Goal: Information Seeking & Learning: Learn about a topic

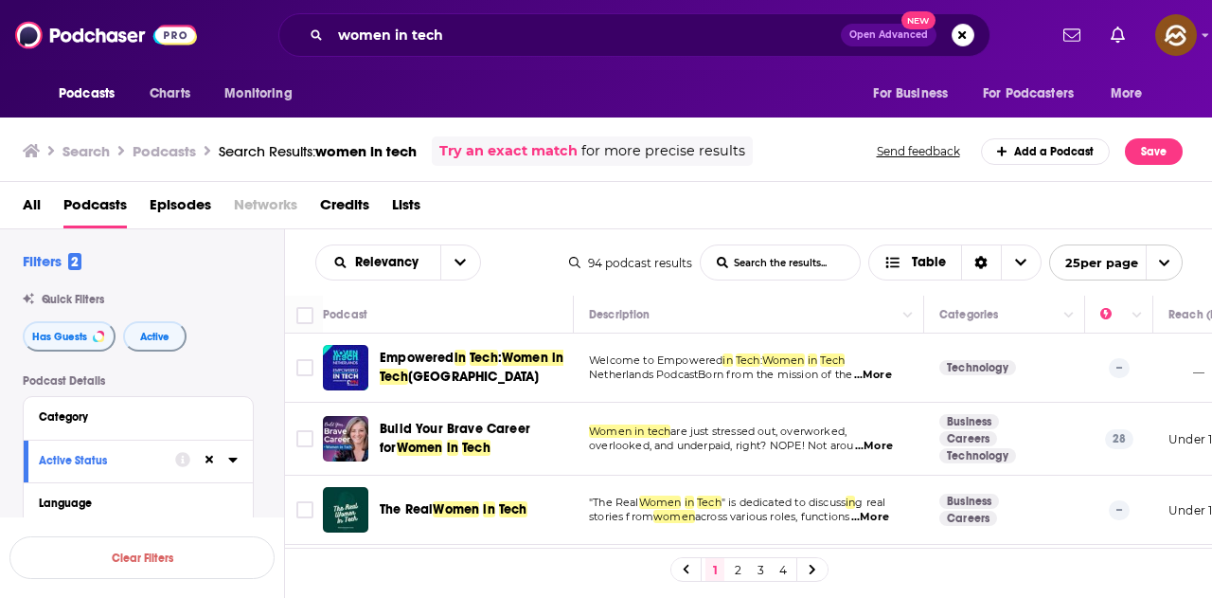
scroll to position [663, 0]
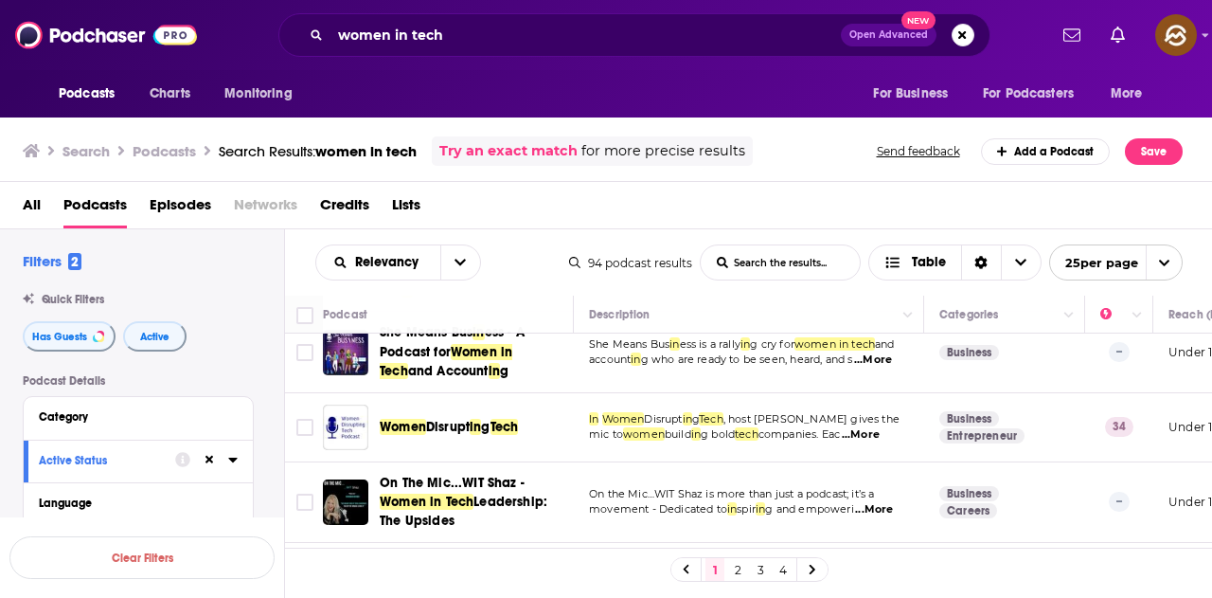
click at [727, 93] on div "Podcasts Charts Monitoring For Business For Podcasters More" at bounding box center [606, 93] width 1212 height 47
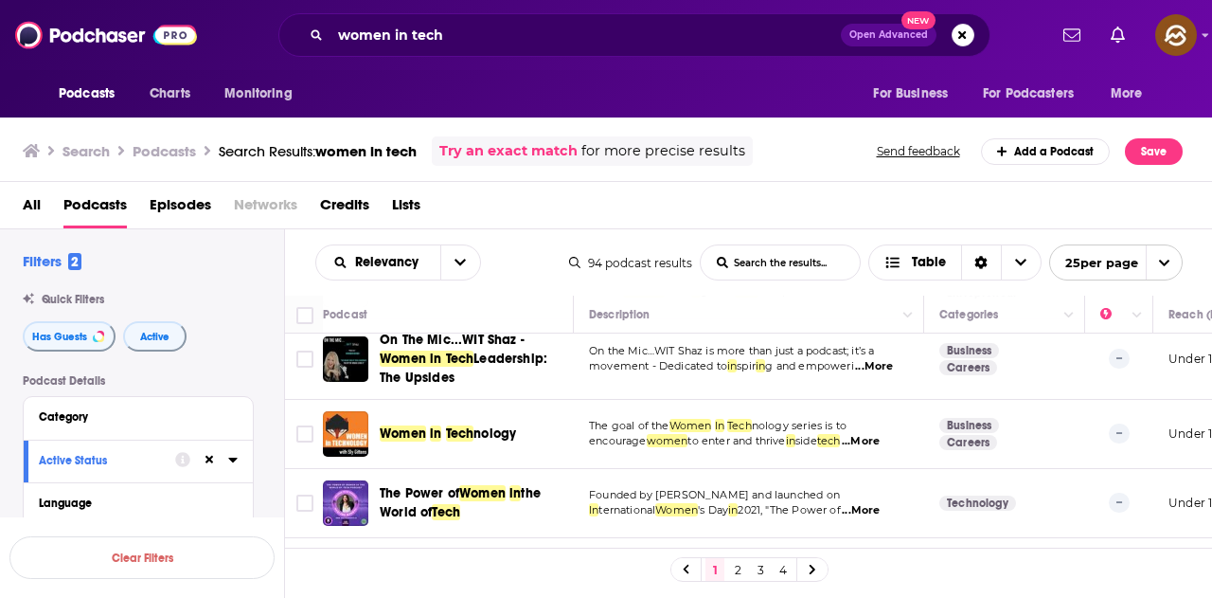
scroll to position [852, 0]
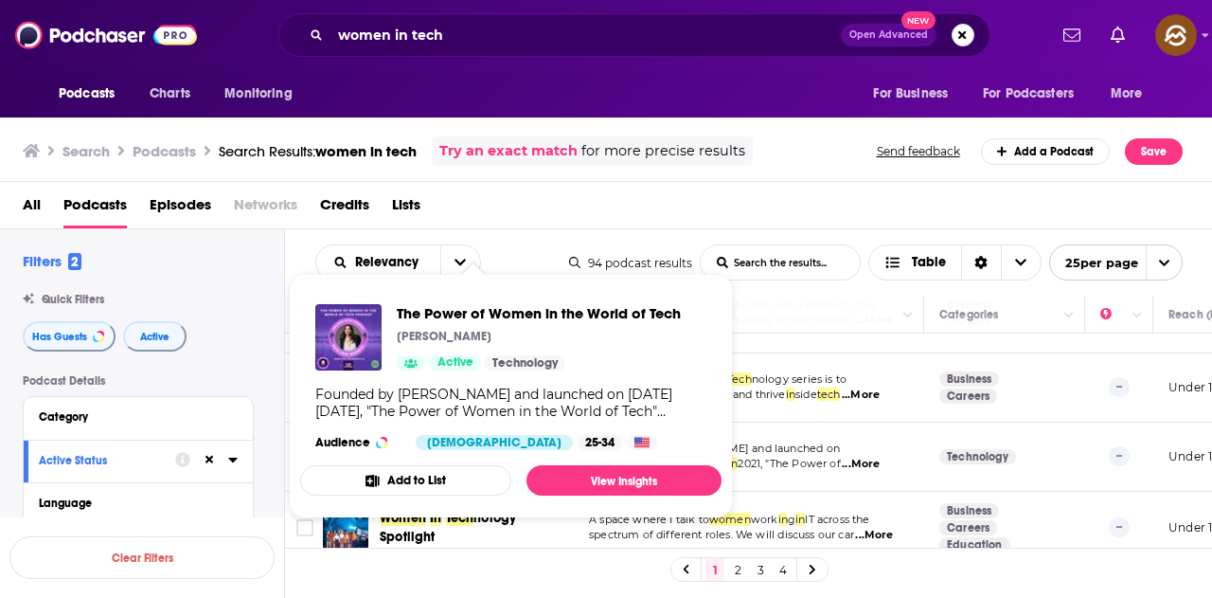
click at [796, 74] on div "Podcasts Charts Monitoring For Business For Podcasters More" at bounding box center [606, 93] width 1212 height 47
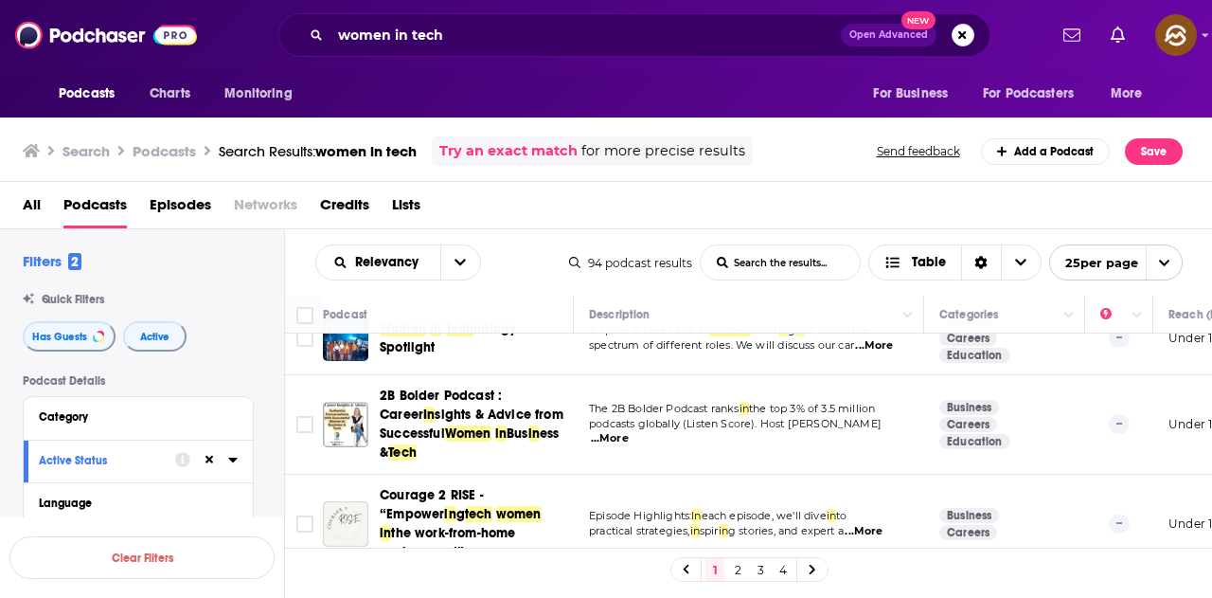
scroll to position [1137, 0]
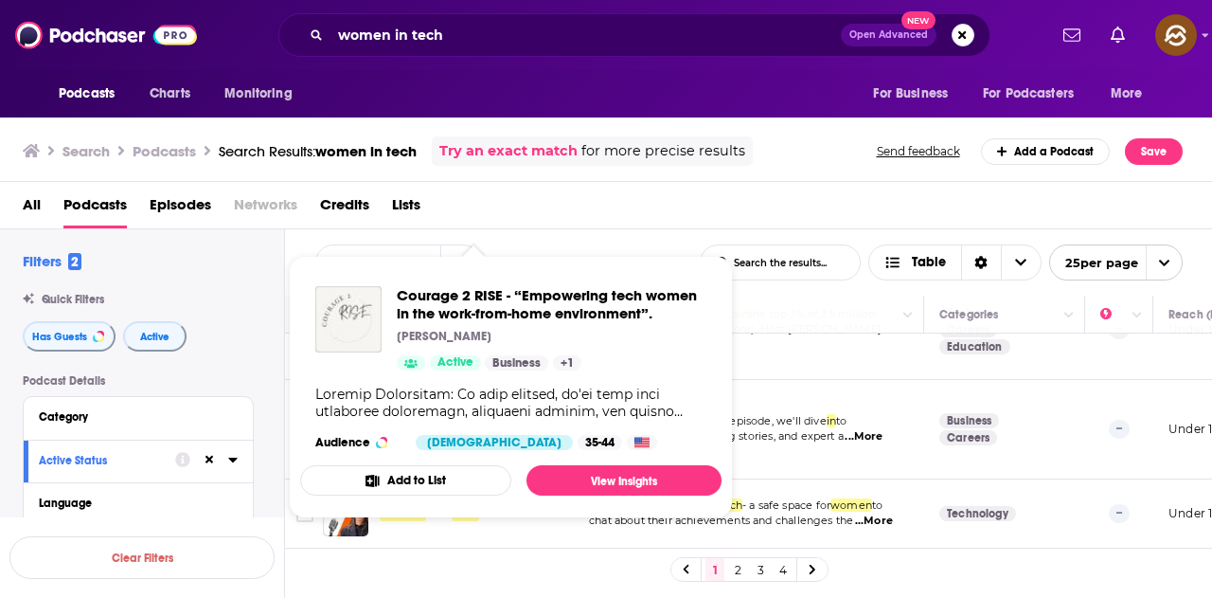
click at [806, 162] on div "Search Podcasts Search Results: women in tech Try an exact match for more preci…" at bounding box center [603, 150] width 1160 height 29
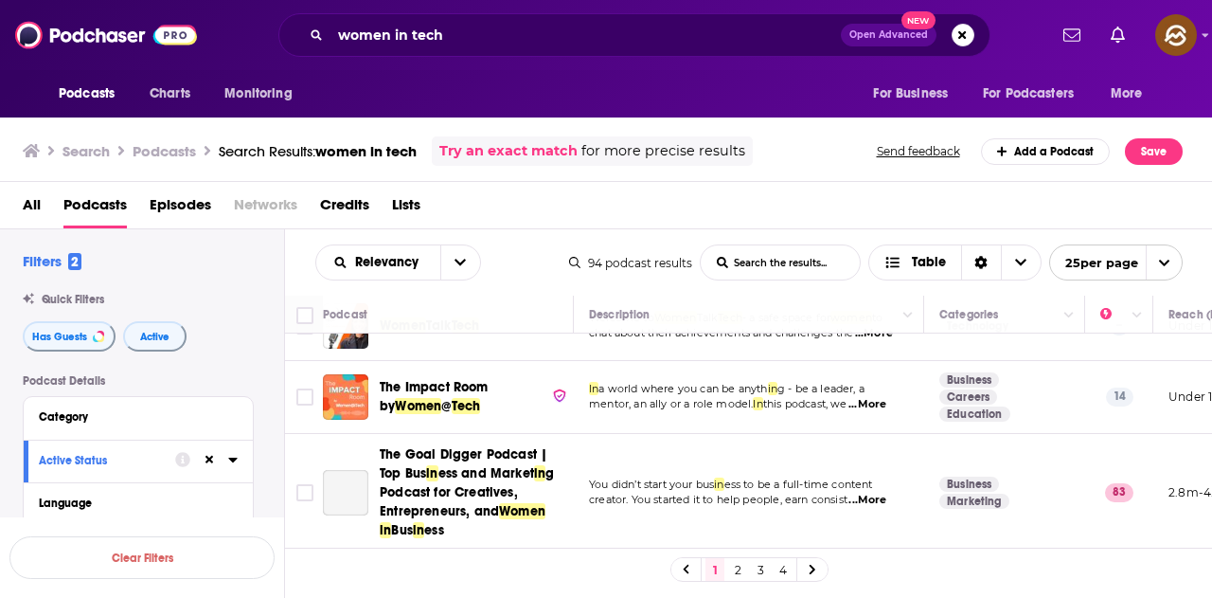
scroll to position [1326, 0]
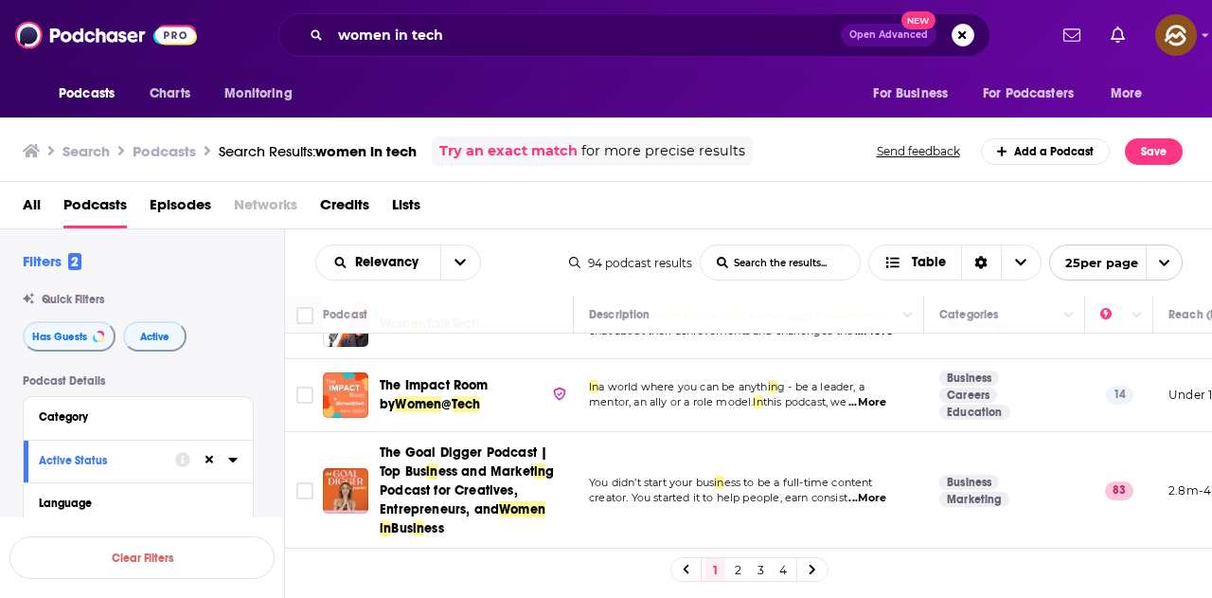
click at [705, 74] on div "Podcasts Charts Monitoring For Business For Podcasters More" at bounding box center [606, 93] width 1212 height 47
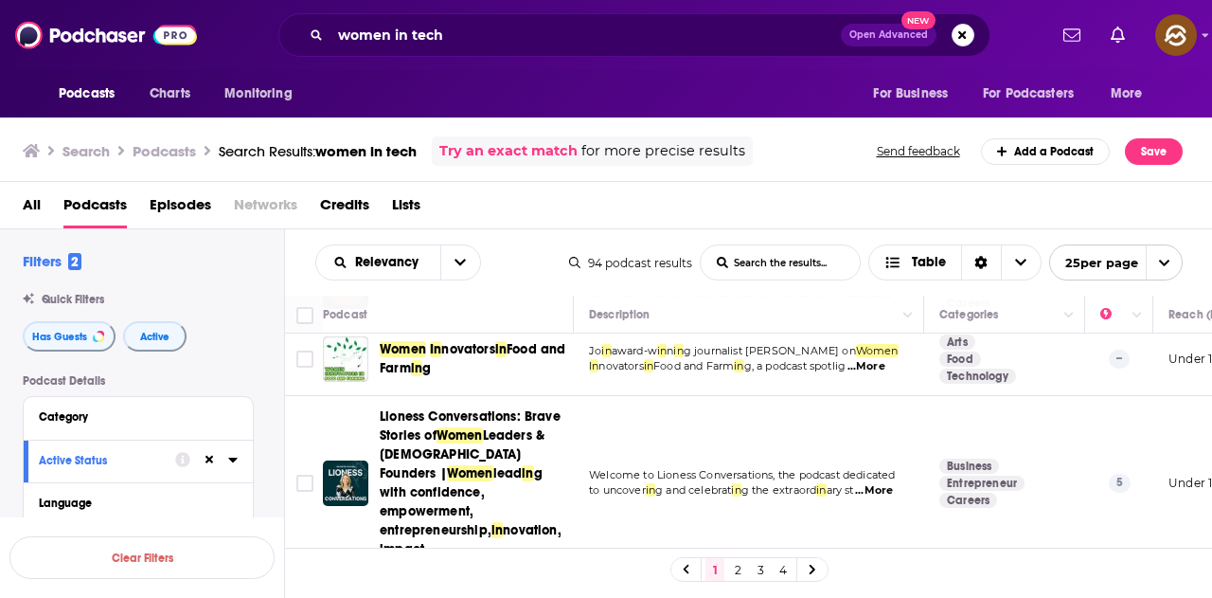
scroll to position [1786, 0]
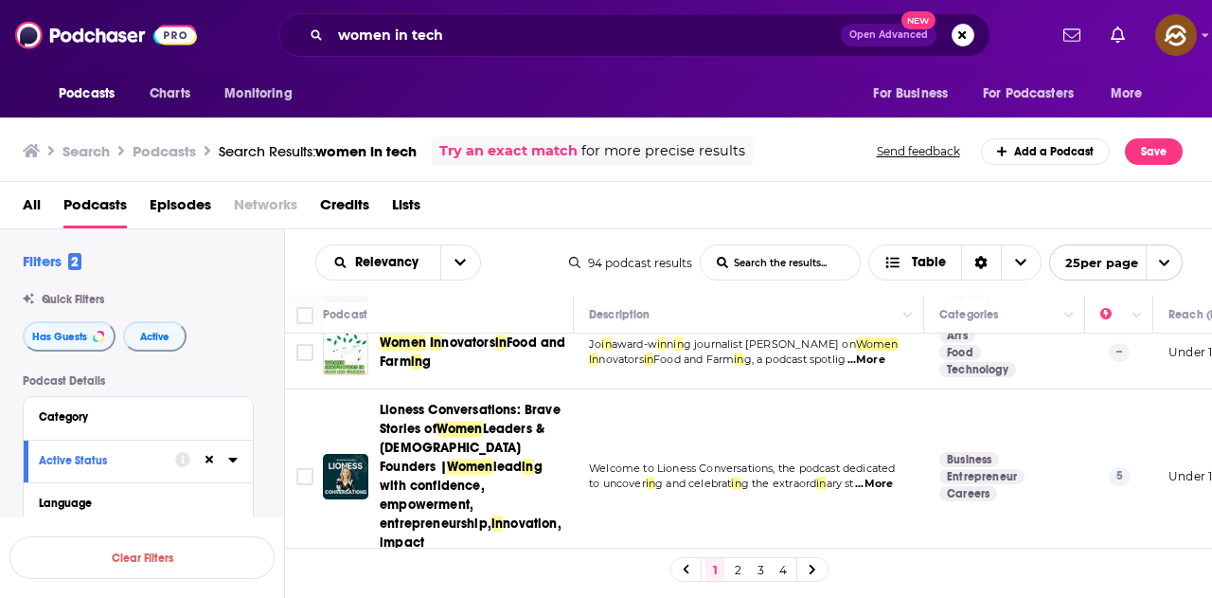
click at [734, 569] on link "2" at bounding box center [737, 569] width 19 height 23
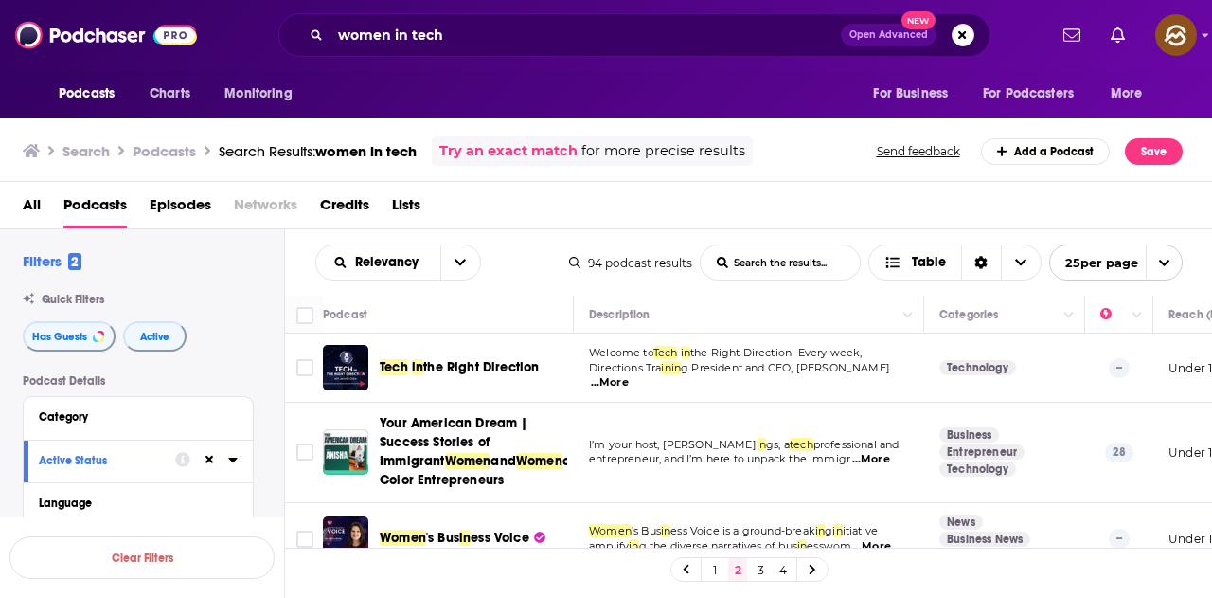
click at [753, 195] on div "All Podcasts Episodes Networks Credits Lists" at bounding box center [610, 208] width 1175 height 39
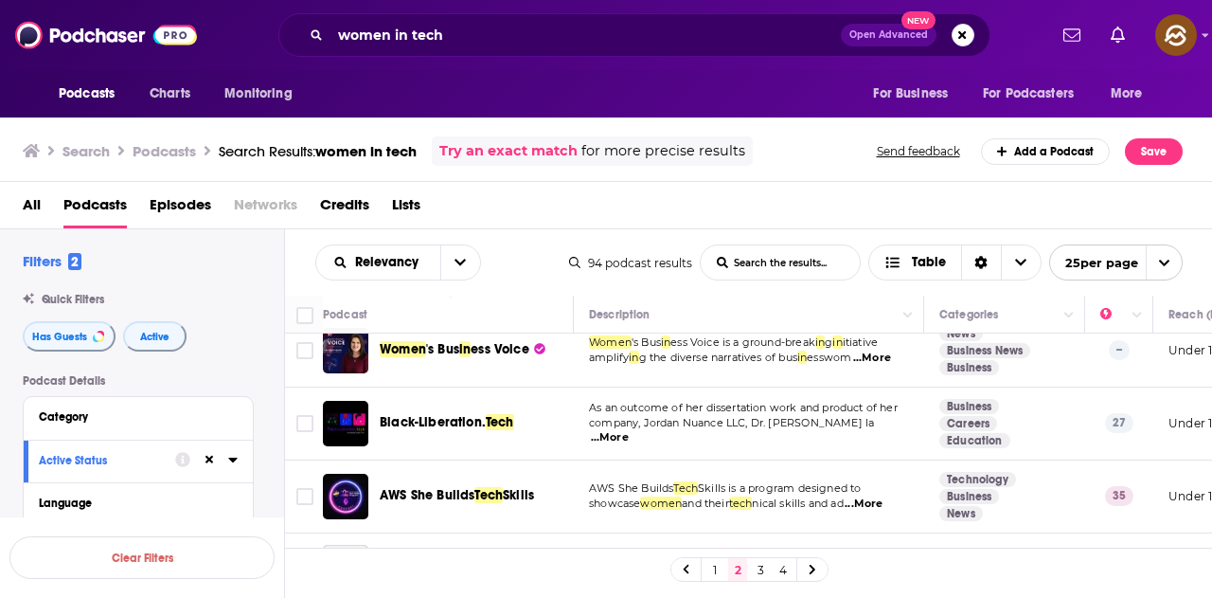
scroll to position [189, 0]
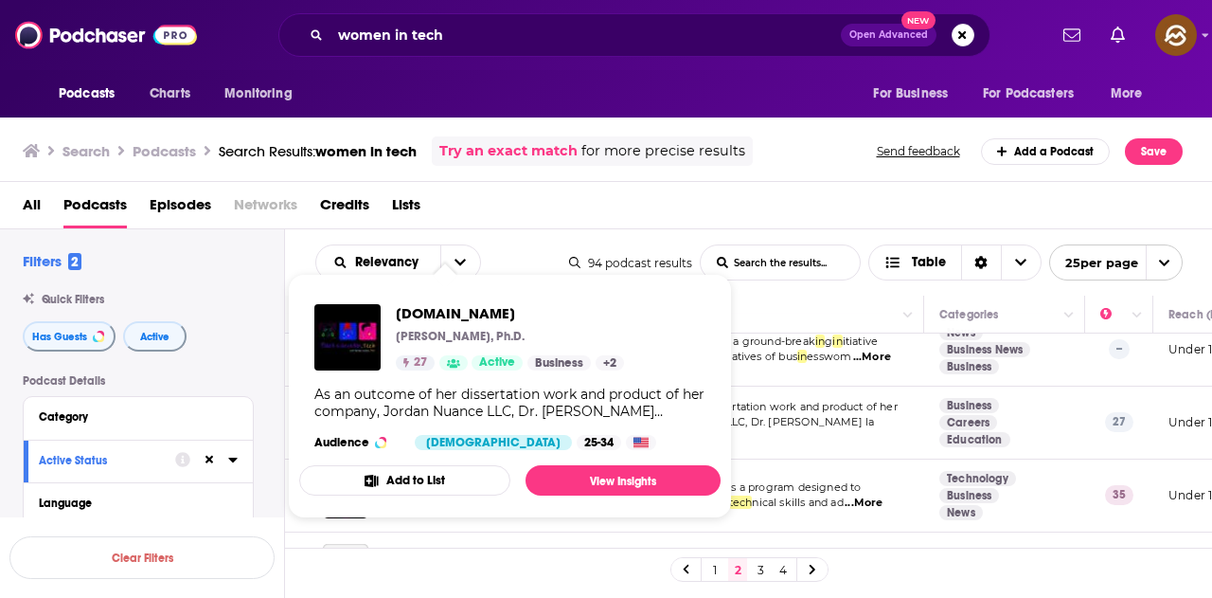
click at [745, 199] on div "All Podcasts Episodes Networks Credits Lists" at bounding box center [610, 208] width 1175 height 39
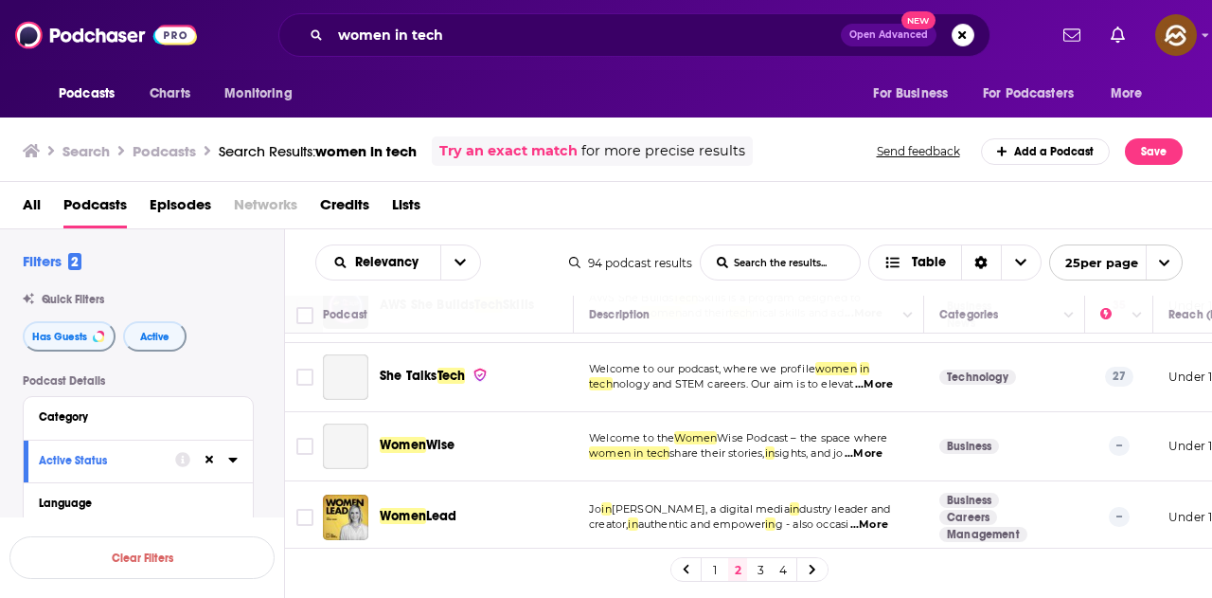
scroll to position [284, 0]
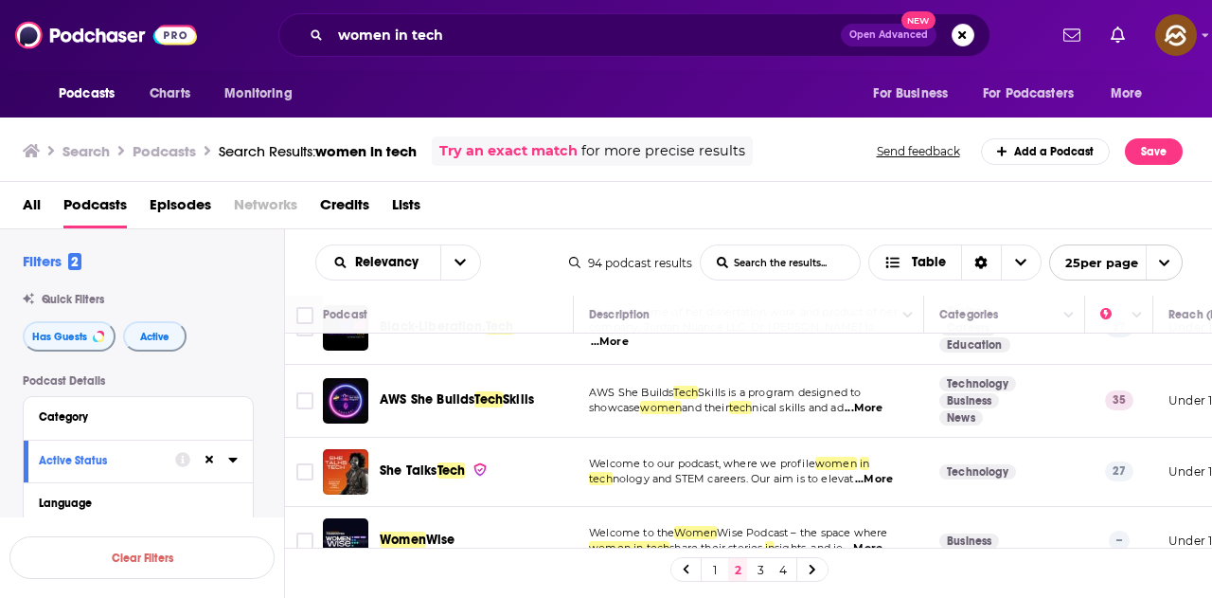
drag, startPoint x: 843, startPoint y: 166, endPoint x: 824, endPoint y: 226, distance: 63.5
click at [844, 165] on div "Search Podcasts Search Results: women in tech Try an exact match for more preci…" at bounding box center [603, 150] width 1160 height 29
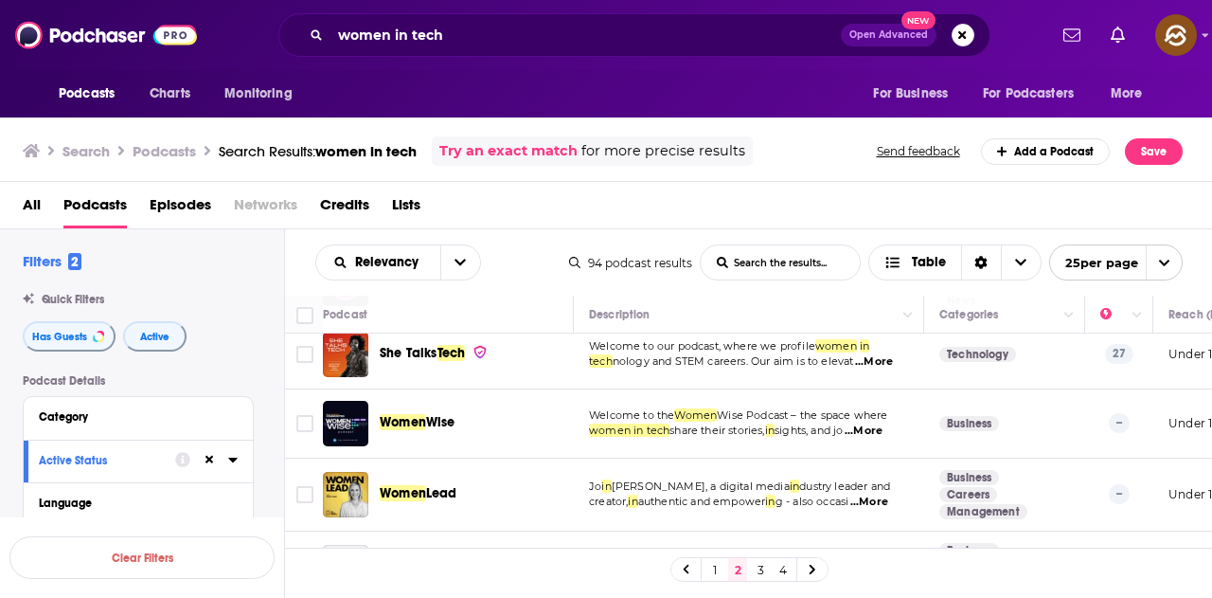
scroll to position [474, 0]
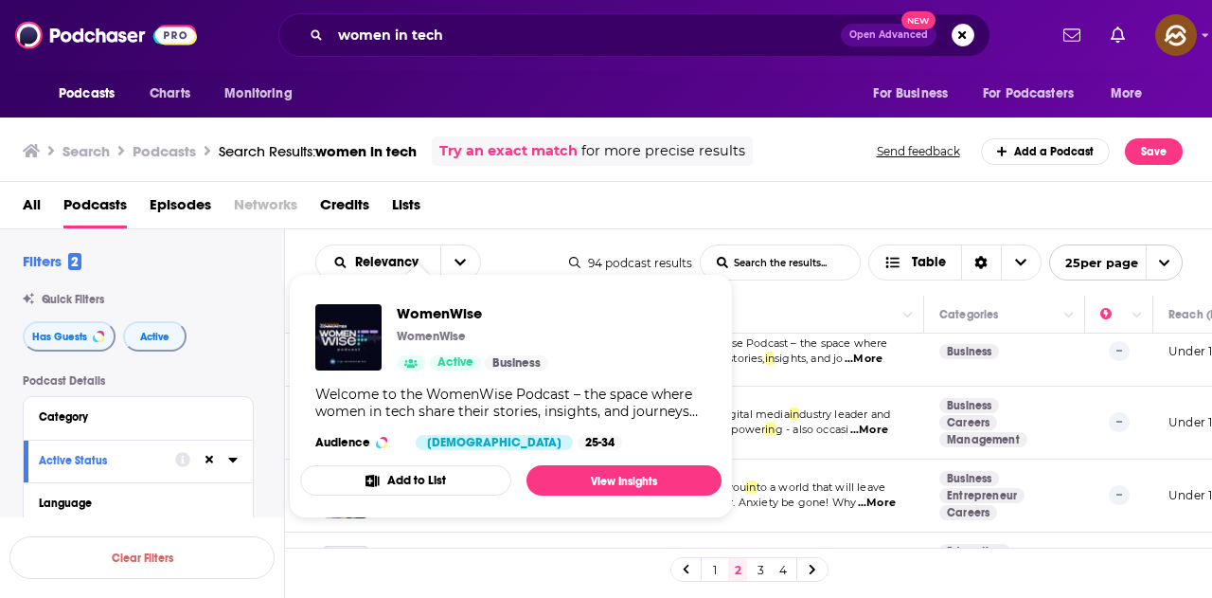
click at [787, 136] on div "Search Podcasts Search Results: women in tech Try an exact match for more preci…" at bounding box center [603, 150] width 1160 height 29
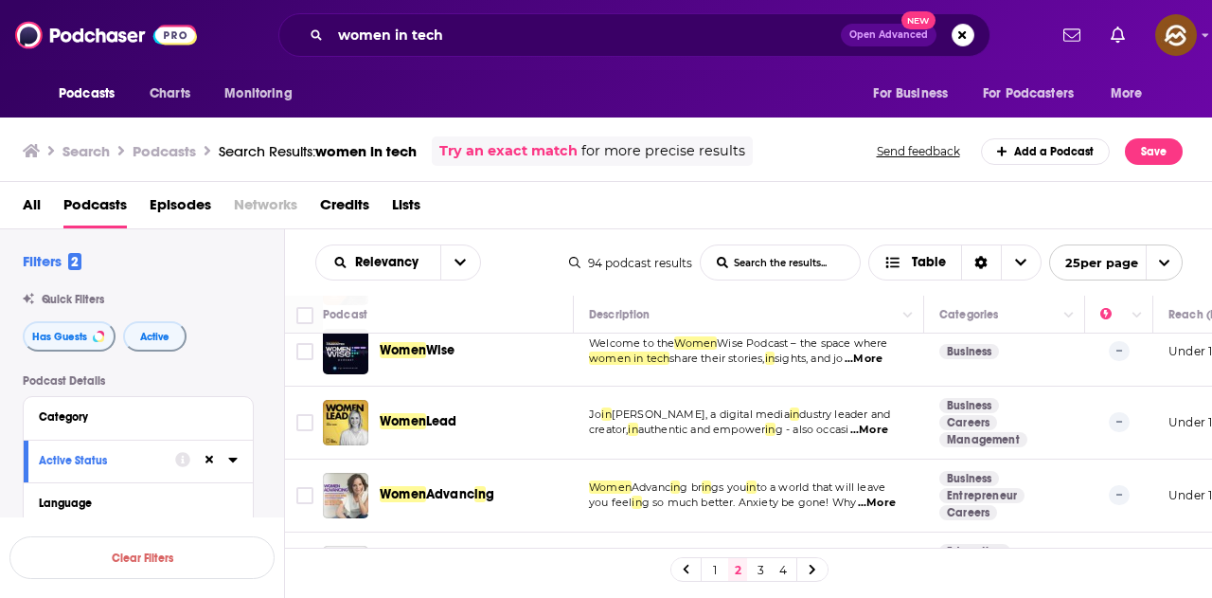
click at [792, 81] on div "Podcasts Charts Monitoring For Business For Podcasters More" at bounding box center [606, 93] width 1212 height 47
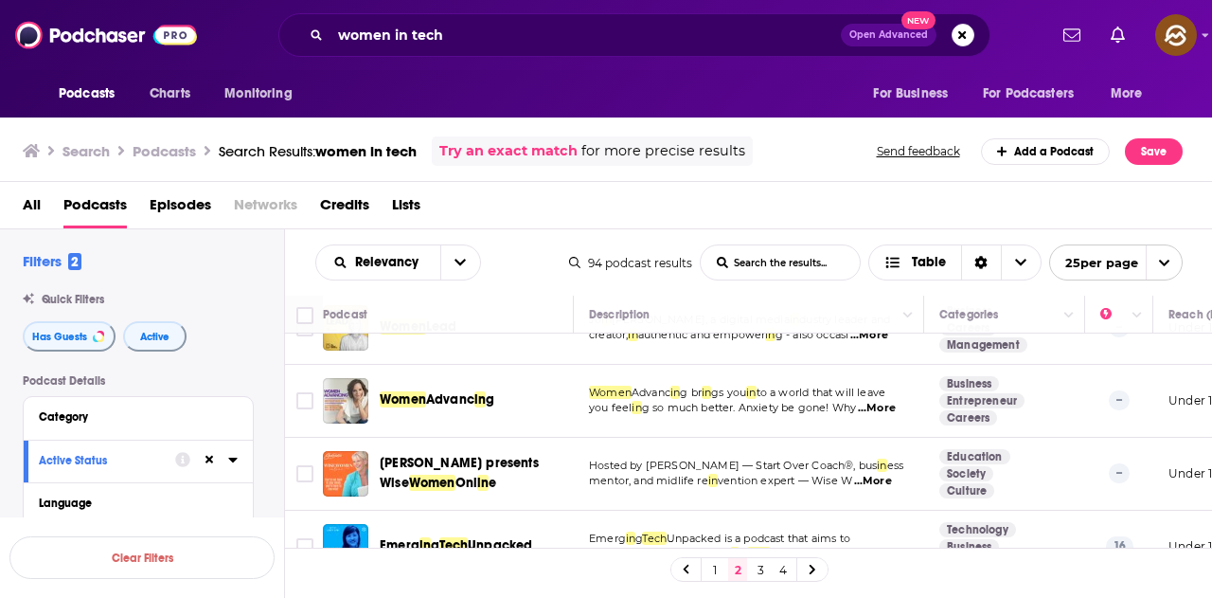
scroll to position [663, 0]
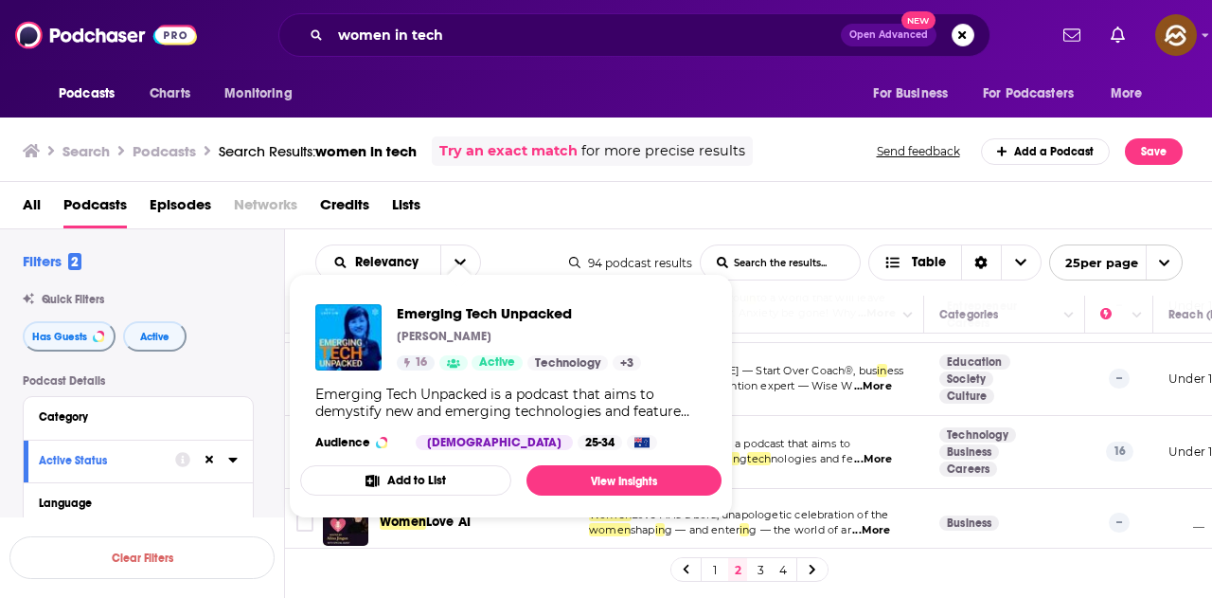
click at [732, 65] on div "Podcasts Charts Monitoring women in tech Open Advanced New For Business For Pod…" at bounding box center [606, 35] width 1212 height 70
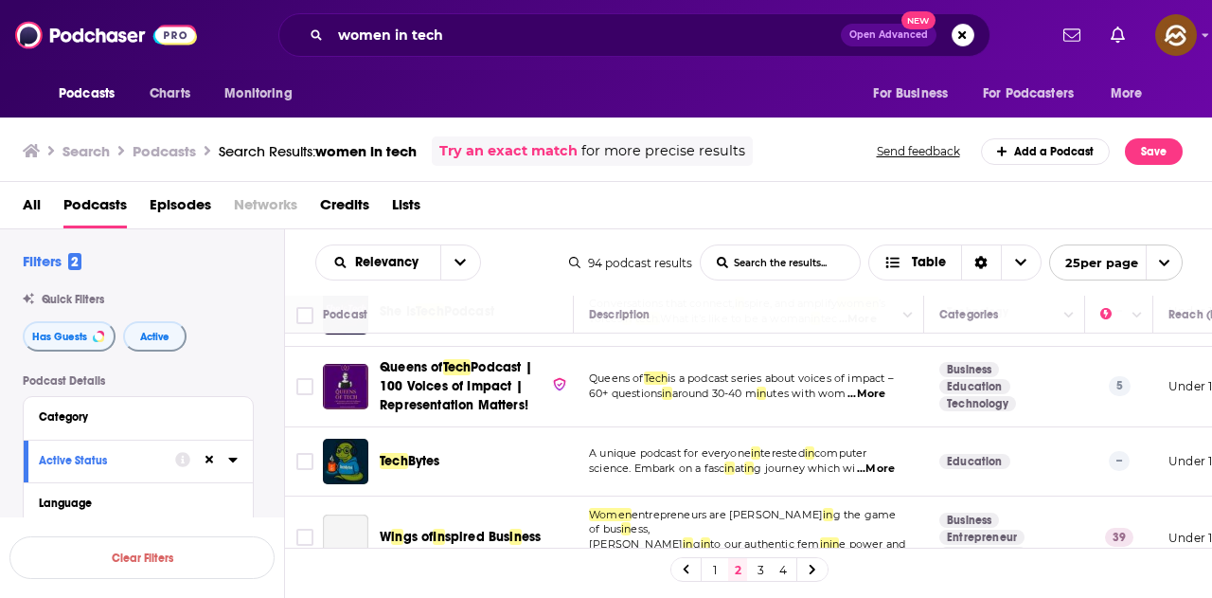
scroll to position [1137, 0]
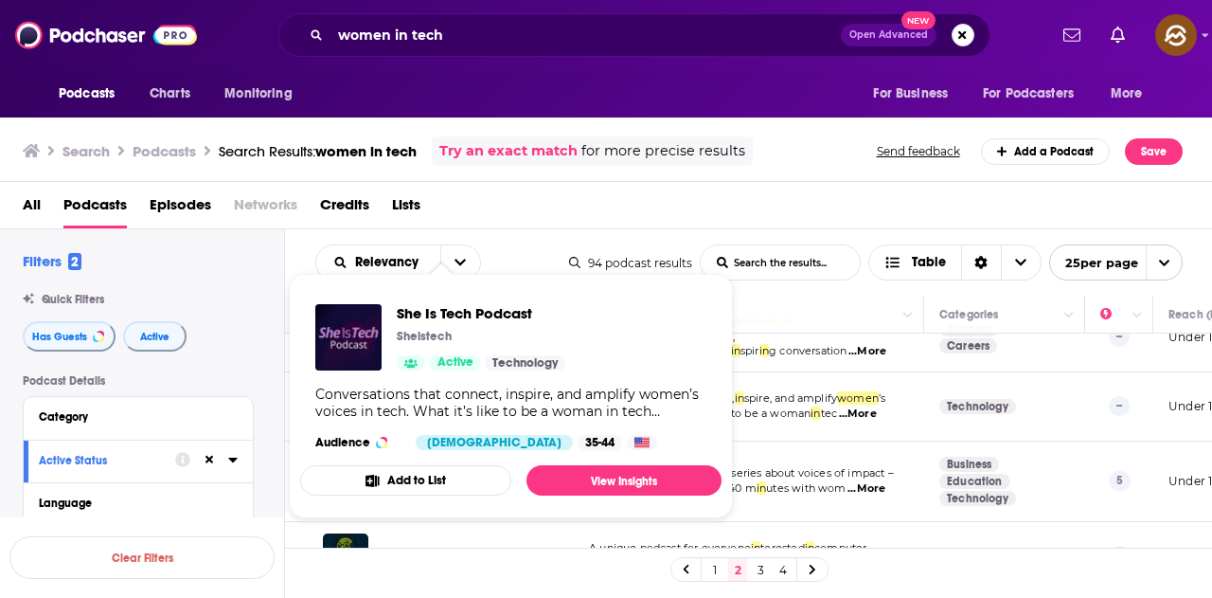
click at [744, 186] on div "All Podcasts Episodes Networks Credits Lists" at bounding box center [606, 205] width 1213 height 47
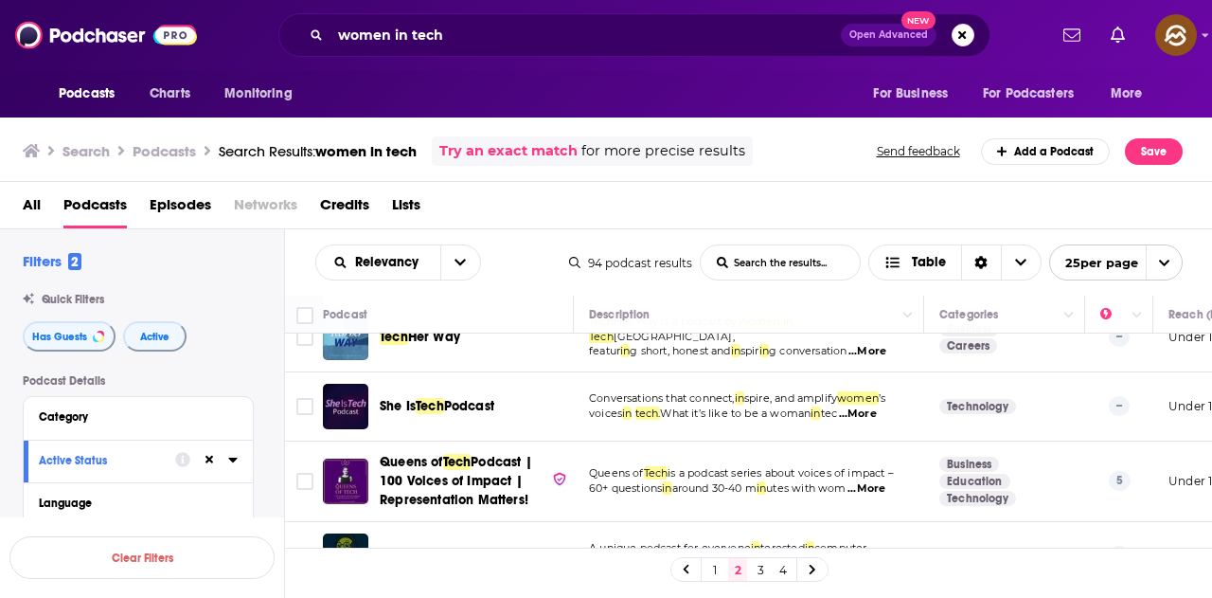
scroll to position [1231, 0]
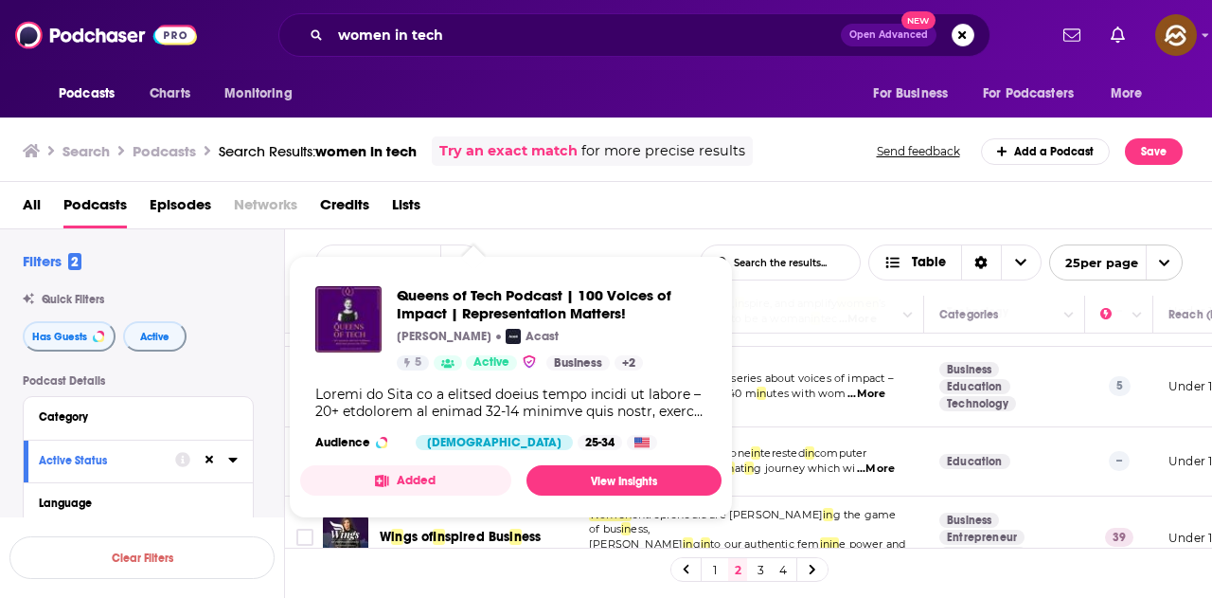
click at [814, 206] on div "All Podcasts Episodes Networks Credits Lists" at bounding box center [610, 208] width 1175 height 39
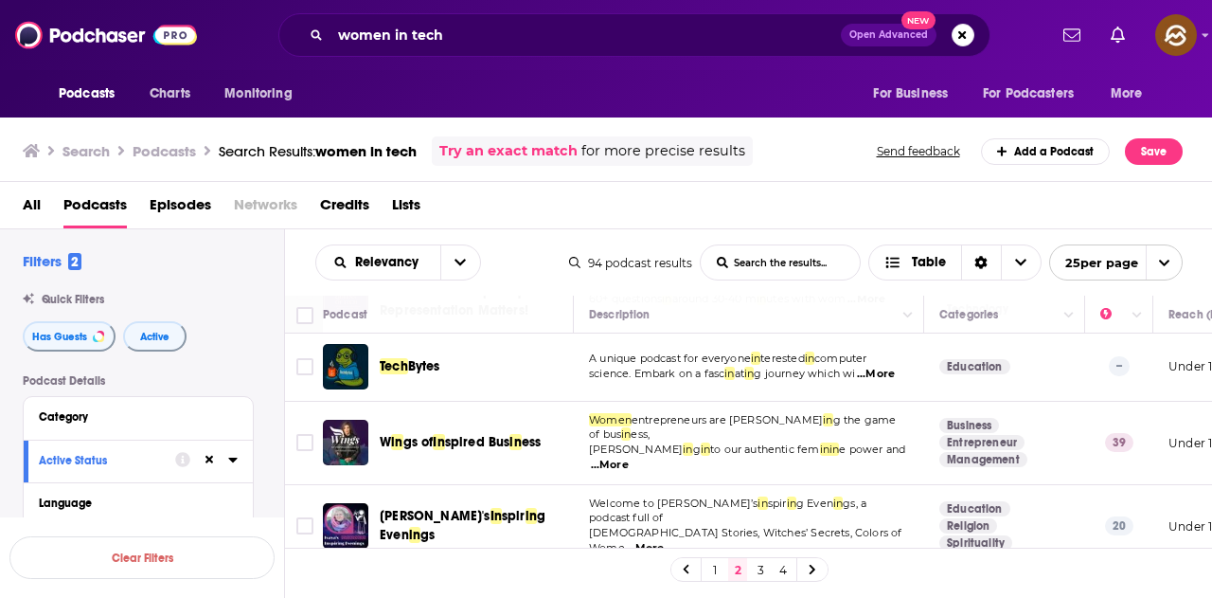
scroll to position [1421, 0]
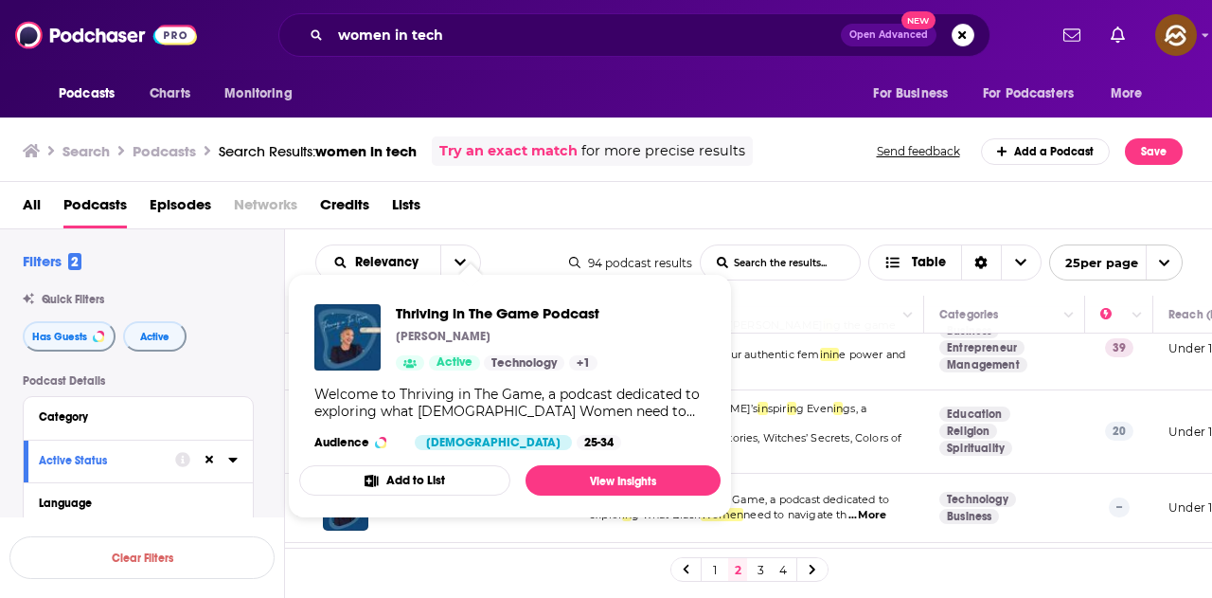
click at [777, 165] on div "Search Podcasts Search Results: women in tech Try an exact match for more preci…" at bounding box center [603, 150] width 1160 height 29
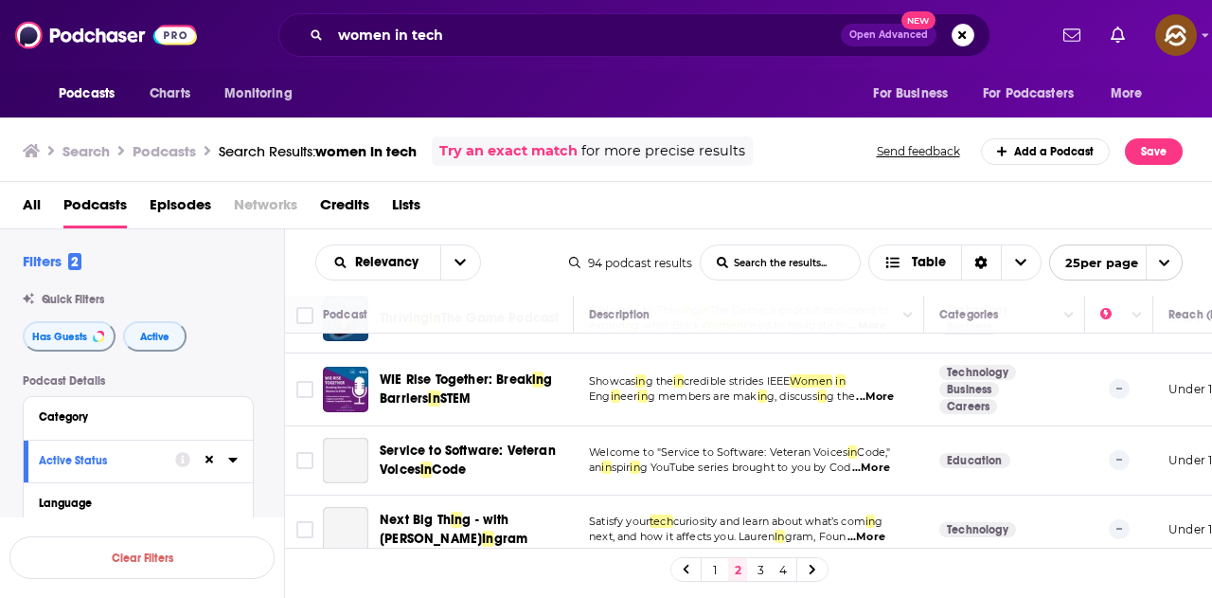
scroll to position [1516, 0]
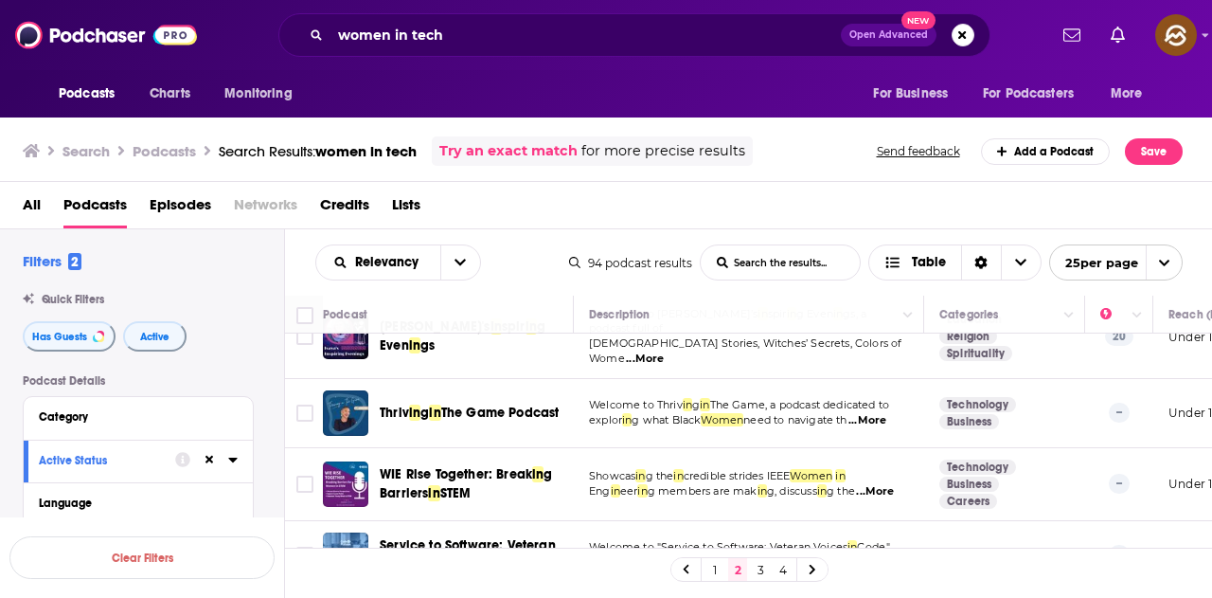
click at [426, 456] on div "Podcasts Charts Monitoring women in tech Open Advanced New For Business For Pod…" at bounding box center [606, 299] width 1212 height 598
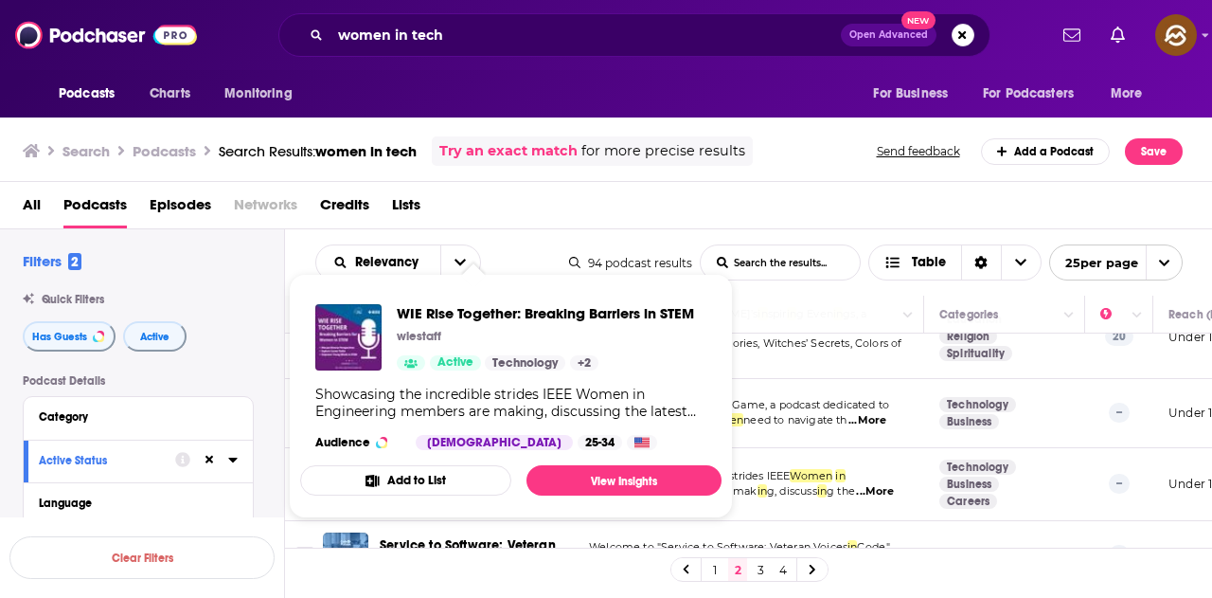
click at [701, 77] on div "Podcasts Charts Monitoring For Business For Podcasters More" at bounding box center [606, 93] width 1212 height 47
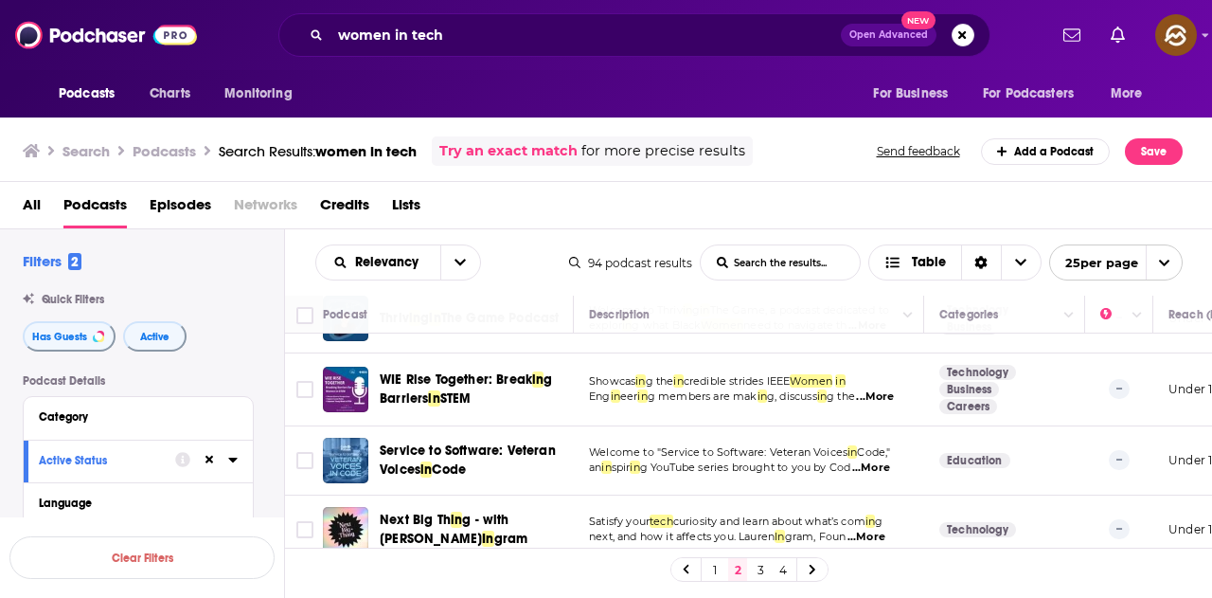
scroll to position [1620, 0]
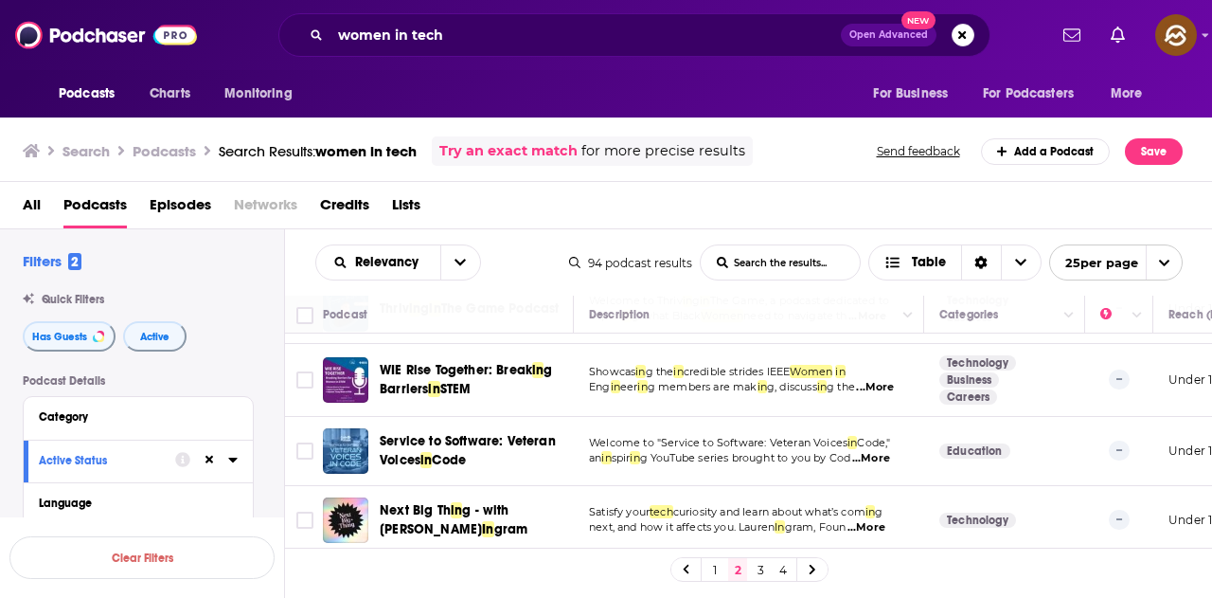
click at [758, 576] on link "3" at bounding box center [760, 569] width 19 height 23
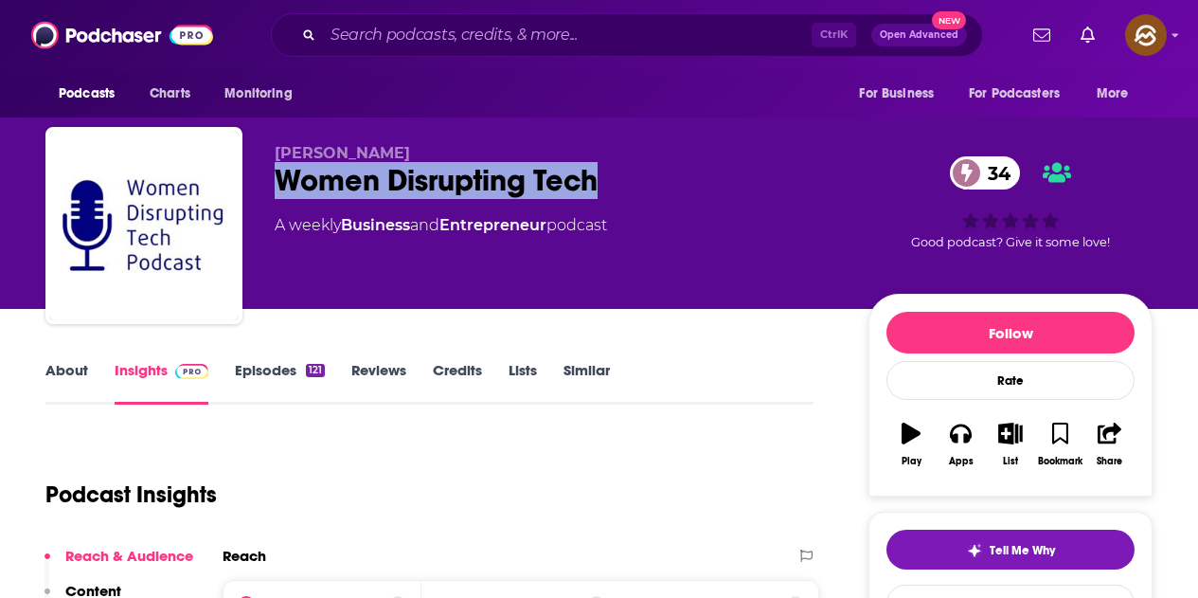
drag, startPoint x: 280, startPoint y: 179, endPoint x: 599, endPoint y: 182, distance: 318.3
click at [599, 182] on div "Women Disrupting Tech 34" at bounding box center [557, 180] width 564 height 37
click at [959, 445] on button "Apps" at bounding box center [960, 444] width 49 height 68
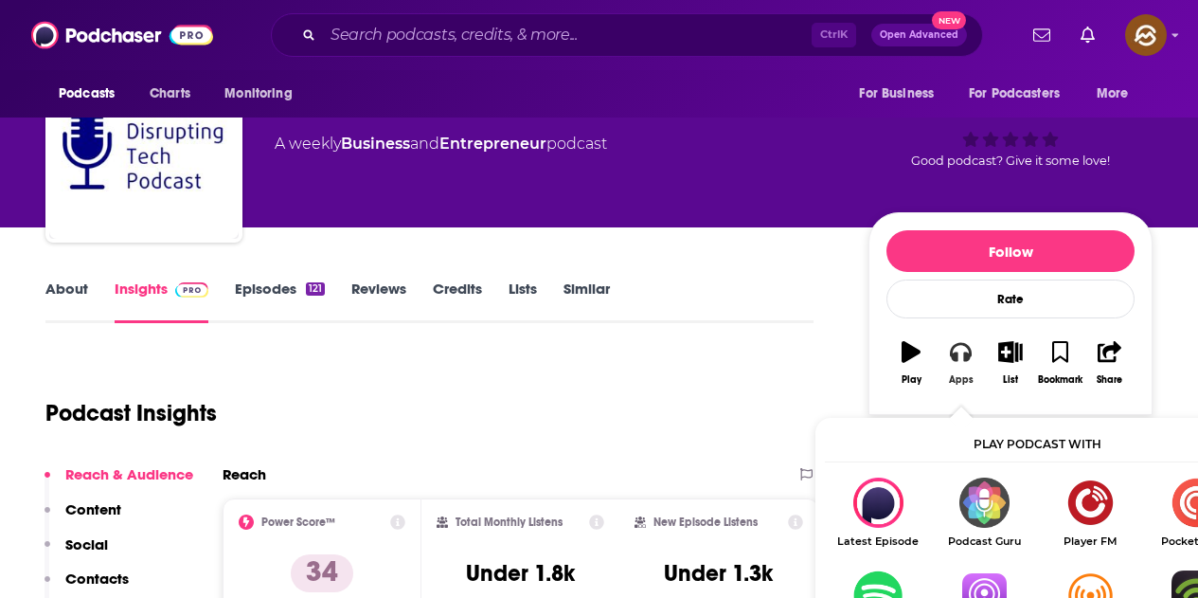
scroll to position [95, 0]
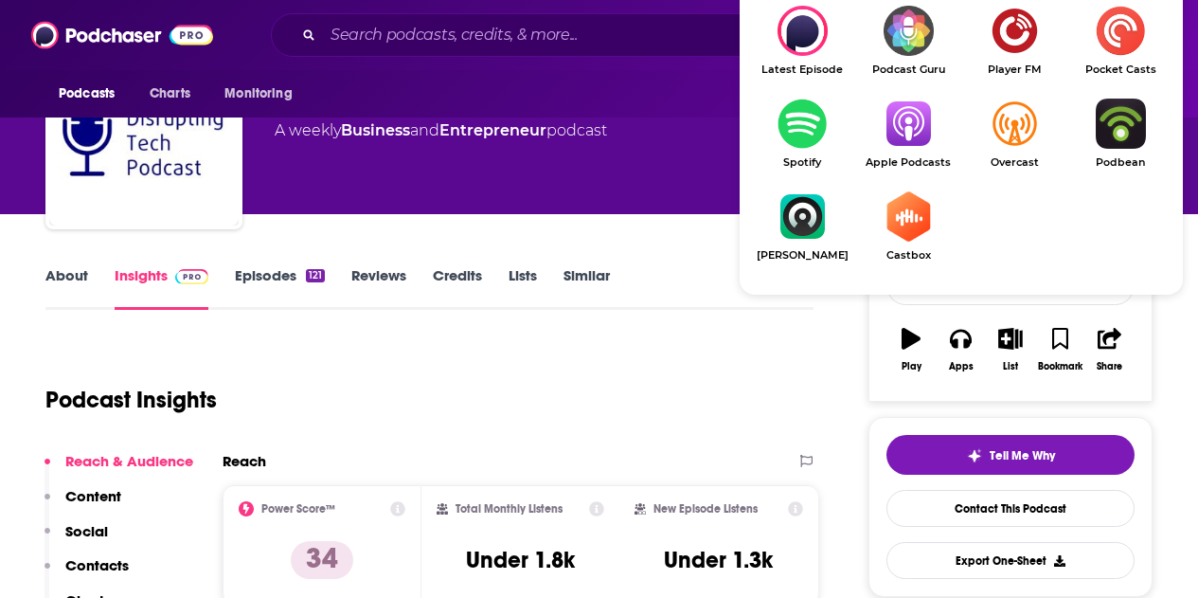
click at [919, 136] on img "Show Listen On dropdown" at bounding box center [908, 124] width 106 height 50
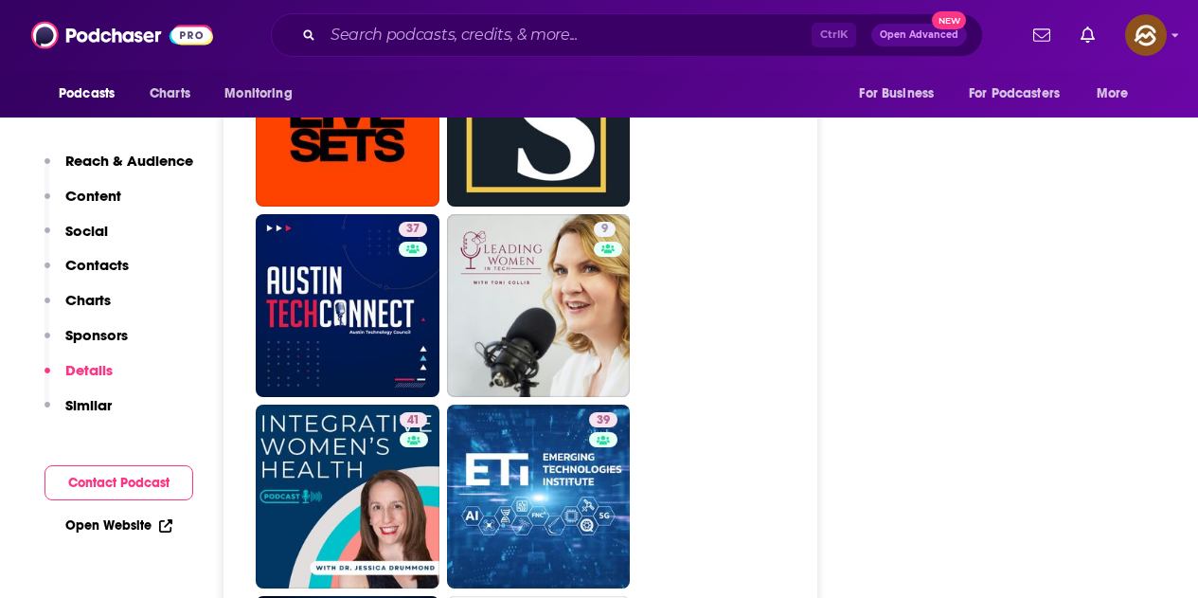
scroll to position [3126, 0]
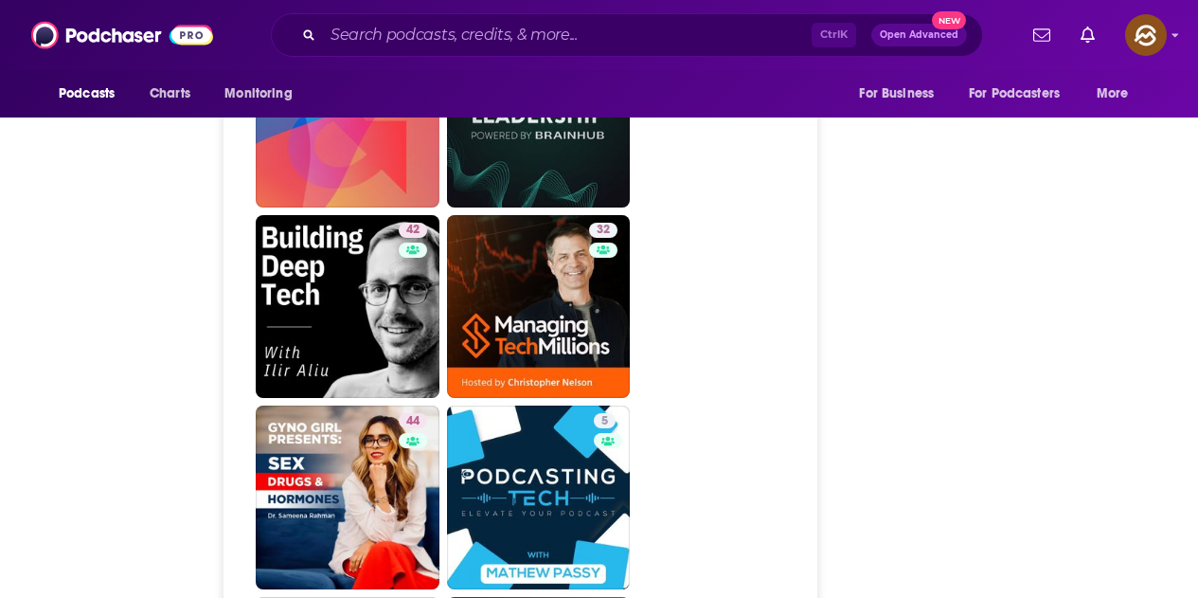
scroll to position [0, 0]
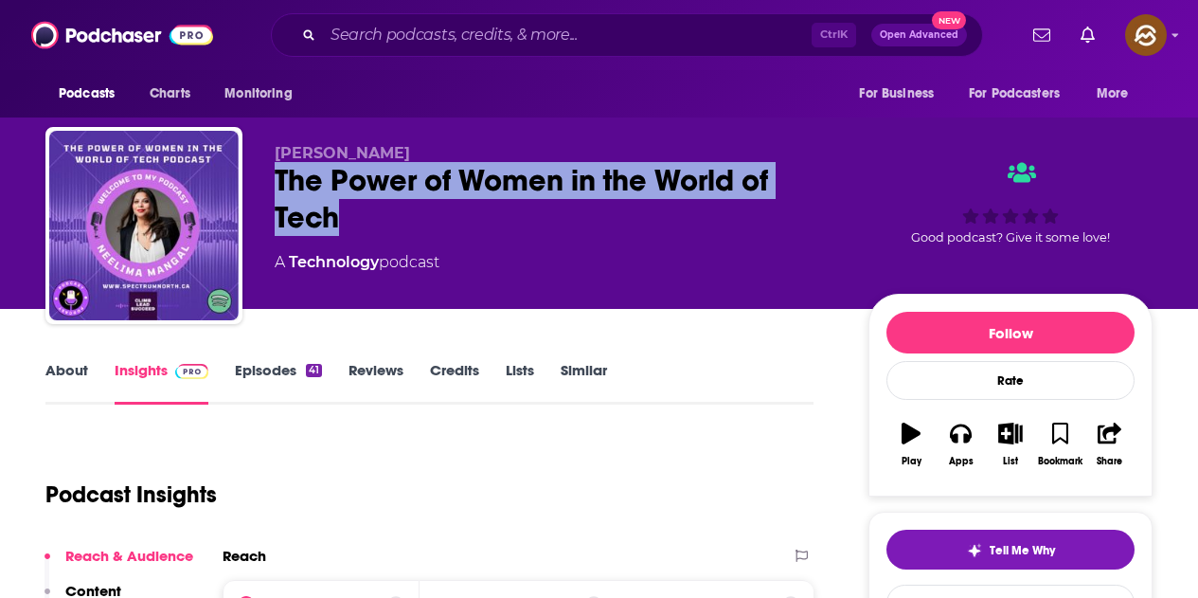
drag, startPoint x: 278, startPoint y: 170, endPoint x: 341, endPoint y: 203, distance: 70.3
click at [341, 203] on div "The Power of Women in the World of Tech" at bounding box center [557, 199] width 564 height 74
click at [972, 440] on button "Apps" at bounding box center [960, 444] width 49 height 68
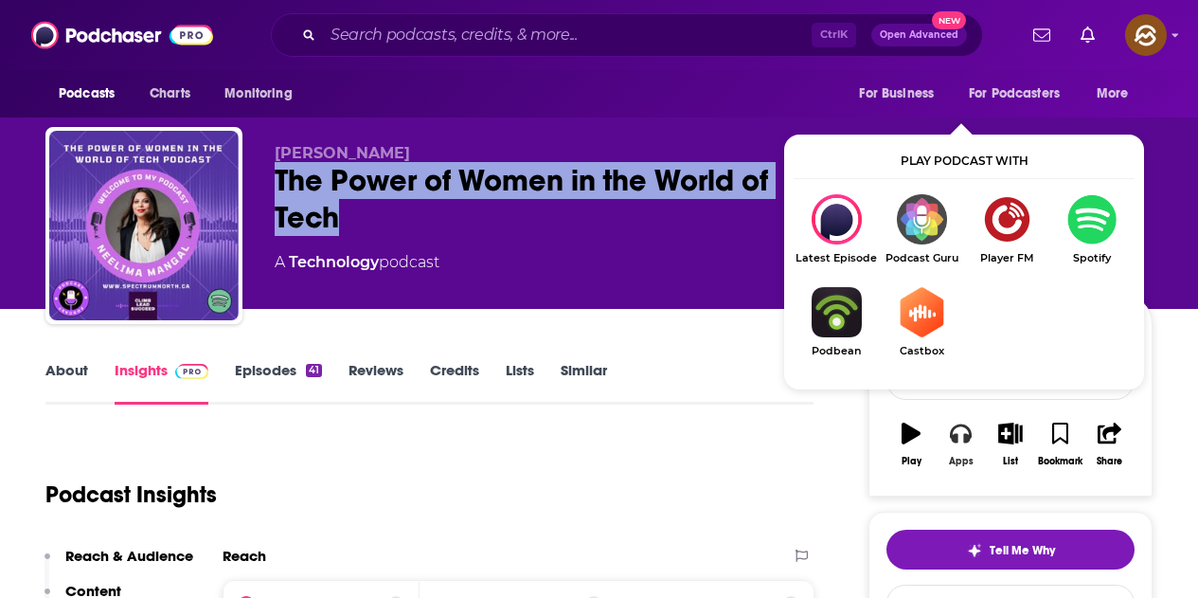
scroll to position [189, 0]
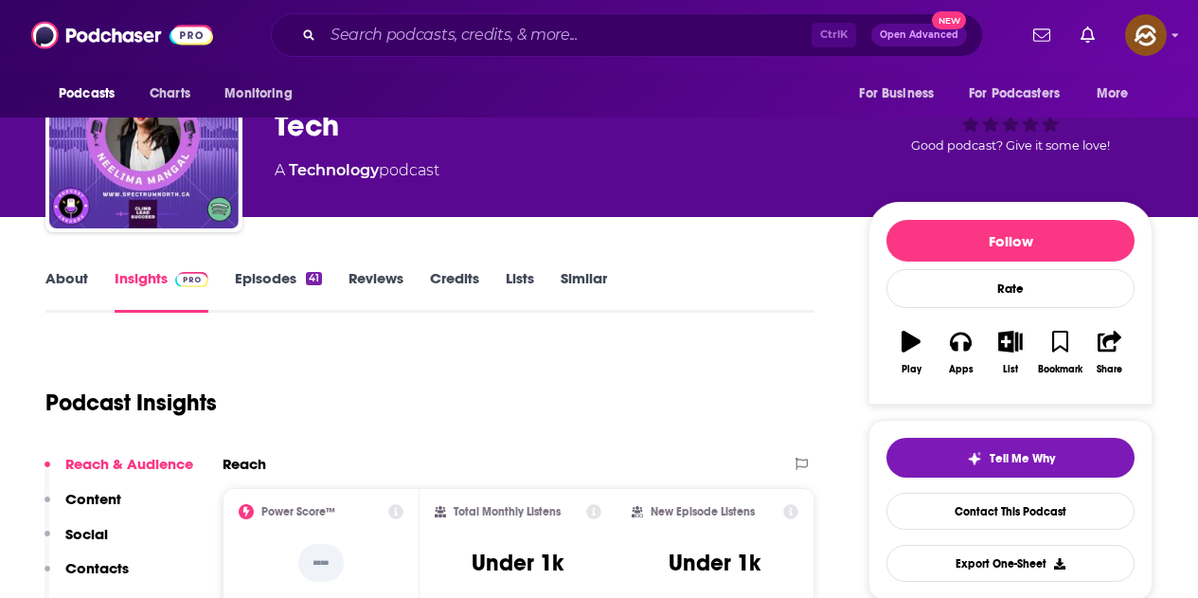
scroll to position [0, 0]
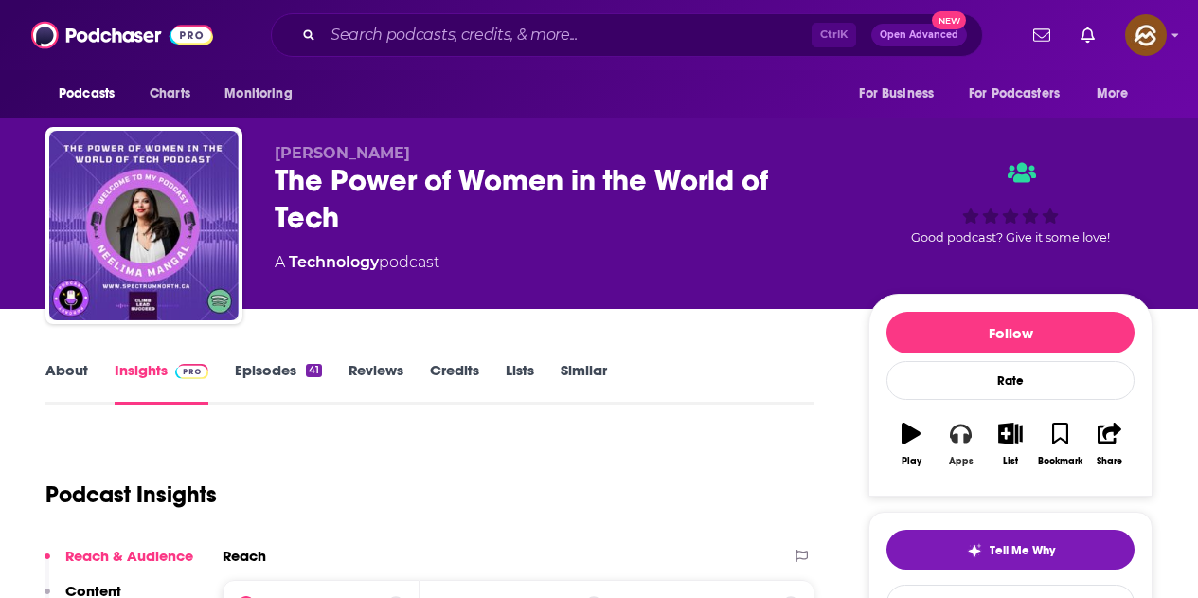
click at [959, 443] on icon "button" at bounding box center [960, 432] width 21 height 21
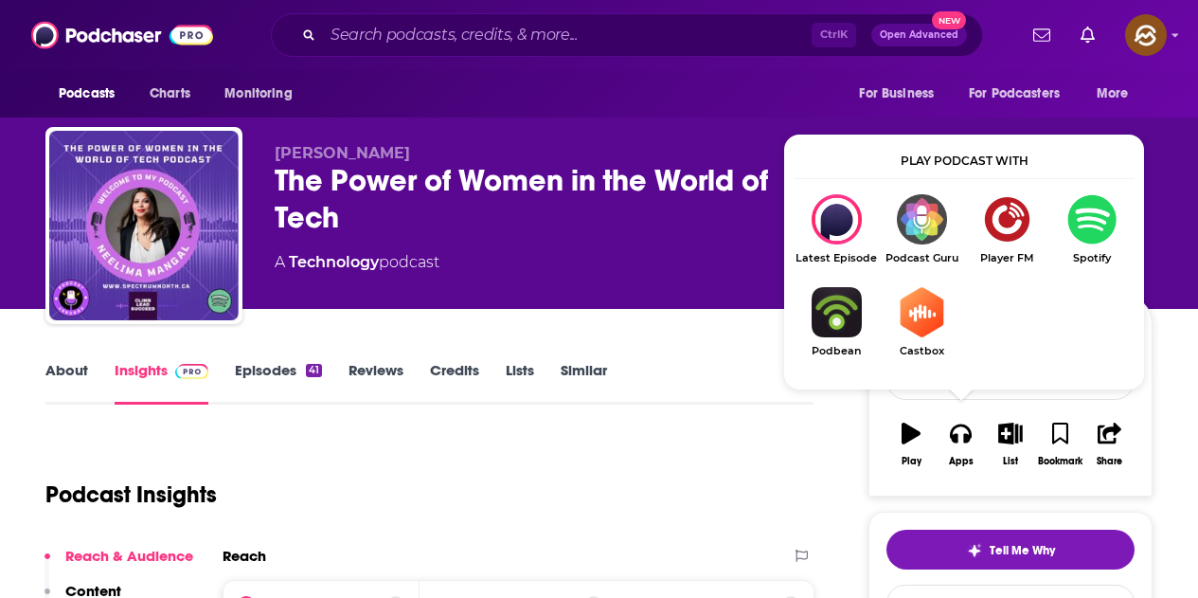
click at [643, 254] on div "A Technology podcast" at bounding box center [557, 262] width 564 height 23
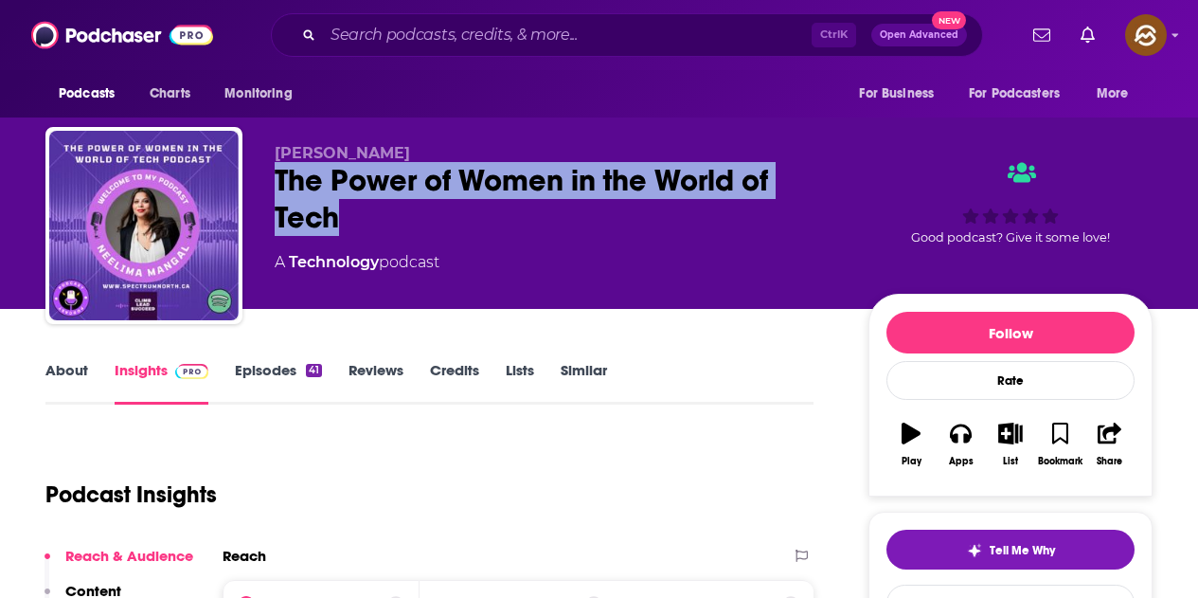
drag, startPoint x: 276, startPoint y: 178, endPoint x: 355, endPoint y: 212, distance: 86.6
click at [355, 212] on div "The Power of Women in the World of Tech" at bounding box center [557, 199] width 564 height 74
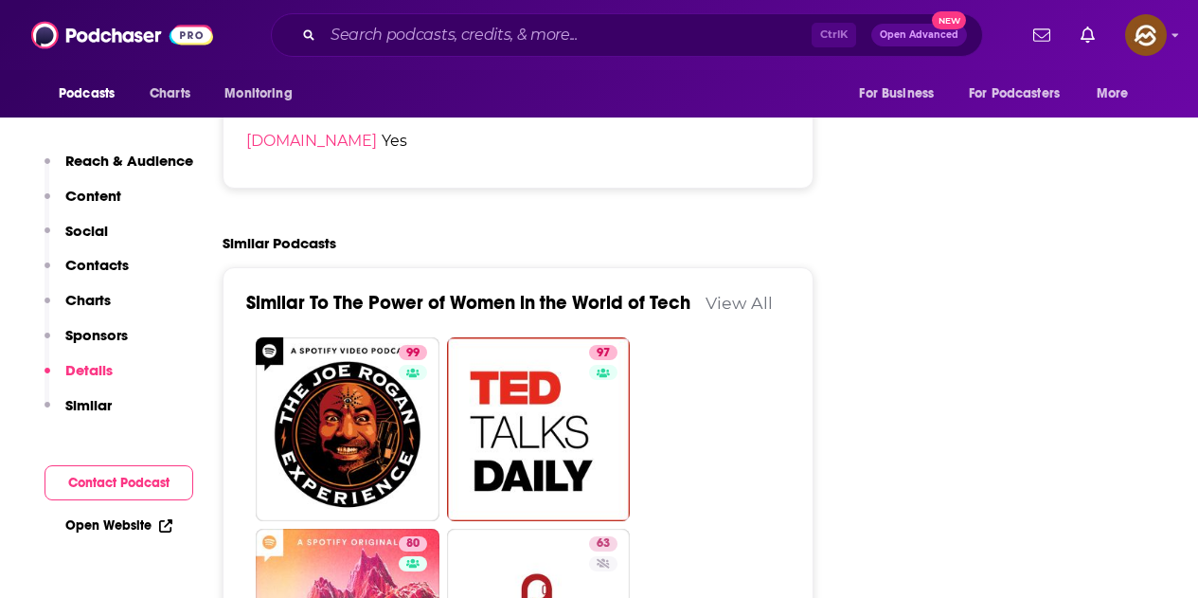
scroll to position [2936, 0]
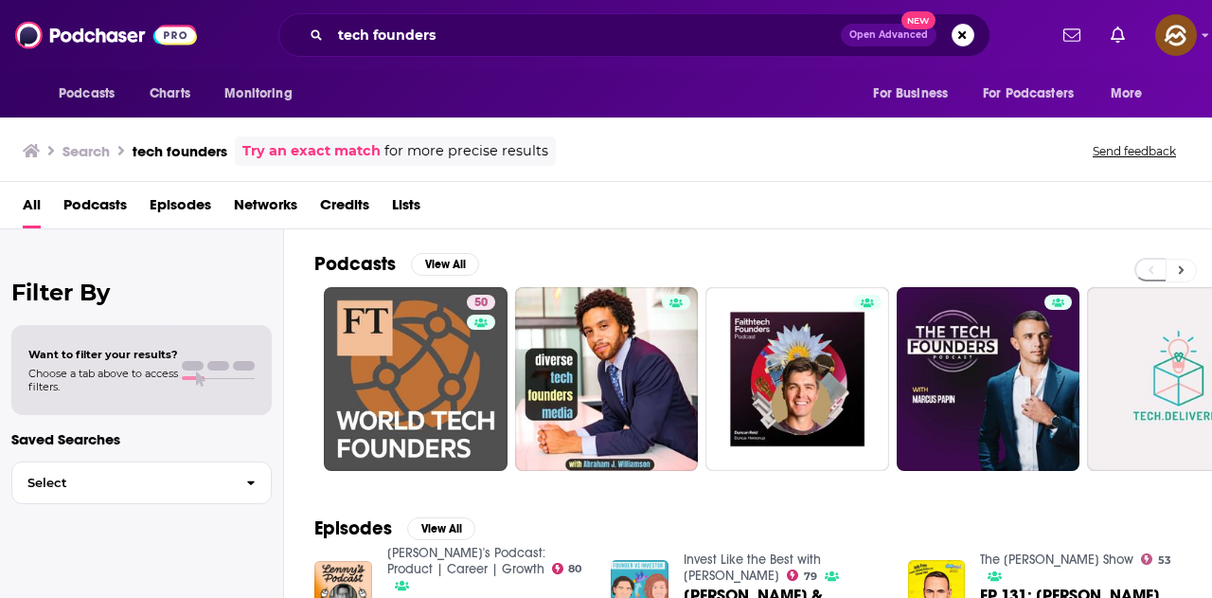
click at [1181, 272] on icon at bounding box center [1182, 270] width 6 height 9
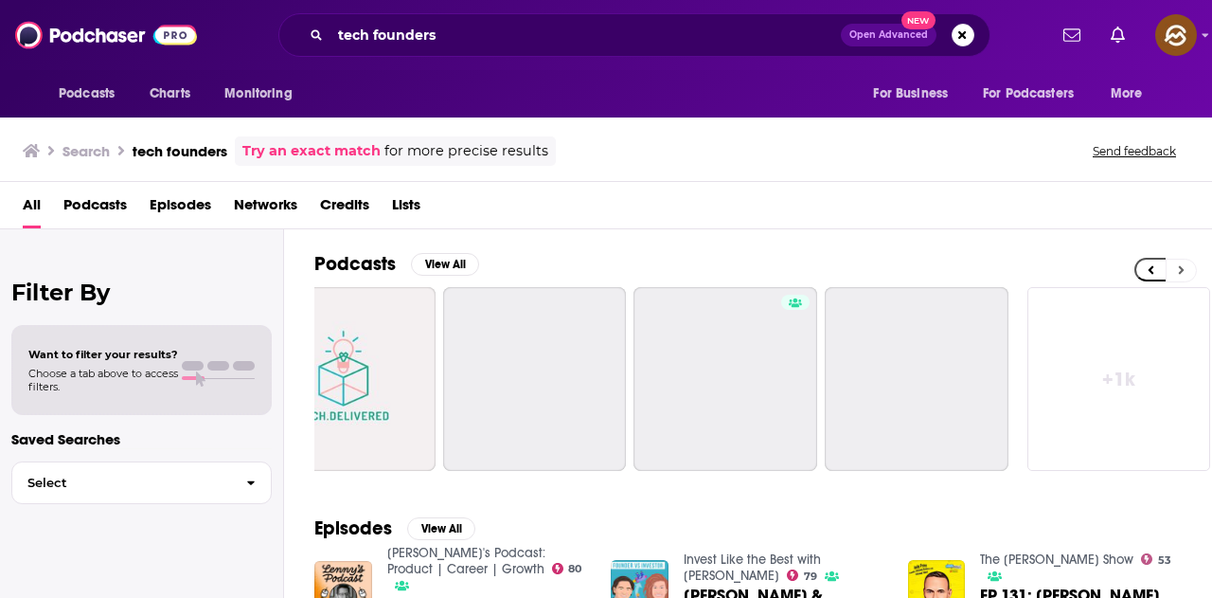
scroll to position [0, 842]
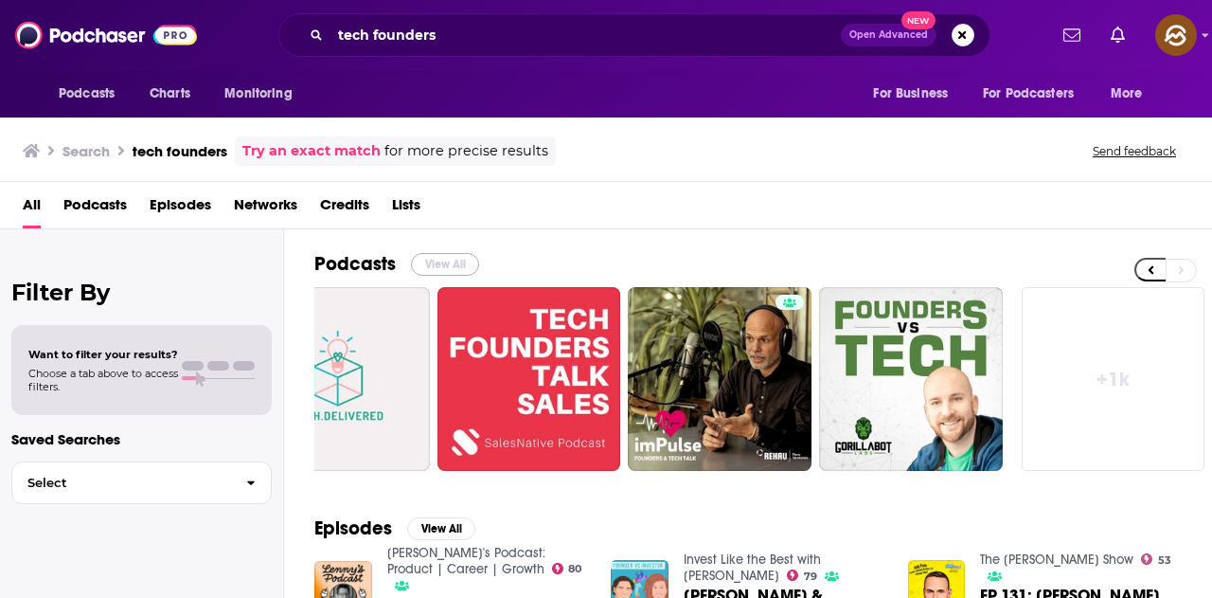
click at [447, 255] on button "View All" at bounding box center [445, 264] width 68 height 23
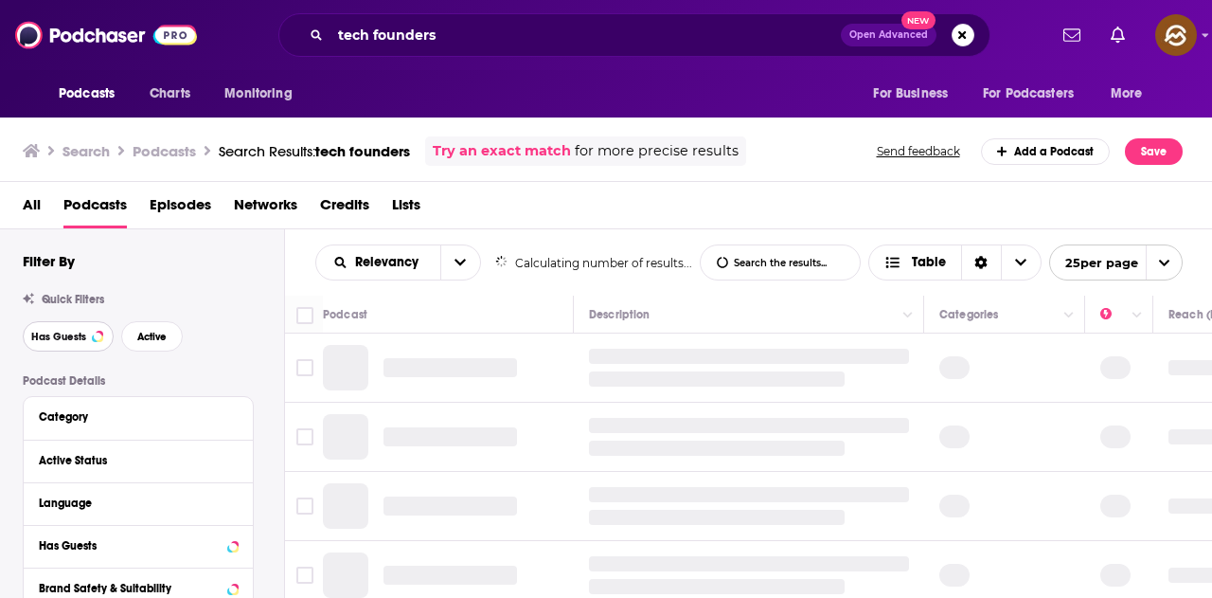
click at [87, 332] on button "Has Guests" at bounding box center [68, 336] width 91 height 30
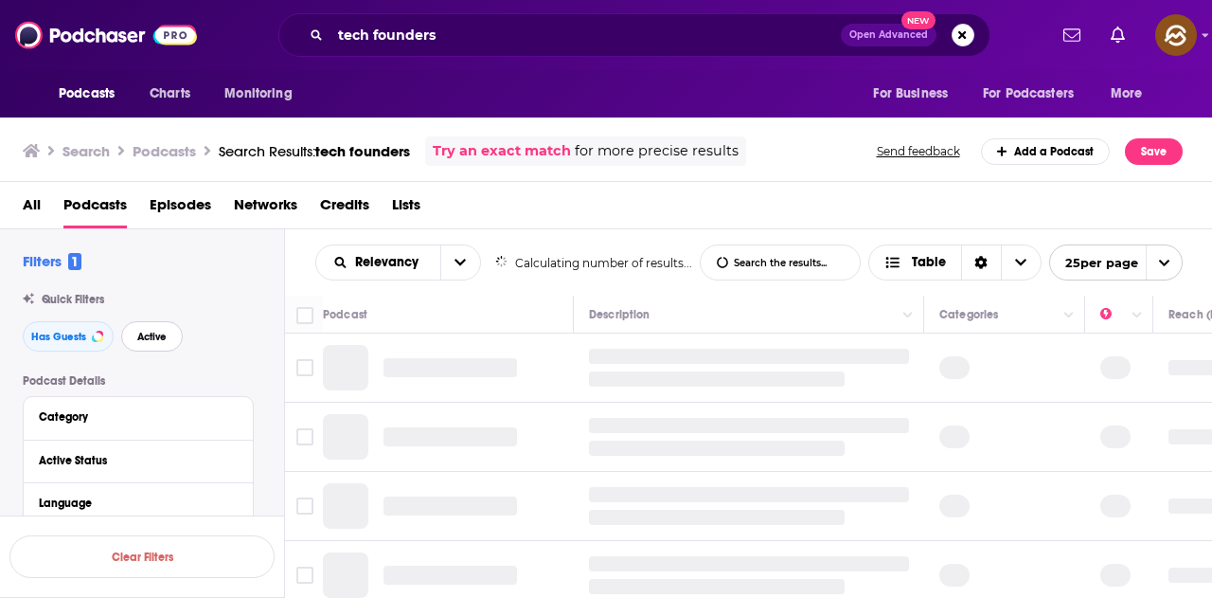
click at [159, 332] on span "Active" at bounding box center [151, 337] width 29 height 10
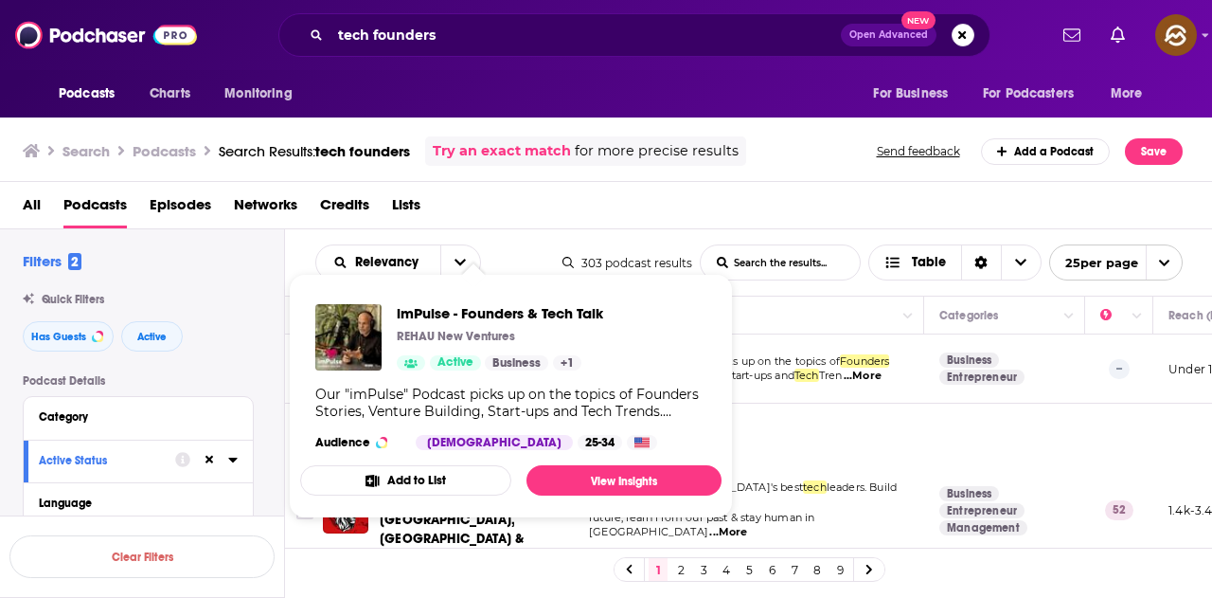
click at [747, 206] on div "All Podcasts Episodes Networks Credits Lists" at bounding box center [610, 208] width 1175 height 39
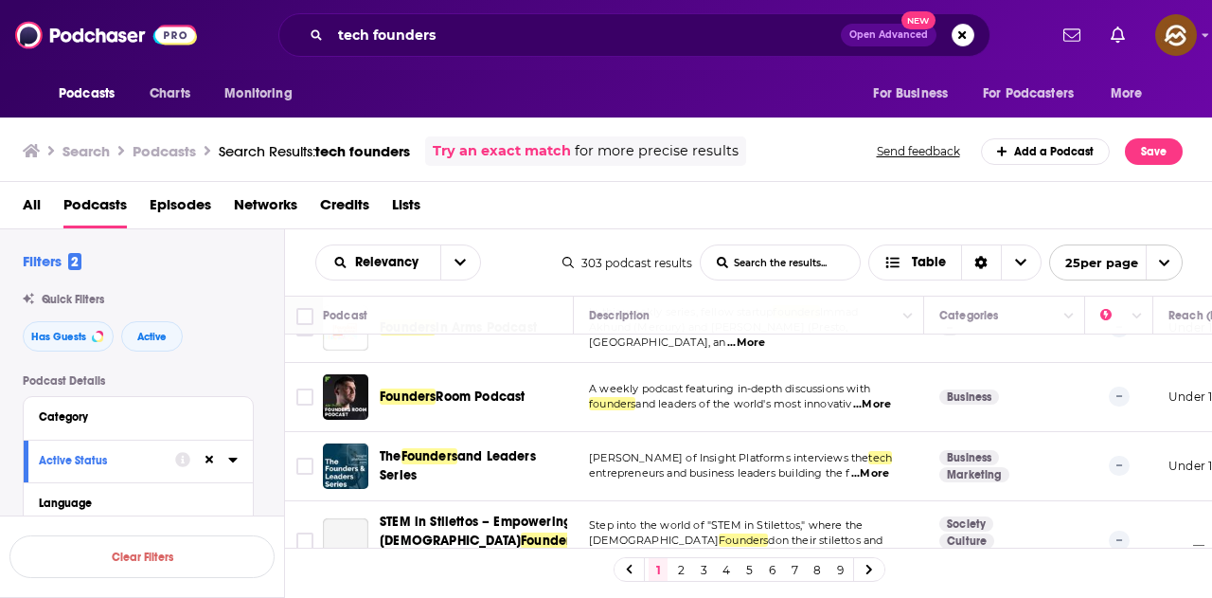
scroll to position [1042, 0]
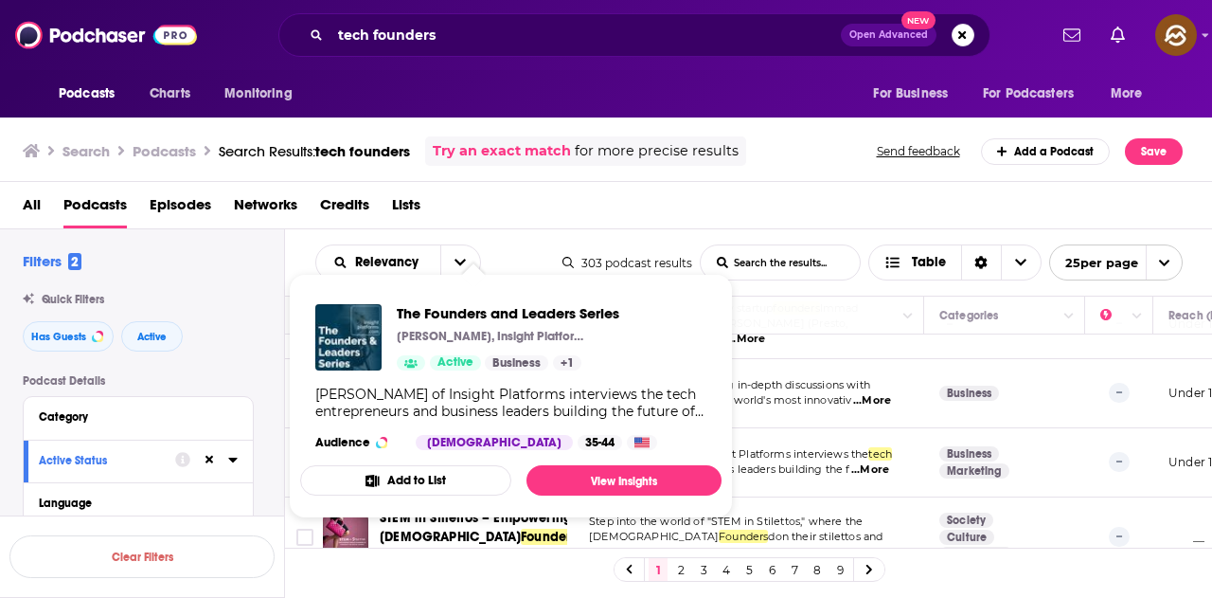
click at [754, 120] on div "Search Podcasts Search Results: tech founders Try an exact match for more preci…" at bounding box center [606, 148] width 1213 height 68
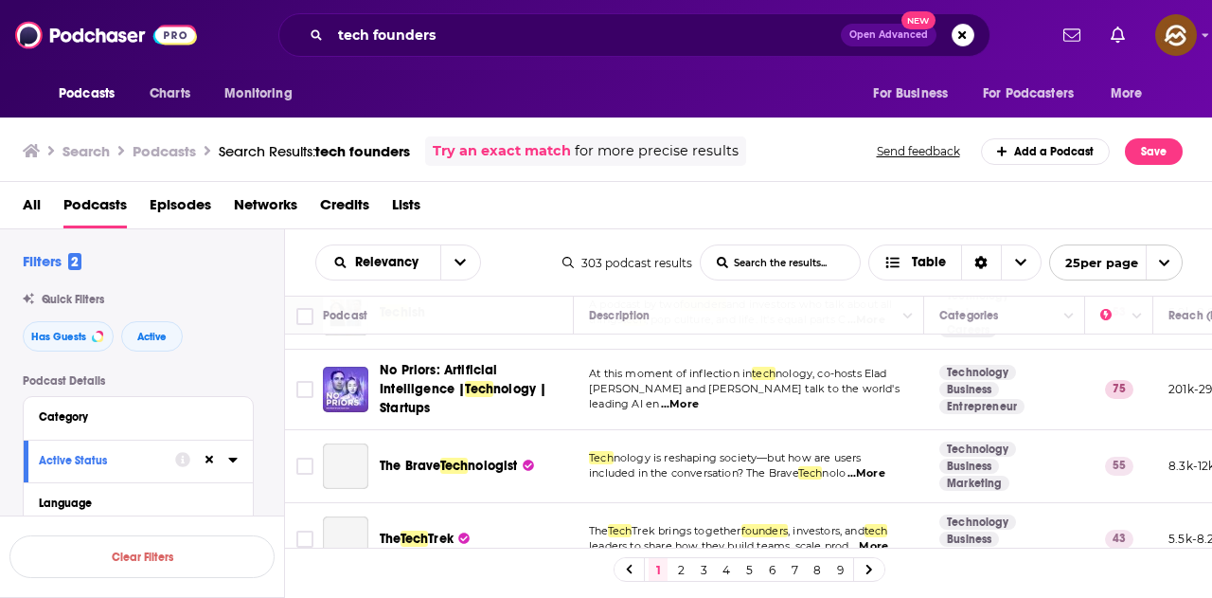
scroll to position [1786, 0]
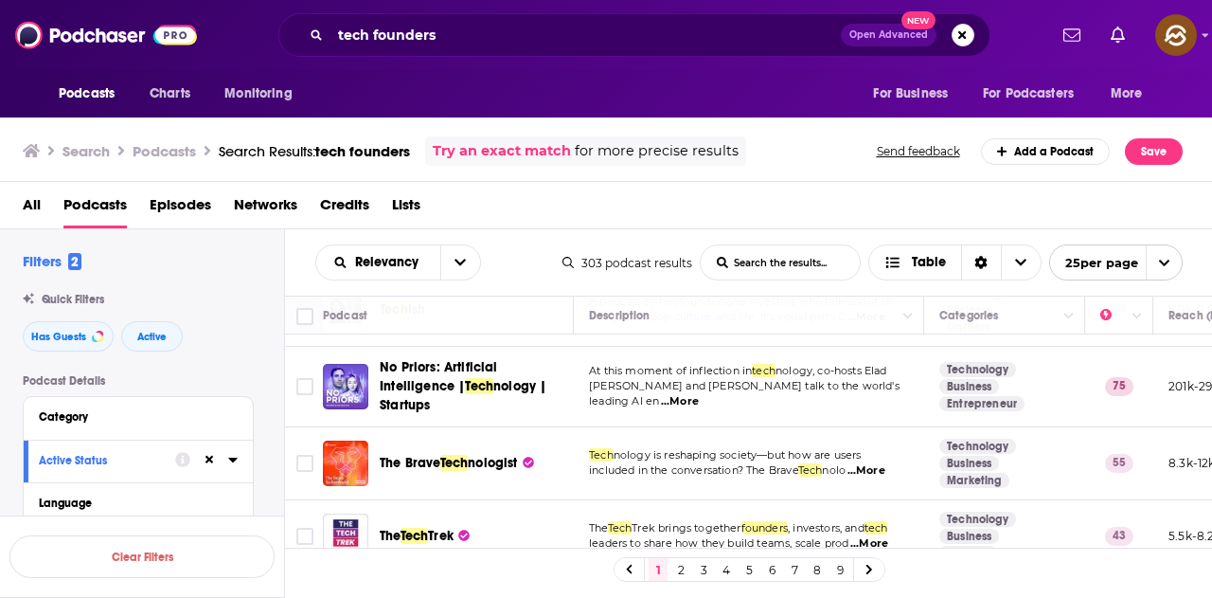
click at [680, 567] on link "2" at bounding box center [681, 569] width 19 height 23
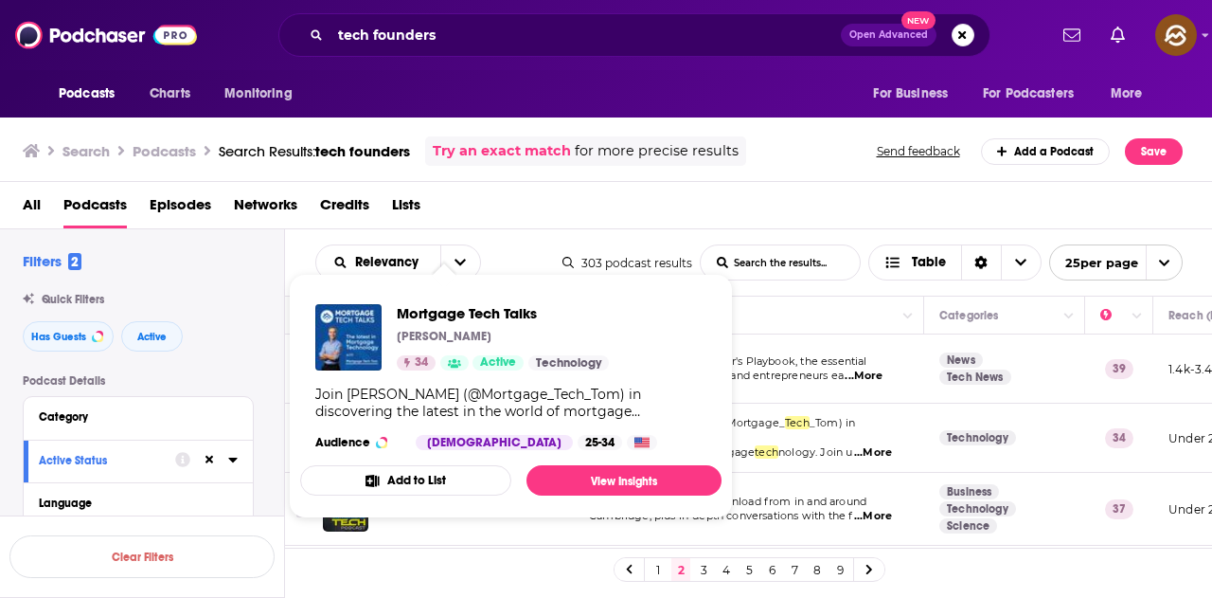
click at [782, 206] on div "All Podcasts Episodes Networks Credits Lists" at bounding box center [610, 208] width 1175 height 39
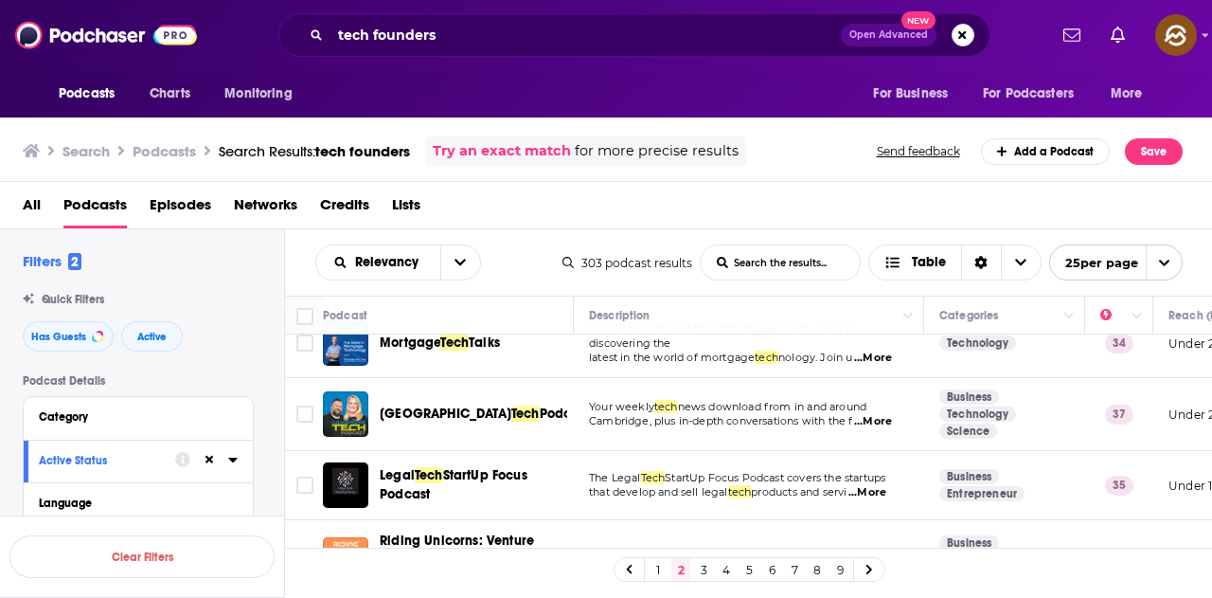
scroll to position [189, 0]
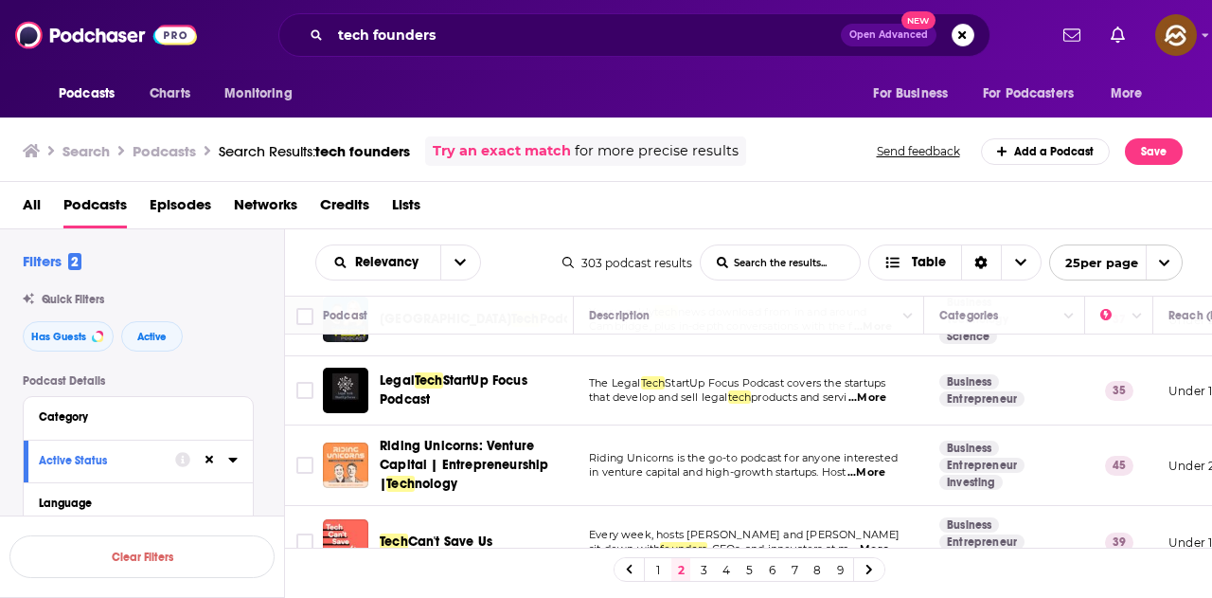
click at [790, 173] on div "Search Podcasts Search Results: tech founders Try an exact match for more preci…" at bounding box center [606, 148] width 1213 height 68
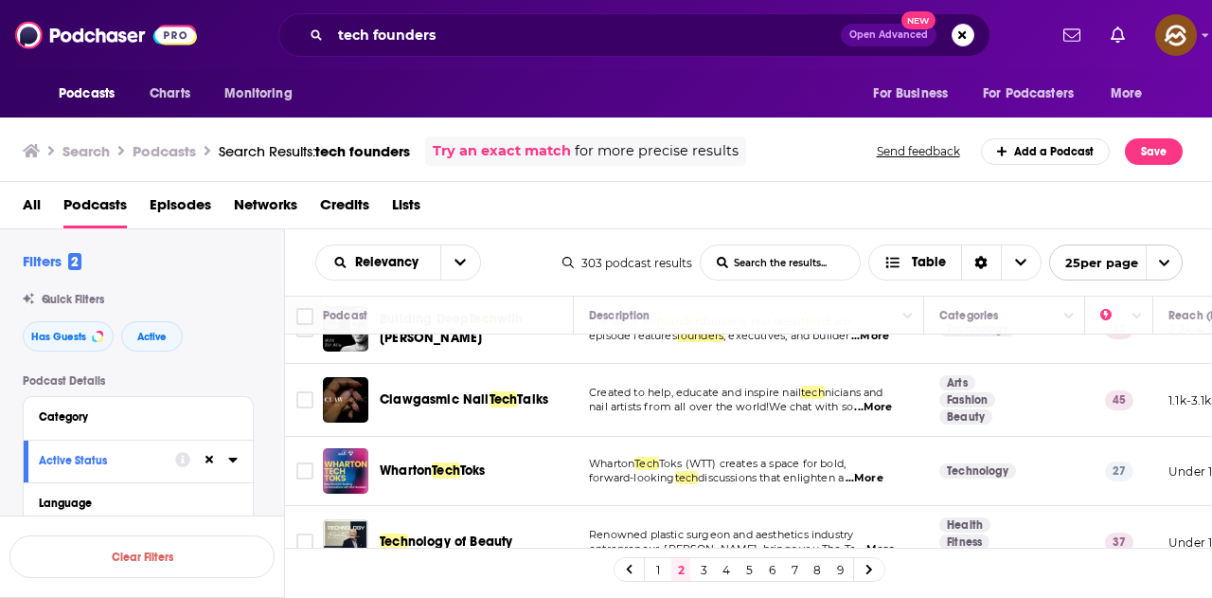
scroll to position [568, 0]
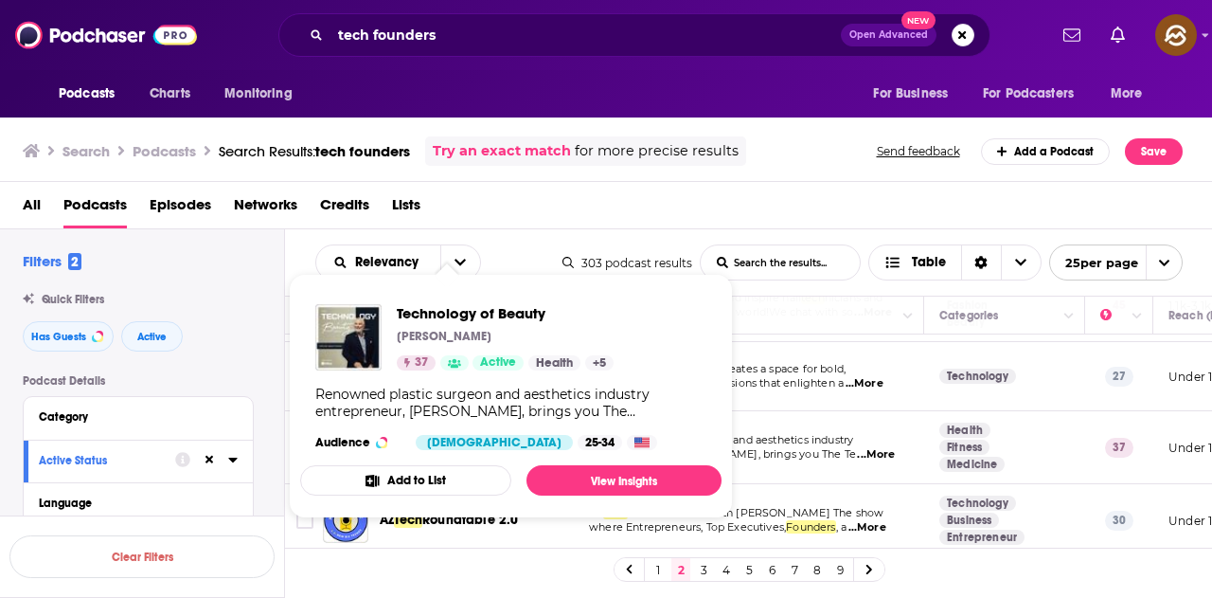
click at [657, 81] on div "Podcasts Charts Monitoring For Business For Podcasters More" at bounding box center [606, 93] width 1212 height 47
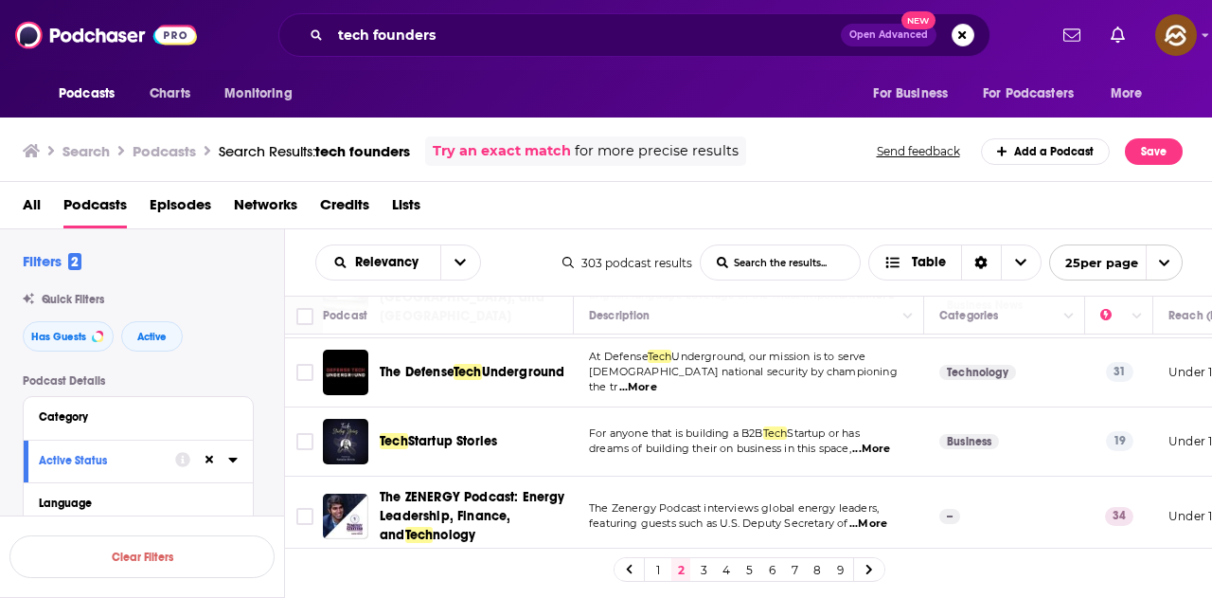
scroll to position [1231, 0]
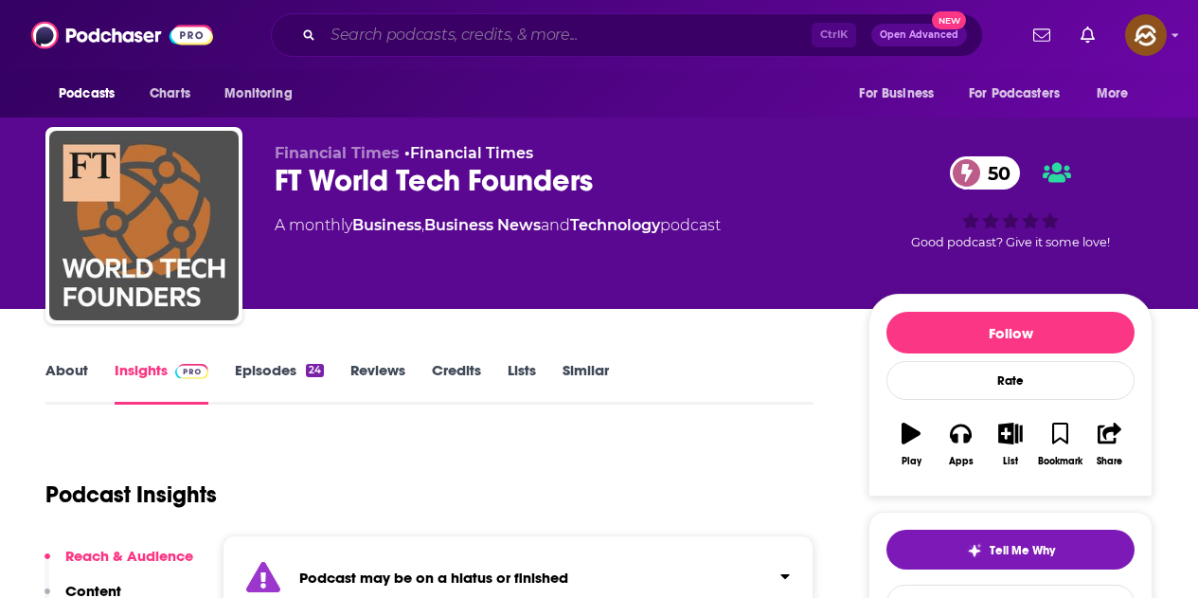
click at [404, 39] on input "Search podcasts, credits, & more..." at bounding box center [567, 35] width 489 height 30
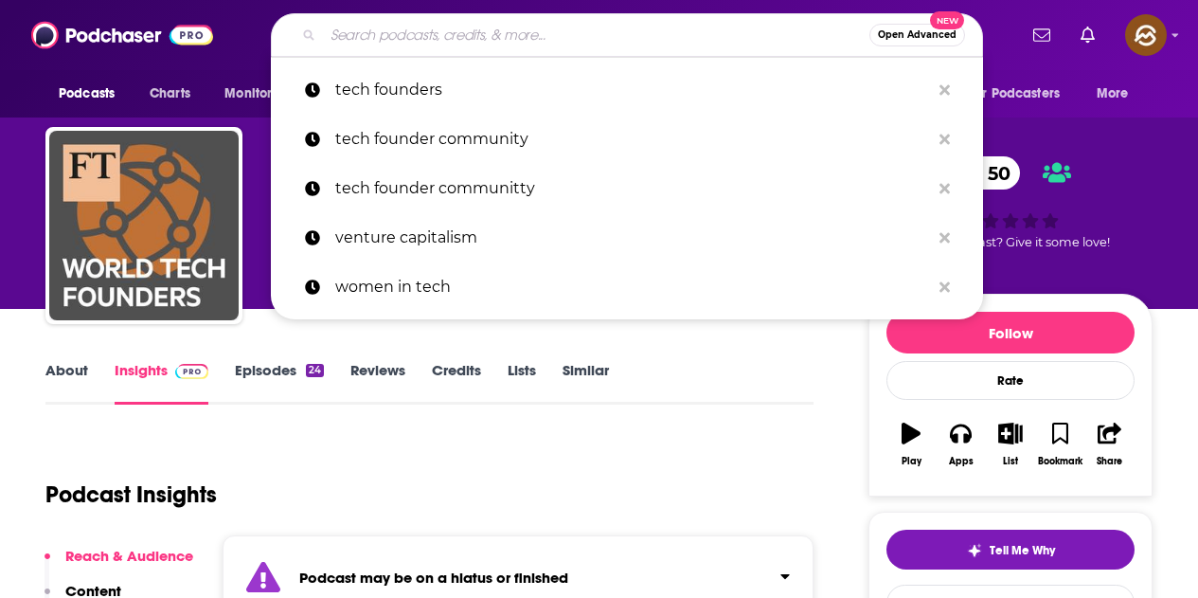
paste input "The Rebekah Panepinto Project"
type input "The Rebekah Panepinto Project"
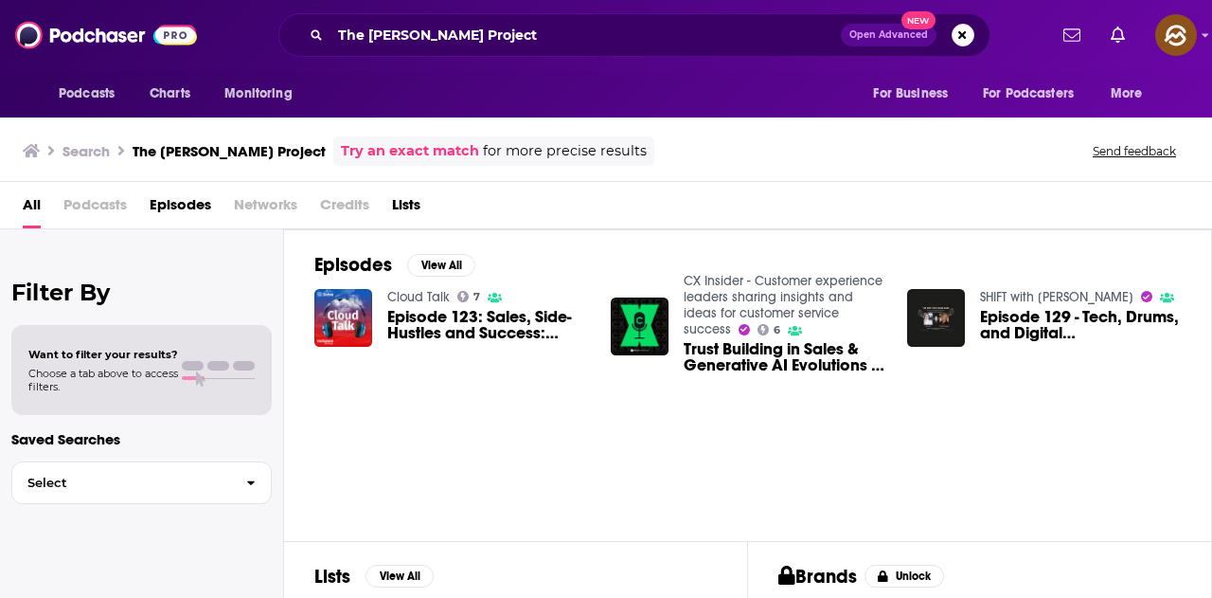
click at [186, 200] on span "Episodes" at bounding box center [181, 208] width 62 height 39
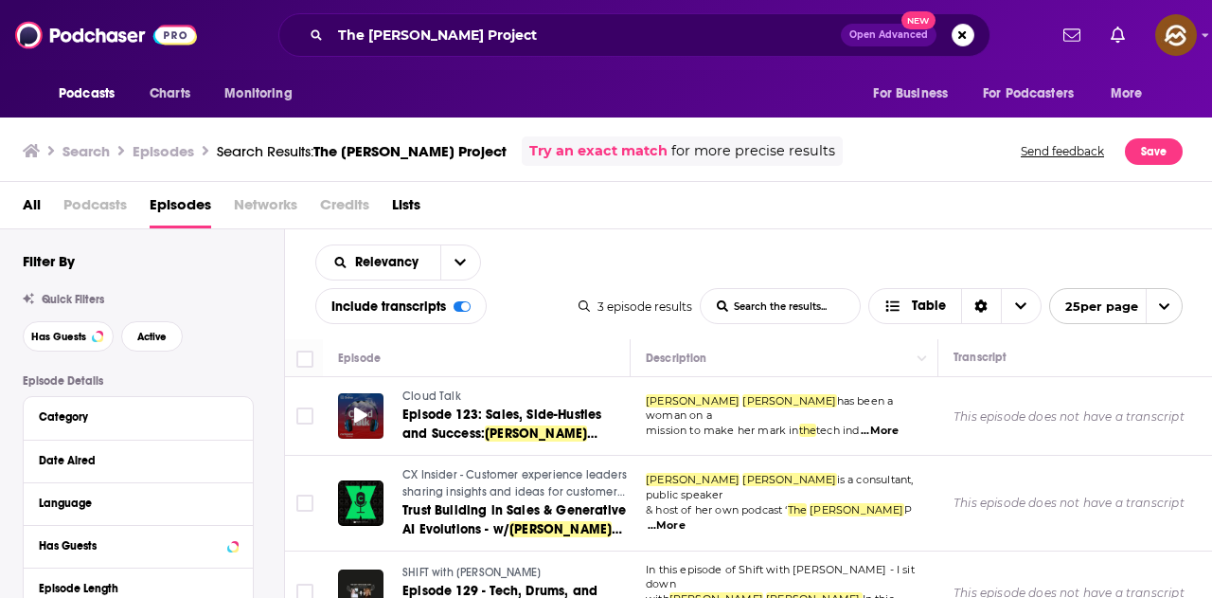
click at [361, 417] on icon at bounding box center [360, 414] width 13 height 15
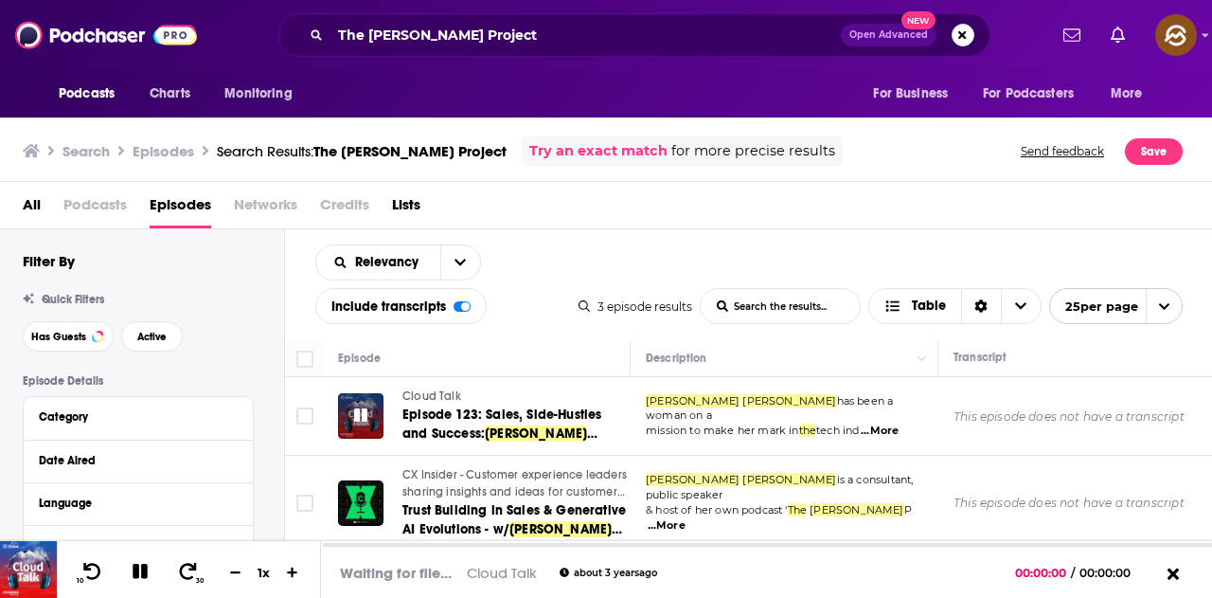
click at [361, 417] on icon at bounding box center [360, 414] width 13 height 15
click at [447, 417] on span "Episode 123: Sales, Side-Hustles and Success:" at bounding box center [502, 423] width 199 height 35
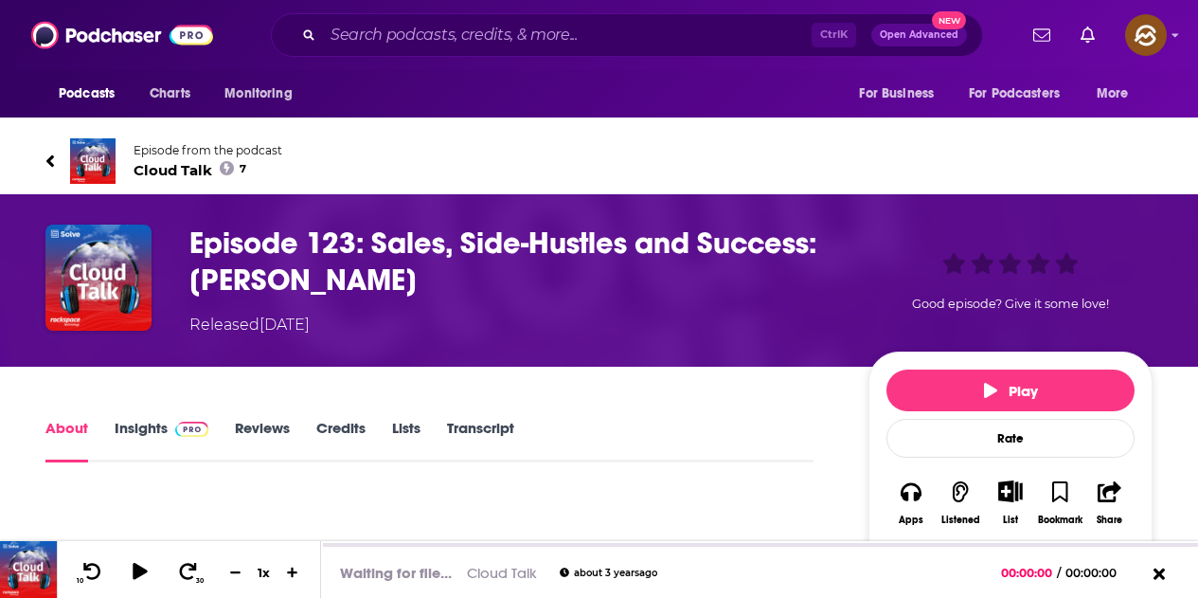
scroll to position [189, 0]
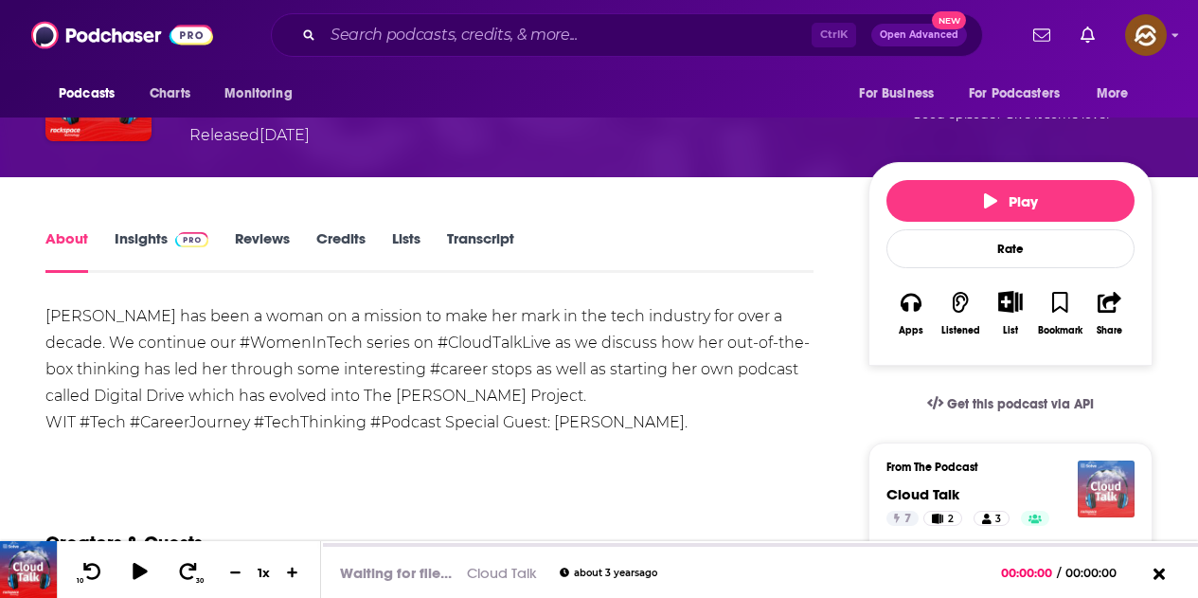
click at [1104, 491] on img "Cloud Talk" at bounding box center [1106, 488] width 57 height 57
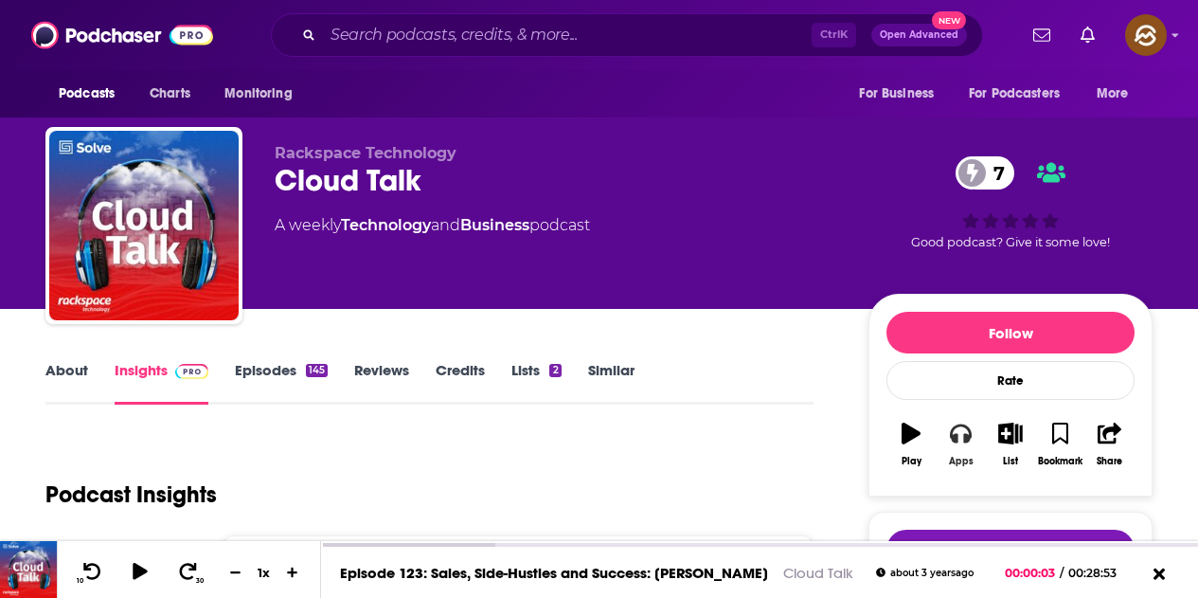
click at [967, 458] on div "Apps" at bounding box center [961, 461] width 25 height 11
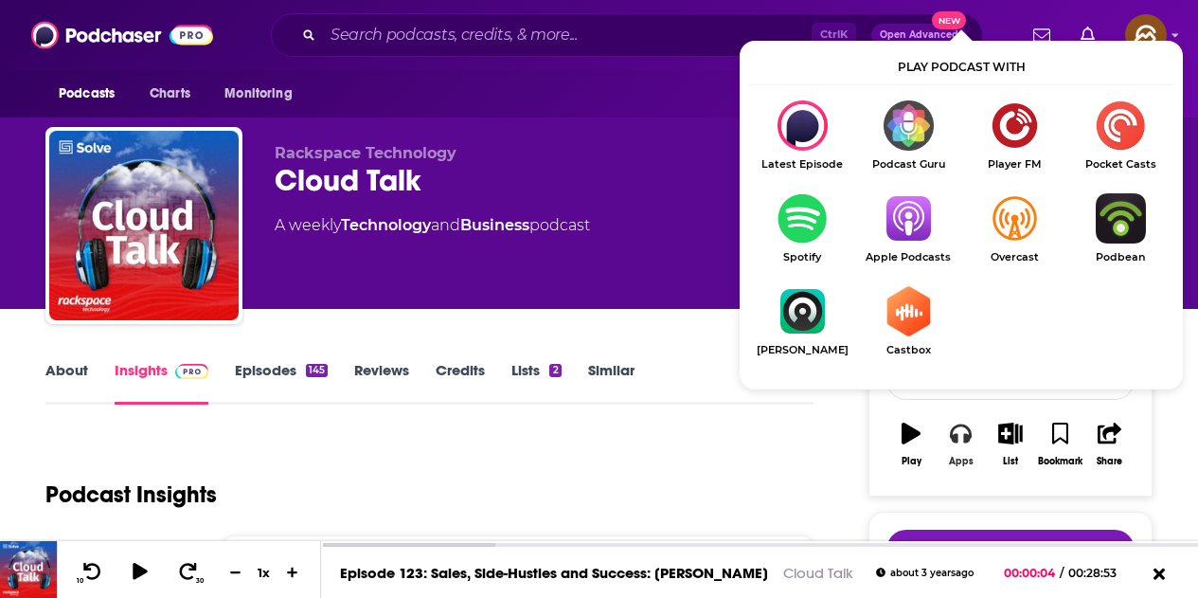
scroll to position [95, 0]
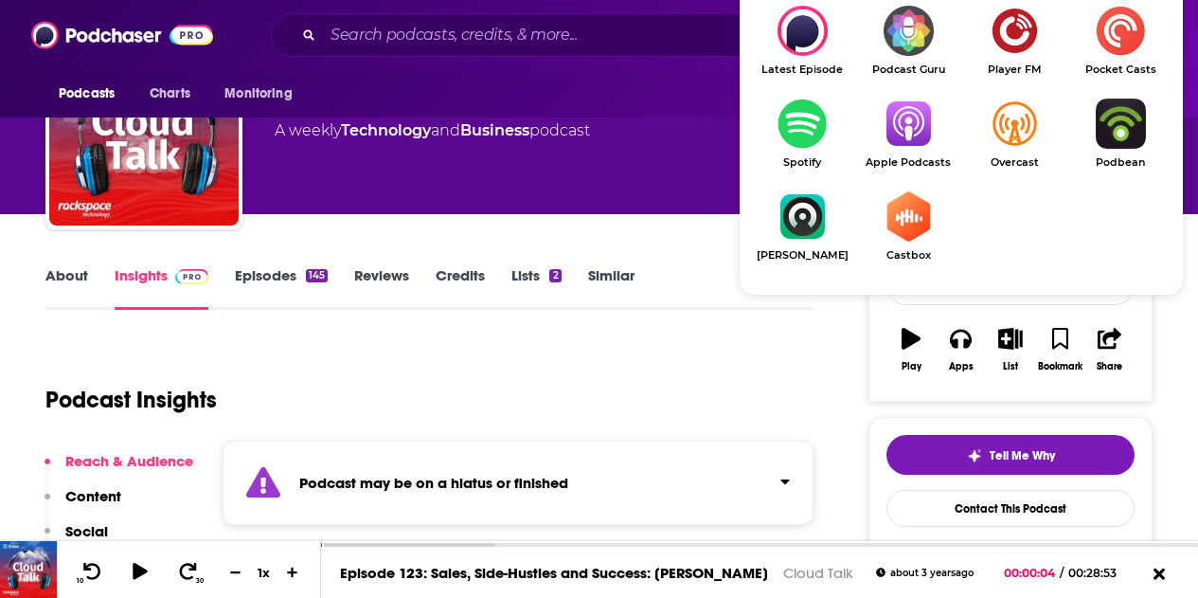
click at [873, 84] on ul "Latest Episode Podcast Guru Player FM Pocket Casts Spotify Apple Podcasts Overc…" at bounding box center [961, 145] width 424 height 279
click at [892, 106] on img "Show Listen On dropdown" at bounding box center [908, 124] width 106 height 50
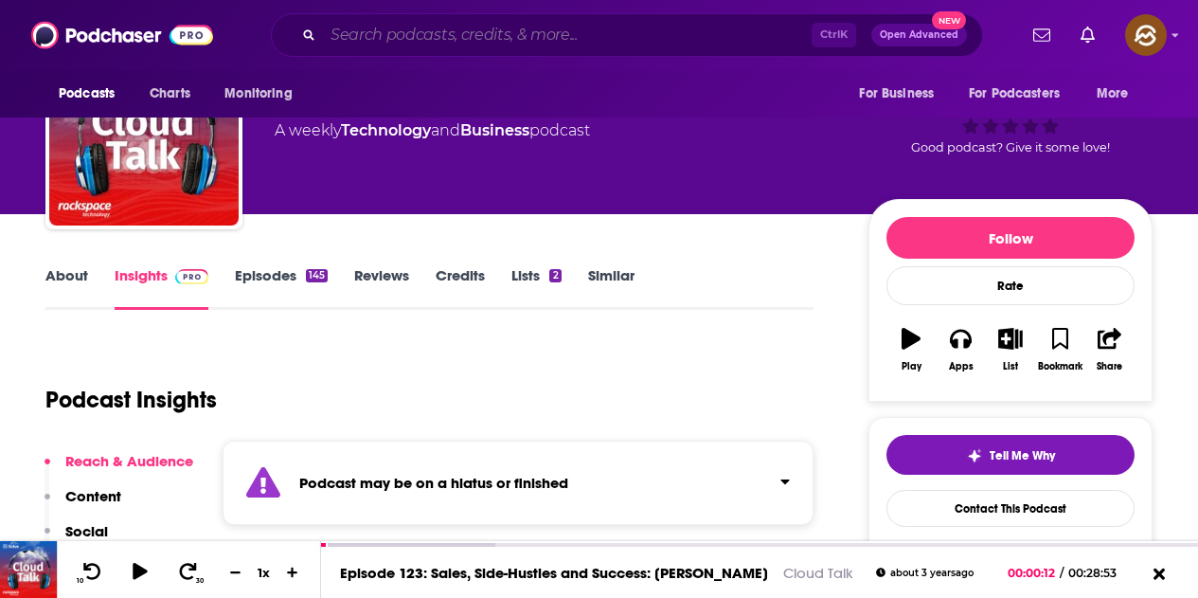
click at [408, 43] on input "Search podcasts, credits, & more..." at bounding box center [567, 35] width 489 height 30
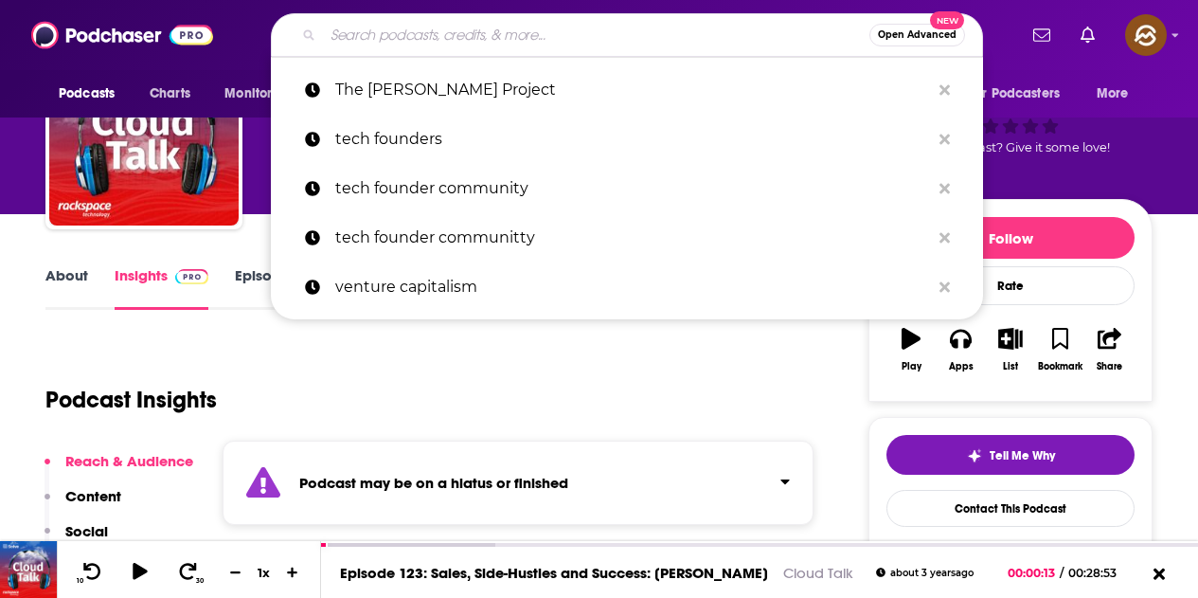
paste input "The Rebekah Panepinto Project"
type input "The Rebekah Panepinto Project"
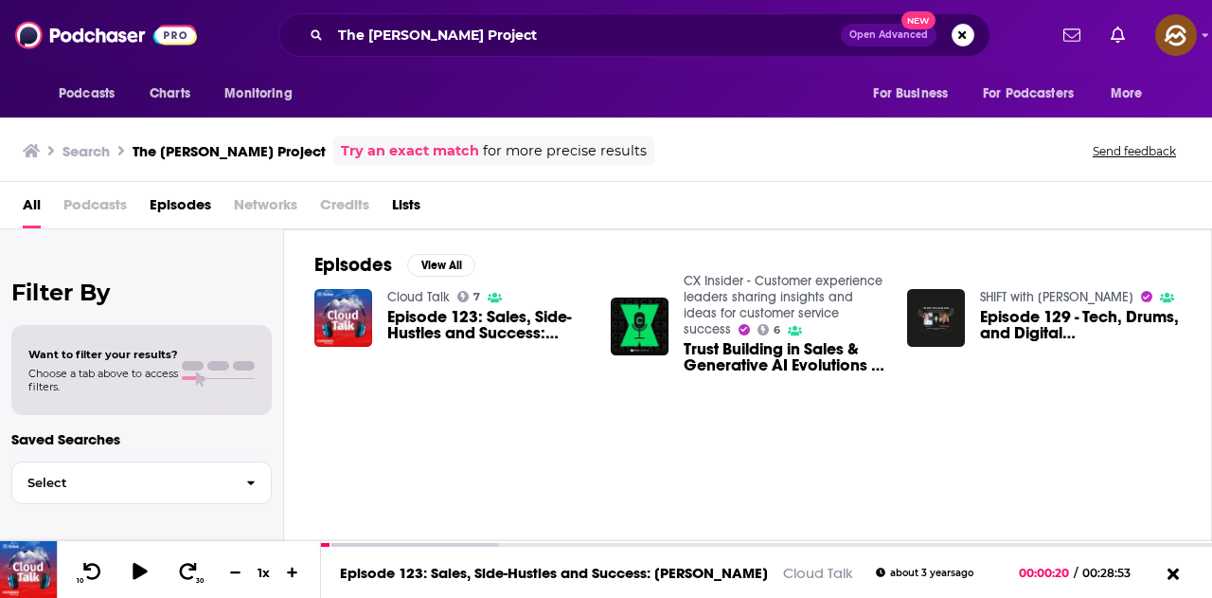
click at [185, 209] on span "Episodes" at bounding box center [181, 208] width 62 height 39
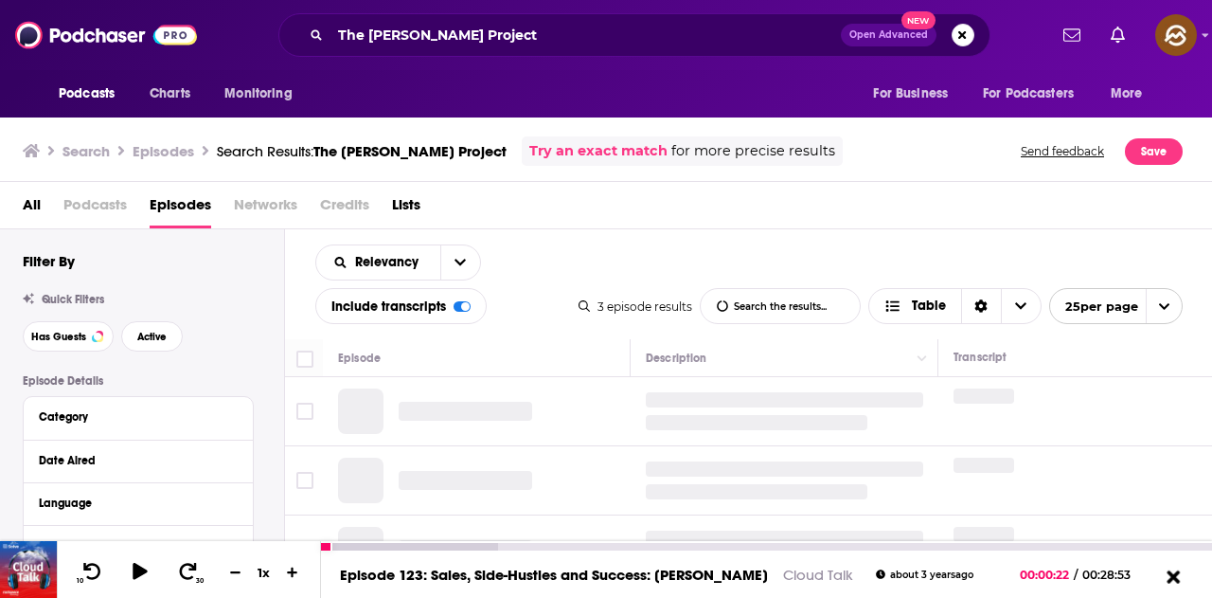
click at [1179, 574] on icon at bounding box center [1173, 575] width 24 height 19
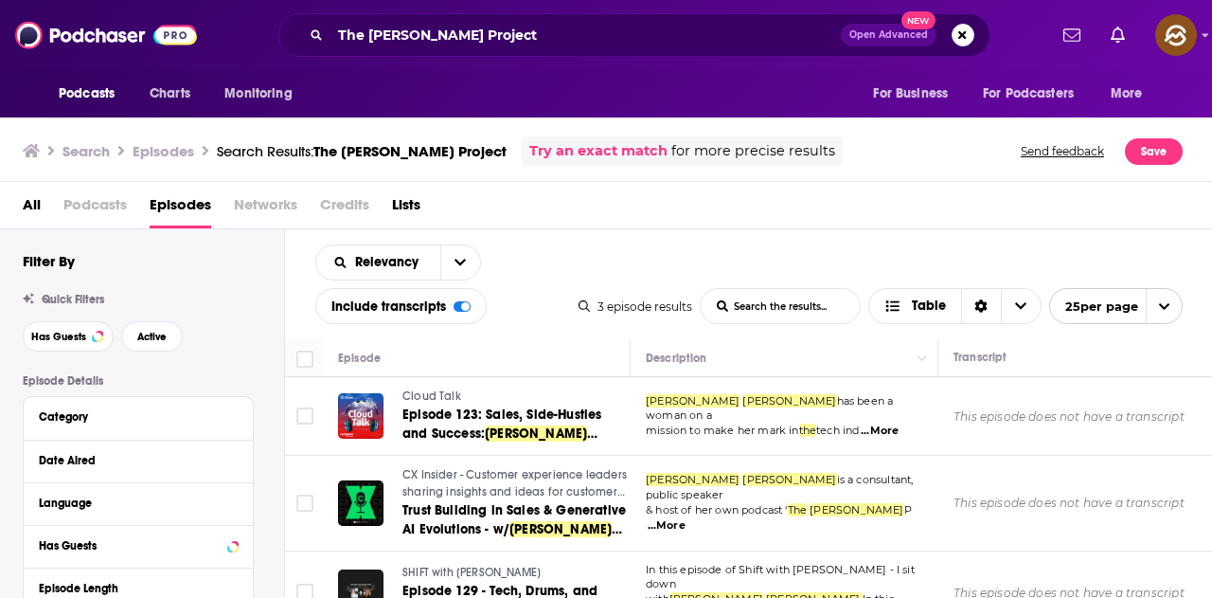
scroll to position [38, 0]
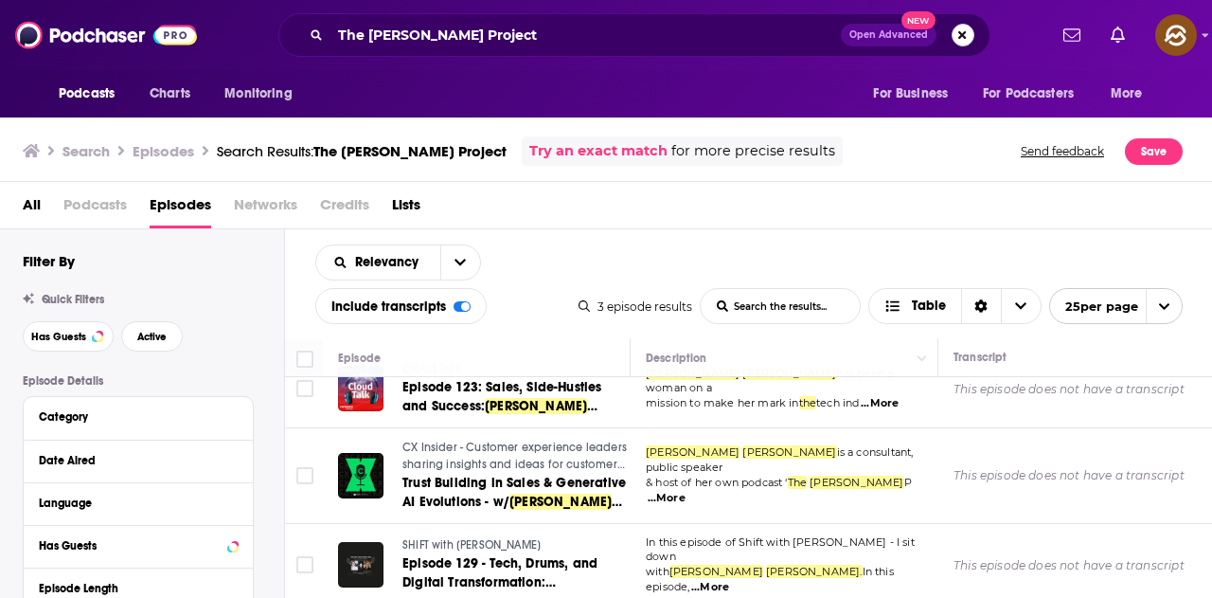
click at [969, 34] on button "Search podcasts, credits, & more..." at bounding box center [963, 35] width 23 height 23
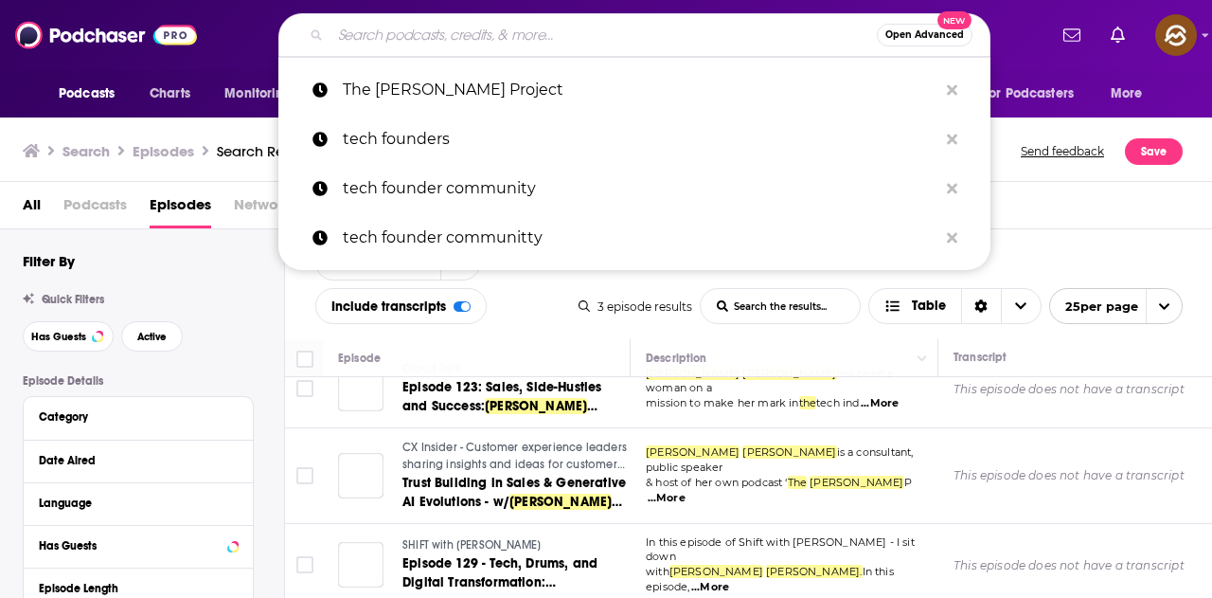
paste input "Disney Magic to Red Lobster Red Carpet: Crafting Hospitality that Lasts with Sh…"
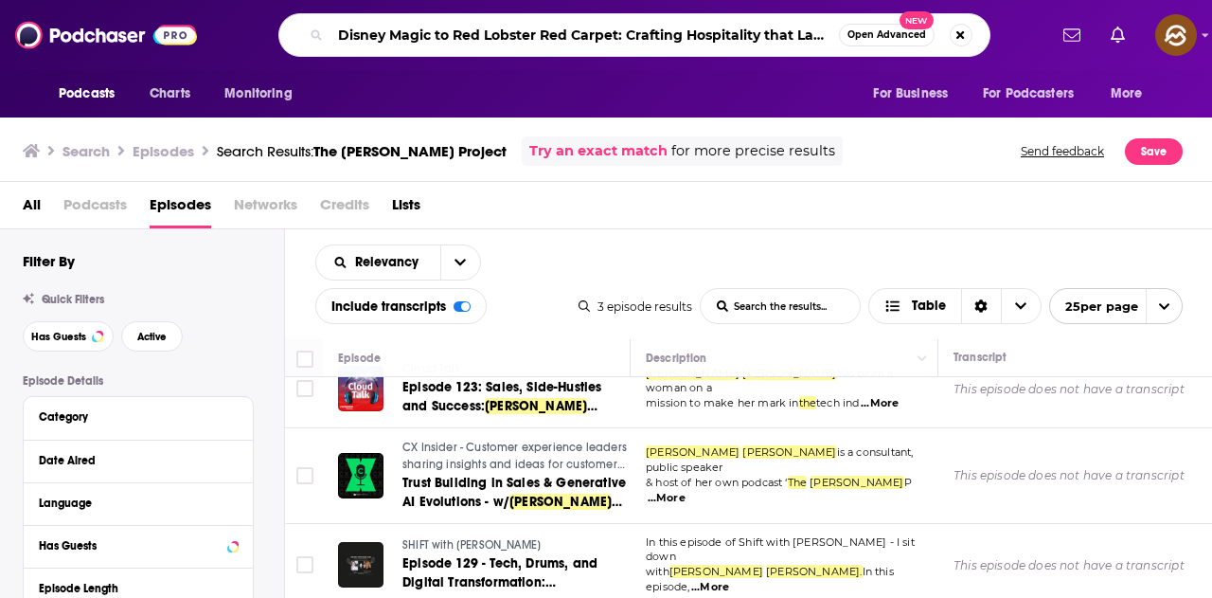
scroll to position [0, 391]
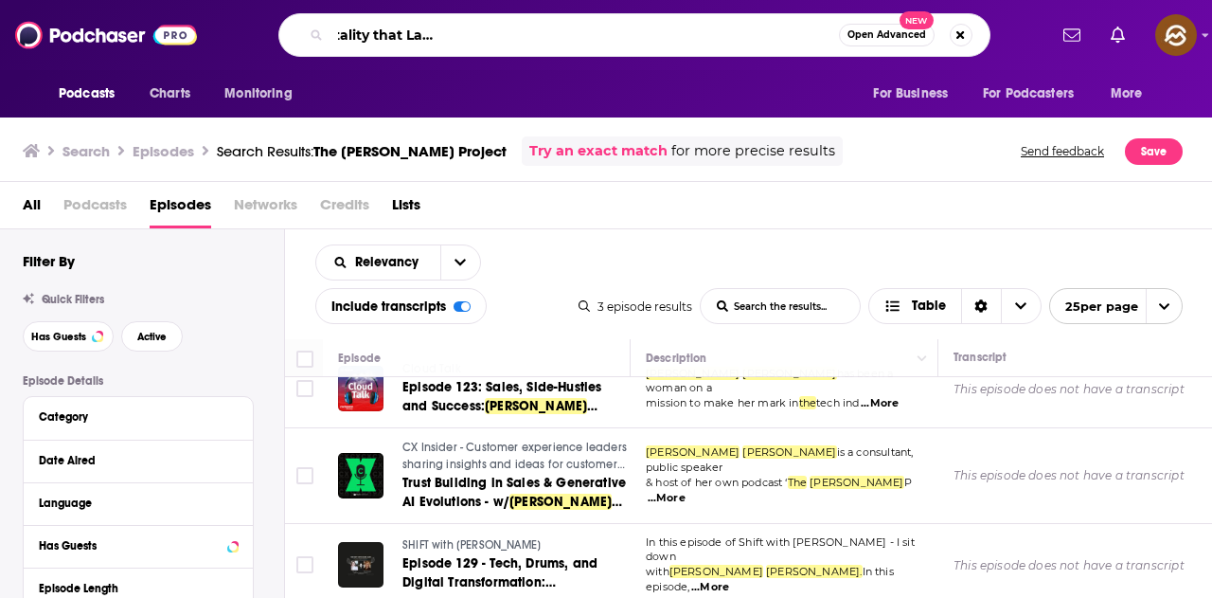
type input "Disney Magic to Red Lobster Red Carpet: Crafting Hospitality that Lasts with Sh…"
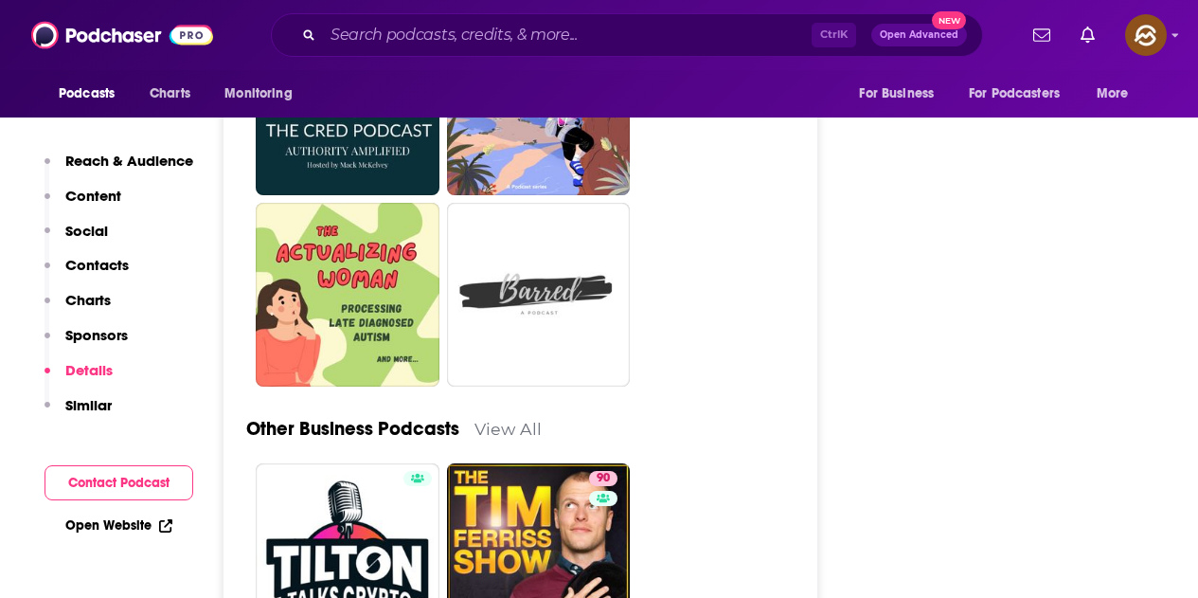
scroll to position [4547, 0]
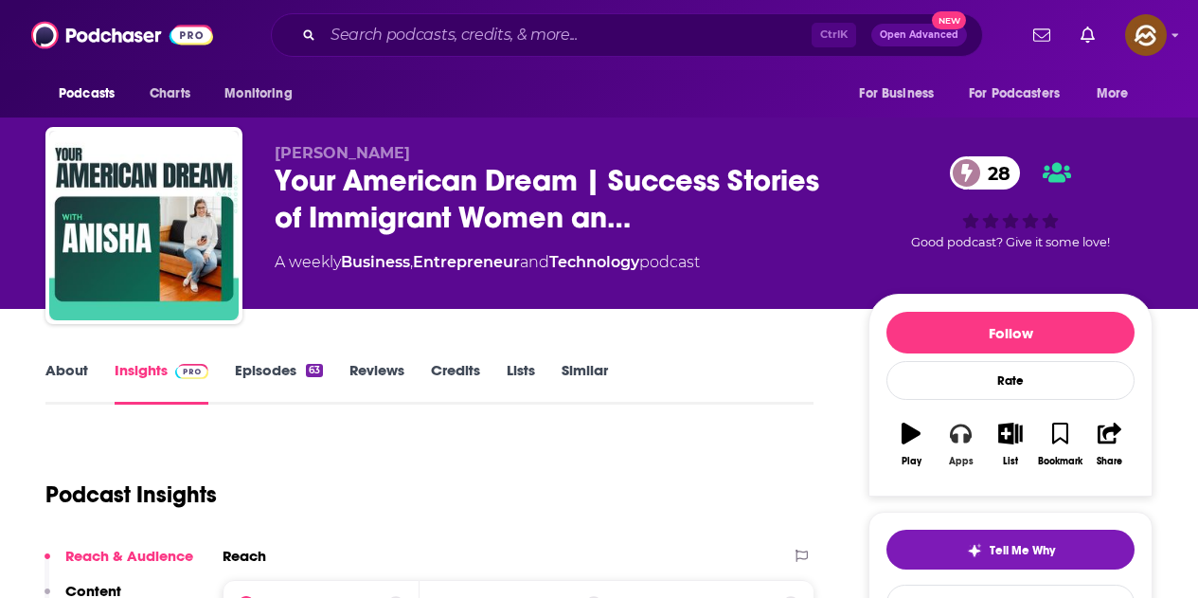
click at [963, 443] on icon "button" at bounding box center [960, 432] width 21 height 21
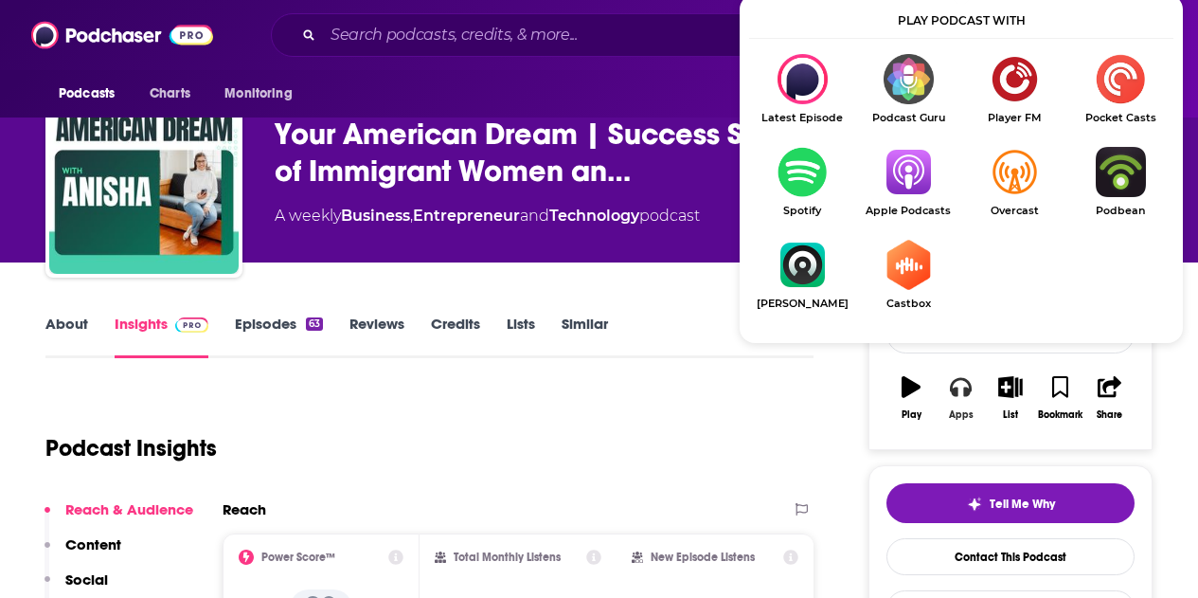
scroll to position [95, 0]
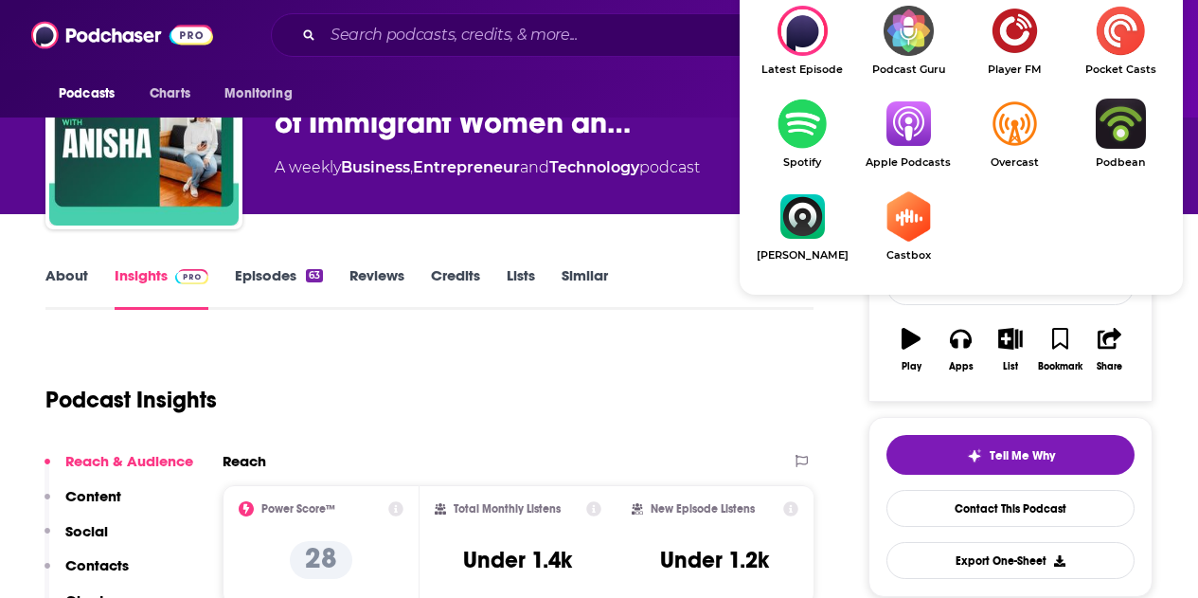
click at [892, 135] on img "Show Listen On dropdown" at bounding box center [908, 124] width 106 height 50
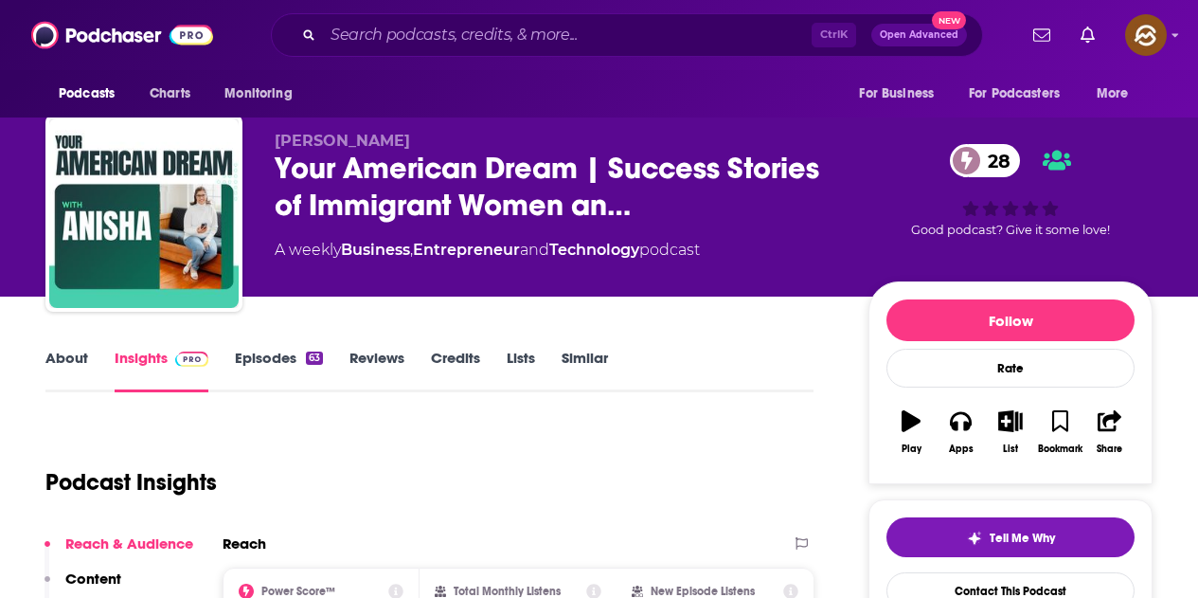
scroll to position [0, 0]
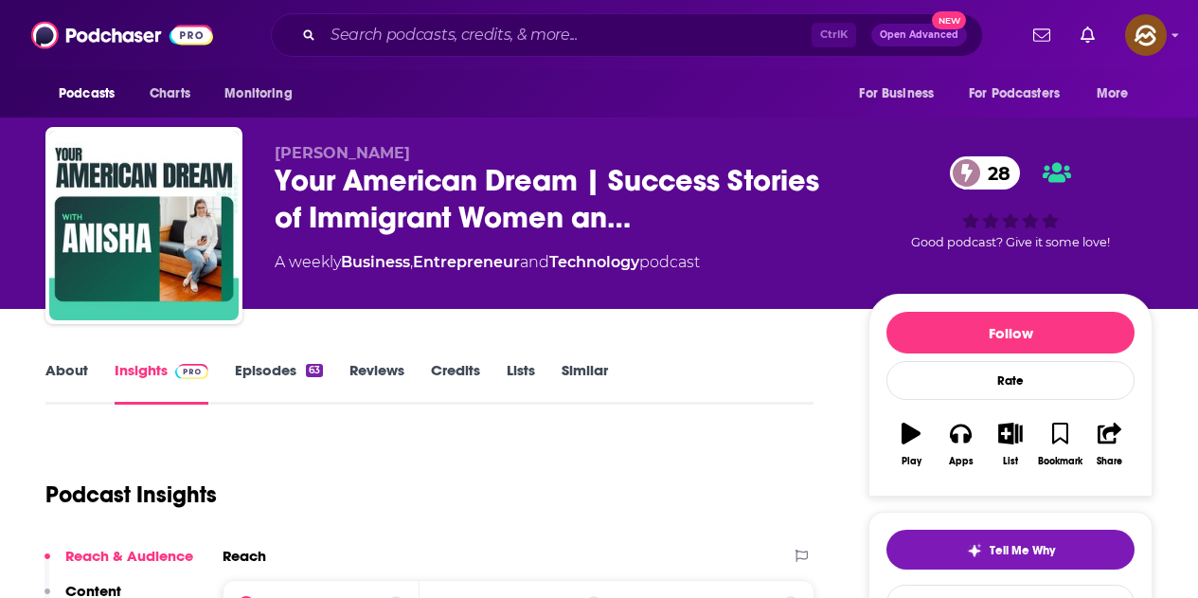
drag, startPoint x: 276, startPoint y: 146, endPoint x: 409, endPoint y: 159, distance: 134.2
click at [409, 159] on p "[PERSON_NAME]" at bounding box center [557, 153] width 564 height 18
click at [510, 289] on div "[PERSON_NAME] Your American Dream | Success Stories of Immigrant Women an… 28 A…" at bounding box center [557, 220] width 564 height 152
drag, startPoint x: 276, startPoint y: 148, endPoint x: 408, endPoint y: 148, distance: 132.6
click at [408, 148] on p "[PERSON_NAME]" at bounding box center [557, 153] width 564 height 18
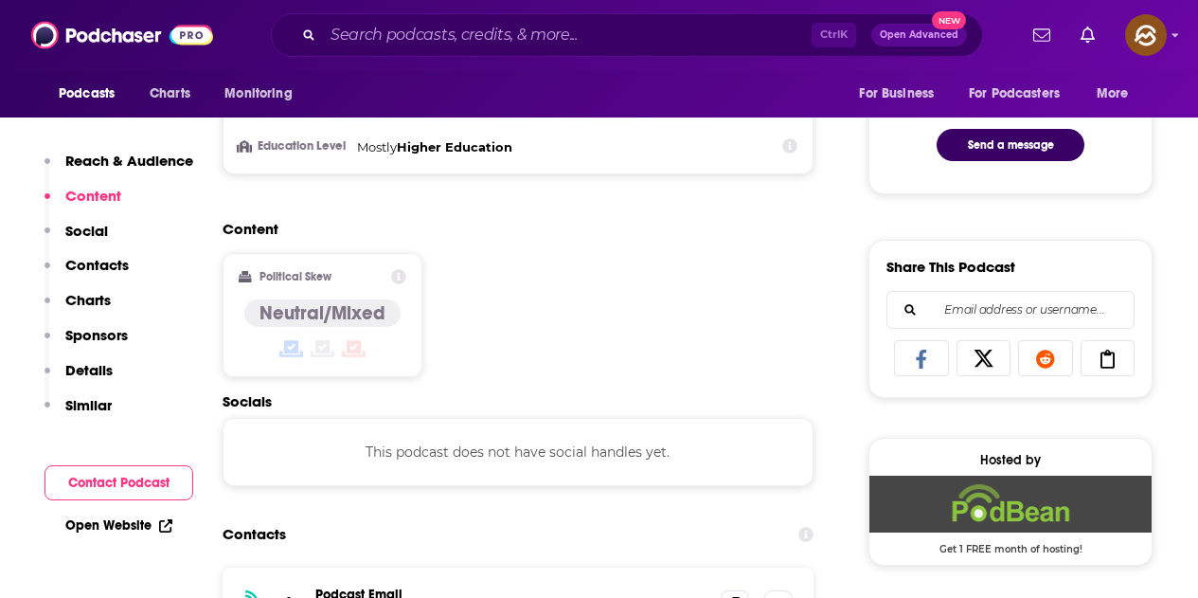
scroll to position [1421, 0]
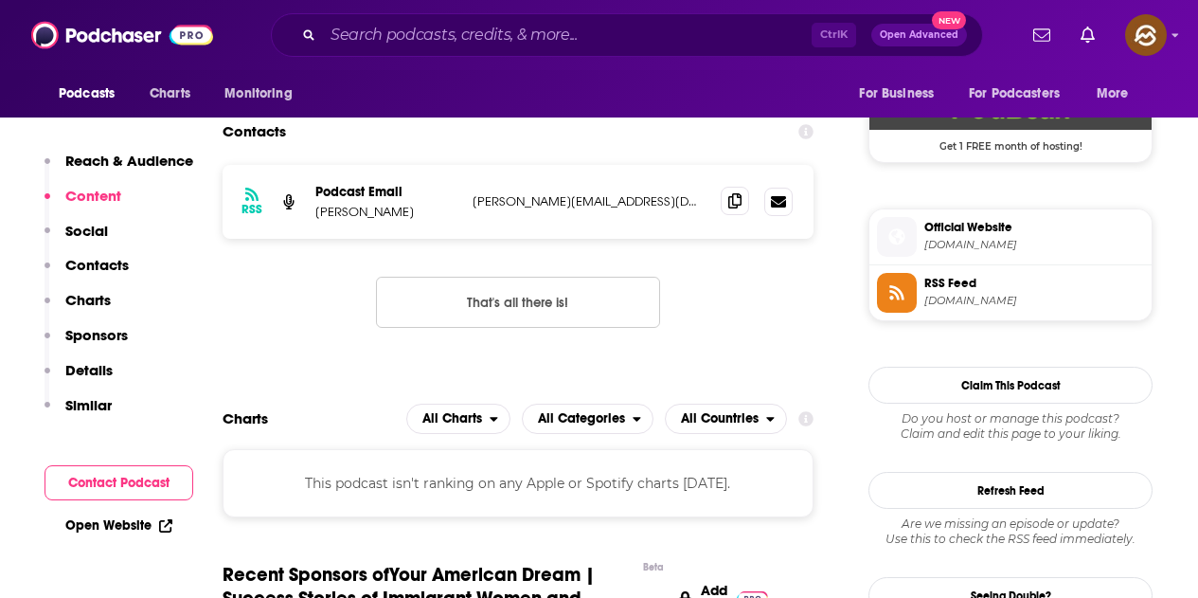
click at [729, 204] on icon at bounding box center [734, 200] width 13 height 15
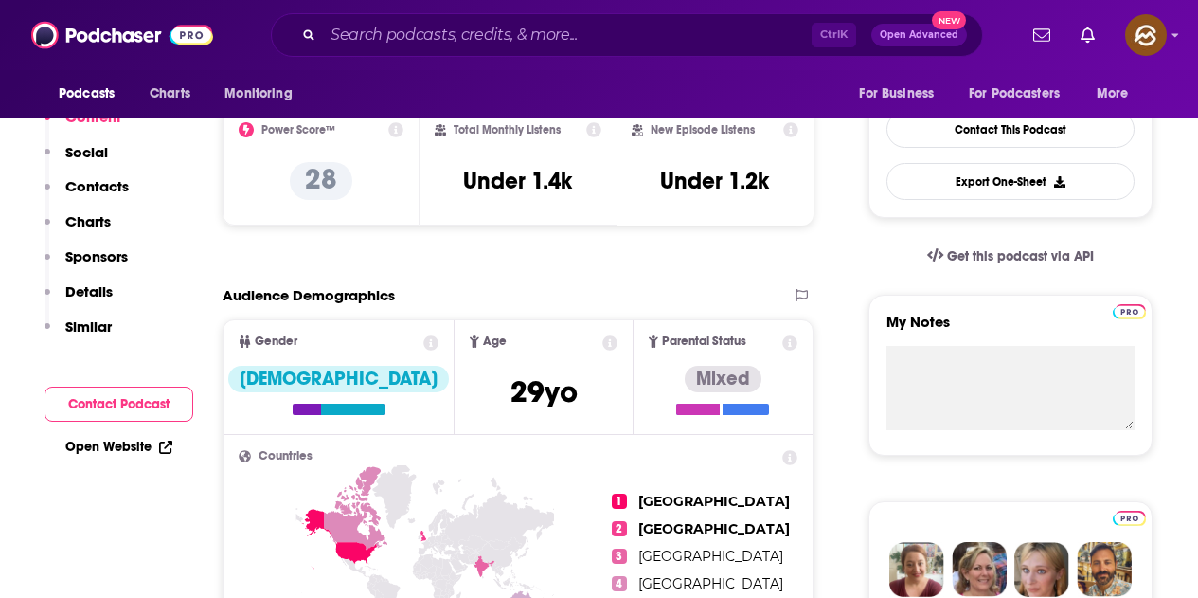
scroll to position [0, 0]
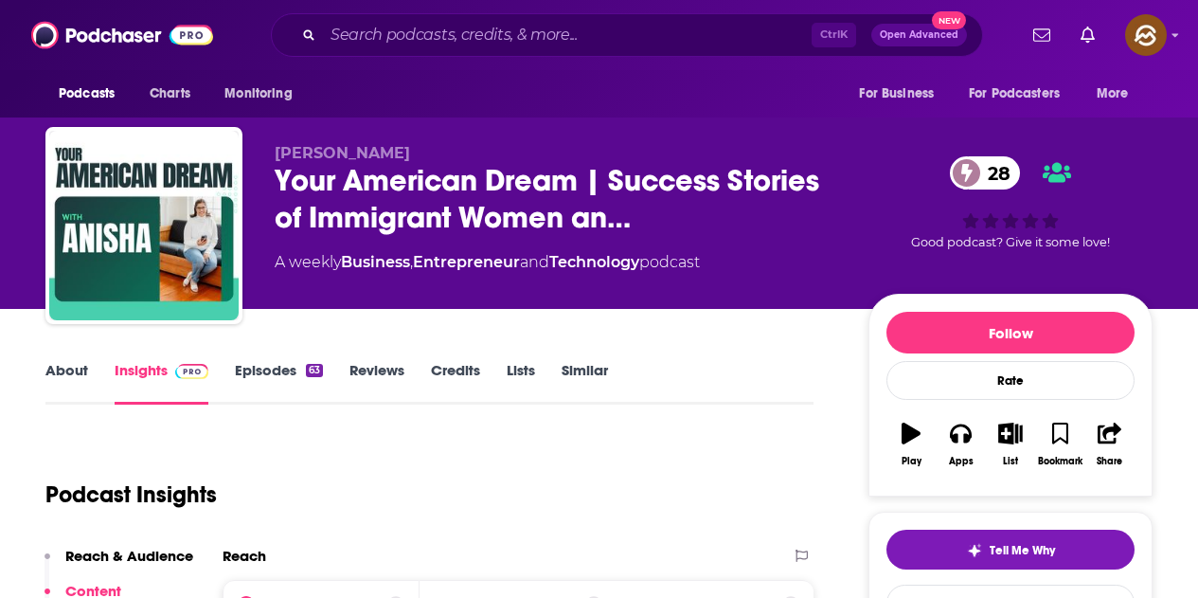
click at [275, 363] on link "Episodes 63" at bounding box center [279, 383] width 88 height 44
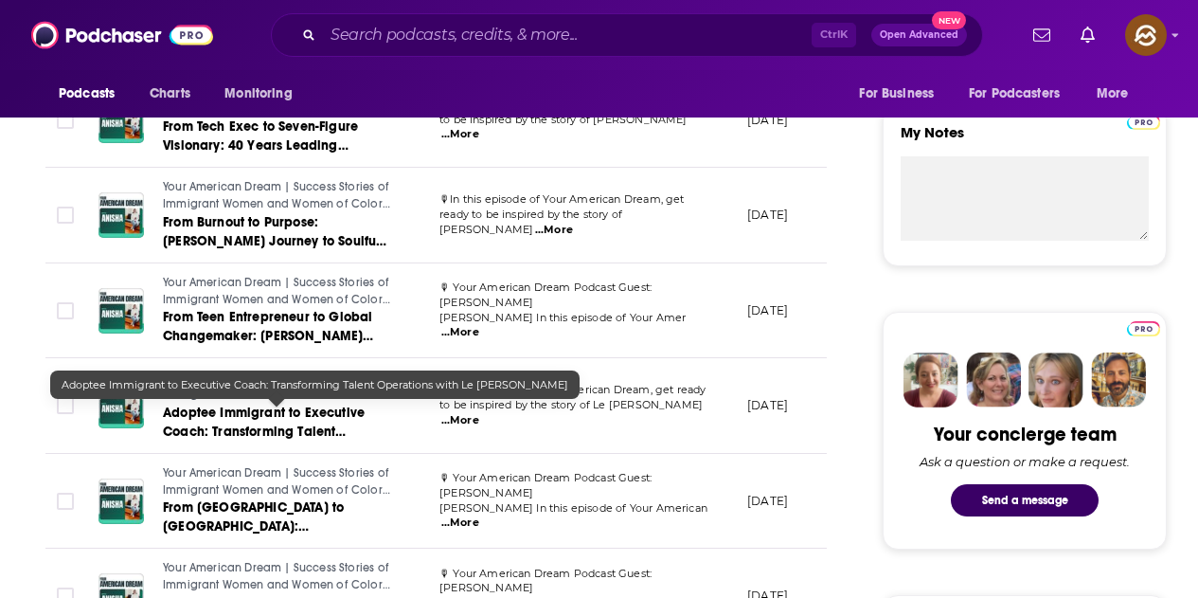
scroll to position [758, 0]
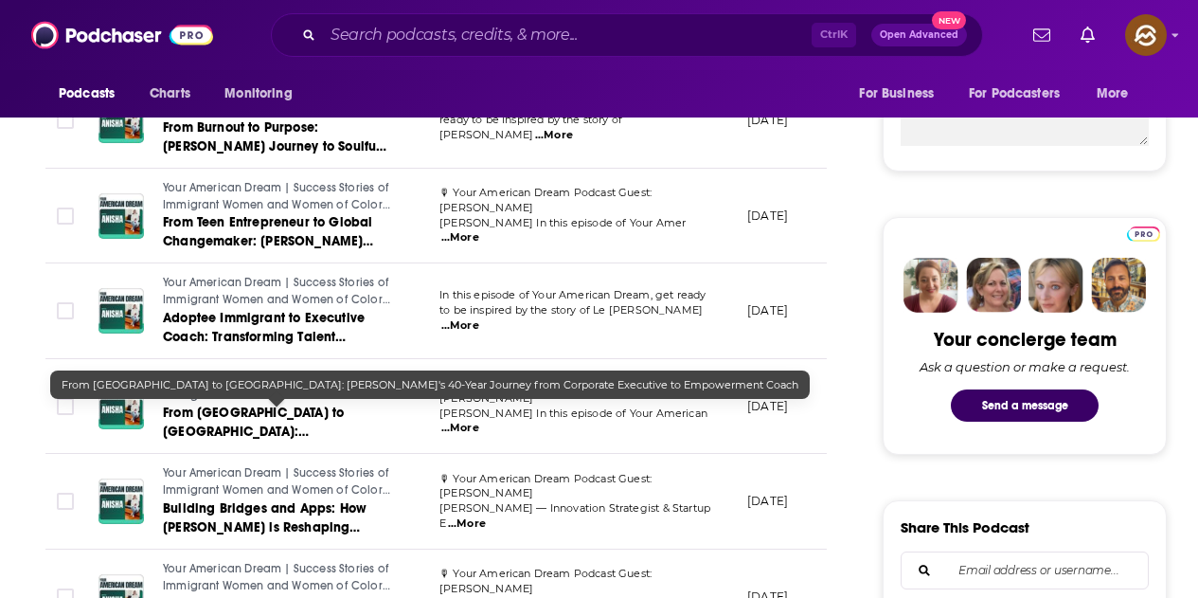
click at [325, 410] on span "From Jamaica to Jersey: Andrea's 40-Year Journey from Corporate Executive to Em…" at bounding box center [271, 450] width 216 height 92
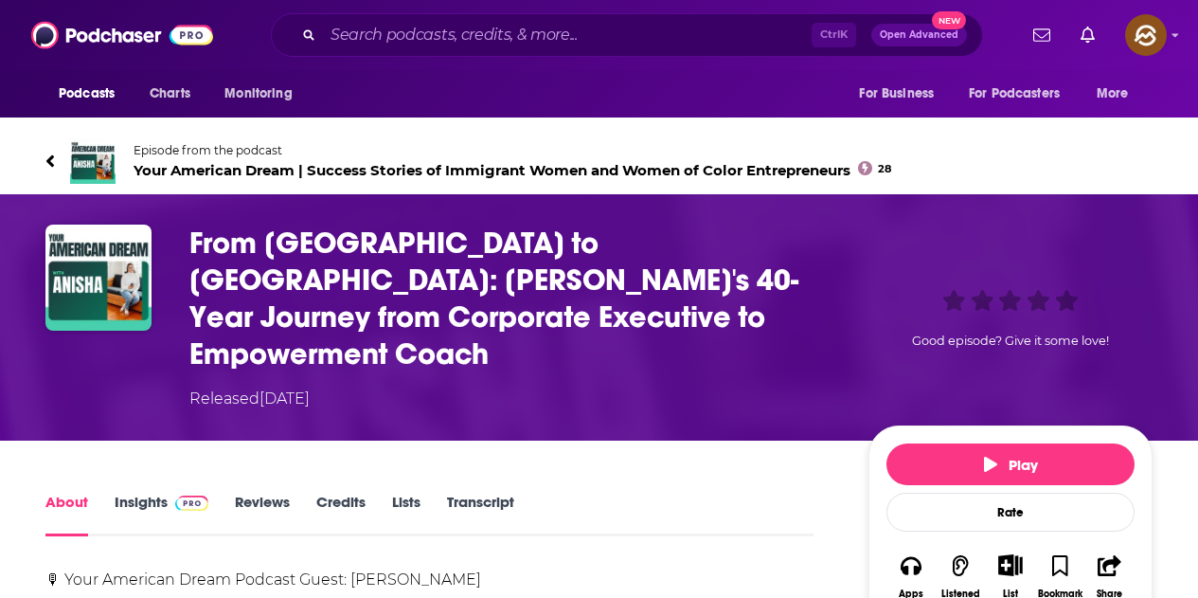
scroll to position [474, 0]
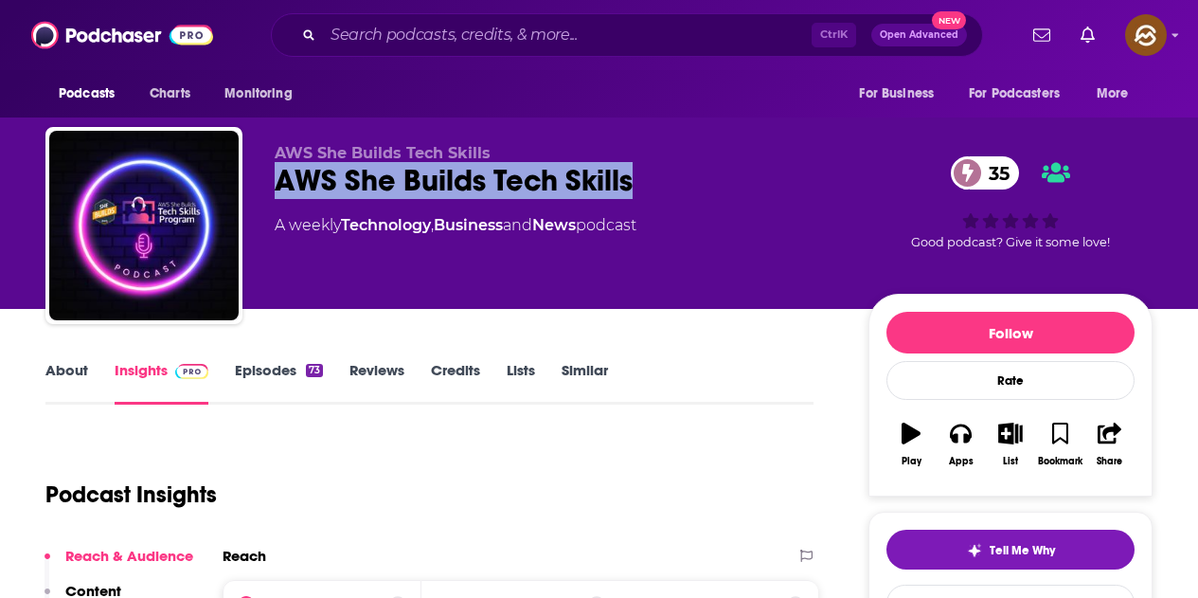
drag, startPoint x: 265, startPoint y: 177, endPoint x: 630, endPoint y: 184, distance: 364.7
click at [630, 184] on div "AWS She Builds Tech Skills AWS She Builds Tech Skills 35 A weekly Technology , …" at bounding box center [598, 229] width 1107 height 205
click at [962, 431] on icon "button" at bounding box center [960, 432] width 21 height 21
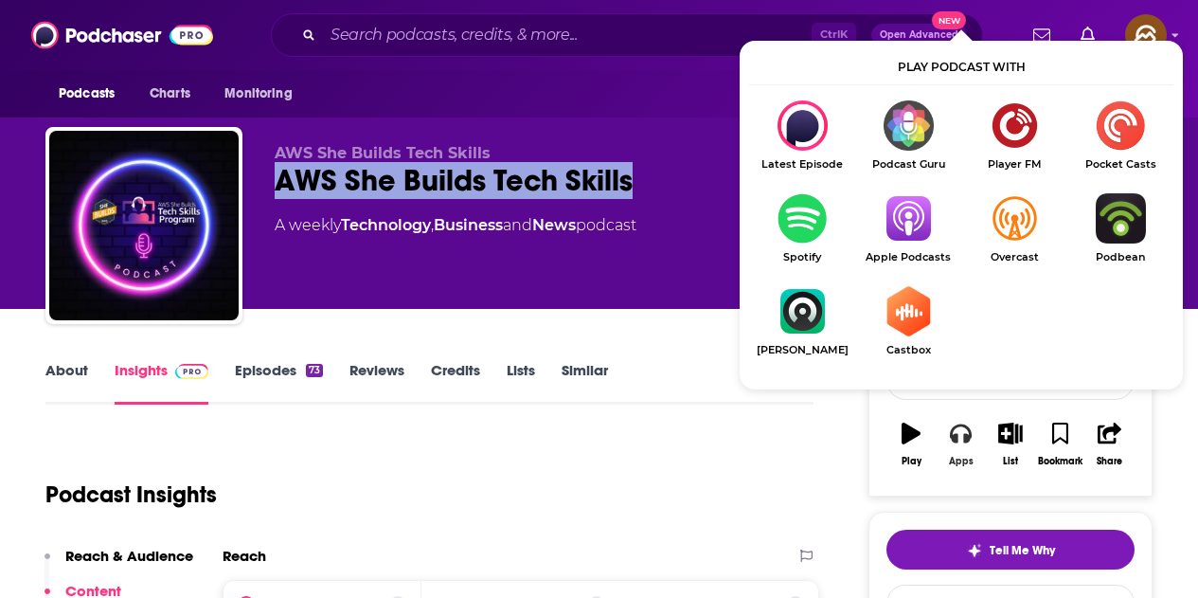
scroll to position [95, 0]
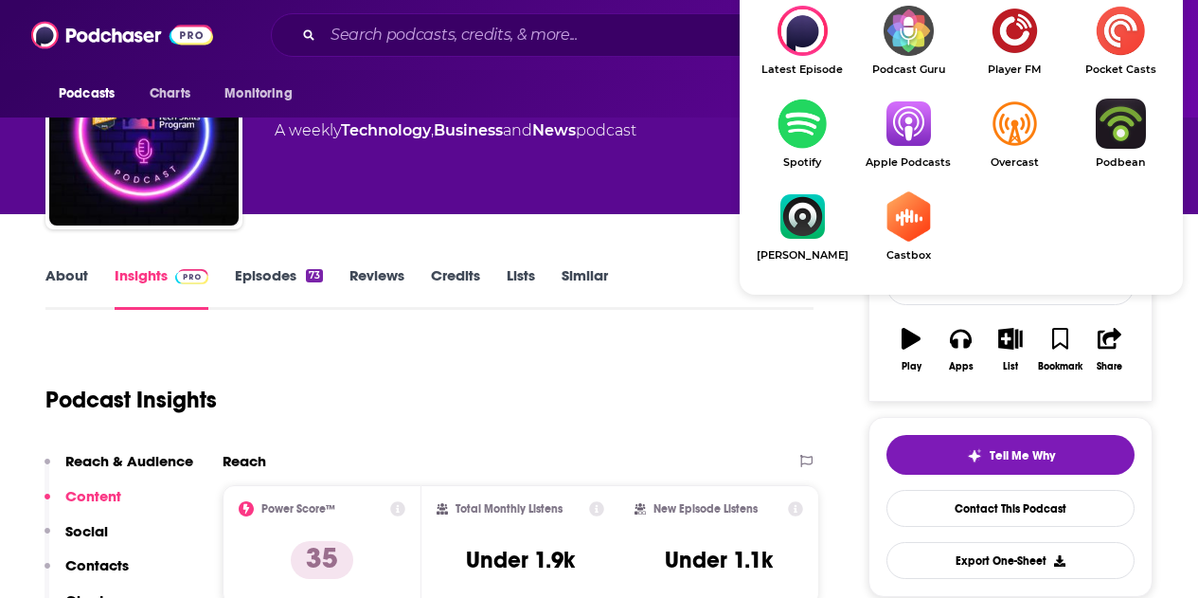
click at [909, 142] on img "Show Listen On dropdown" at bounding box center [908, 124] width 106 height 50
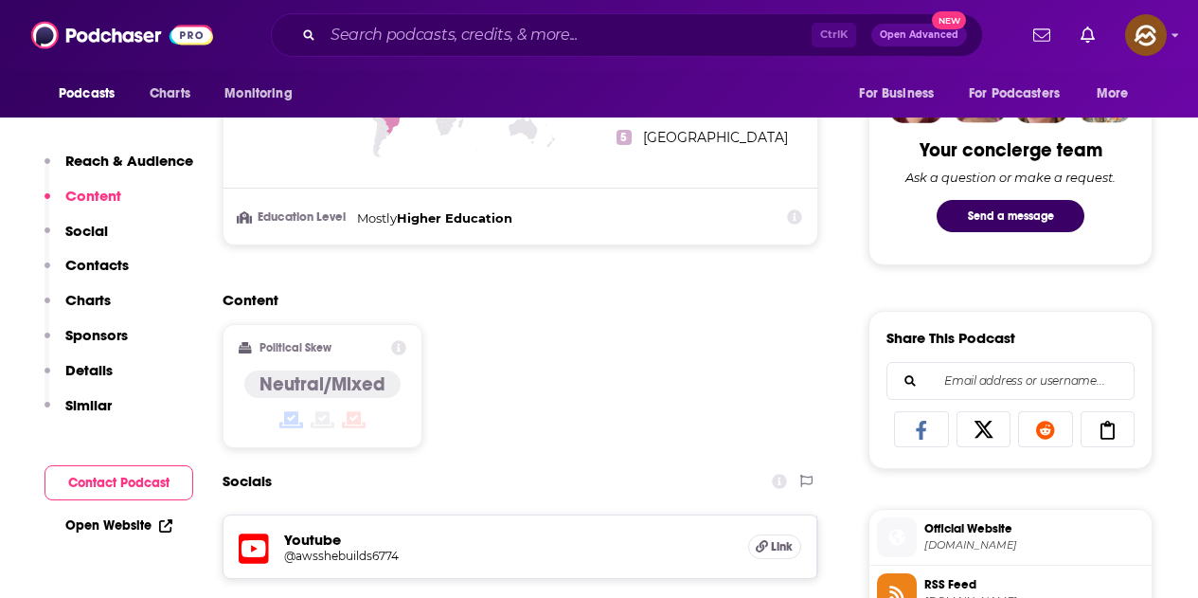
scroll to position [1231, 0]
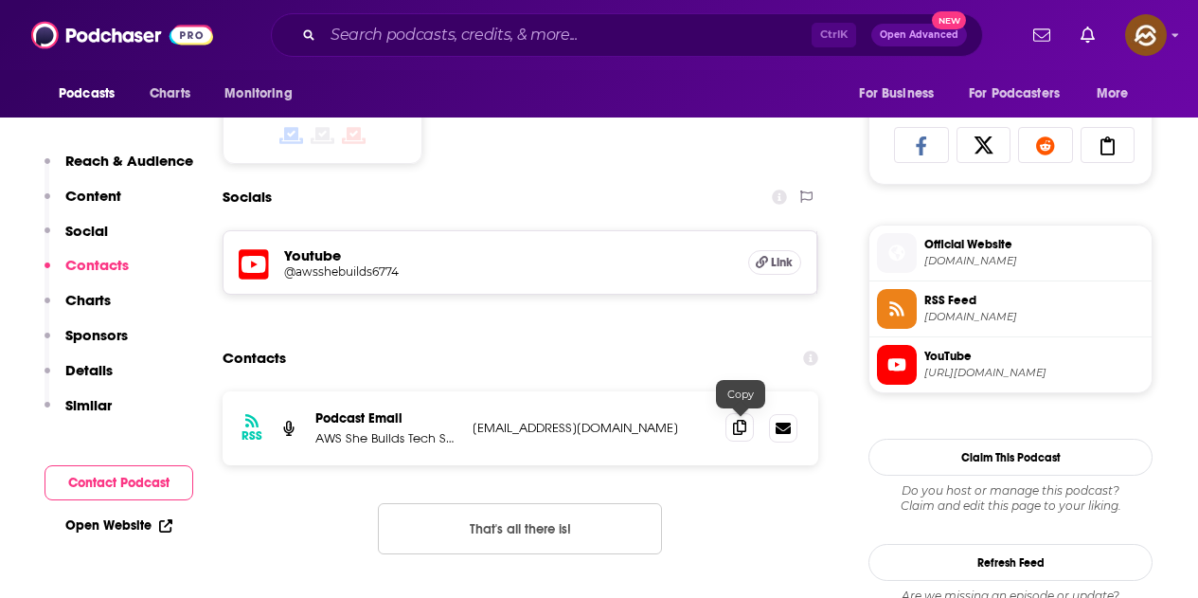
click at [745, 423] on icon at bounding box center [739, 427] width 13 height 15
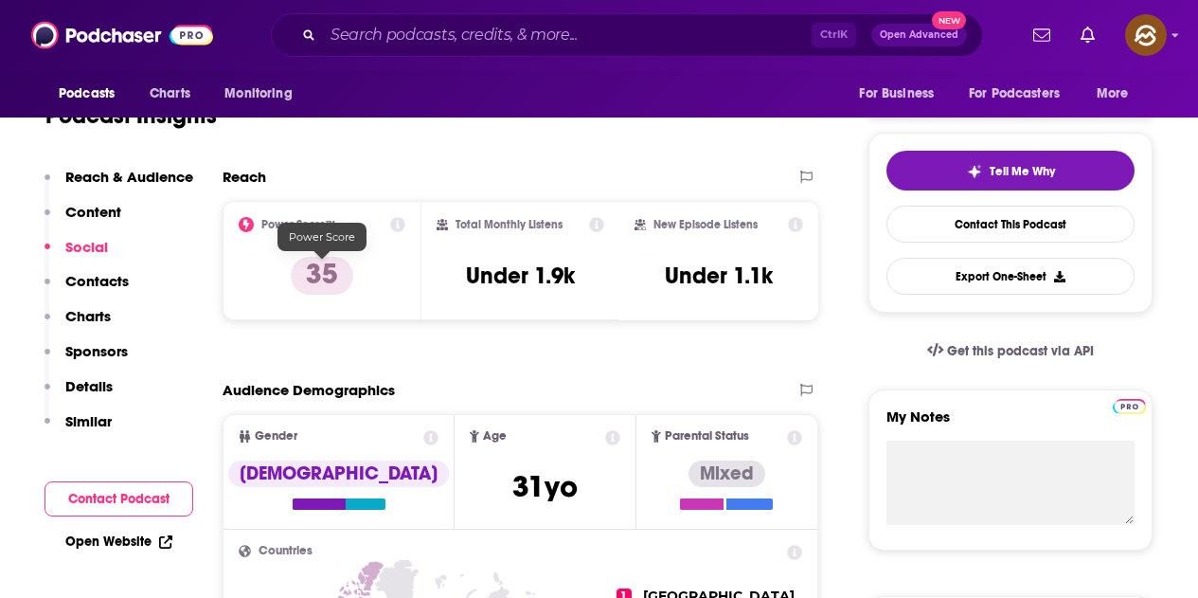
scroll to position [0, 0]
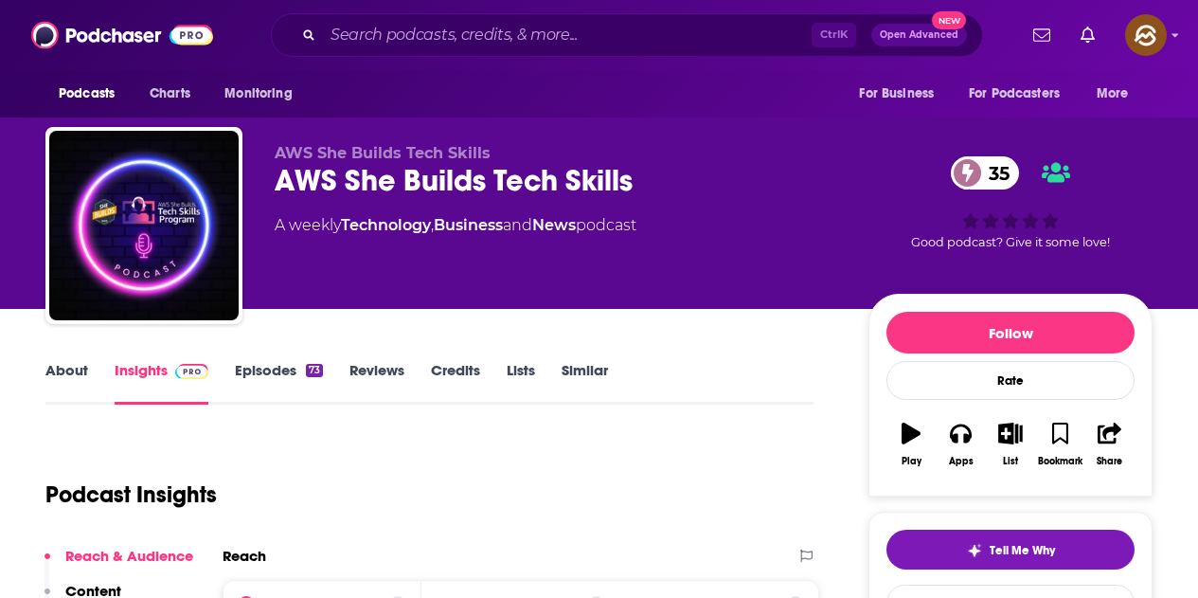
click at [271, 365] on link "Episodes 73" at bounding box center [279, 383] width 88 height 44
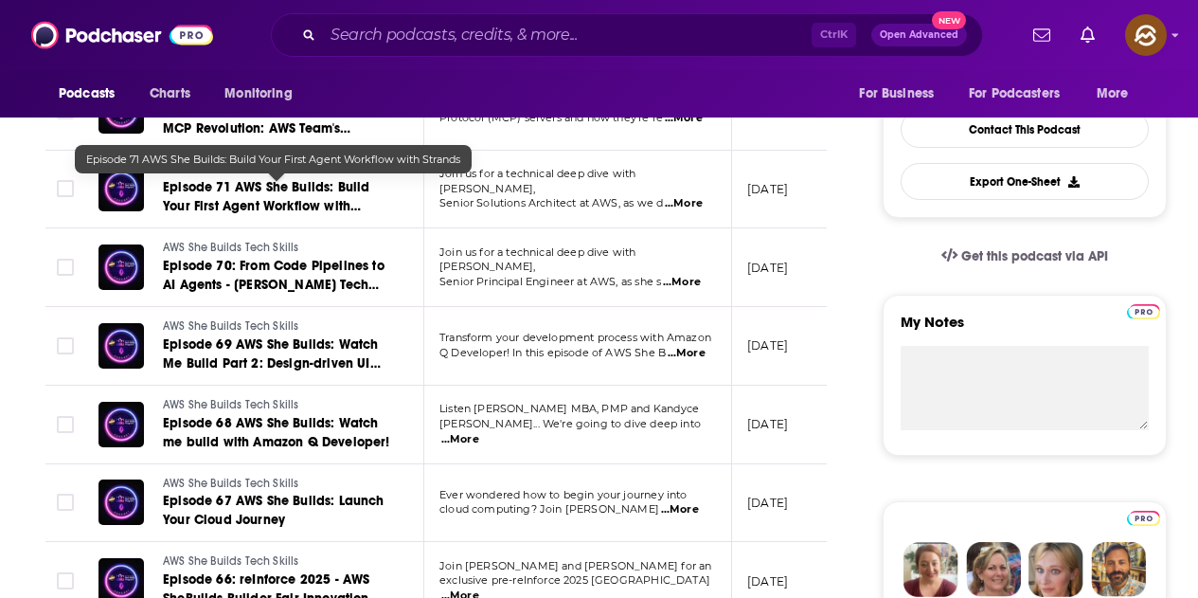
scroll to position [379, 0]
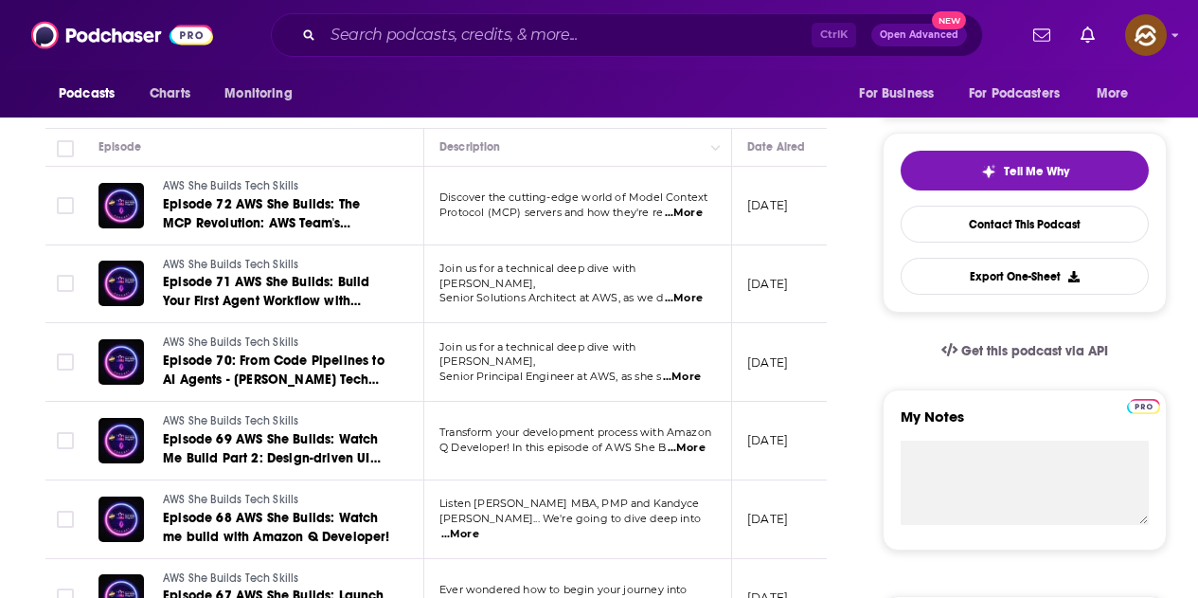
drag, startPoint x: 860, startPoint y: 192, endPoint x: 595, endPoint y: 194, distance: 265.2
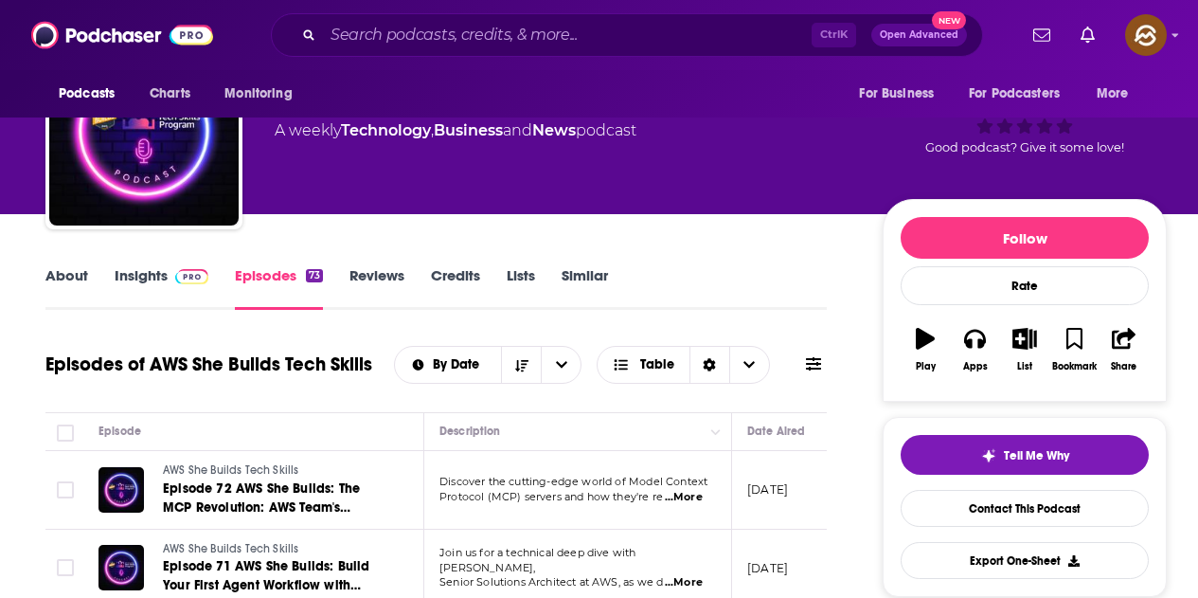
click at [817, 364] on icon at bounding box center [813, 363] width 15 height 13
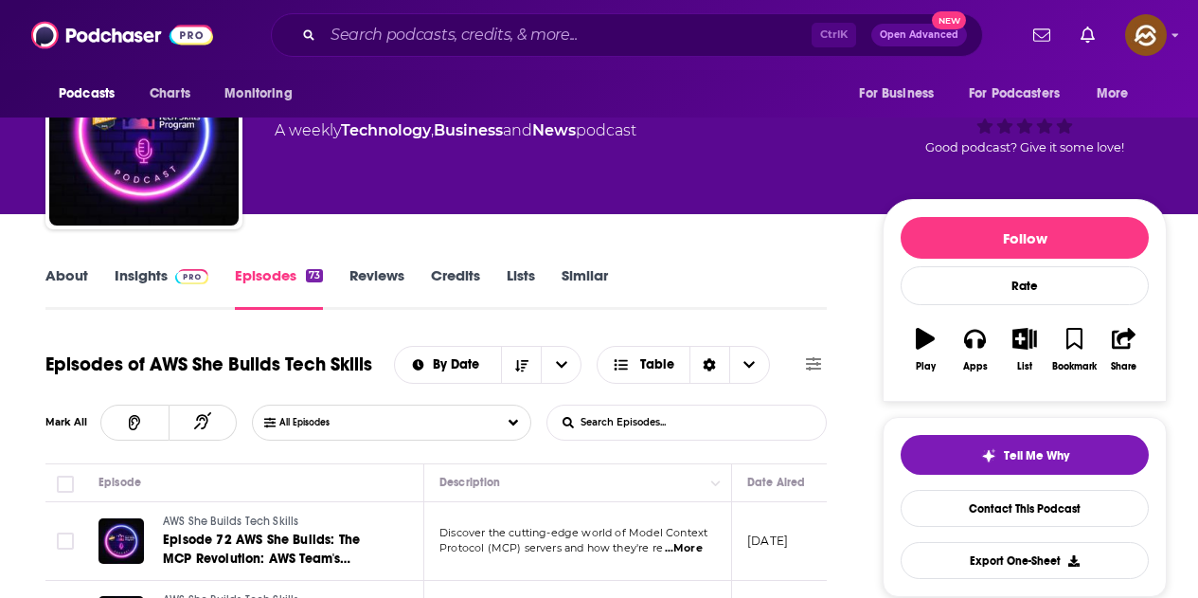
click at [619, 426] on input "List Search Input" at bounding box center [646, 422] width 198 height 34
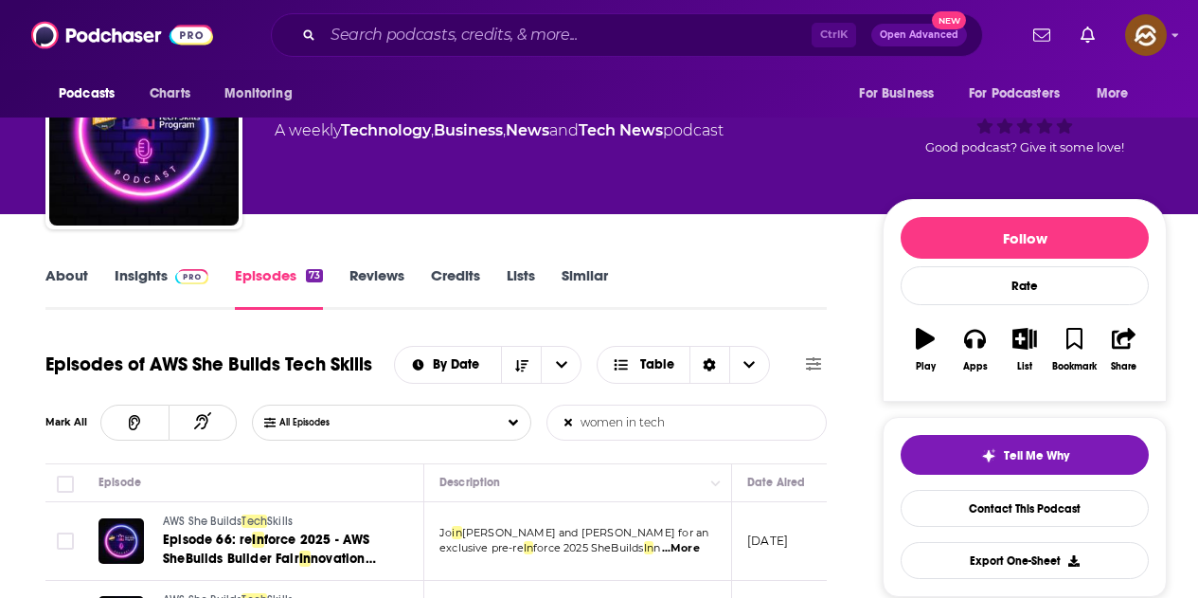
scroll to position [284, 0]
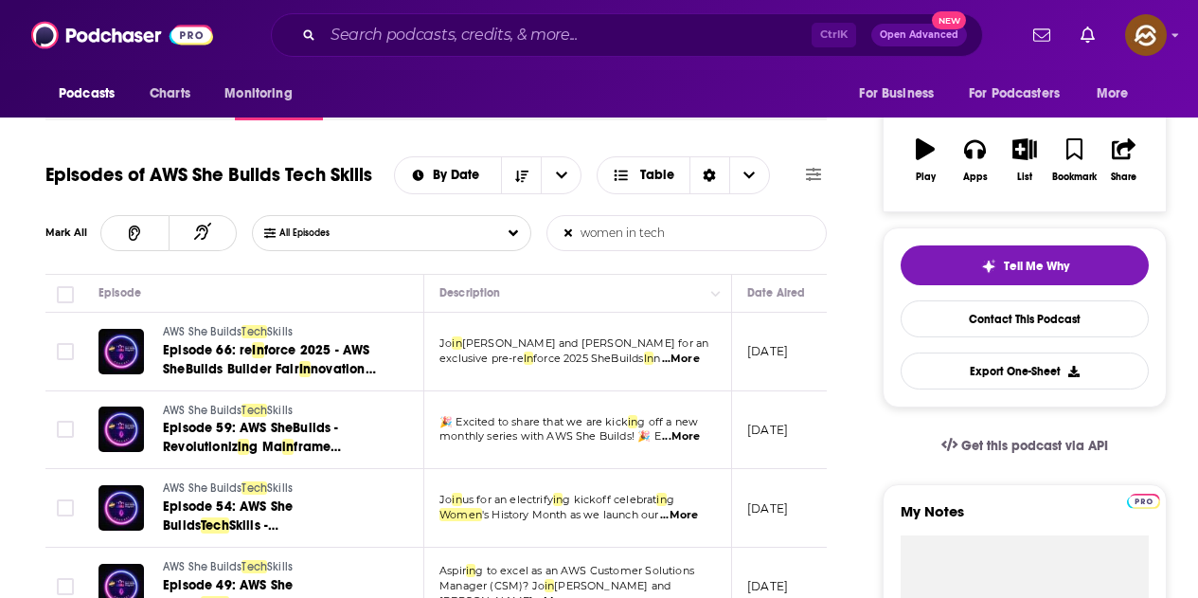
type input "women in tech"
click at [689, 360] on span "...More" at bounding box center [681, 358] width 38 height 15
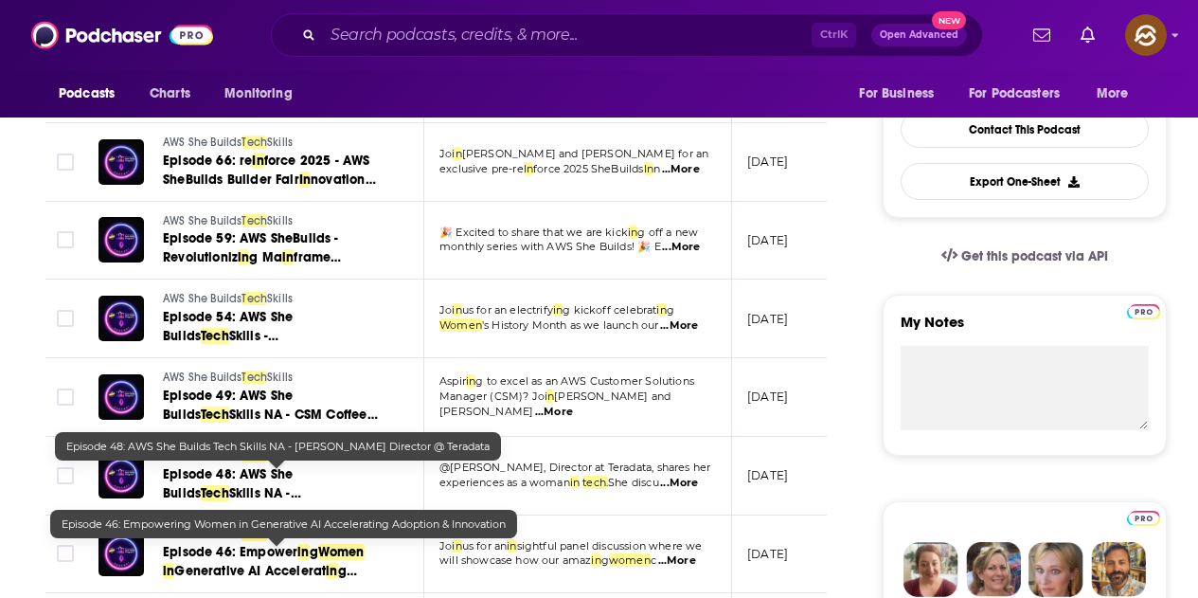
scroll to position [663, 0]
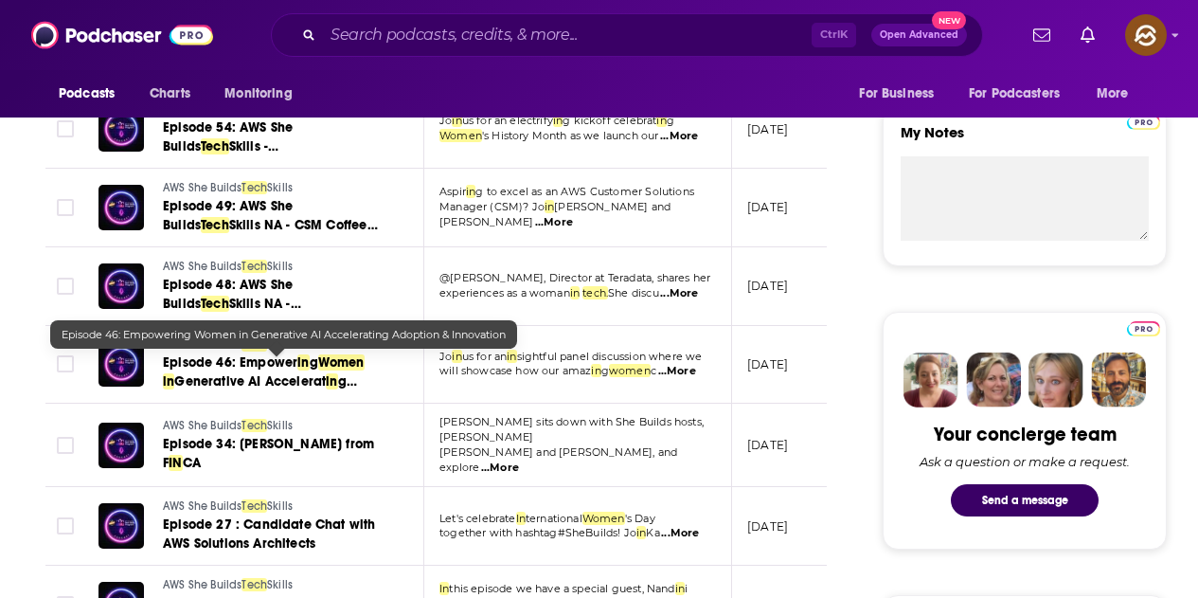
click at [326, 375] on span "in" at bounding box center [331, 381] width 11 height 16
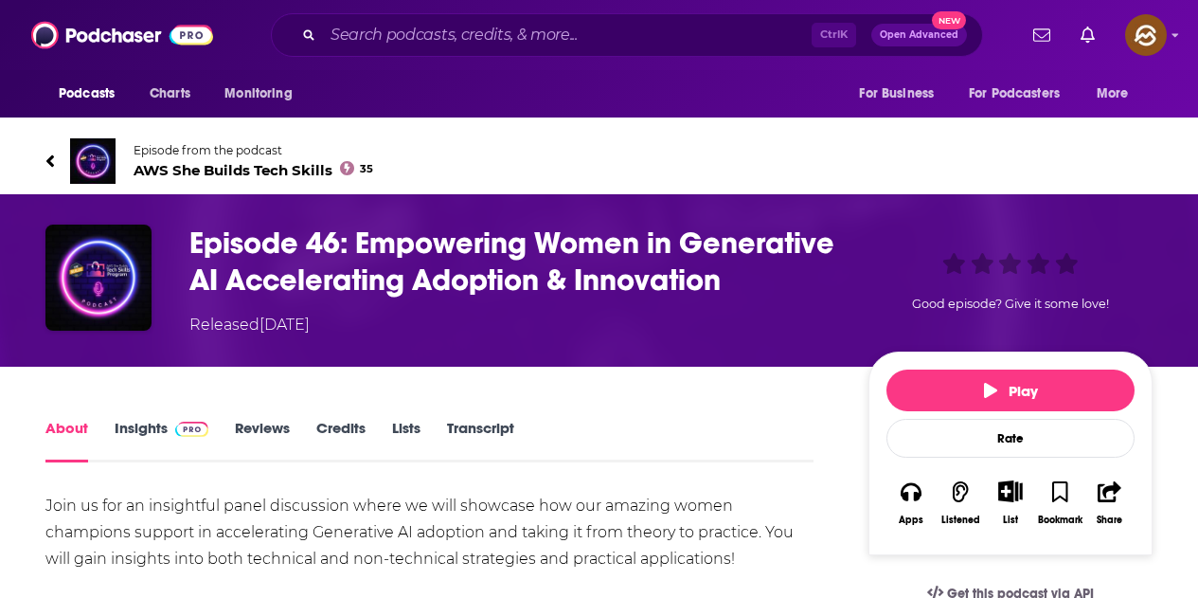
scroll to position [379, 0]
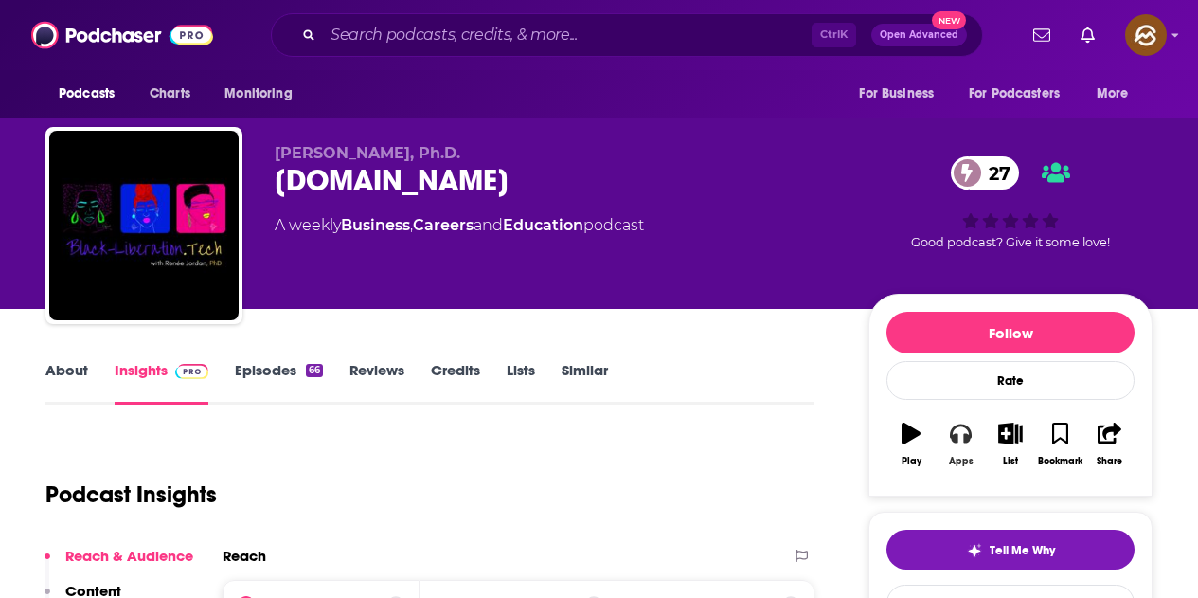
click at [951, 435] on icon "button" at bounding box center [960, 432] width 21 height 21
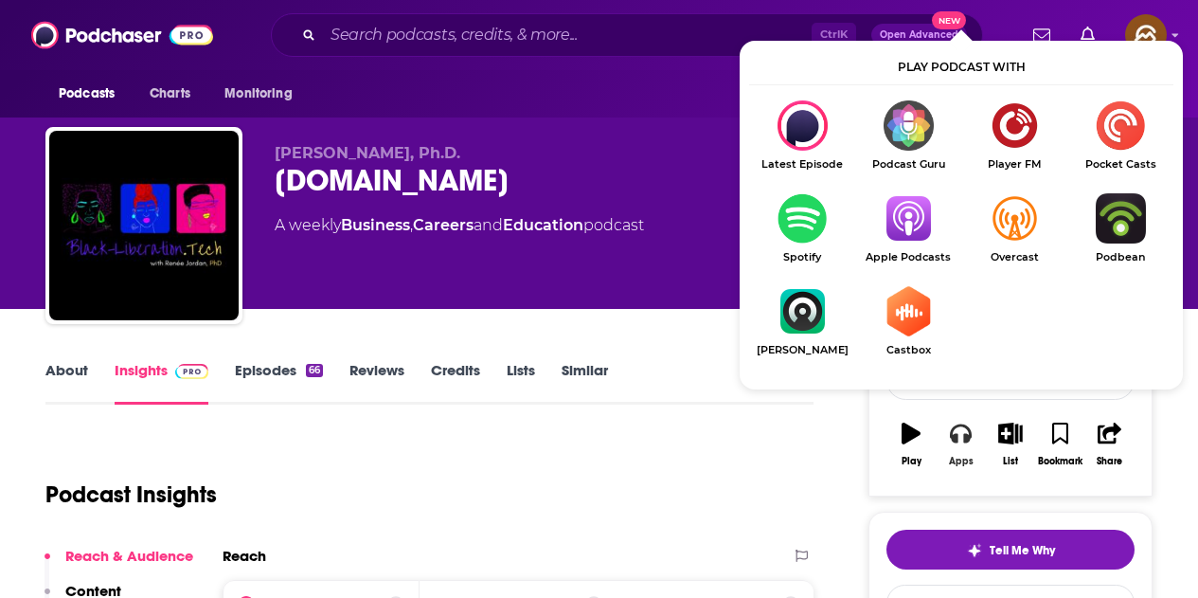
scroll to position [95, 0]
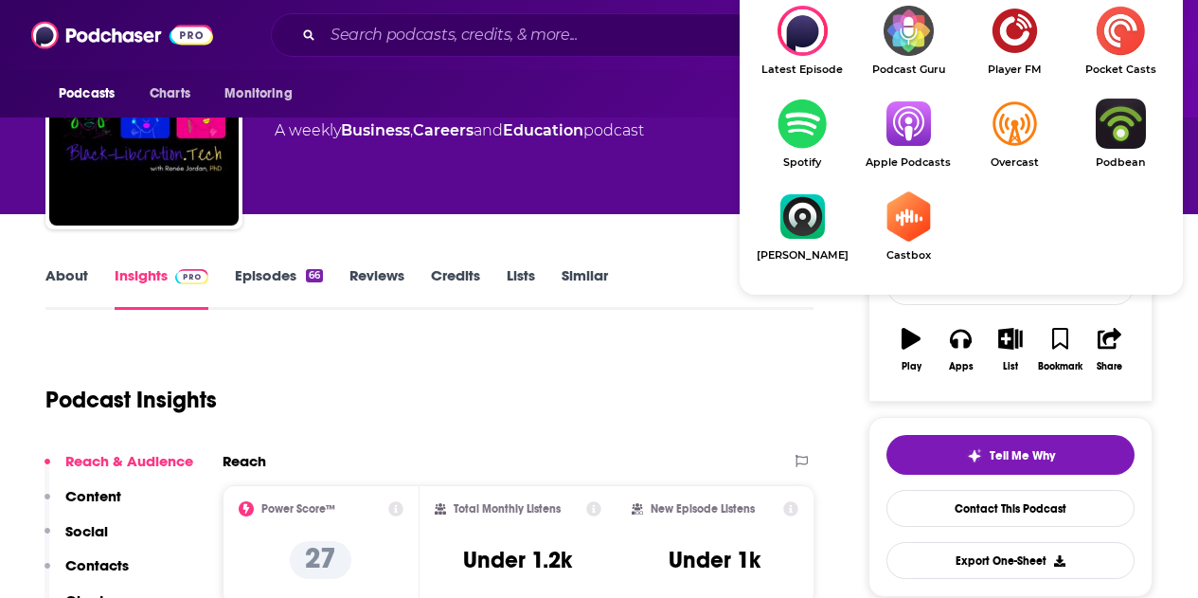
click at [899, 128] on img "Show Listen On dropdown" at bounding box center [908, 124] width 106 height 50
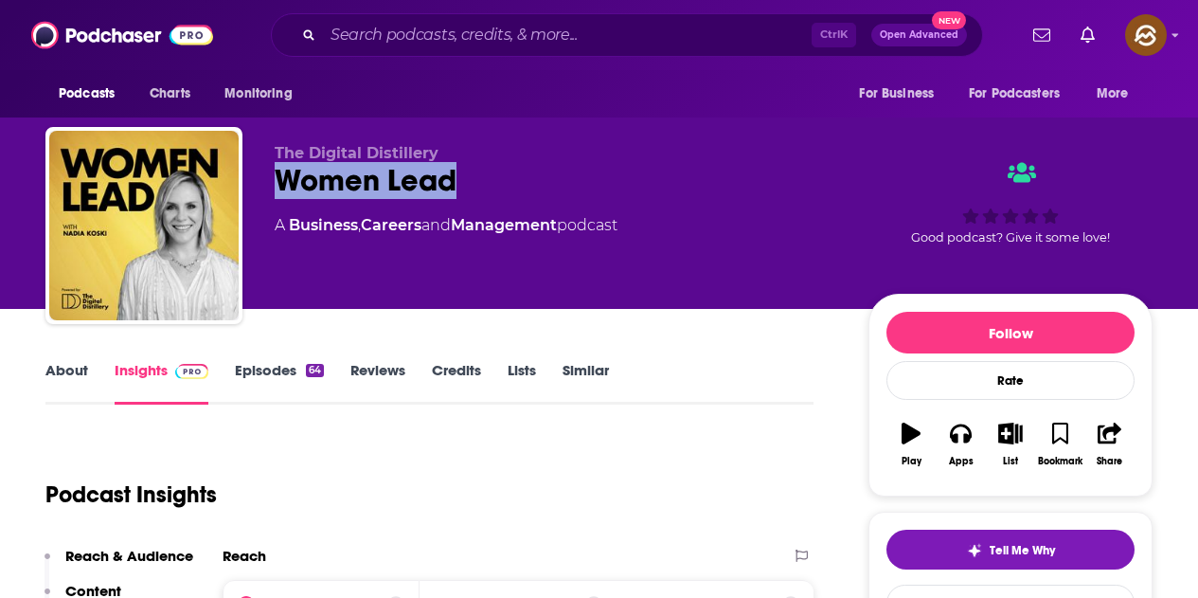
drag, startPoint x: 279, startPoint y: 178, endPoint x: 500, endPoint y: 182, distance: 220.7
click at [500, 182] on div "Women Lead" at bounding box center [557, 180] width 564 height 37
click at [972, 432] on button "Apps" at bounding box center [960, 444] width 49 height 68
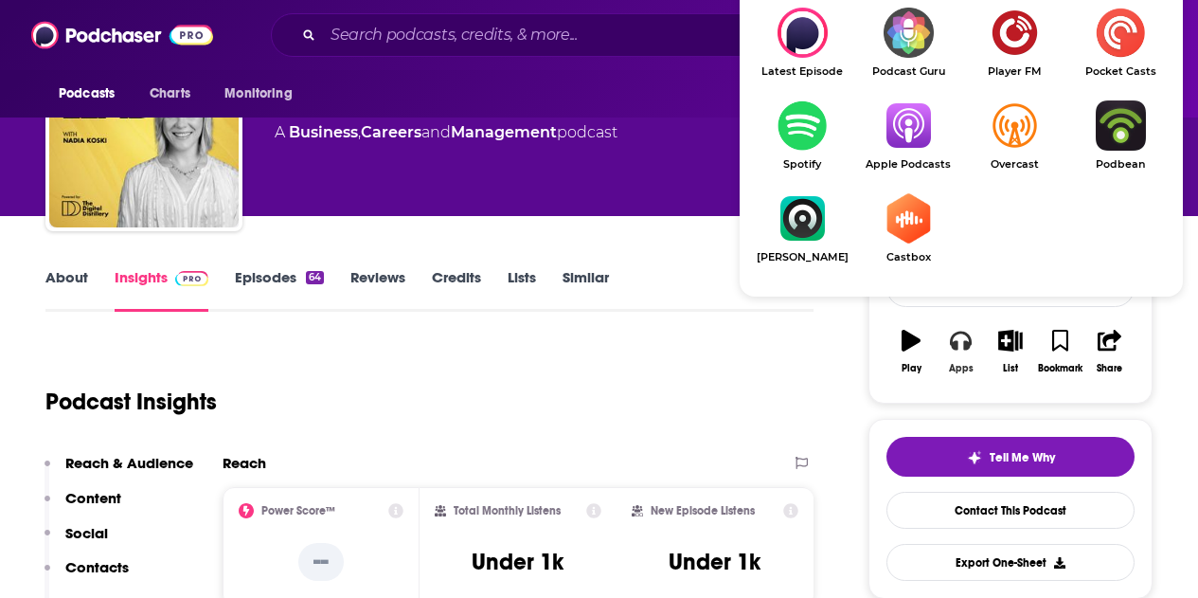
scroll to position [95, 0]
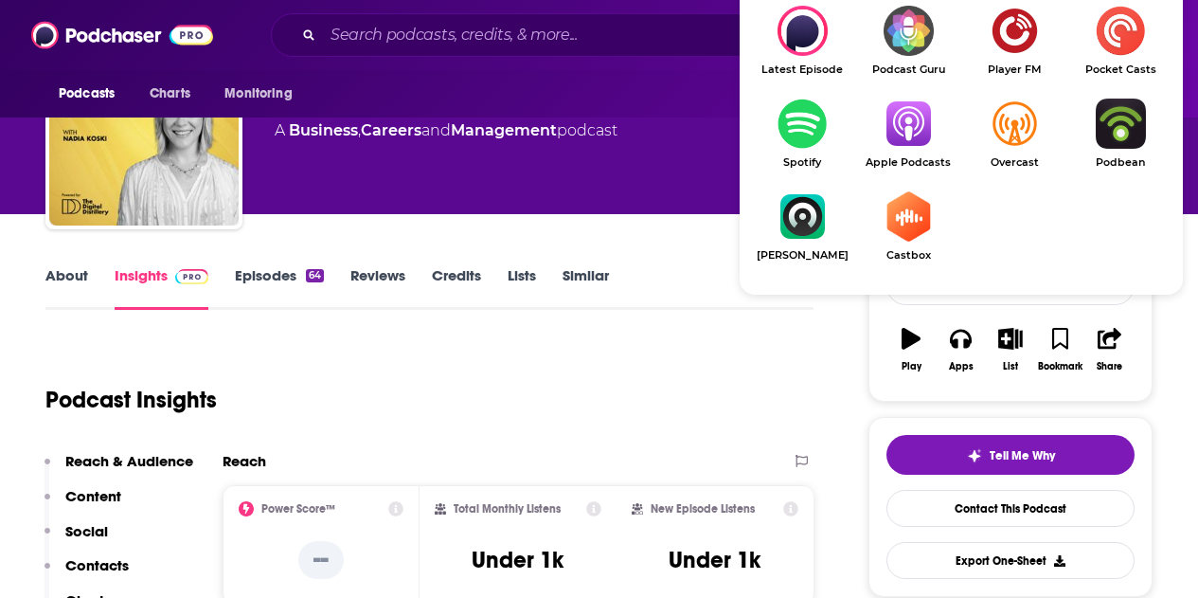
click at [910, 163] on span "Apple Podcasts" at bounding box center [908, 162] width 106 height 12
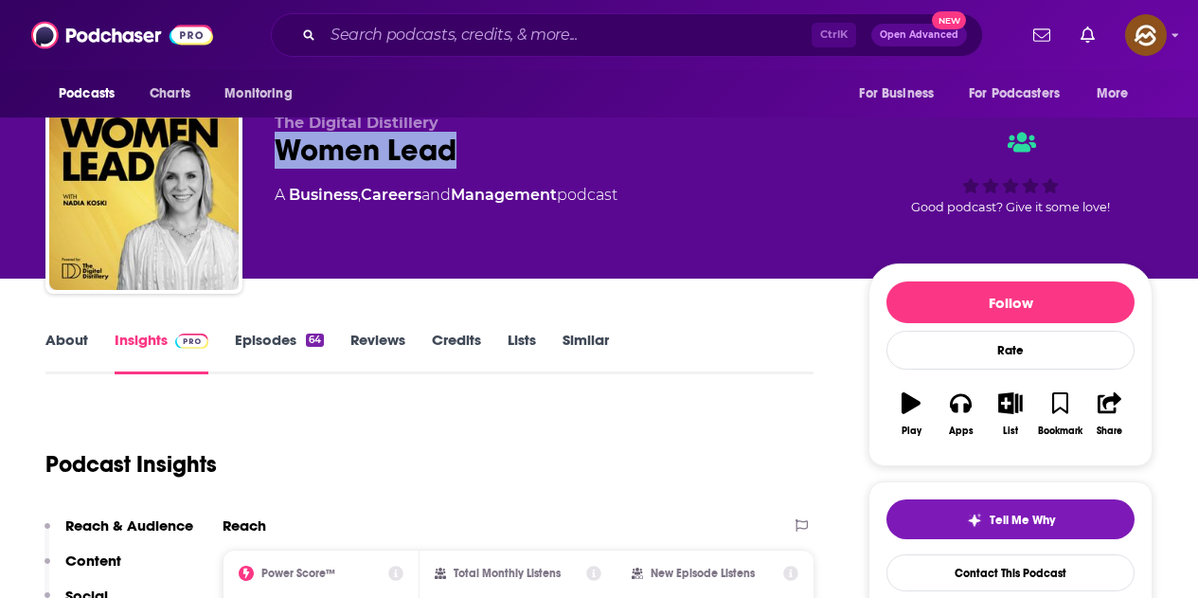
scroll to position [0, 0]
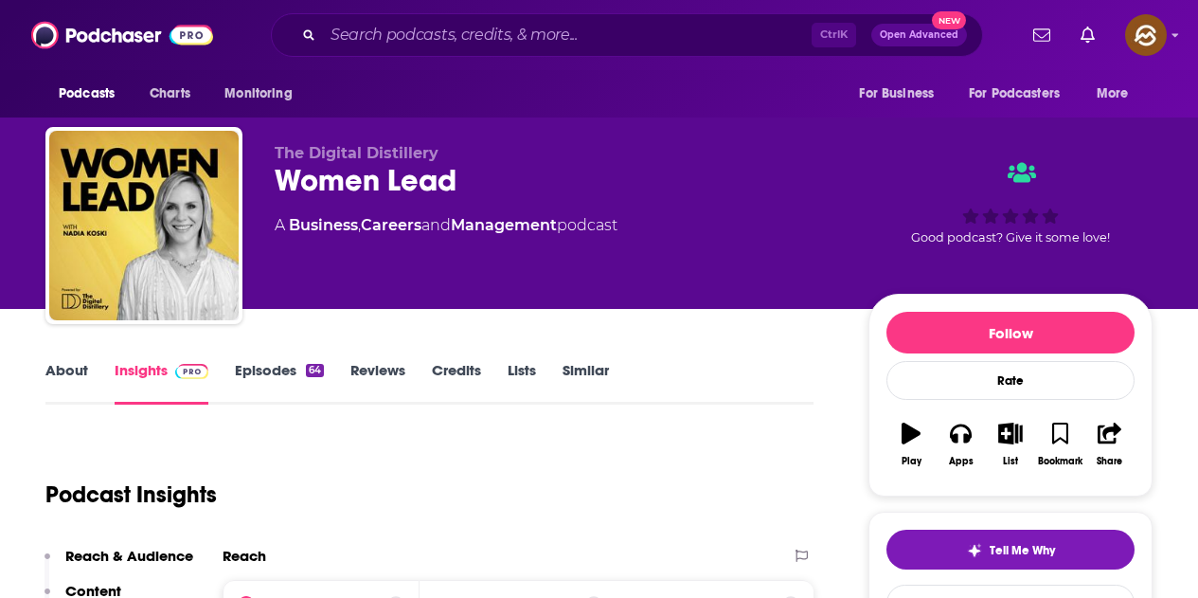
click at [347, 269] on div "The Digital Distillery Women Lead A Business , Careers and Management podcast" at bounding box center [557, 220] width 564 height 152
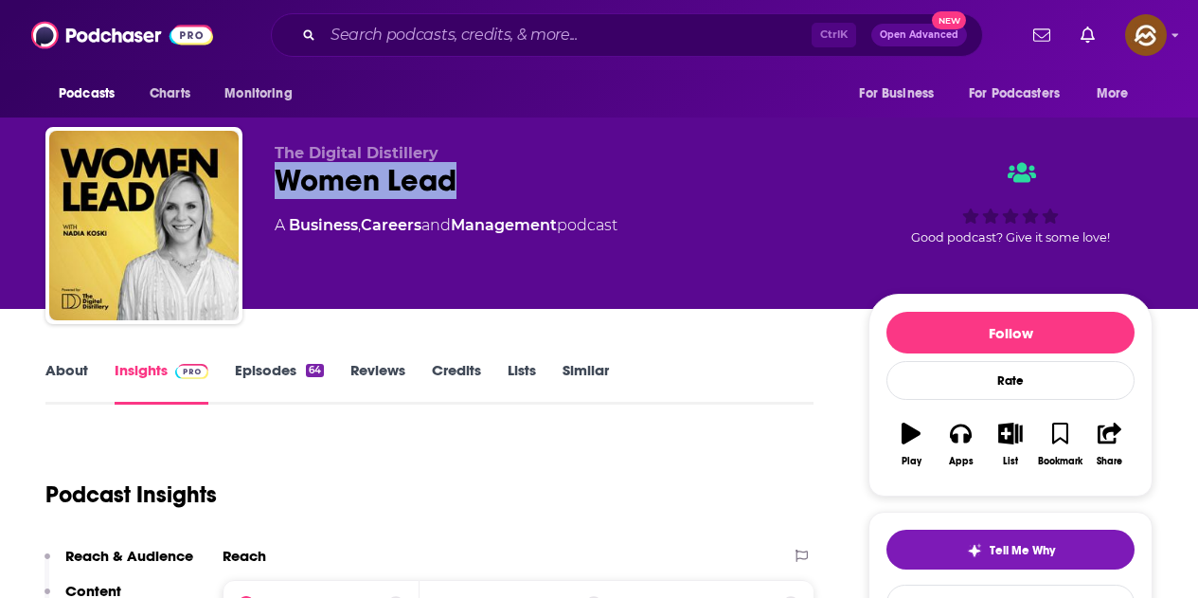
drag, startPoint x: 441, startPoint y: 187, endPoint x: 534, endPoint y: 199, distance: 93.6
click at [534, 199] on div "The Digital Distillery Women Lead A Business , Careers and Management podcast" at bounding box center [557, 220] width 564 height 152
click at [652, 182] on div "Women Lead" at bounding box center [557, 180] width 564 height 37
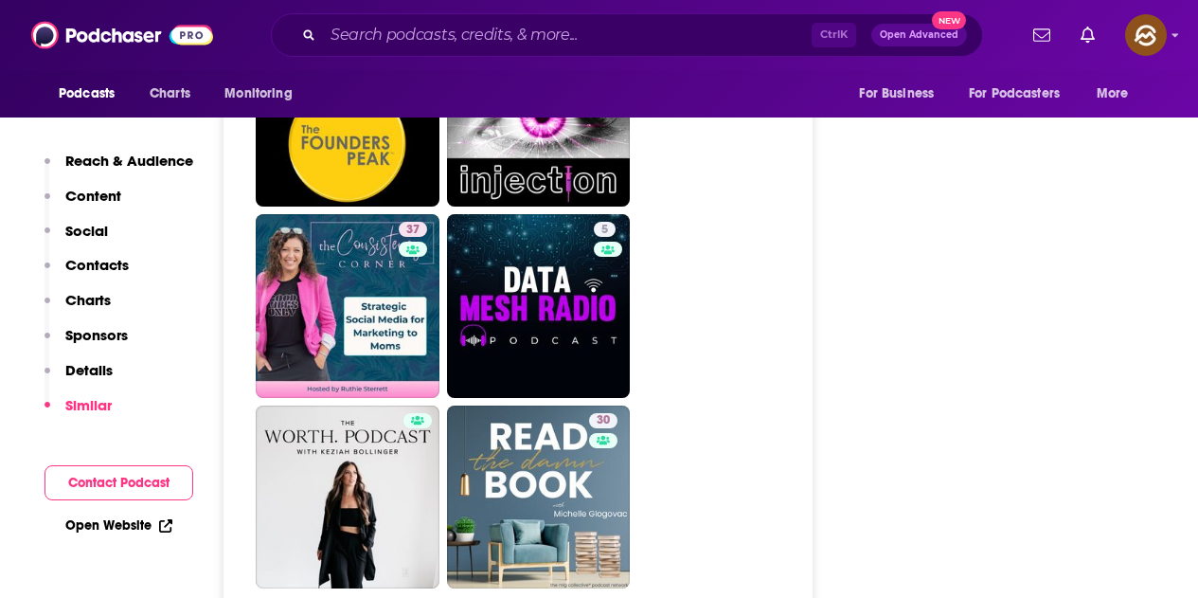
scroll to position [4926, 0]
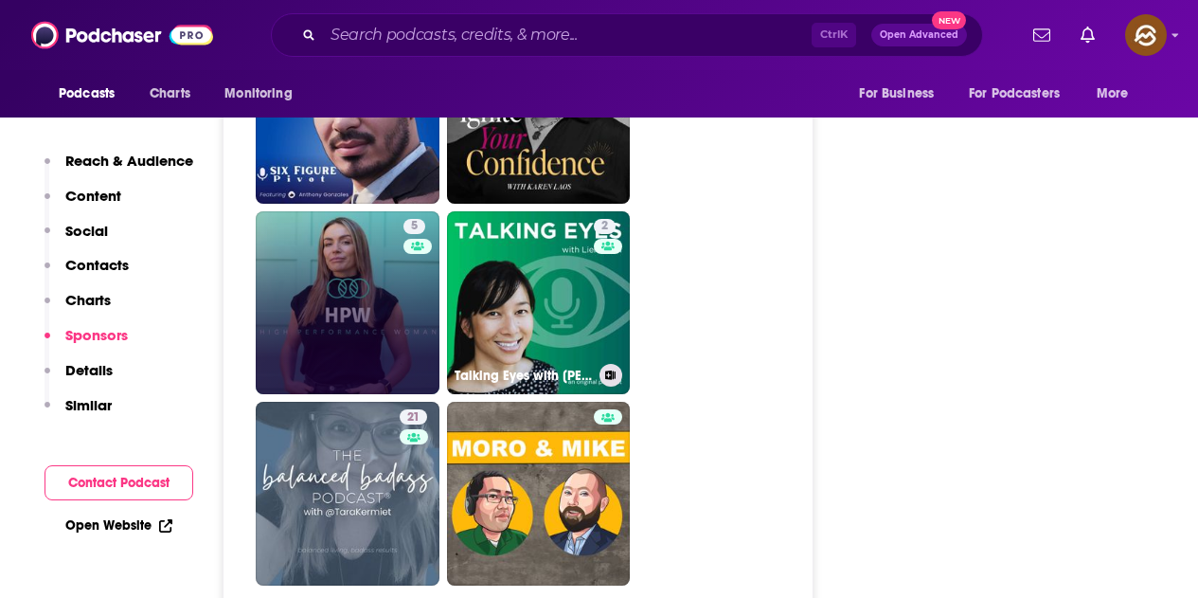
scroll to position [4926, 0]
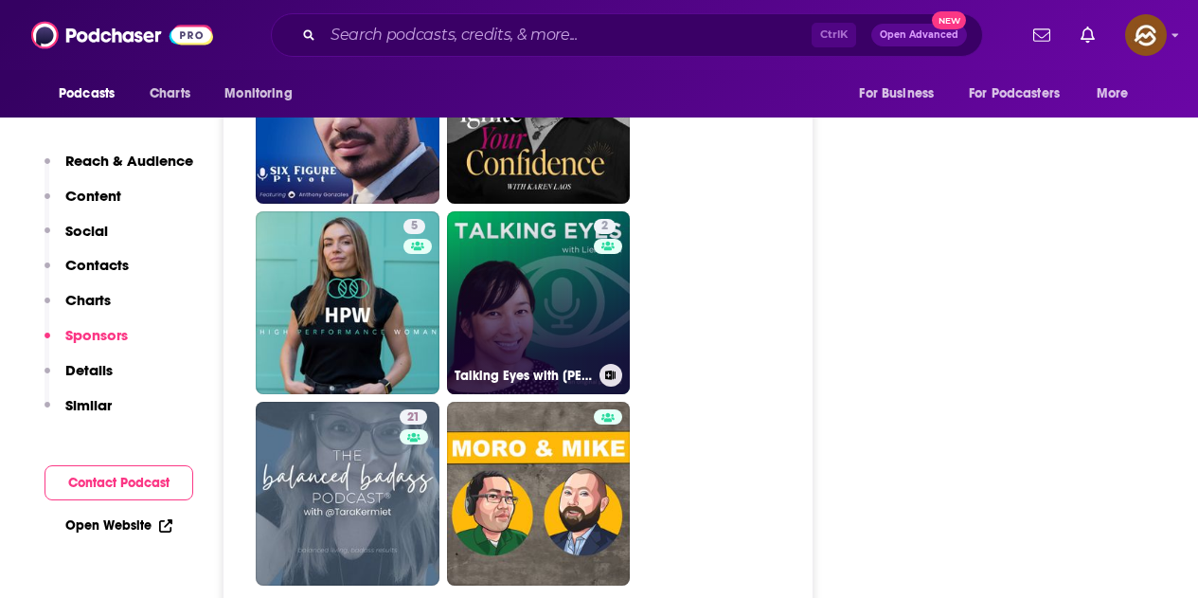
click at [547, 226] on link "2 Talking Eyes with Lien Trinh" at bounding box center [539, 303] width 184 height 184
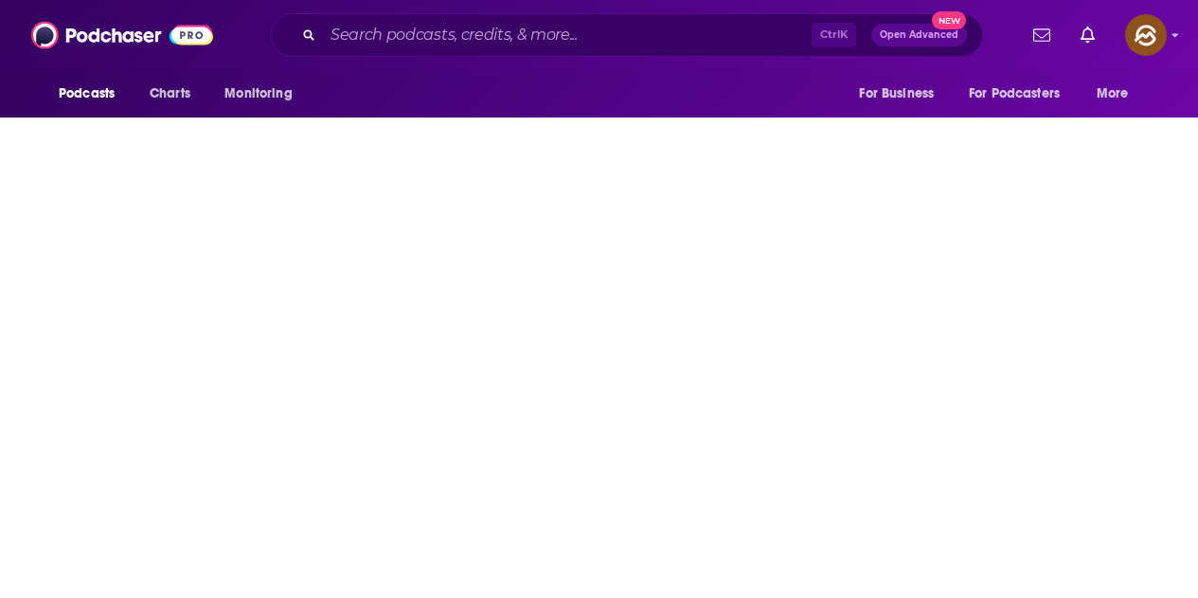
type input "https://www.podchaser.com/podcasts/talking-eyes-with-lien-trinh-5743675"
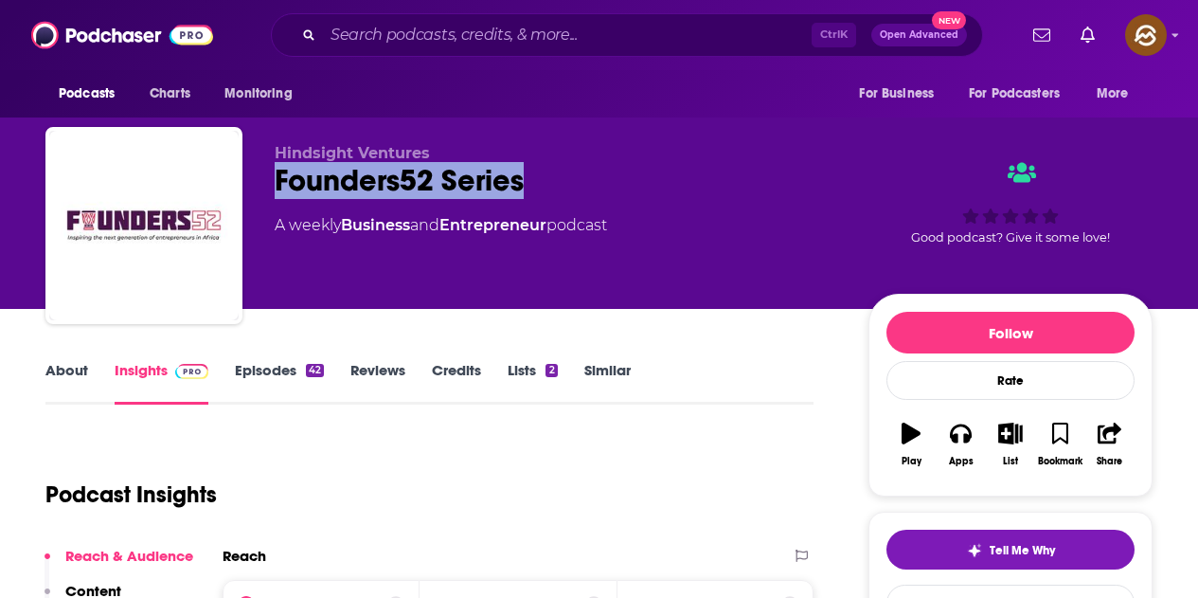
drag, startPoint x: 281, startPoint y: 179, endPoint x: 521, endPoint y: 189, distance: 239.9
click at [521, 189] on div "Founders52 Series" at bounding box center [557, 180] width 564 height 37
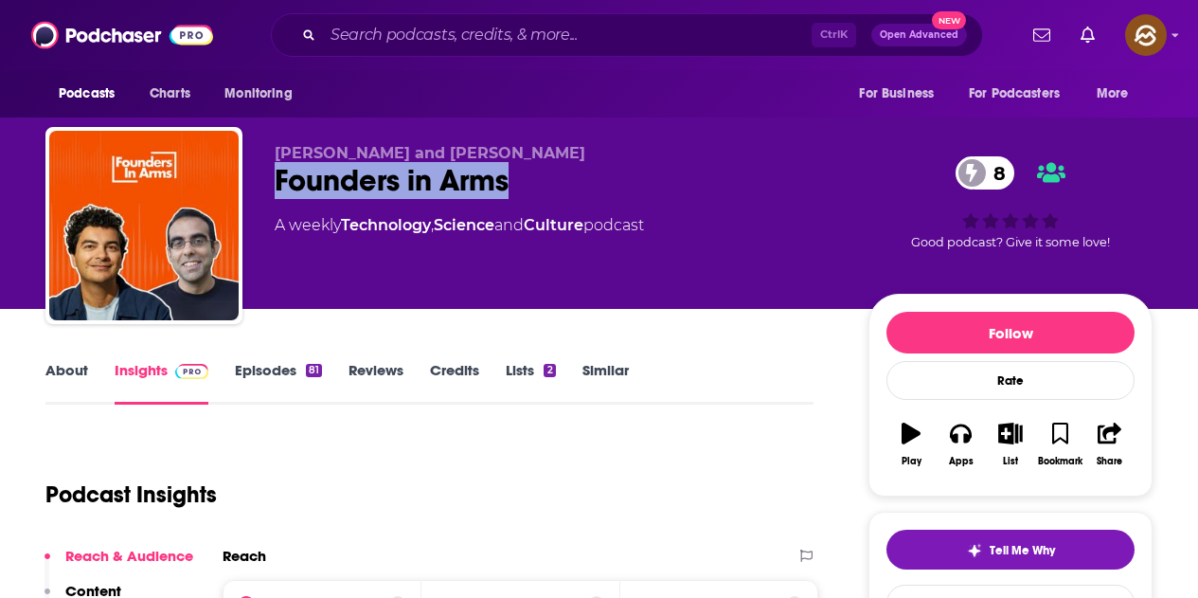
click at [510, 194] on div "Immad Akhund and Rajat Suri Founders in Arms 8 A weekly Technology , Science an…" at bounding box center [598, 229] width 1107 height 205
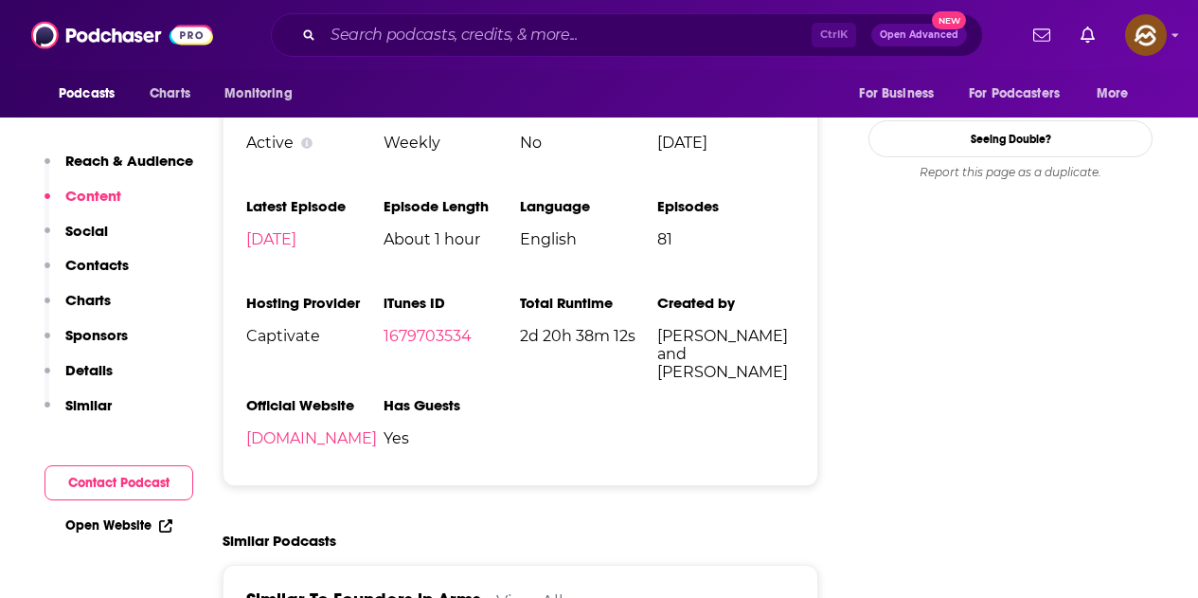
scroll to position [97, 0]
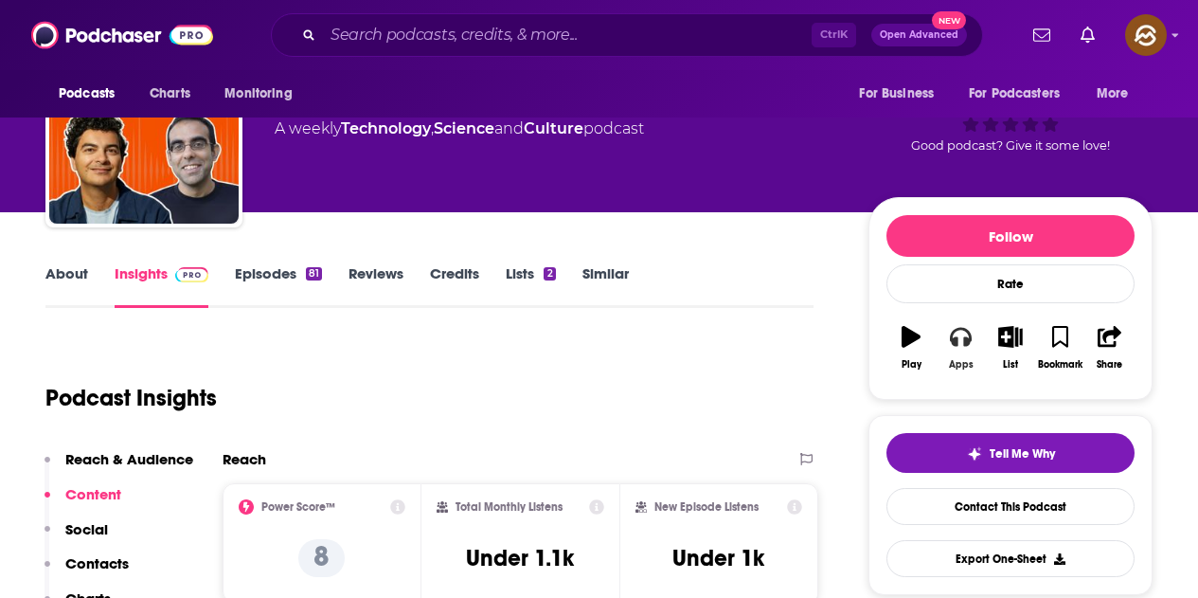
click at [967, 362] on div "Apps" at bounding box center [961, 364] width 25 height 11
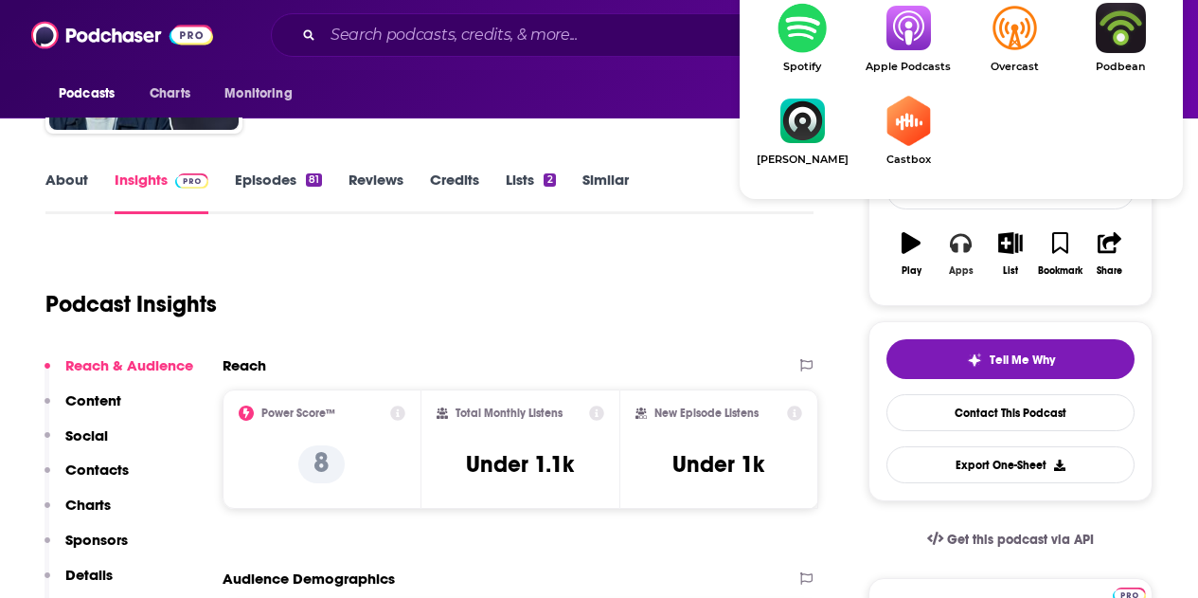
scroll to position [191, 0]
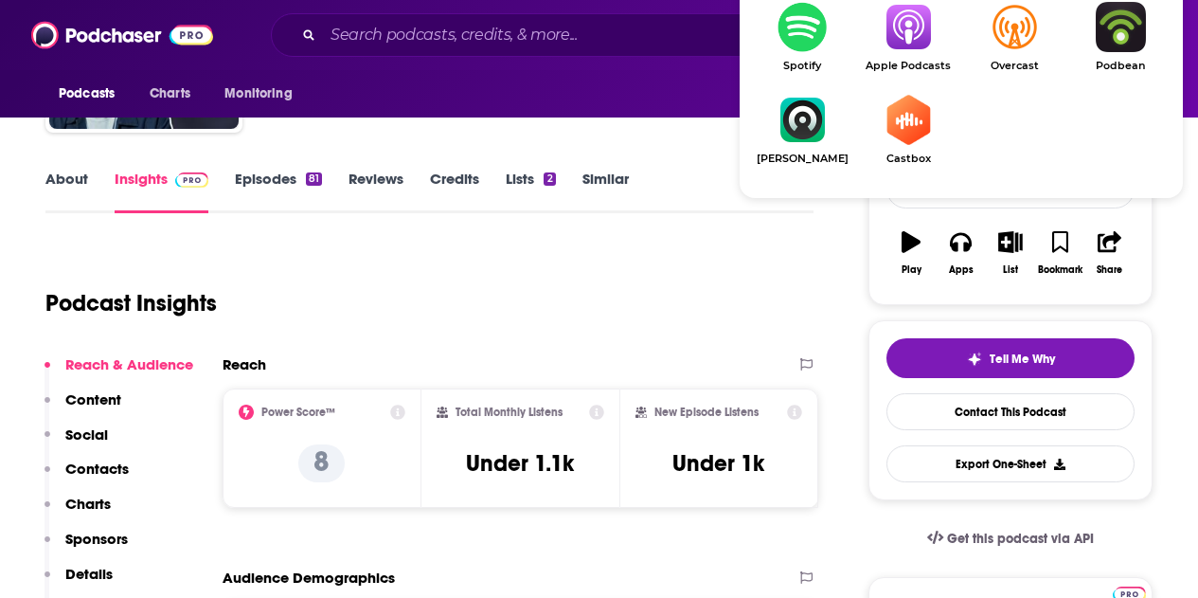
click at [912, 53] on link "Apple Podcasts" at bounding box center [908, 37] width 106 height 70
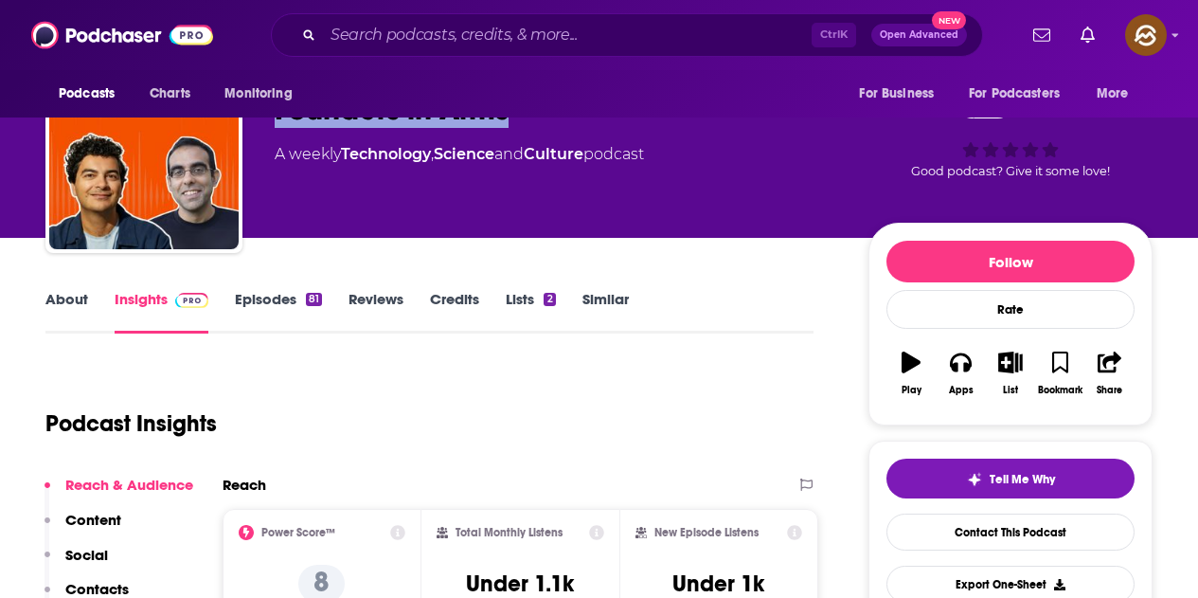
scroll to position [2, 0]
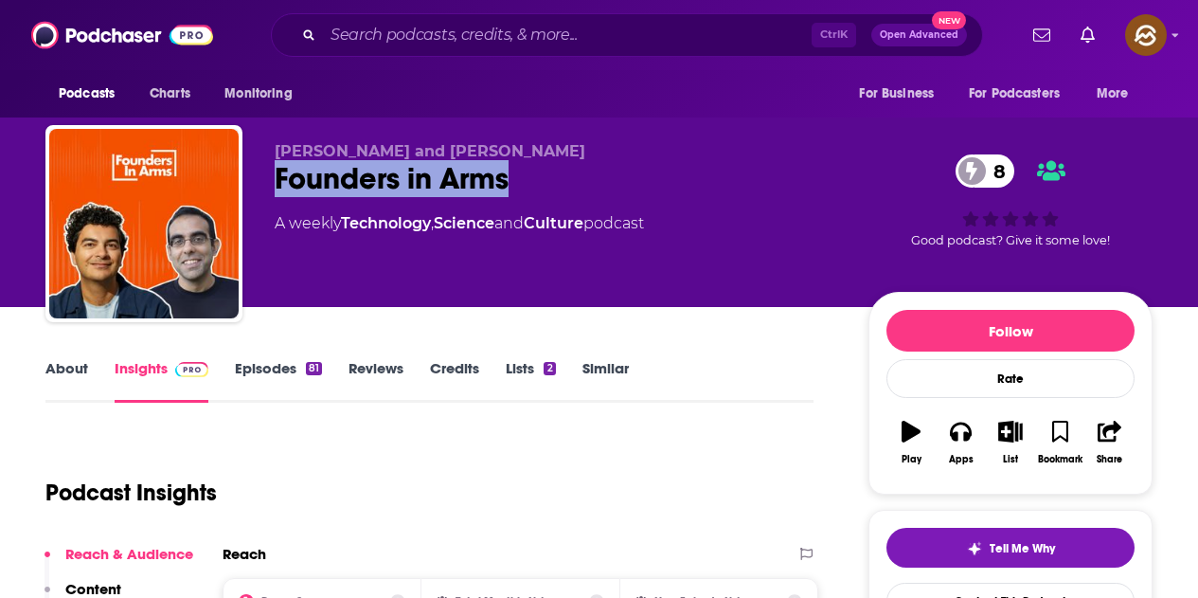
click at [527, 136] on div "Immad Akhund and Rajat Suri Founders in Arms 8 A weekly Technology , Science an…" at bounding box center [598, 227] width 1107 height 205
drag, startPoint x: 274, startPoint y: 145, endPoint x: 560, endPoint y: 163, distance: 286.6
click at [560, 163] on div "Immad Akhund and Rajat Suri Founders in Arms 8 A weekly Technology , Science an…" at bounding box center [598, 227] width 1107 height 205
click at [561, 147] on p "Immad Akhund and Rajat Suri" at bounding box center [557, 151] width 564 height 18
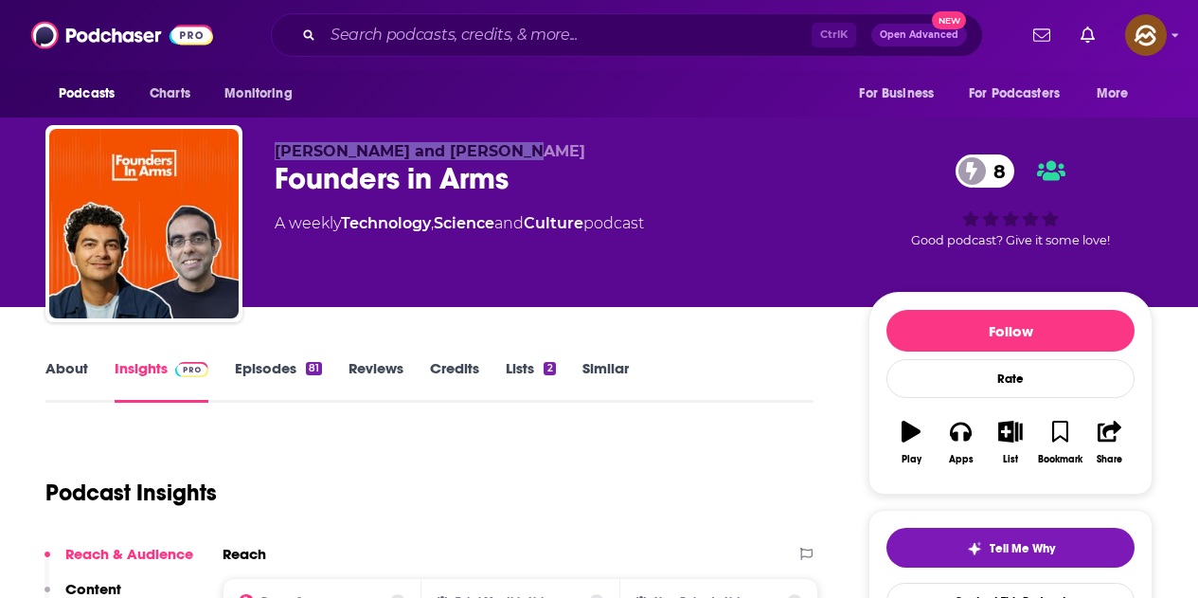
drag, startPoint x: 275, startPoint y: 148, endPoint x: 521, endPoint y: 148, distance: 246.3
click at [521, 148] on p "Immad Akhund and Rajat Suri" at bounding box center [557, 151] width 564 height 18
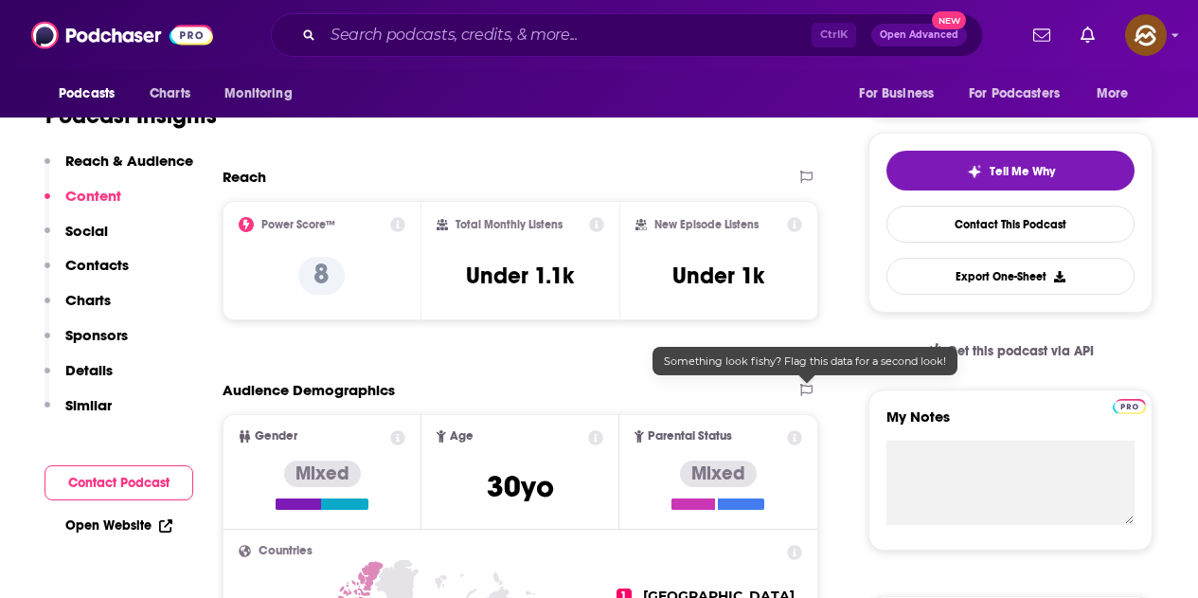
scroll to position [0, 0]
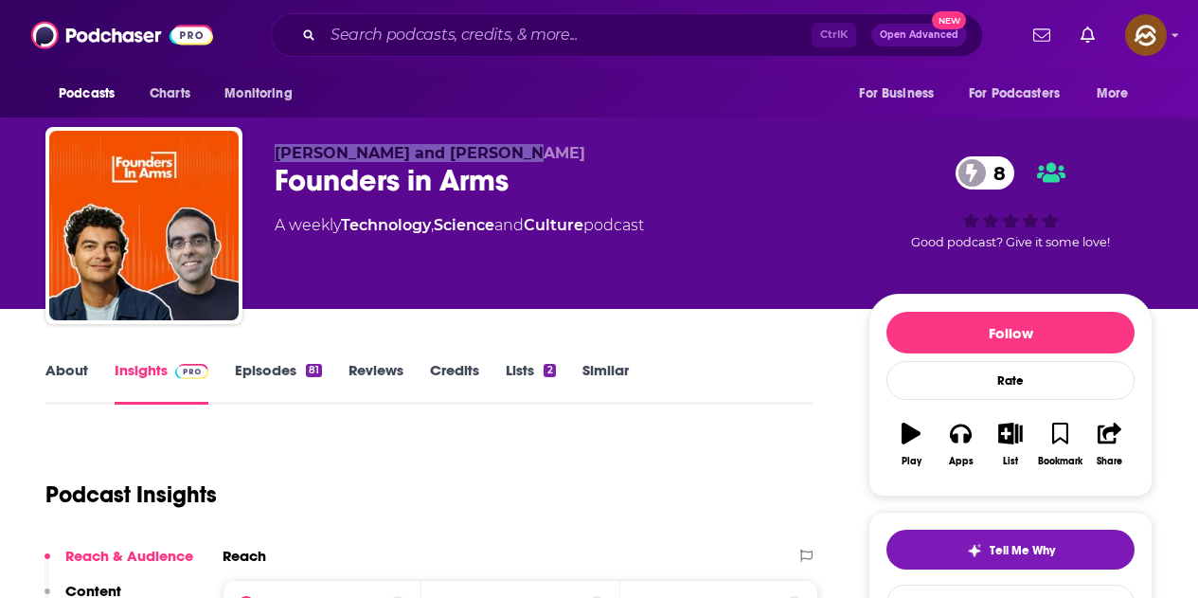
click at [258, 368] on link "Episodes 81" at bounding box center [278, 383] width 87 height 44
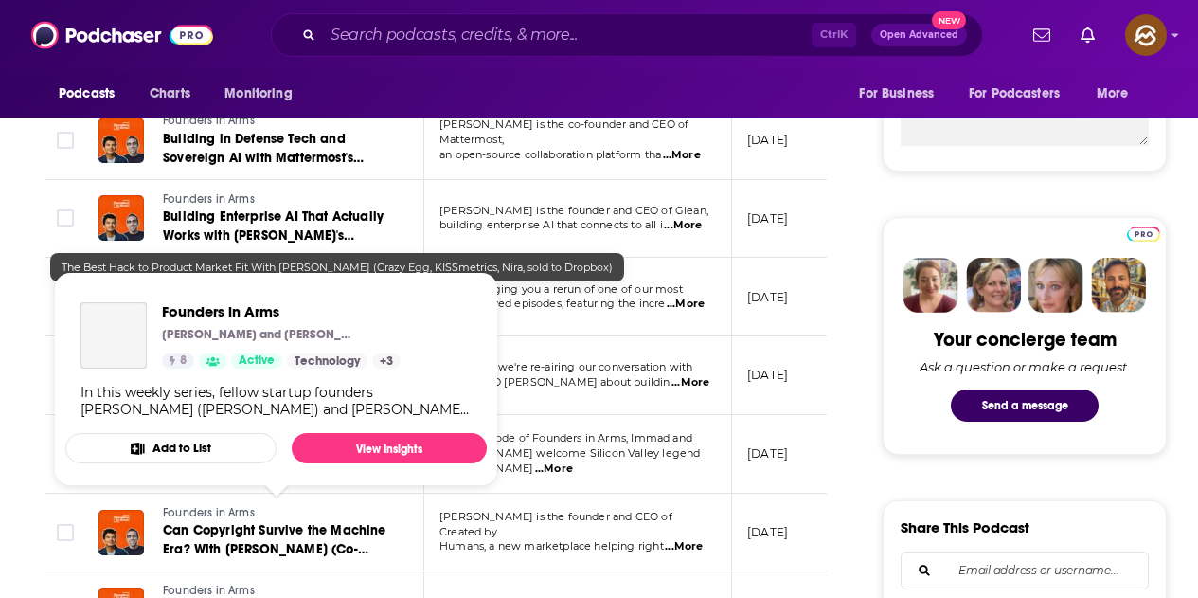
scroll to position [284, 0]
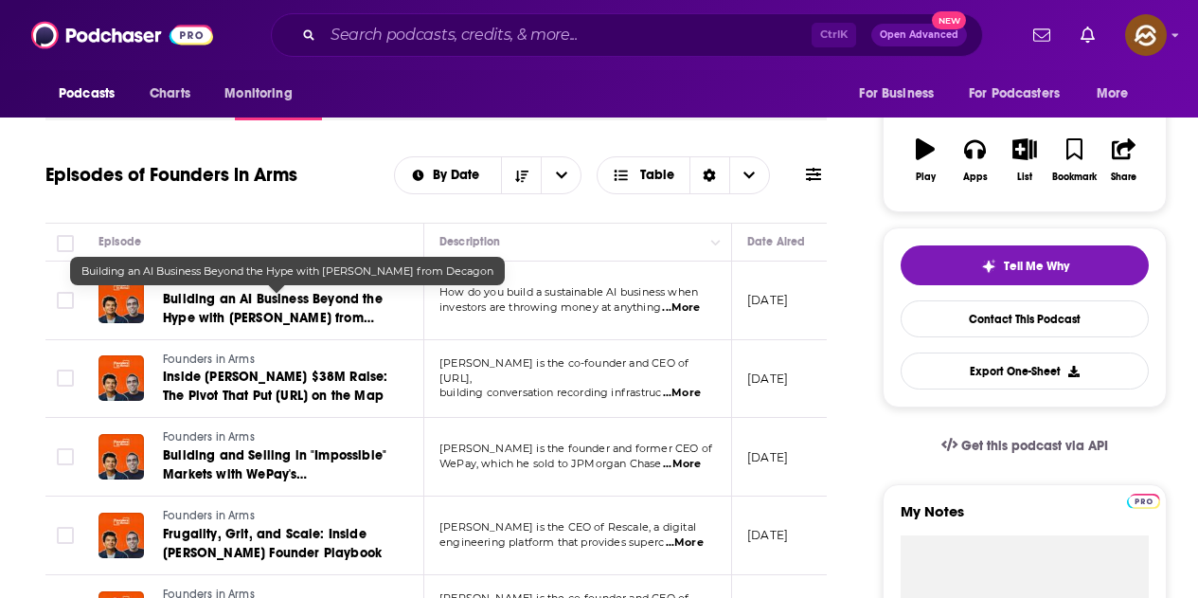
click at [250, 296] on span "Building an AI Business Beyond the Hype with Jesse Zhang from Decagon" at bounding box center [273, 318] width 220 height 54
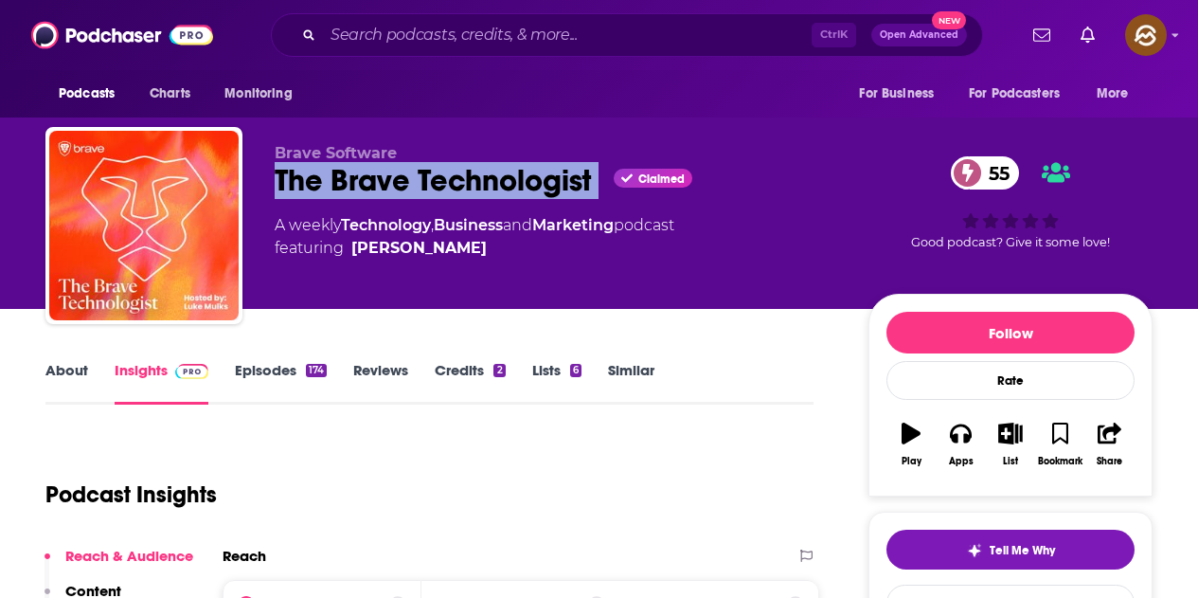
drag, startPoint x: 279, startPoint y: 188, endPoint x: 606, endPoint y: 201, distance: 327.0
click at [606, 201] on div "Brave Software The Brave Technologist Claimed 55 A weekly Technology , Business…" at bounding box center [557, 220] width 564 height 152
click at [960, 458] on div "Apps" at bounding box center [961, 461] width 25 height 11
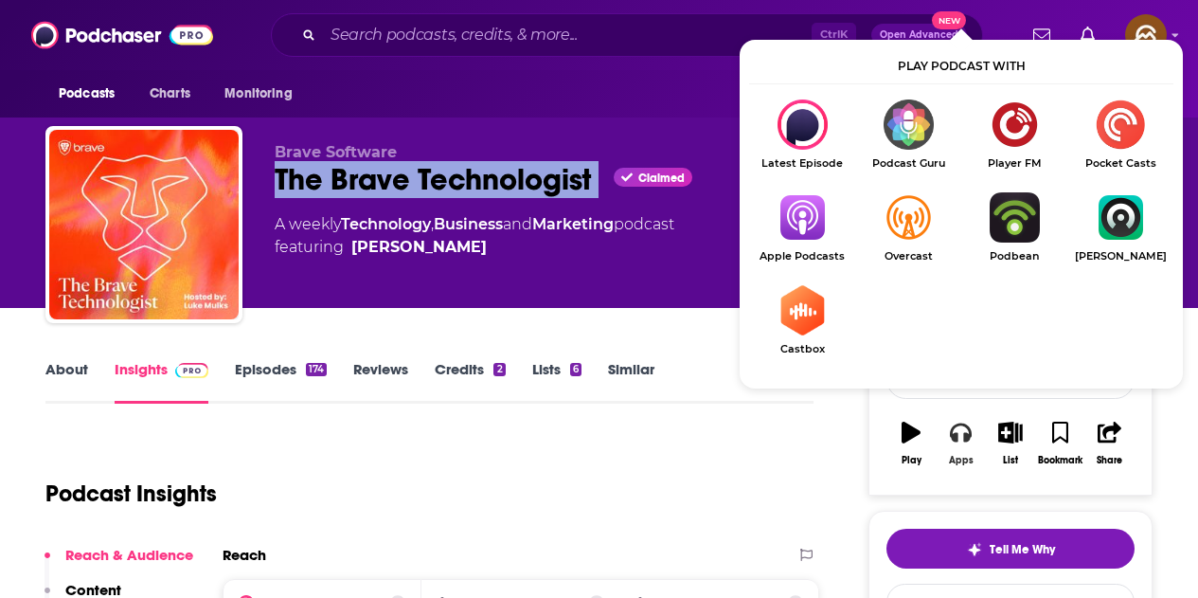
scroll to position [95, 0]
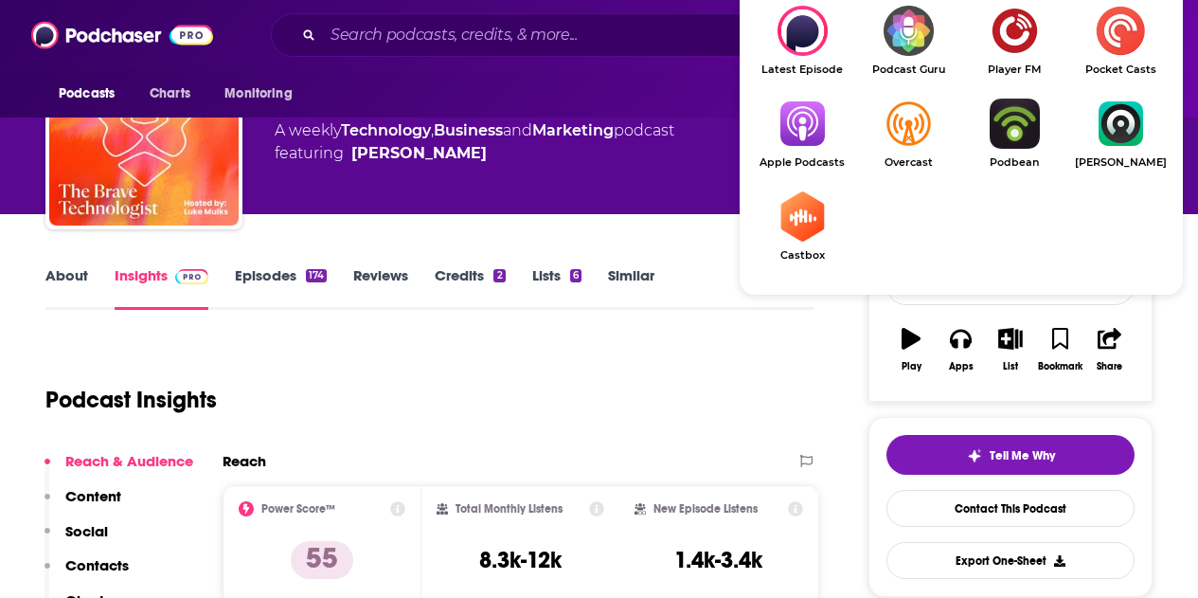
click at [798, 129] on img "Show Listen On dropdown" at bounding box center [802, 124] width 106 height 50
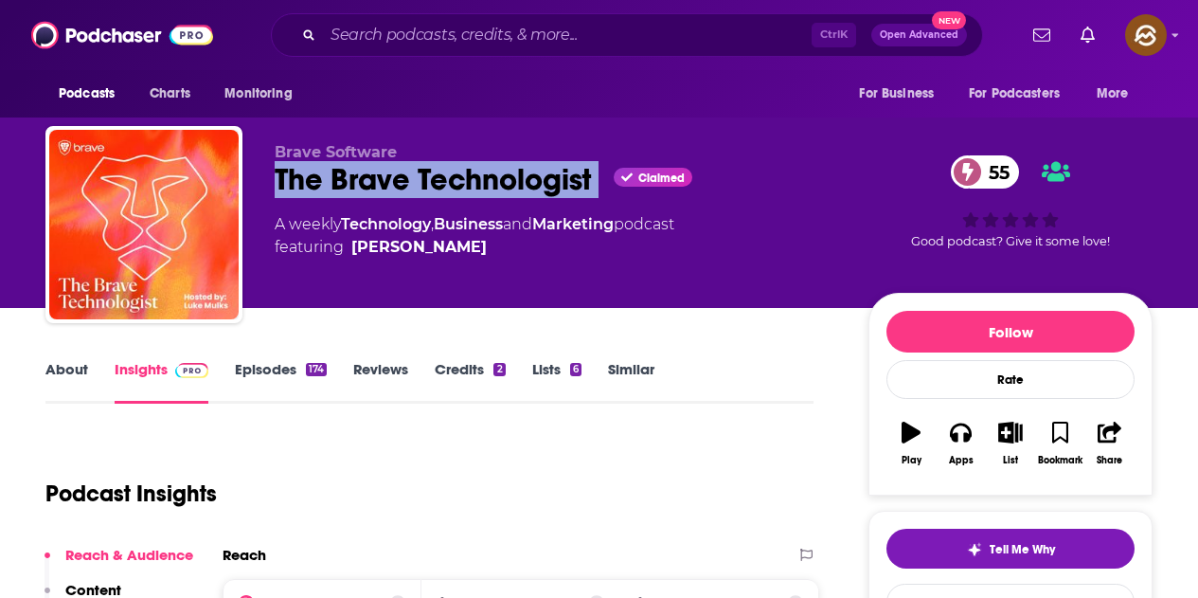
scroll to position [0, 0]
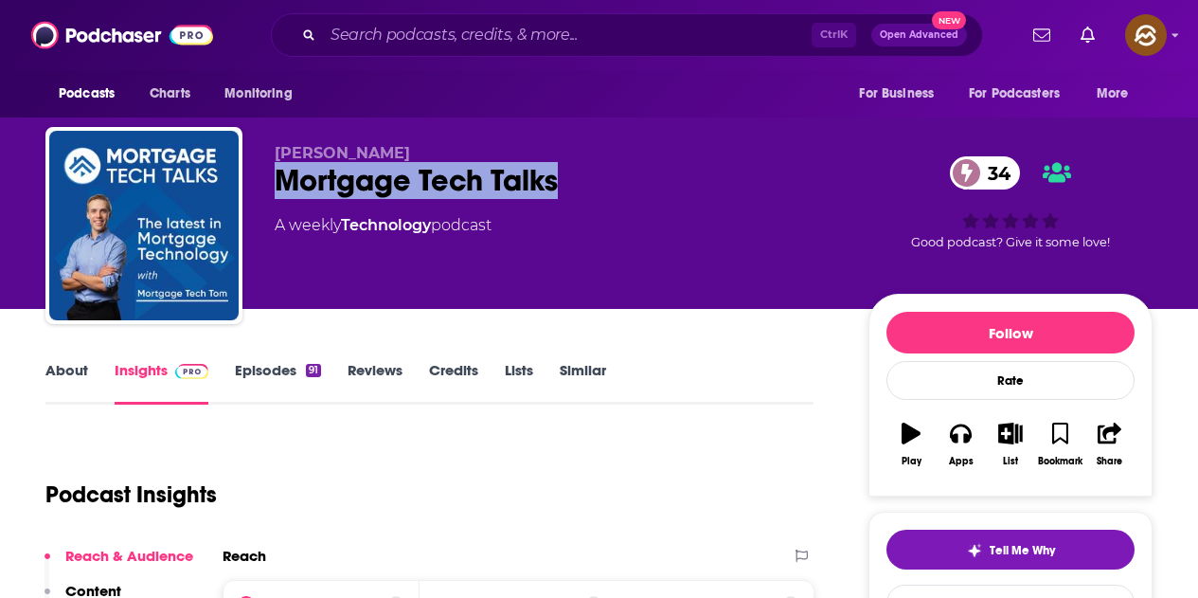
drag, startPoint x: 277, startPoint y: 183, endPoint x: 556, endPoint y: 194, distance: 279.7
click at [556, 194] on div "Mortgage Tech Talks 34" at bounding box center [557, 180] width 564 height 37
click at [946, 440] on button "Apps" at bounding box center [960, 444] width 49 height 68
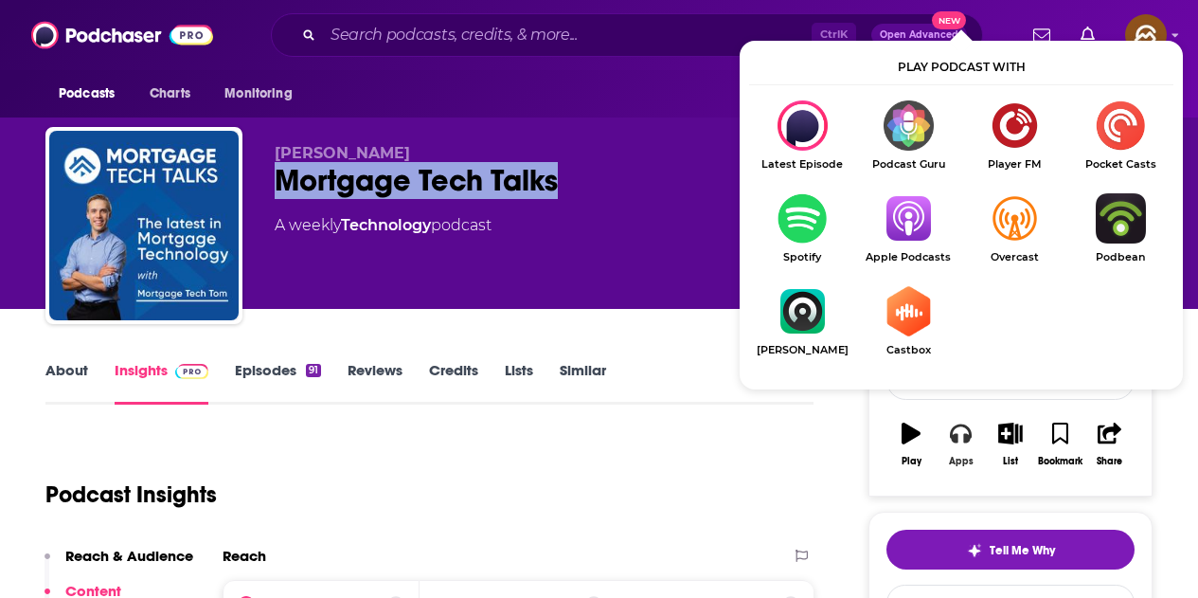
scroll to position [95, 0]
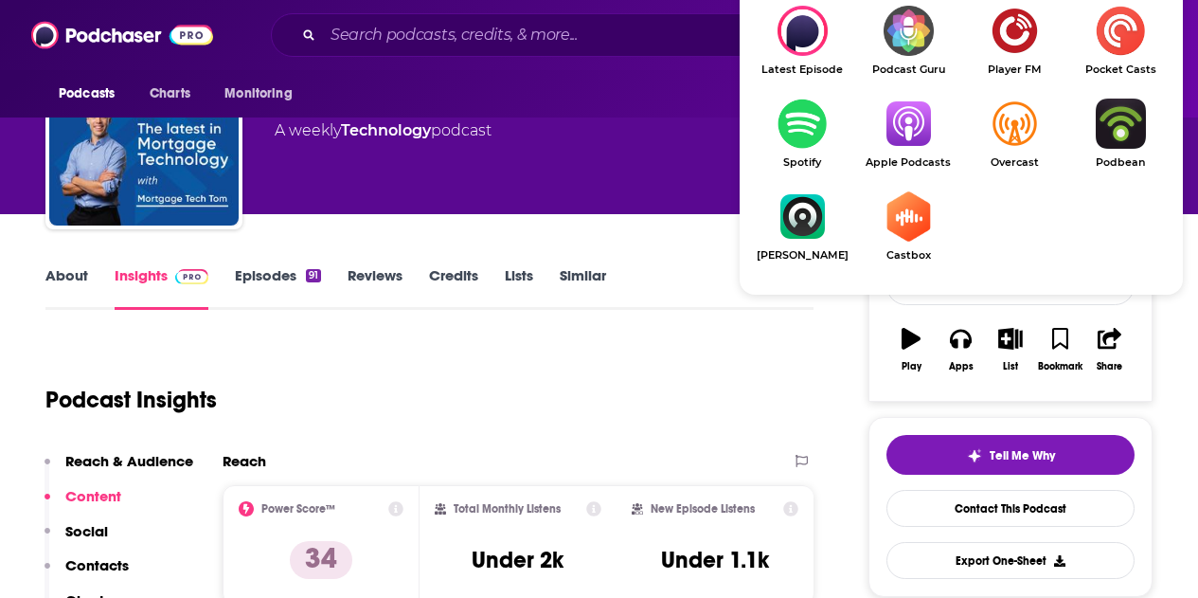
click at [903, 137] on img "Show Listen On dropdown" at bounding box center [908, 124] width 106 height 50
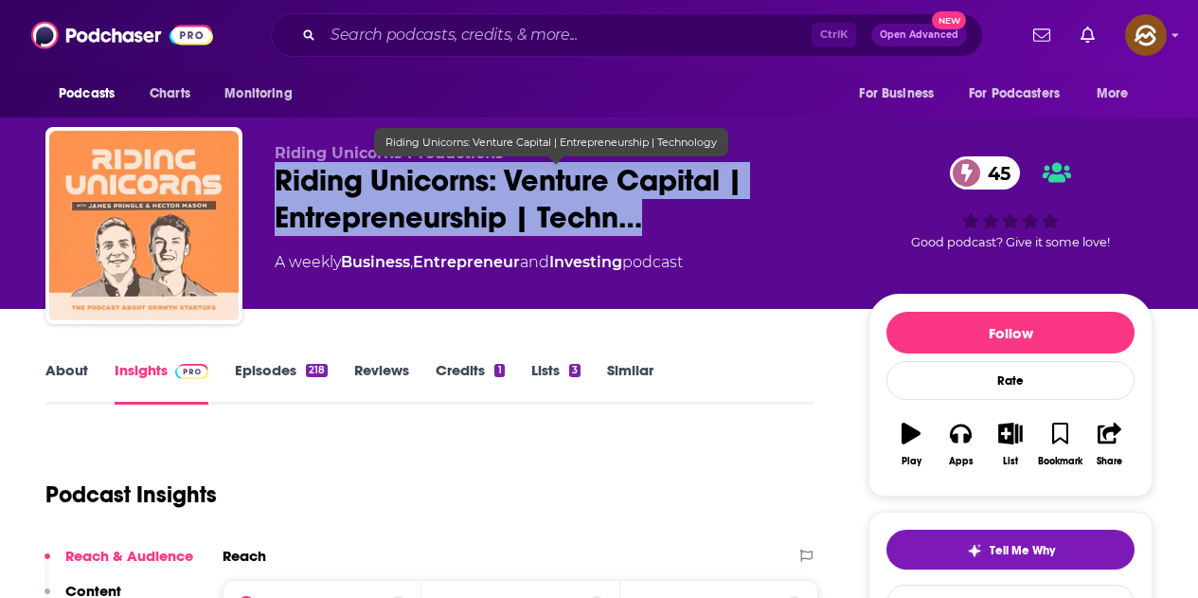
drag, startPoint x: 268, startPoint y: 162, endPoint x: 678, endPoint y: 235, distance: 416.6
click at [678, 235] on div "Riding Unicorns Productions Riding Unicorns: Venture Capital | Entrepreneurship…" at bounding box center [598, 229] width 1107 height 205
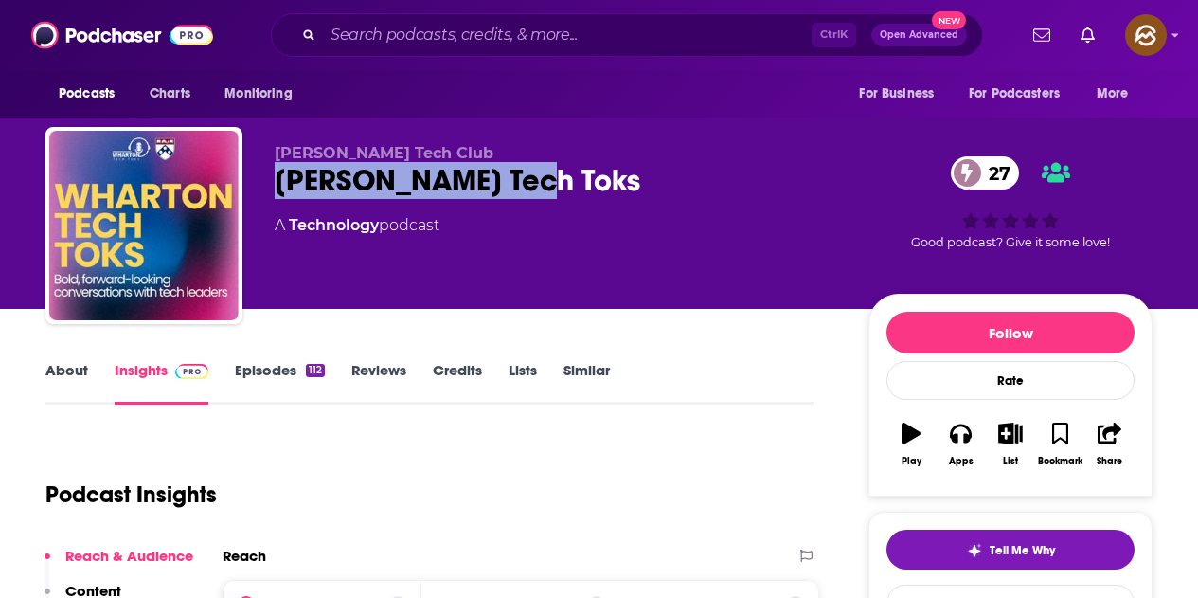
drag, startPoint x: 285, startPoint y: 177, endPoint x: 529, endPoint y: 186, distance: 244.5
click at [529, 186] on div "[PERSON_NAME] Tech Toks 27" at bounding box center [557, 180] width 564 height 37
click at [951, 461] on div "Apps" at bounding box center [961, 461] width 25 height 11
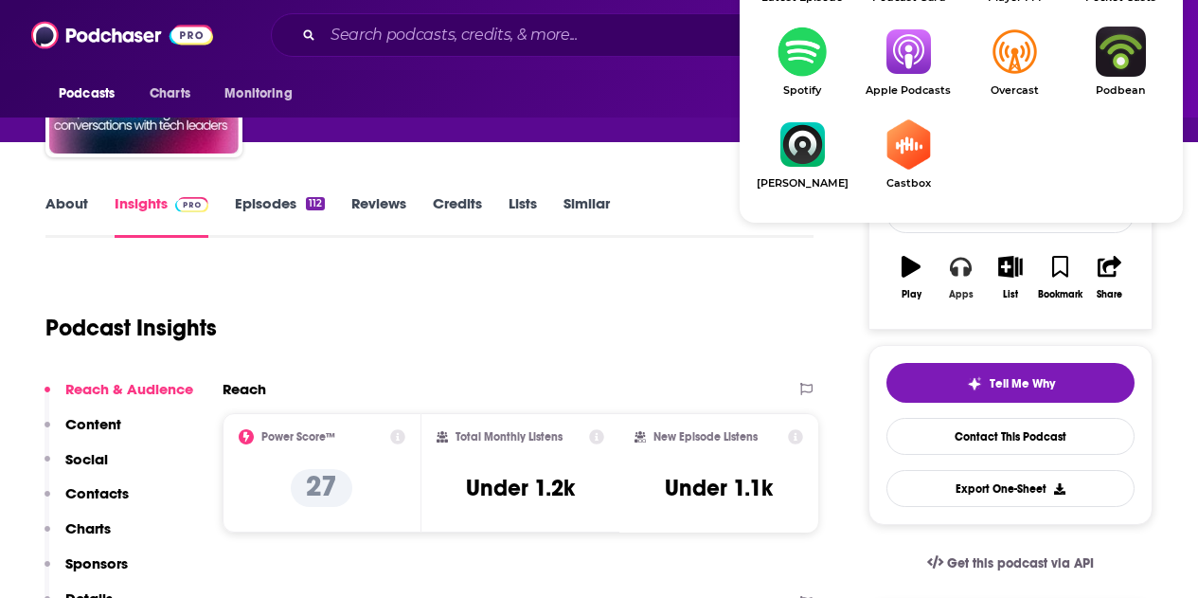
scroll to position [189, 0]
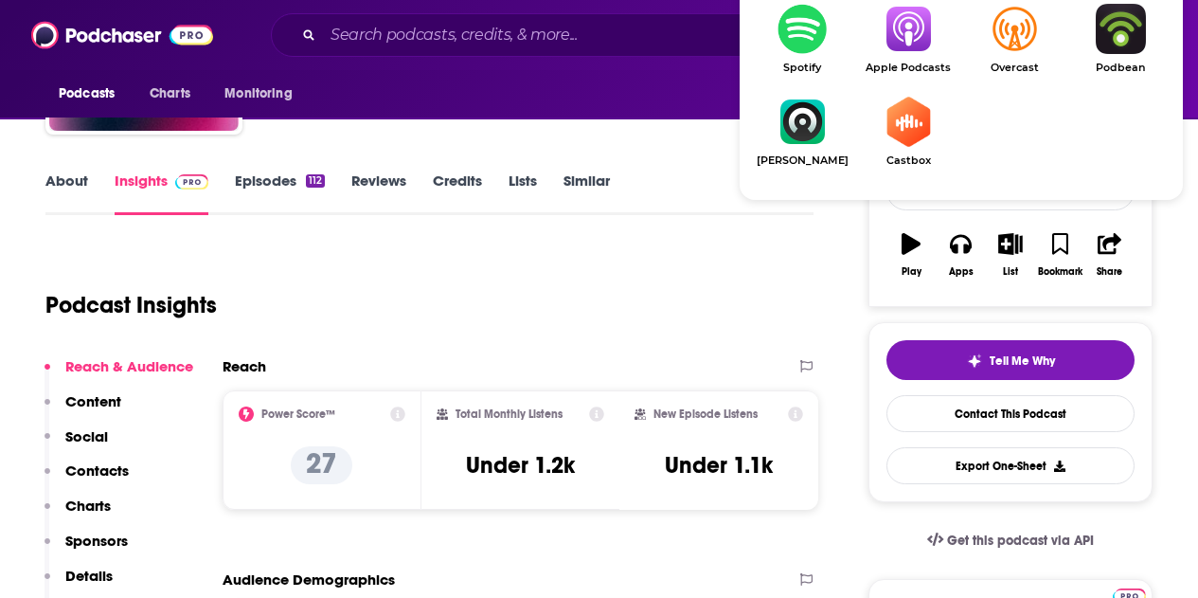
click at [914, 47] on img "Show Listen On dropdown" at bounding box center [908, 29] width 106 height 50
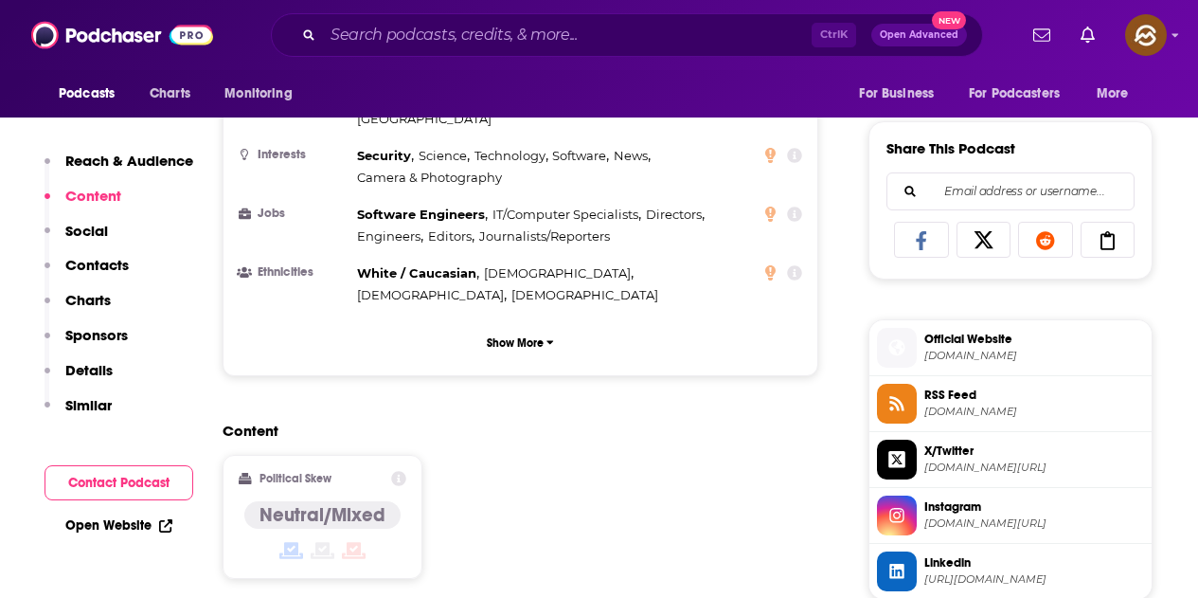
scroll to position [1516, 0]
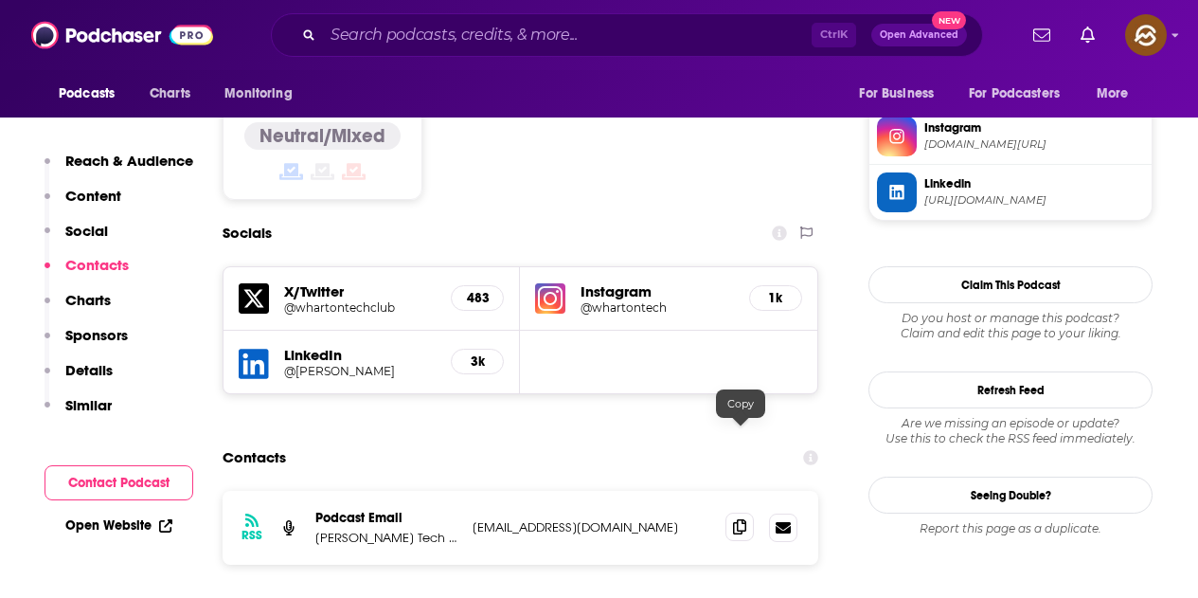
click at [734, 519] on icon at bounding box center [739, 526] width 13 height 15
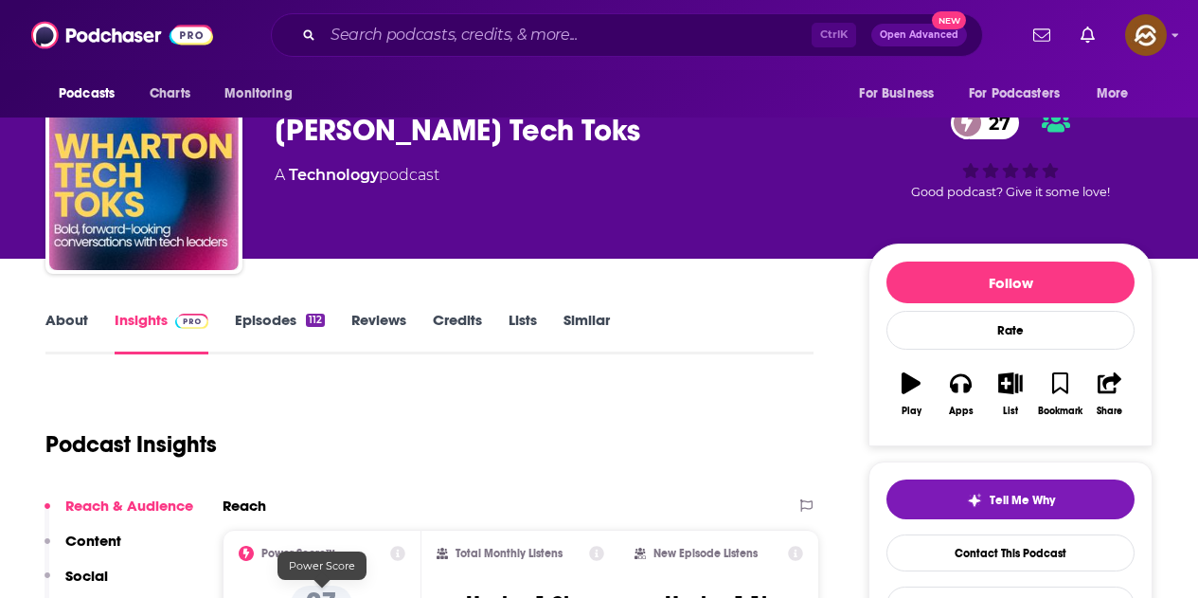
scroll to position [0, 0]
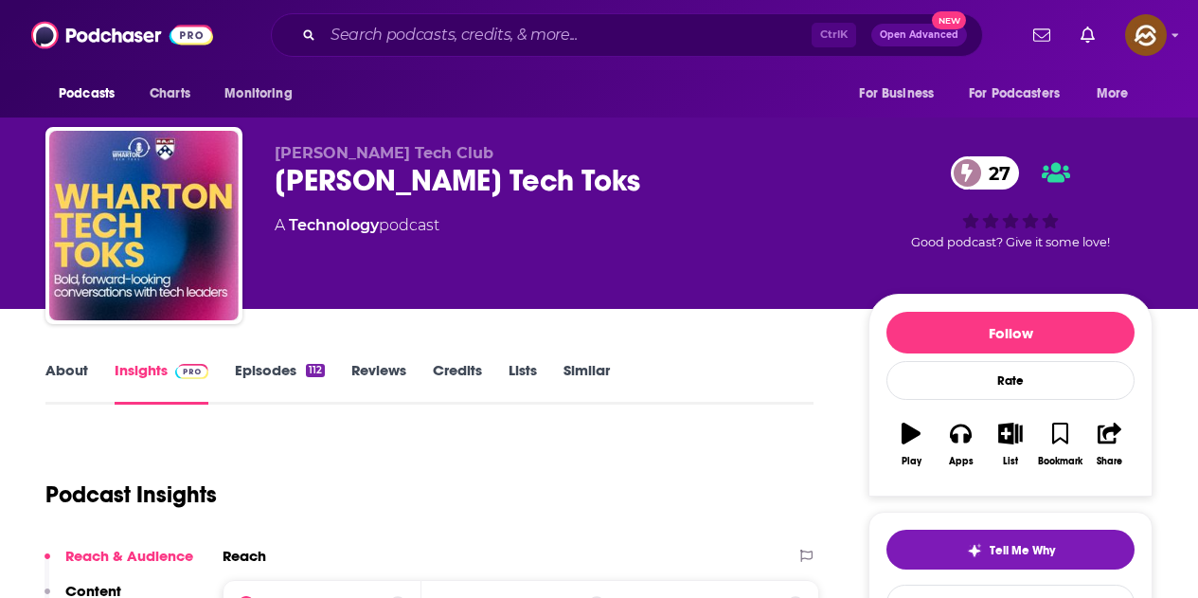
click at [276, 366] on link "Episodes 112" at bounding box center [280, 383] width 90 height 44
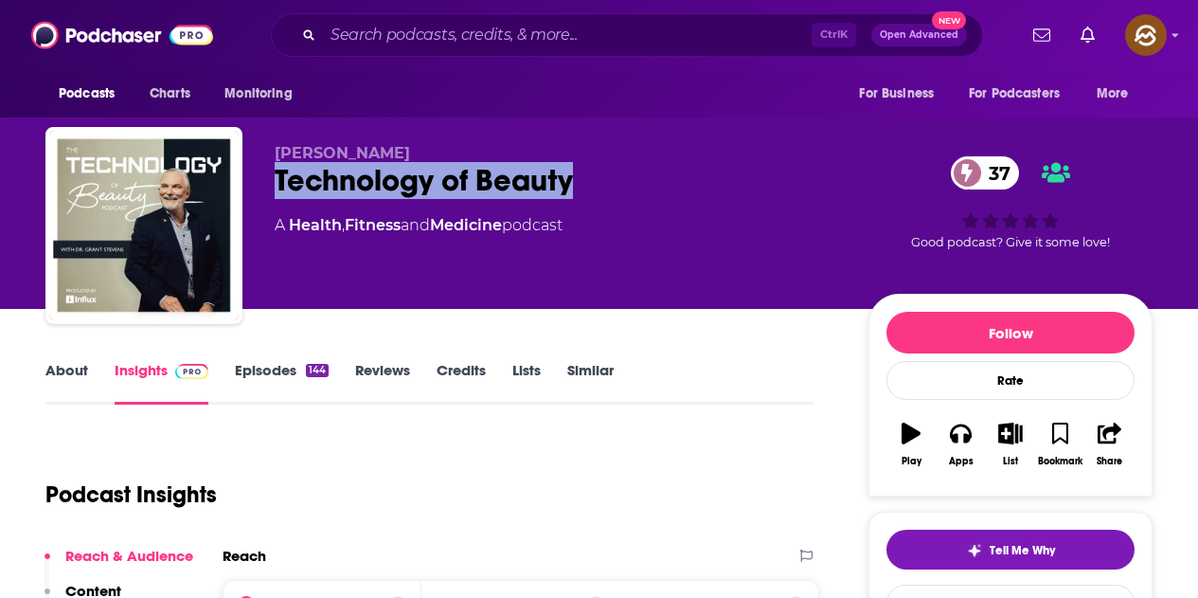
drag, startPoint x: 328, startPoint y: 182, endPoint x: 580, endPoint y: 190, distance: 252.1
click at [580, 190] on div "Grant Stevens Technology of Beauty 37 A Health , Fitness and Medicine podcast 3…" at bounding box center [598, 229] width 1107 height 205
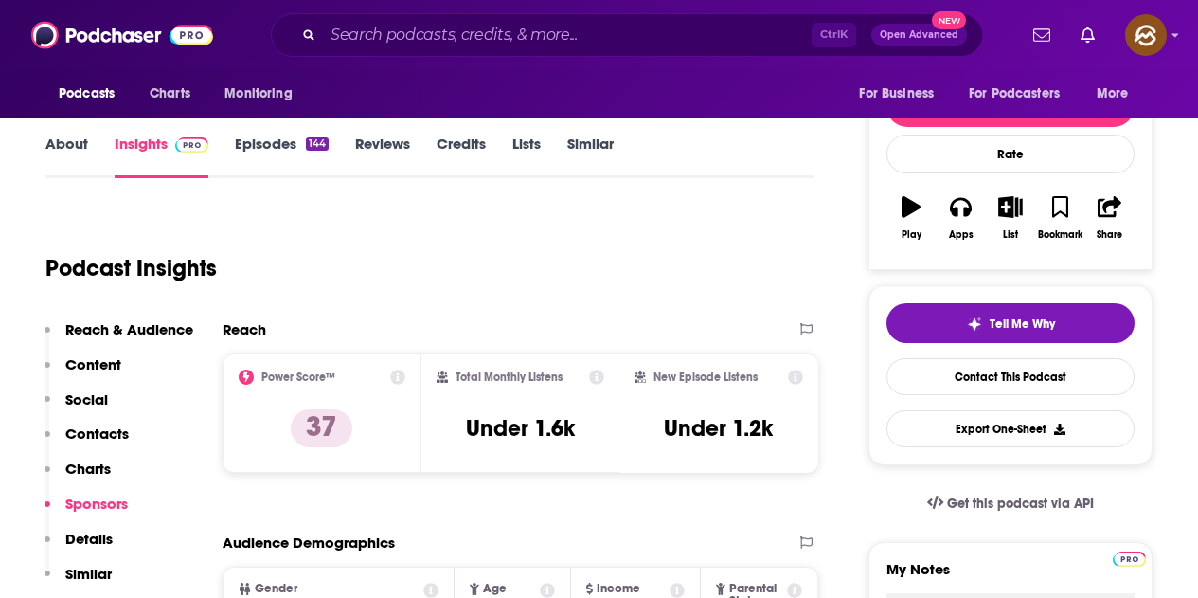
scroll to position [160, 0]
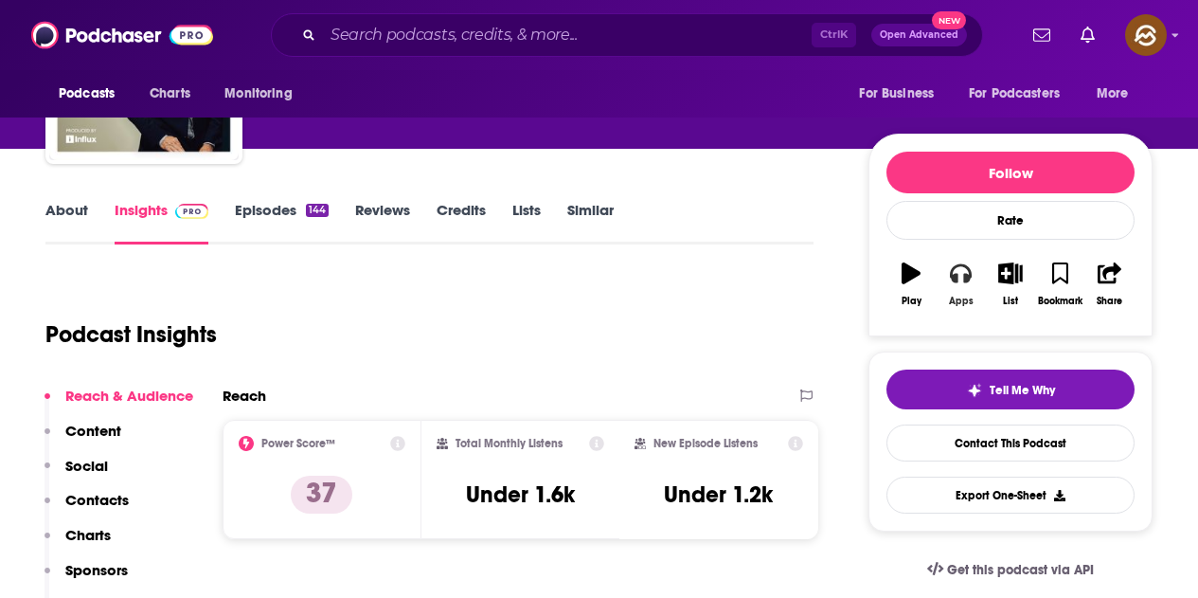
click at [947, 263] on button "Apps" at bounding box center [960, 284] width 49 height 68
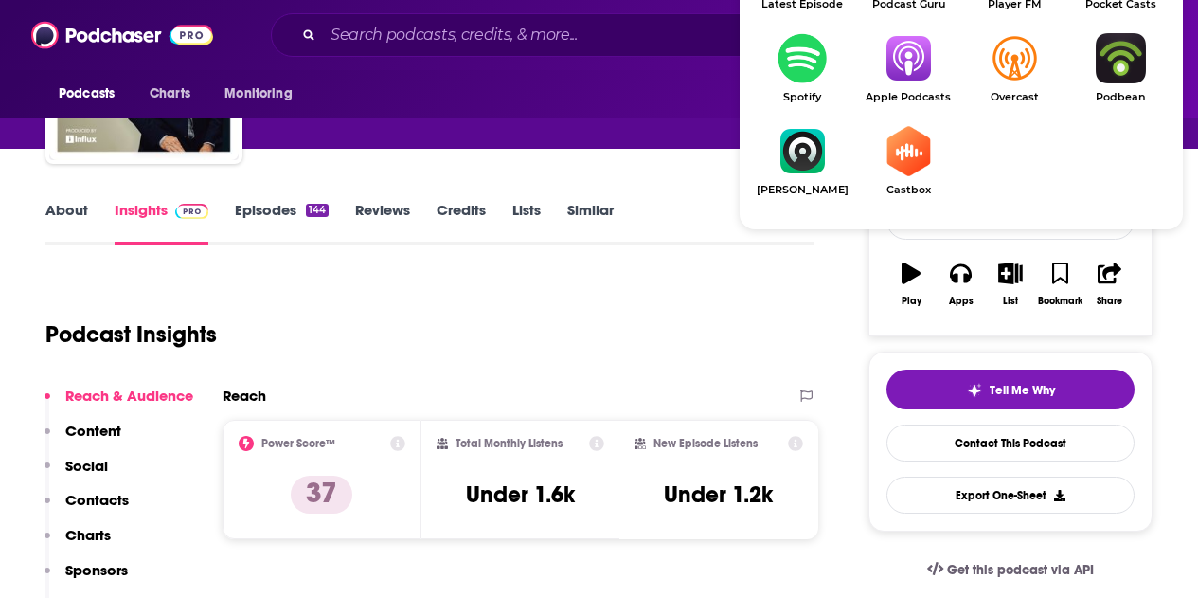
click at [906, 85] on link "Apple Podcasts" at bounding box center [908, 68] width 106 height 70
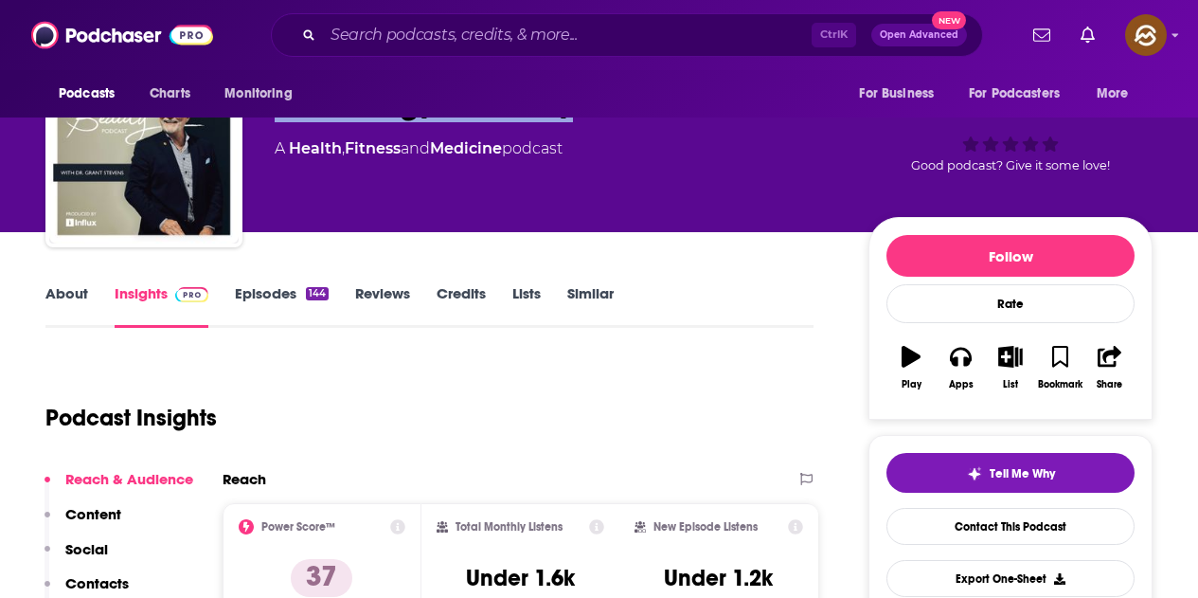
scroll to position [0, 0]
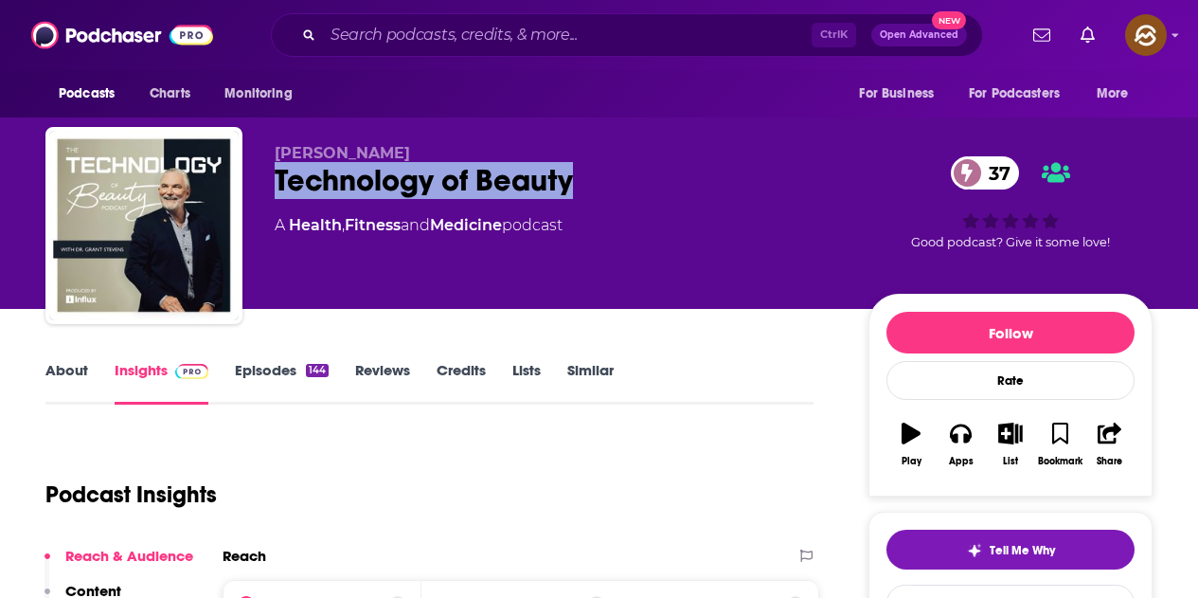
click at [279, 375] on link "Episodes 144" at bounding box center [282, 383] width 94 height 44
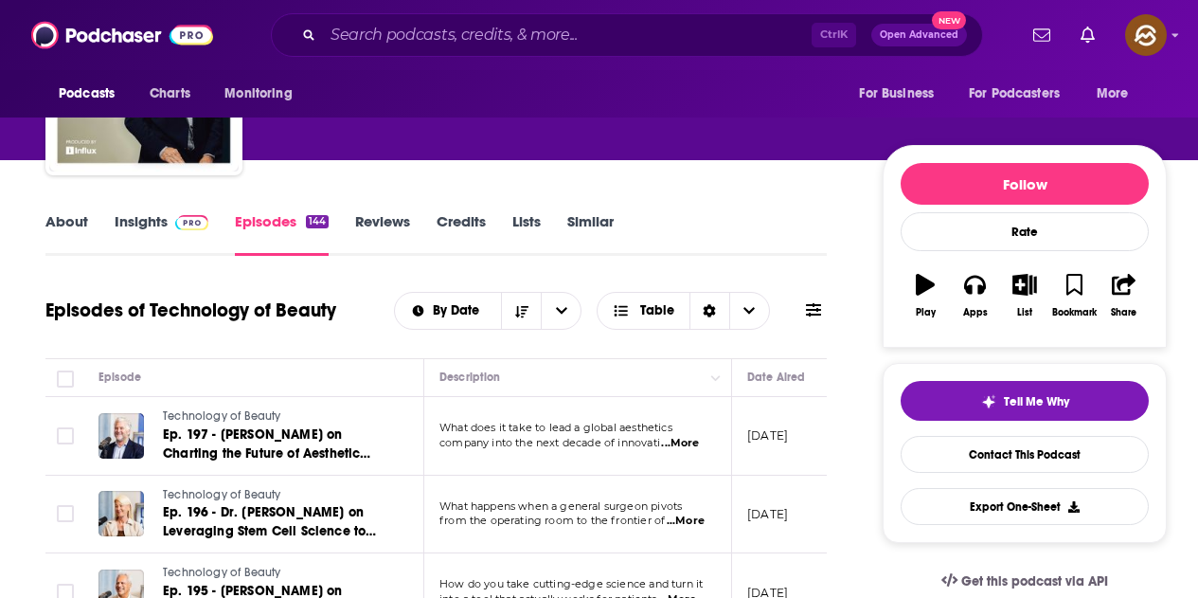
scroll to position [95, 0]
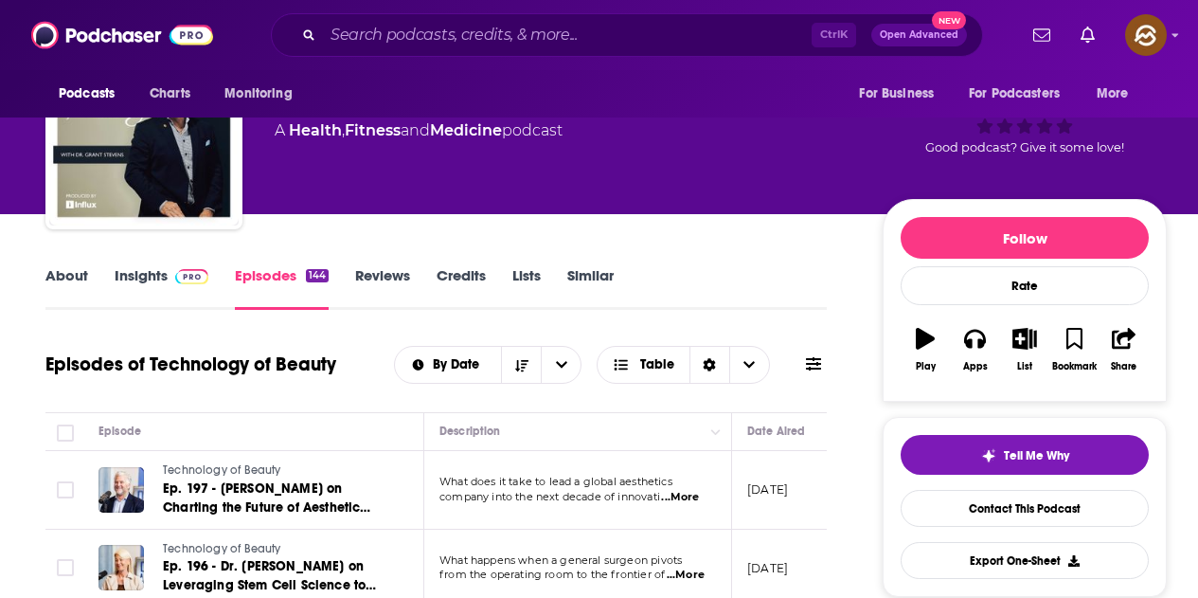
click at [813, 366] on icon at bounding box center [813, 363] width 15 height 15
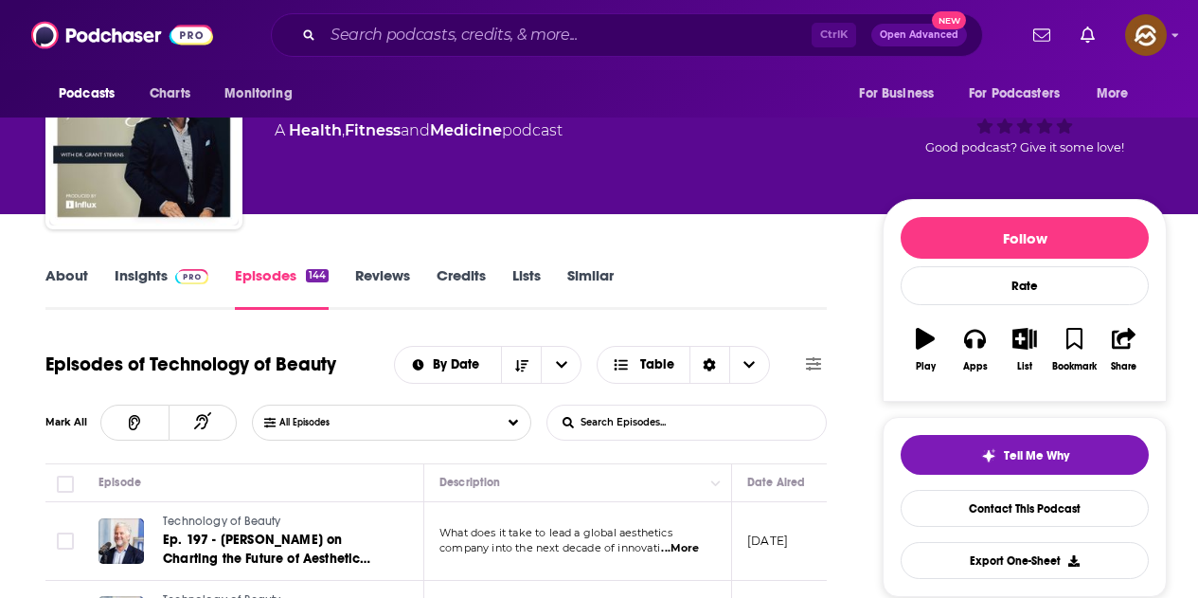
click at [628, 431] on input "List Search Input" at bounding box center [646, 422] width 198 height 34
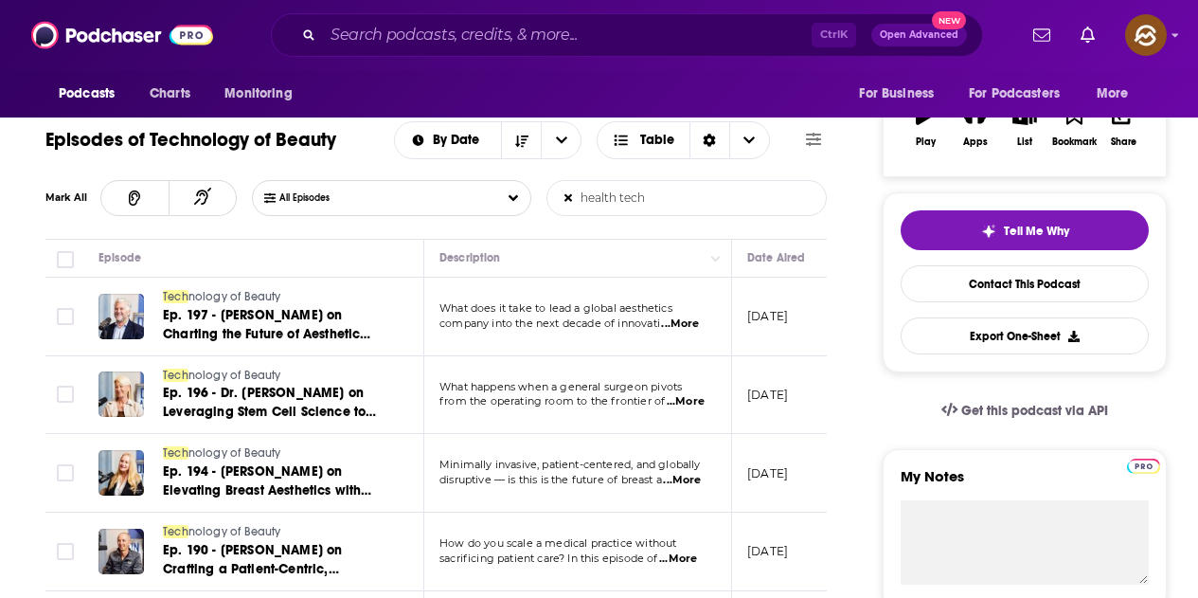
scroll to position [189, 0]
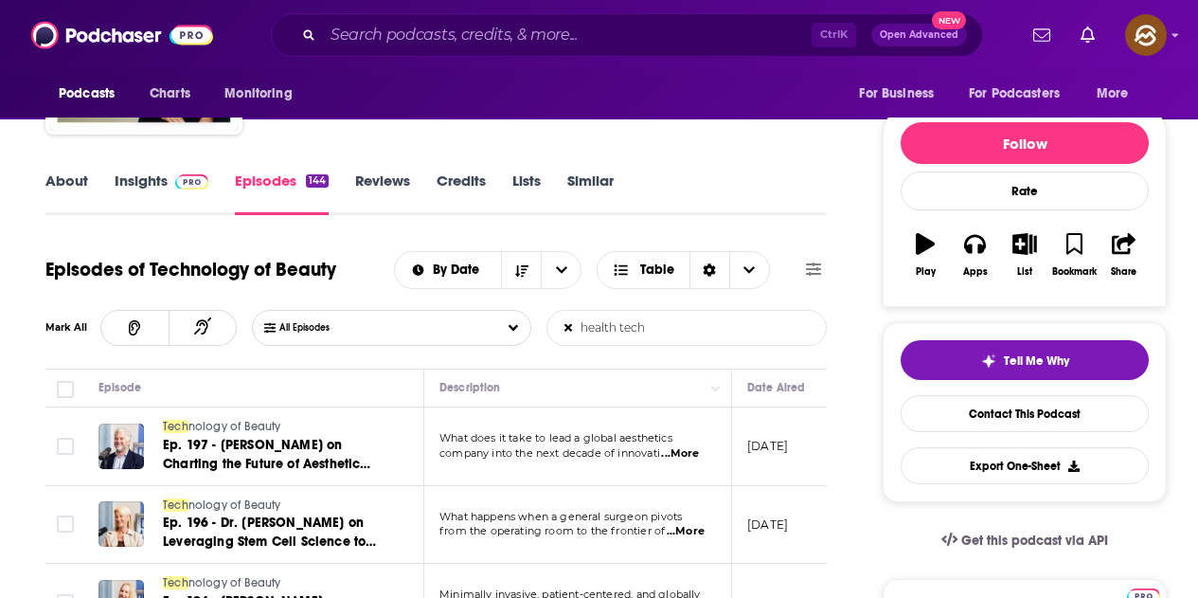
type input "health tech"
click at [691, 453] on span "...More" at bounding box center [680, 453] width 38 height 15
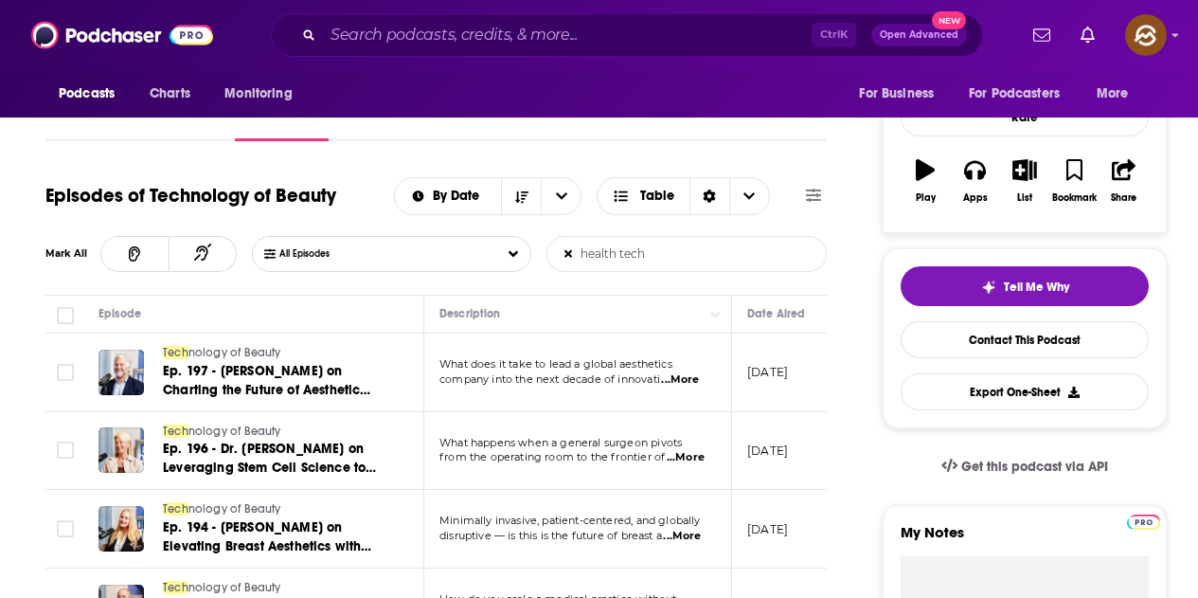
scroll to position [379, 0]
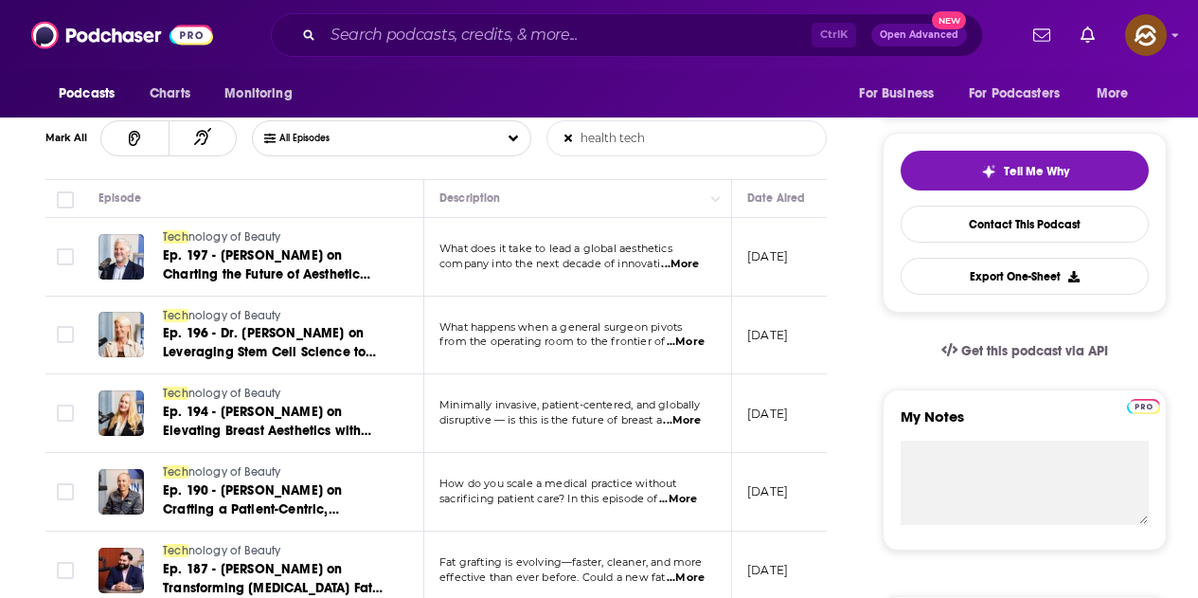
click at [703, 343] on span "...More" at bounding box center [686, 341] width 38 height 15
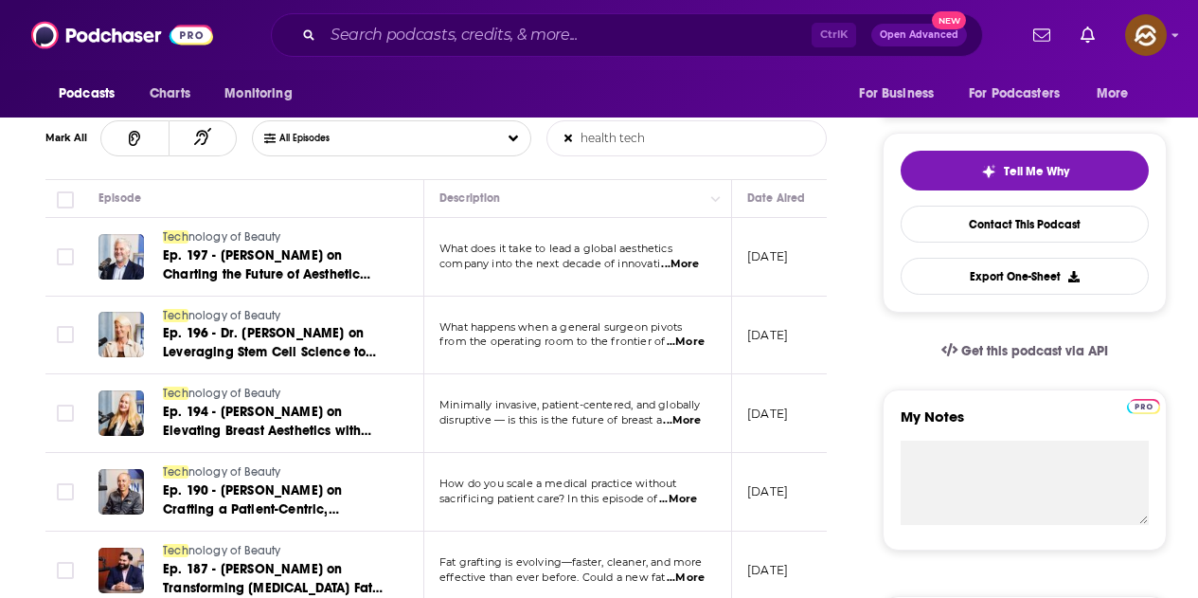
click at [701, 417] on span "...More" at bounding box center [682, 420] width 38 height 15
click at [700, 419] on span "...More" at bounding box center [682, 420] width 38 height 15
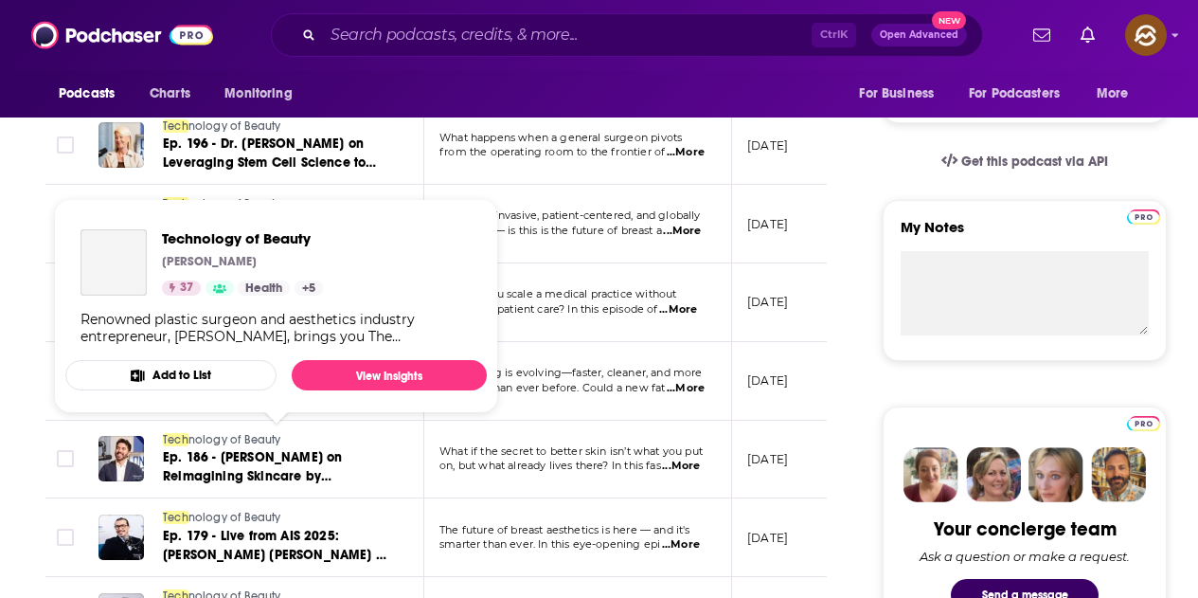
scroll to position [663, 0]
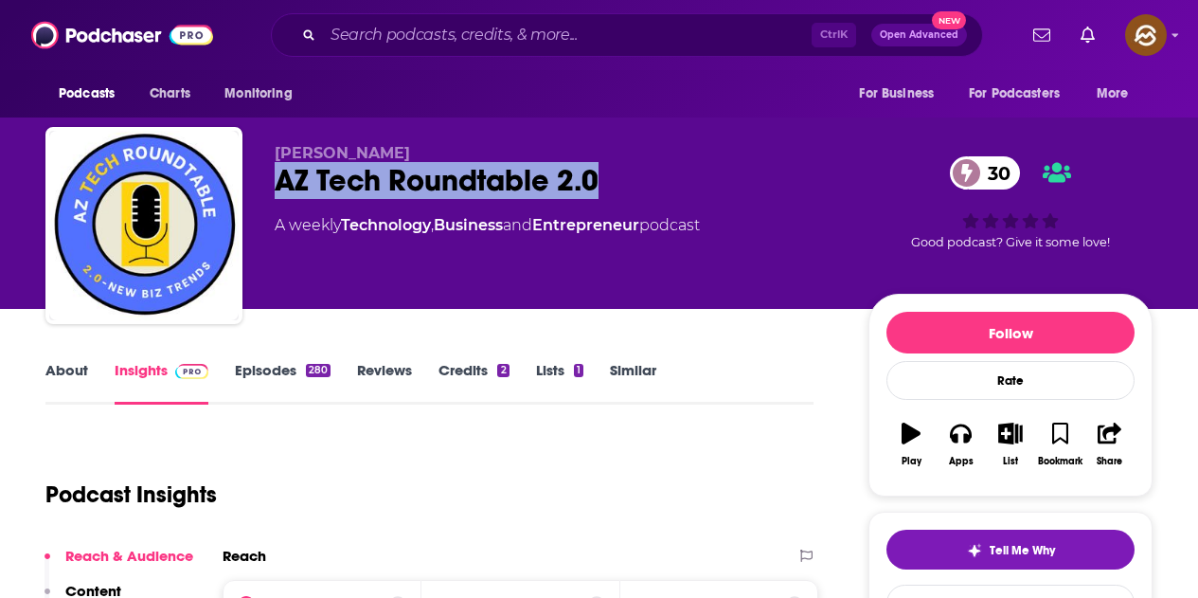
drag, startPoint x: 277, startPoint y: 176, endPoint x: 606, endPoint y: 188, distance: 329.8
click at [606, 188] on div "AZ Tech Roundtable 2.0 30" at bounding box center [557, 180] width 564 height 37
click at [967, 437] on icon "button" at bounding box center [960, 433] width 21 height 19
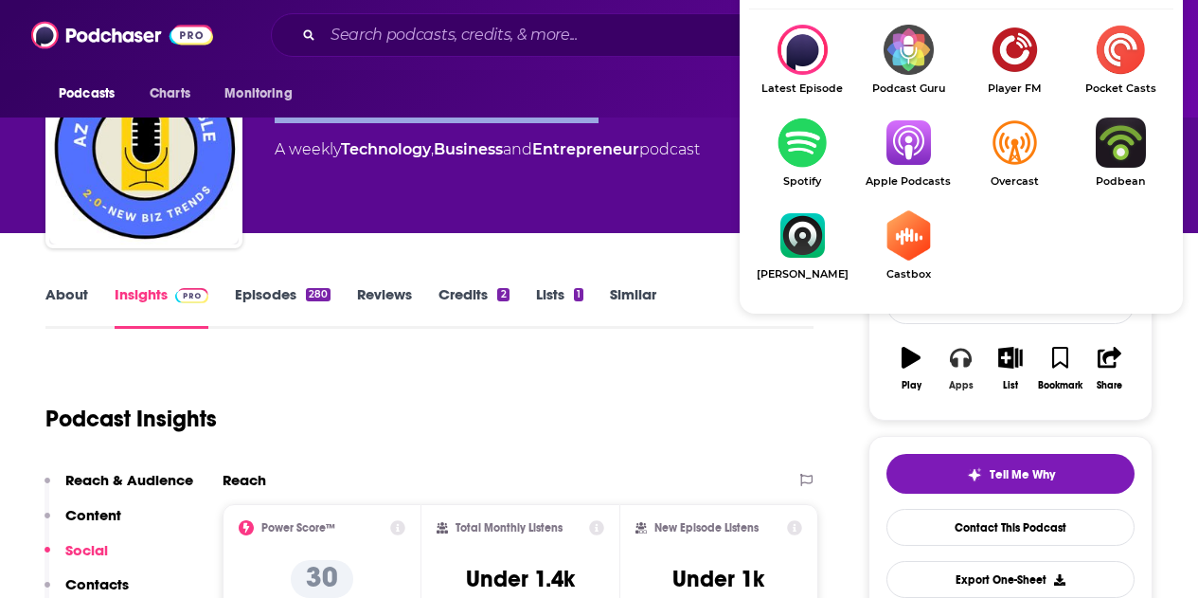
scroll to position [95, 0]
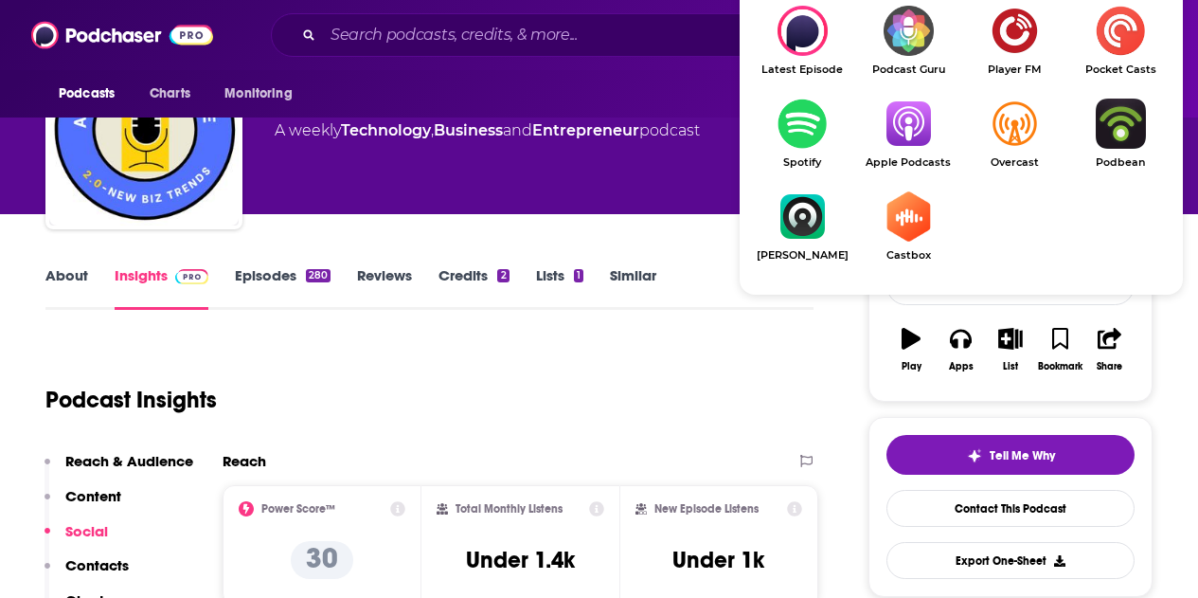
click at [924, 139] on img "Show Listen On dropdown" at bounding box center [908, 124] width 106 height 50
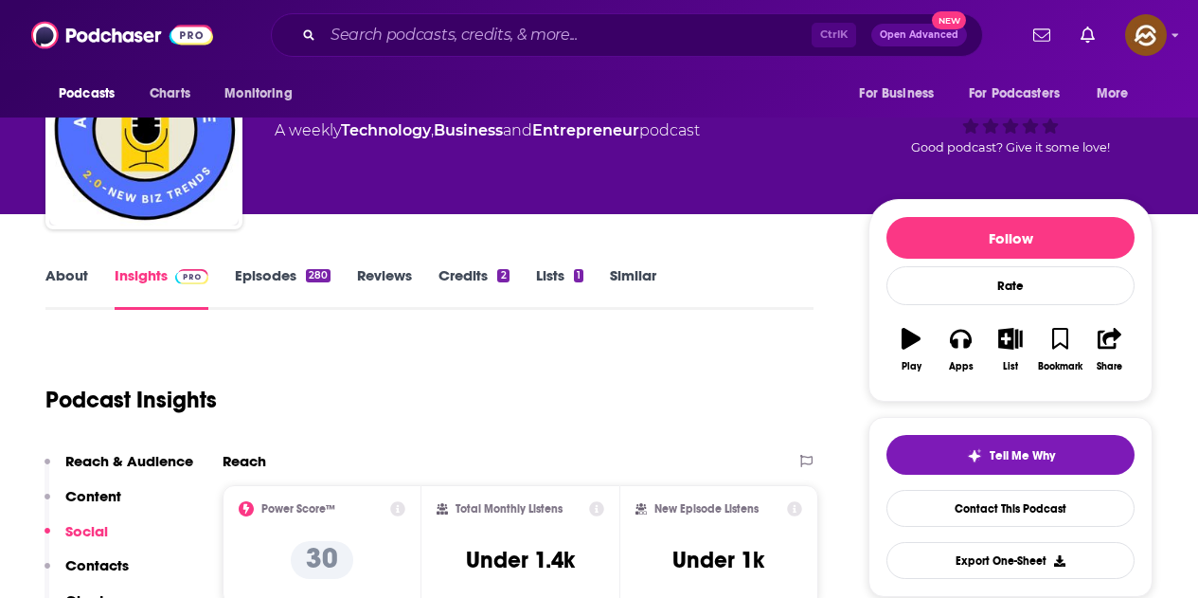
click at [280, 270] on link "Episodes 280" at bounding box center [283, 288] width 96 height 44
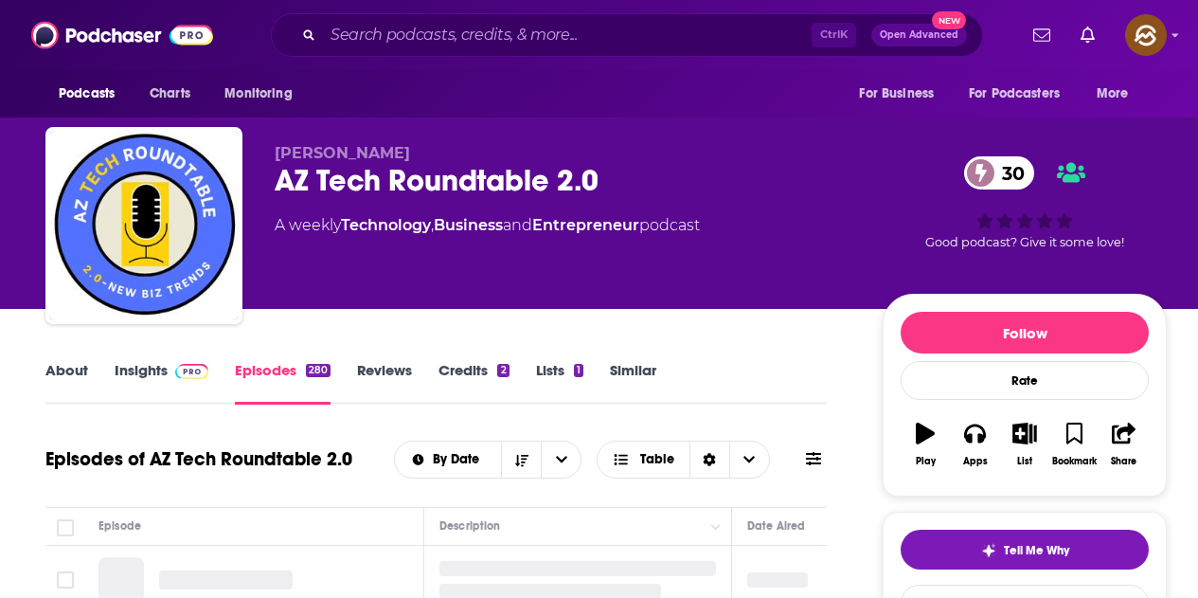
click at [806, 463] on icon at bounding box center [813, 458] width 15 height 15
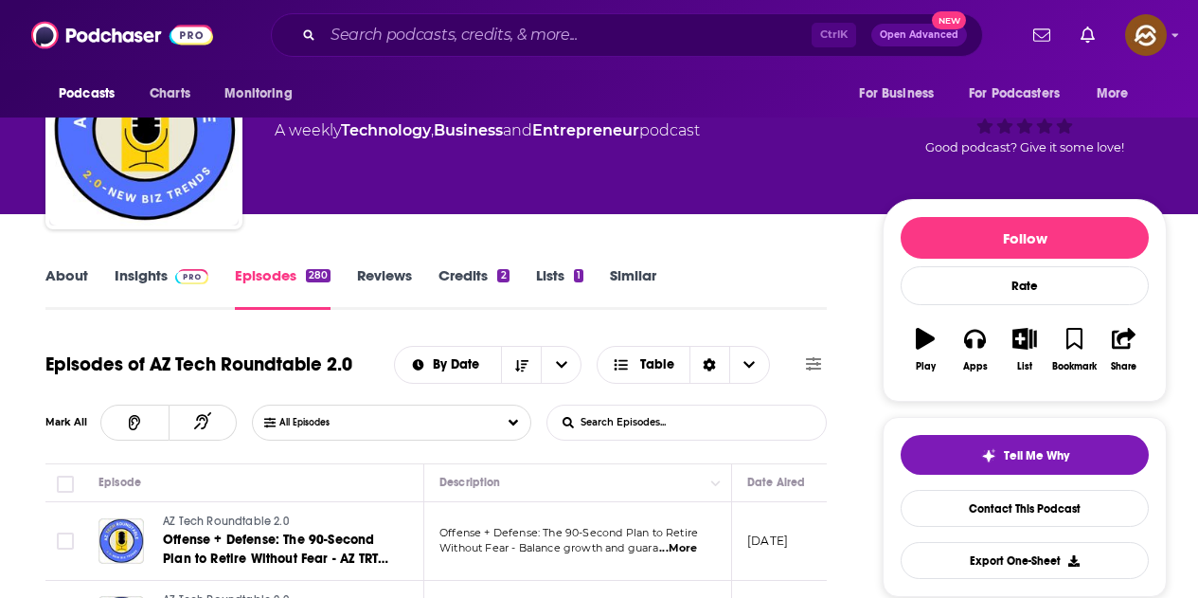
click at [624, 423] on input "List Search Input" at bounding box center [646, 422] width 198 height 34
type input "venture capital"
click at [687, 541] on span "...More" at bounding box center [678, 548] width 38 height 15
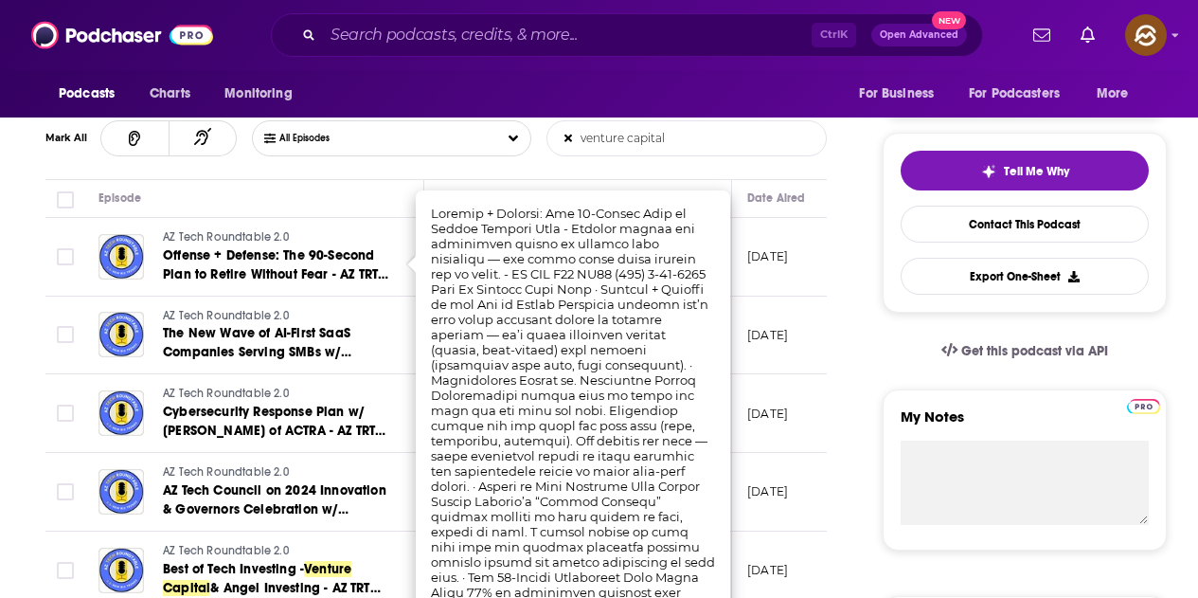
scroll to position [441, 0]
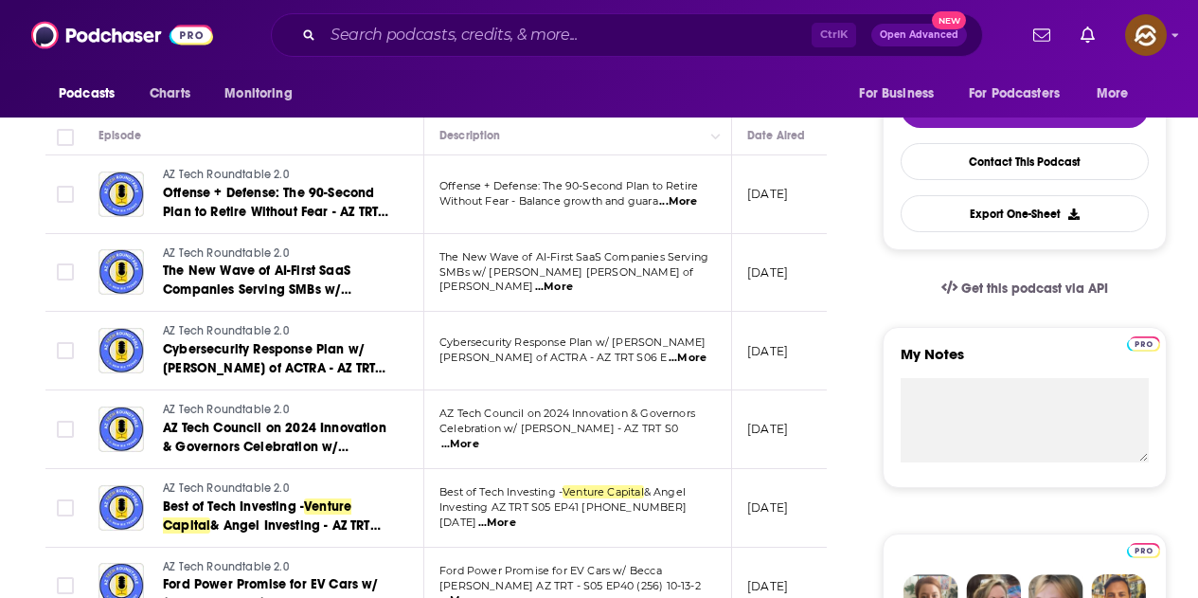
scroll to position [568, 0]
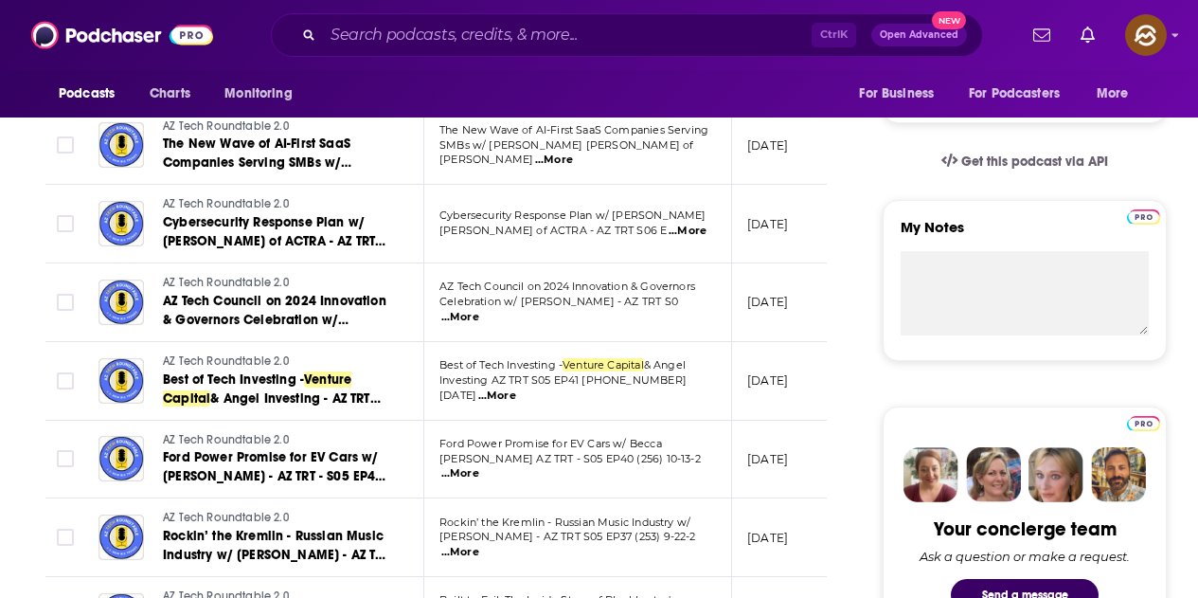
click at [516, 388] on span "...More" at bounding box center [497, 395] width 38 height 15
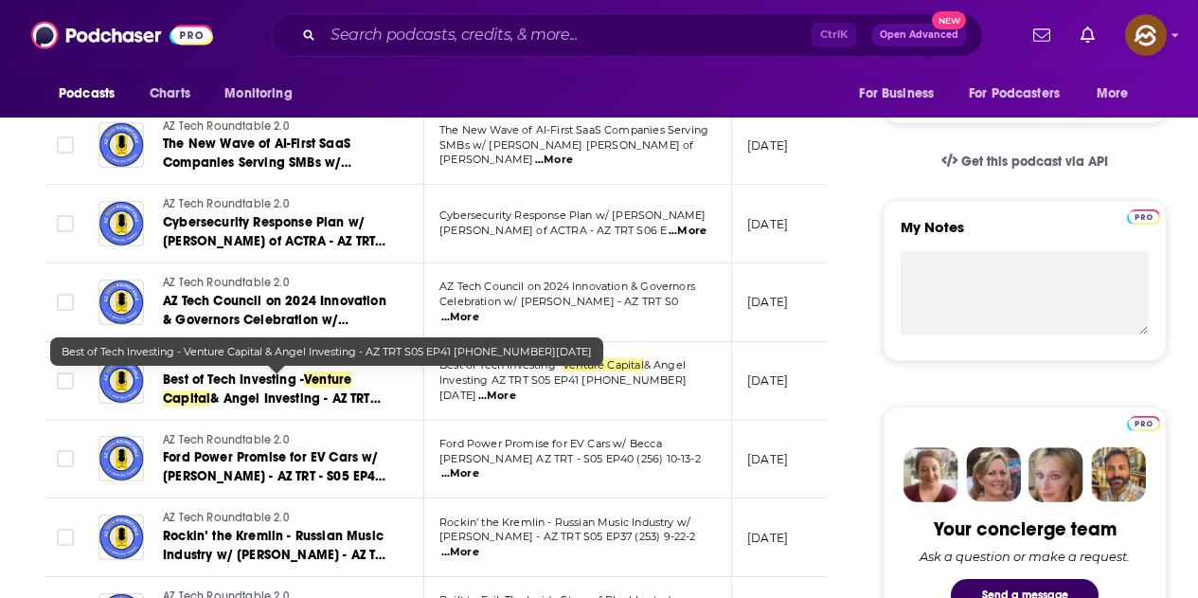
scroll to position [95, 0]
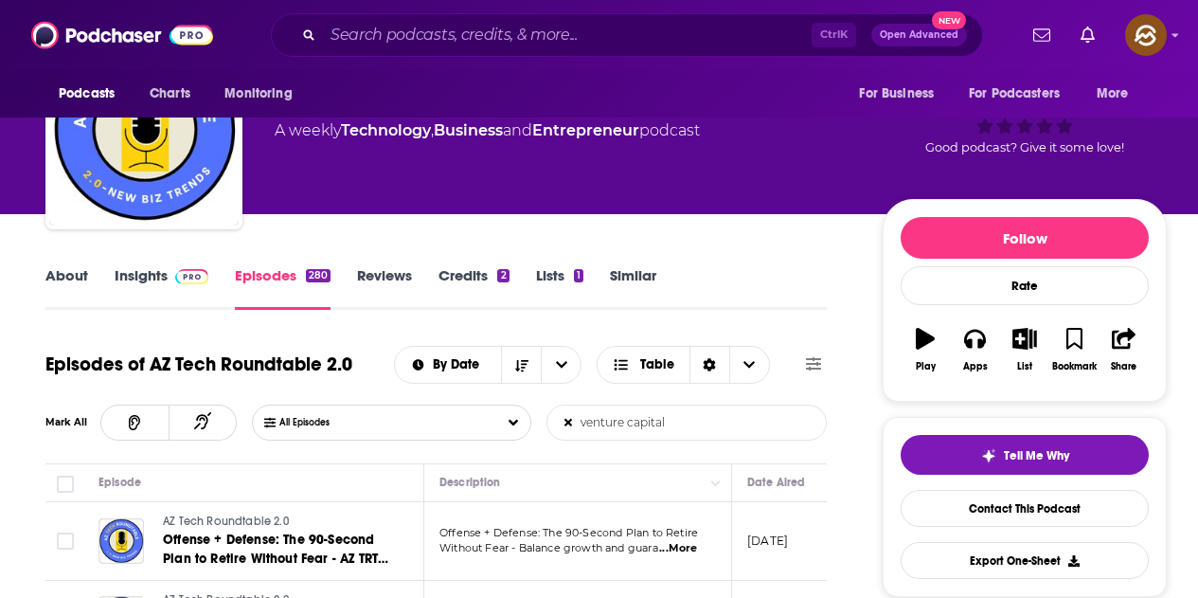
click at [170, 278] on span at bounding box center [188, 275] width 41 height 18
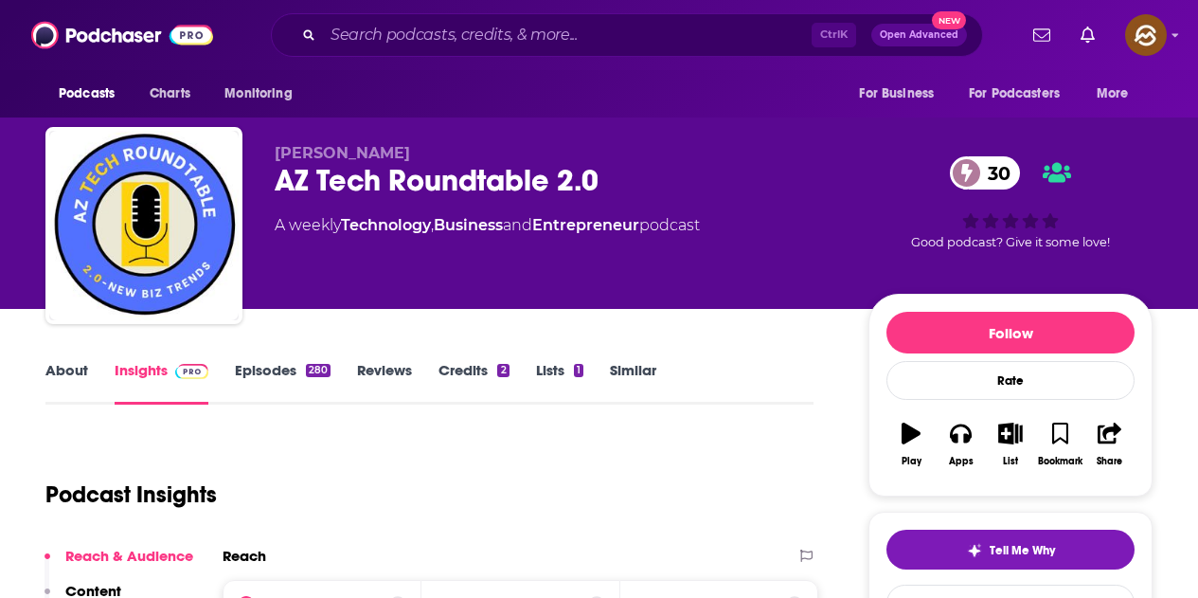
drag, startPoint x: 403, startPoint y: 149, endPoint x: 260, endPoint y: 143, distance: 143.1
click at [260, 143] on div "Matt Battaglia AZ Tech Roundtable 2.0 30 A weekly Technology , Business and Ent…" at bounding box center [598, 229] width 1107 height 205
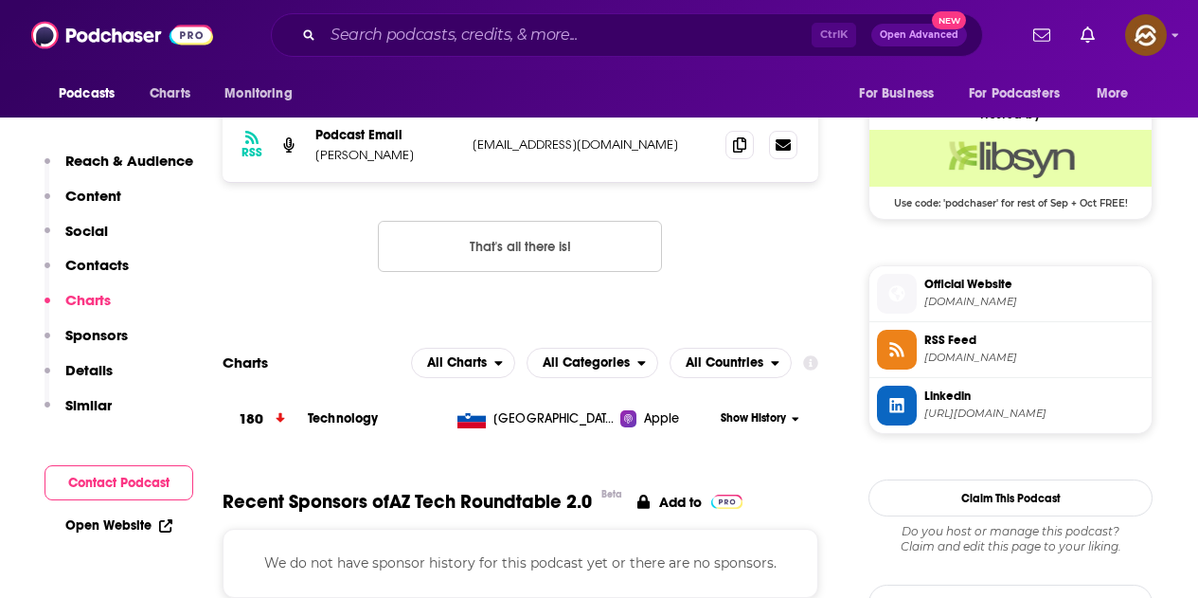
scroll to position [1421, 0]
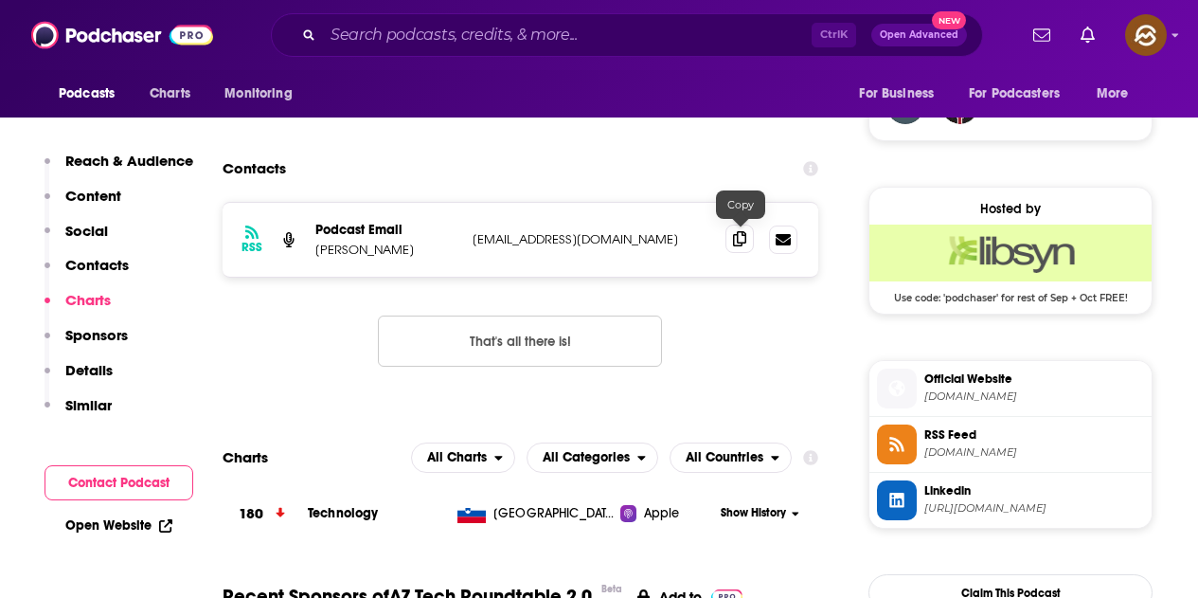
click at [736, 240] on icon at bounding box center [739, 238] width 13 height 15
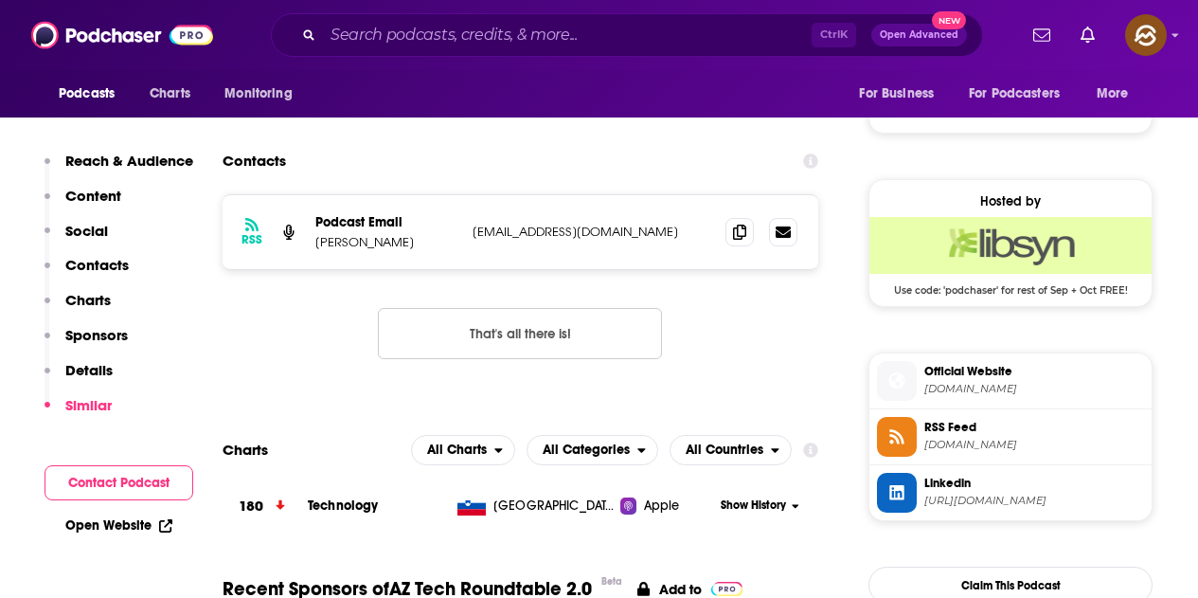
scroll to position [0, 0]
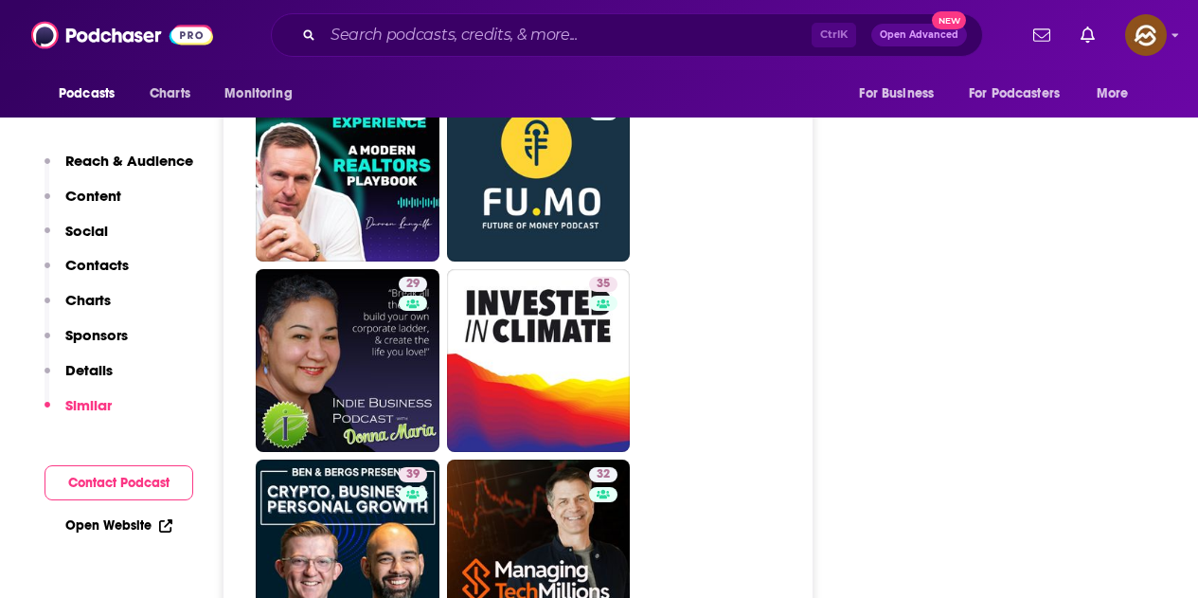
scroll to position [4168, 0]
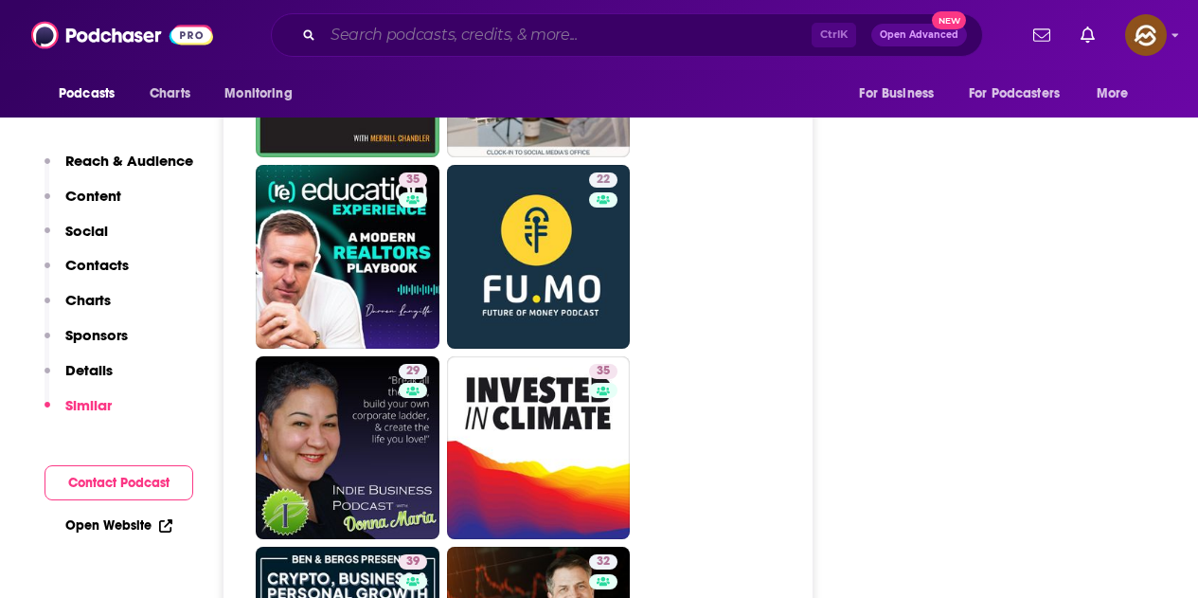
click at [497, 45] on input "Search podcasts, credits, & more..." at bounding box center [567, 35] width 489 height 30
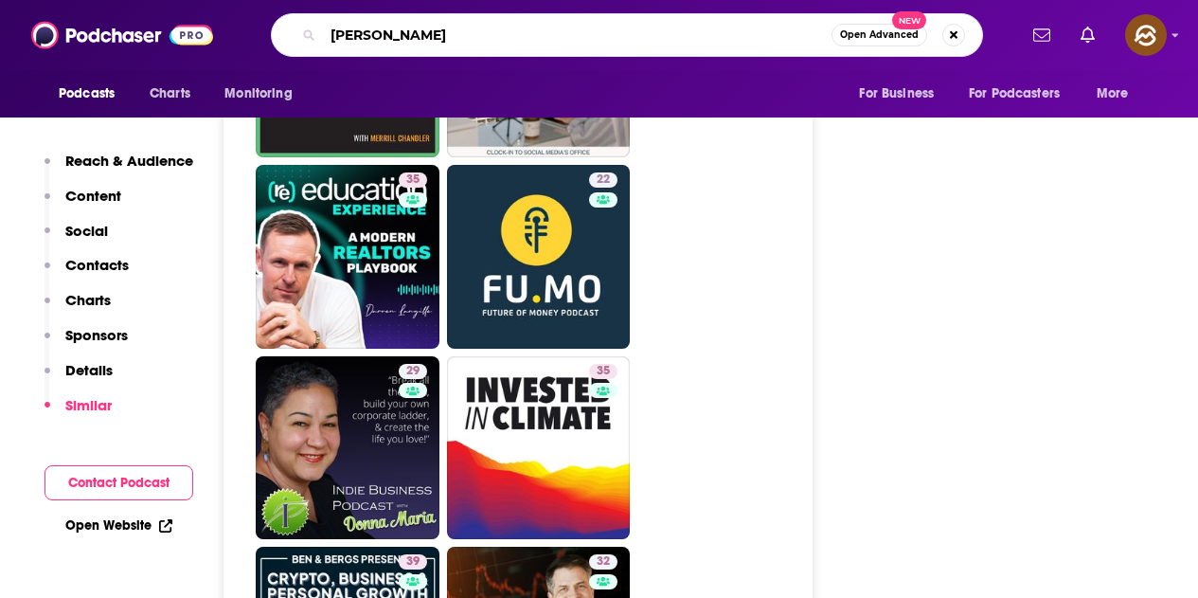
type input "[PERSON_NAME]"
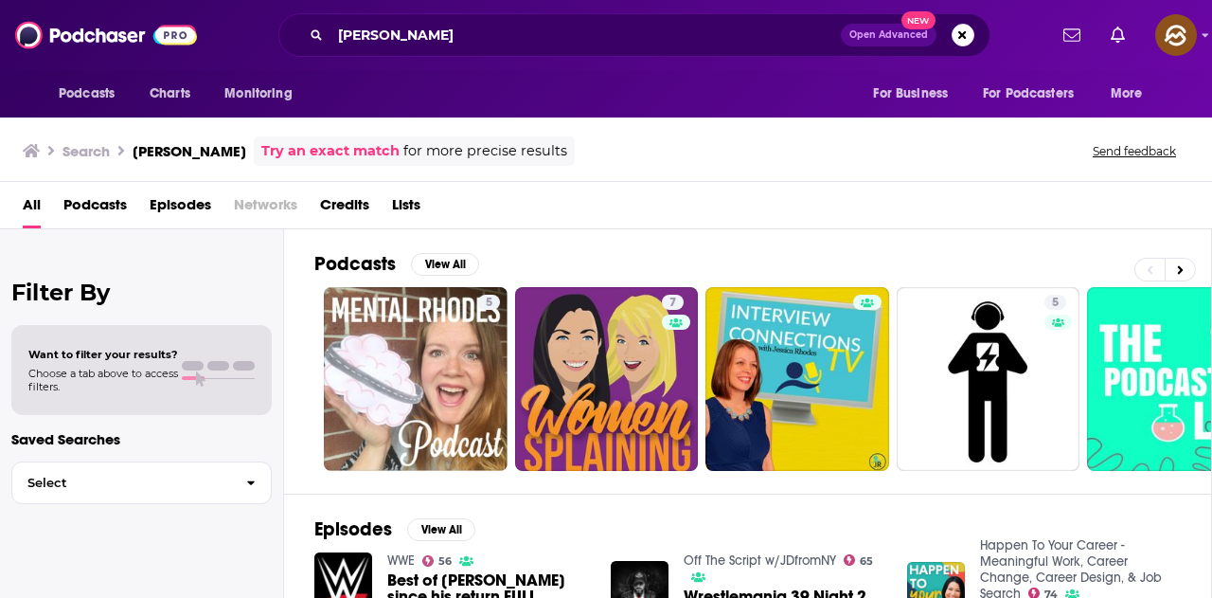
click at [191, 198] on span "Episodes" at bounding box center [181, 208] width 62 height 39
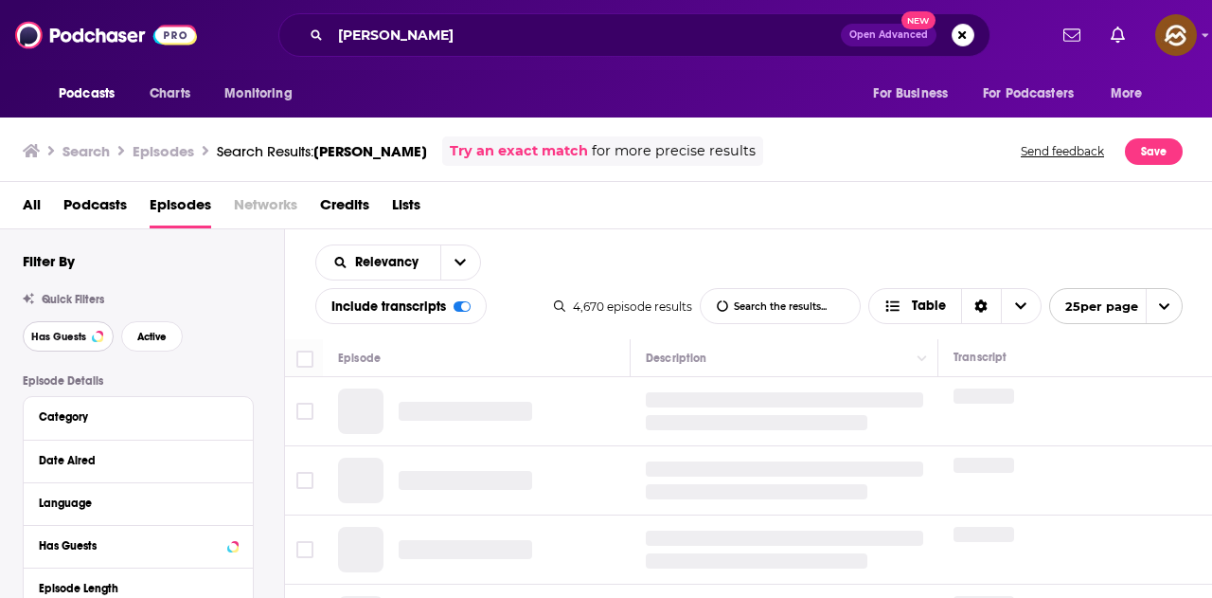
click at [78, 329] on button "Has Guests" at bounding box center [68, 336] width 91 height 30
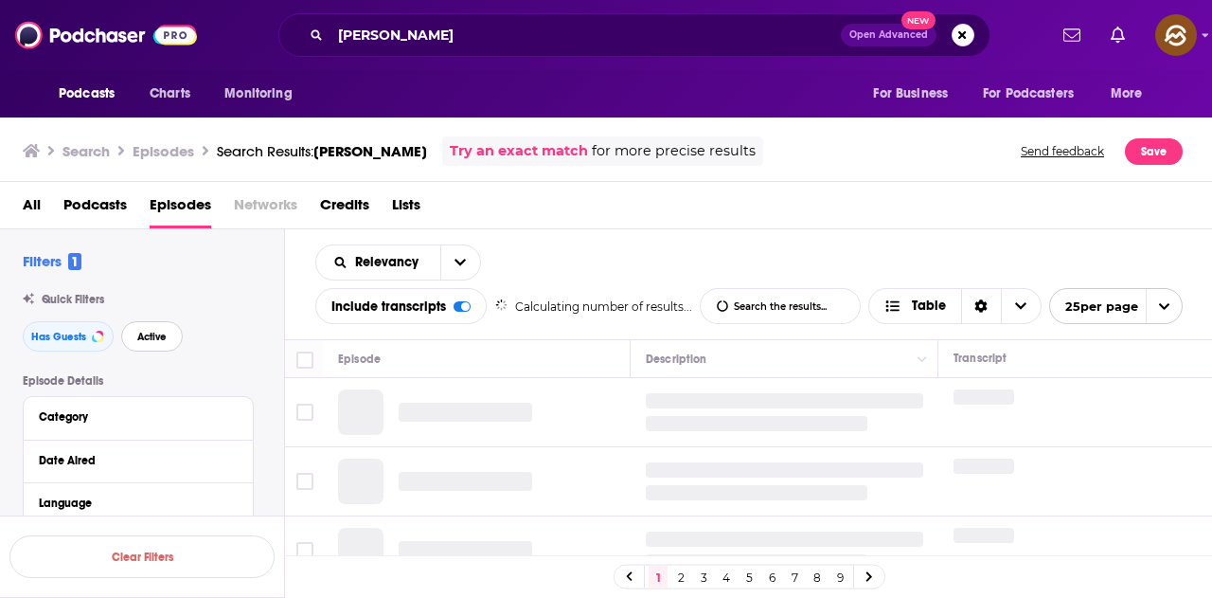
click at [153, 332] on span "Active" at bounding box center [151, 337] width 29 height 10
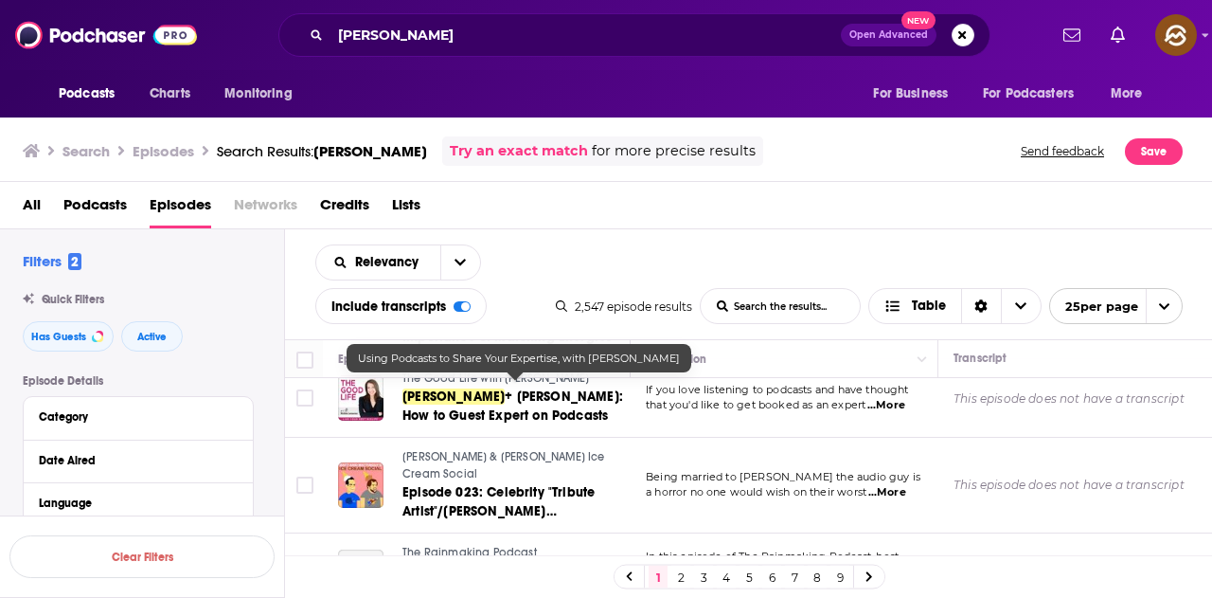
scroll to position [1924, 0]
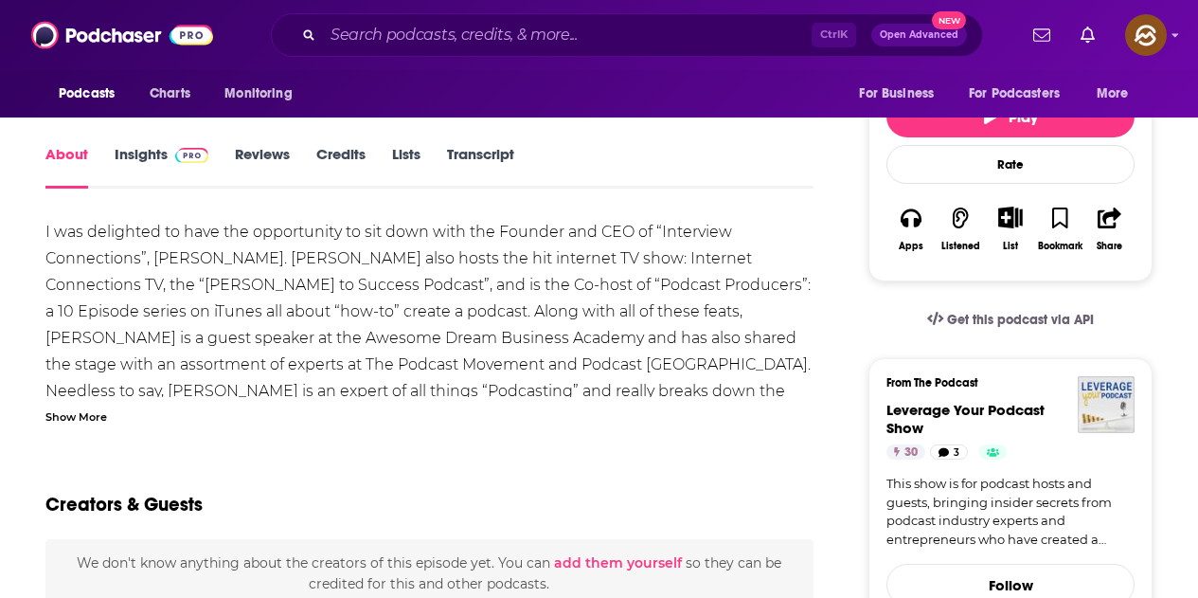
scroll to position [284, 0]
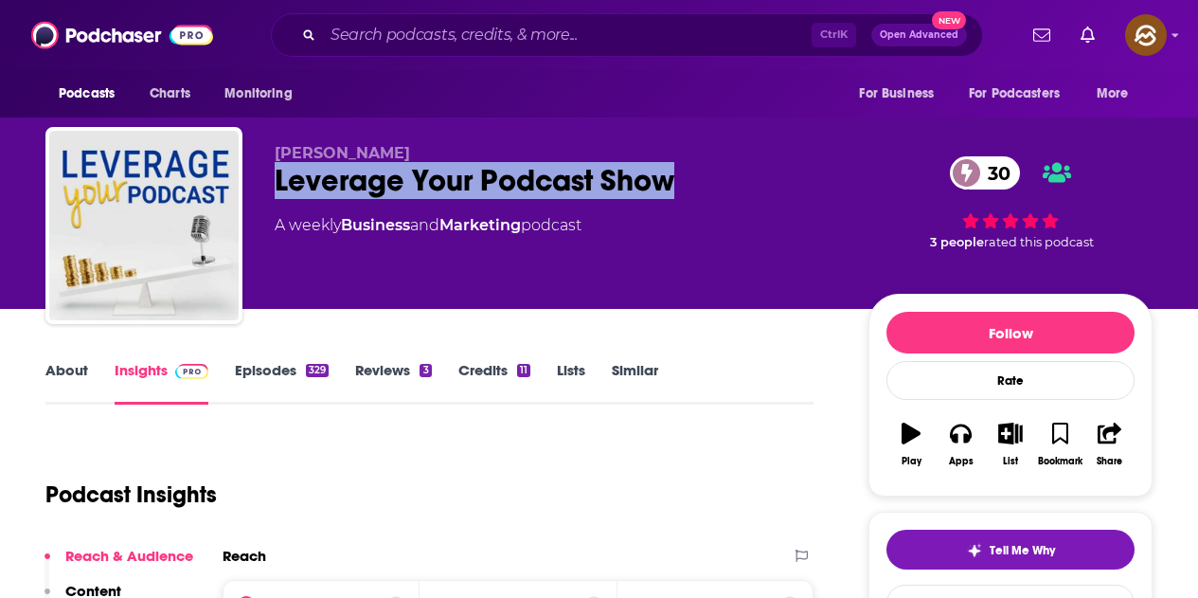
drag, startPoint x: 276, startPoint y: 188, endPoint x: 678, endPoint y: 196, distance: 402.7
click at [678, 196] on div "Leverage Your Podcast Show 30" at bounding box center [557, 180] width 564 height 37
click at [788, 178] on div "Leverage Your Podcast Show 30" at bounding box center [557, 180] width 564 height 37
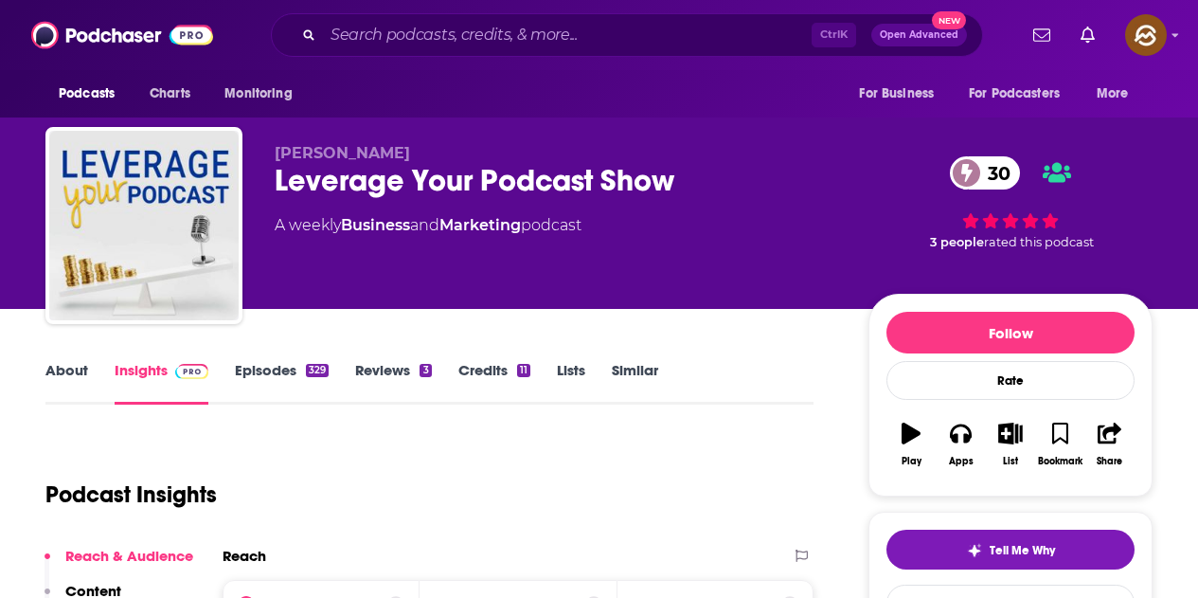
scroll to position [189, 0]
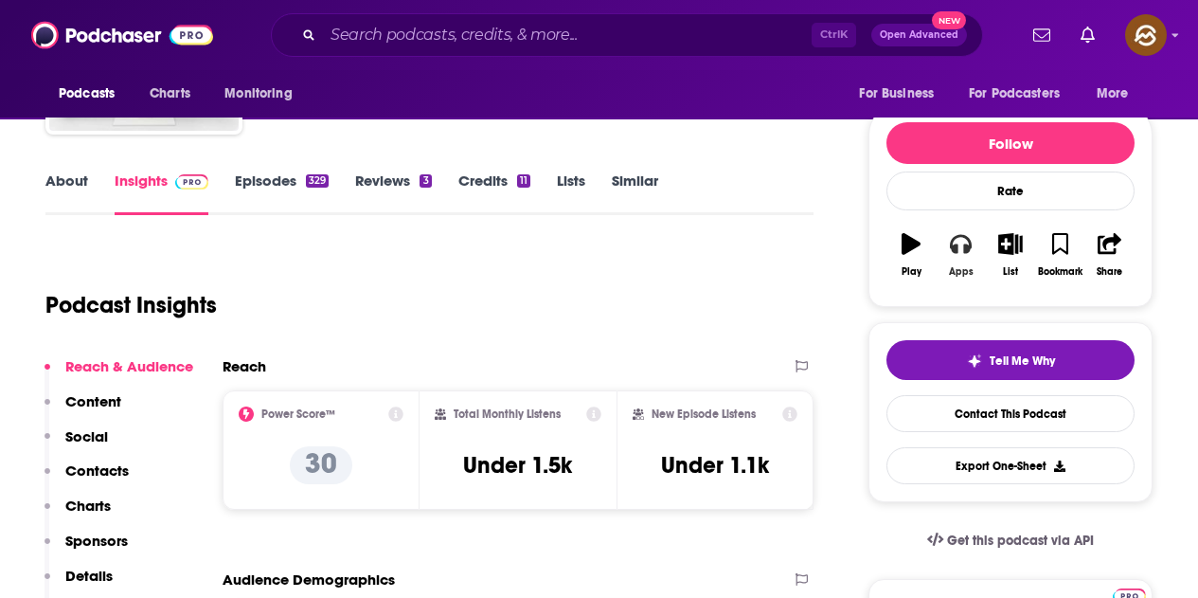
click at [971, 255] on button "Apps" at bounding box center [960, 255] width 49 height 68
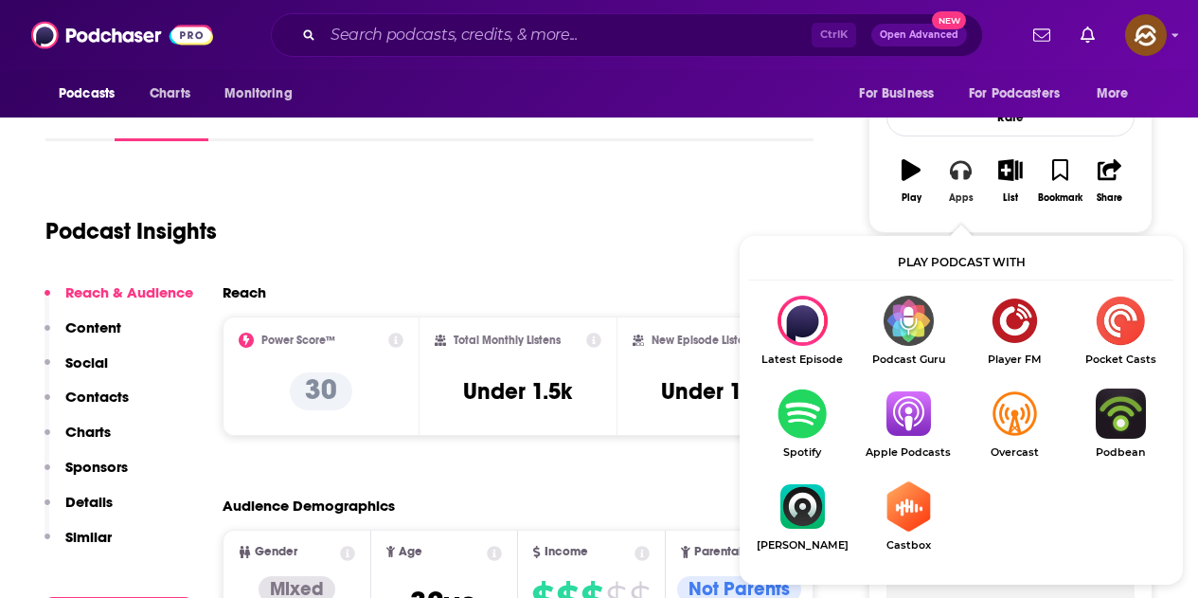
scroll to position [284, 0]
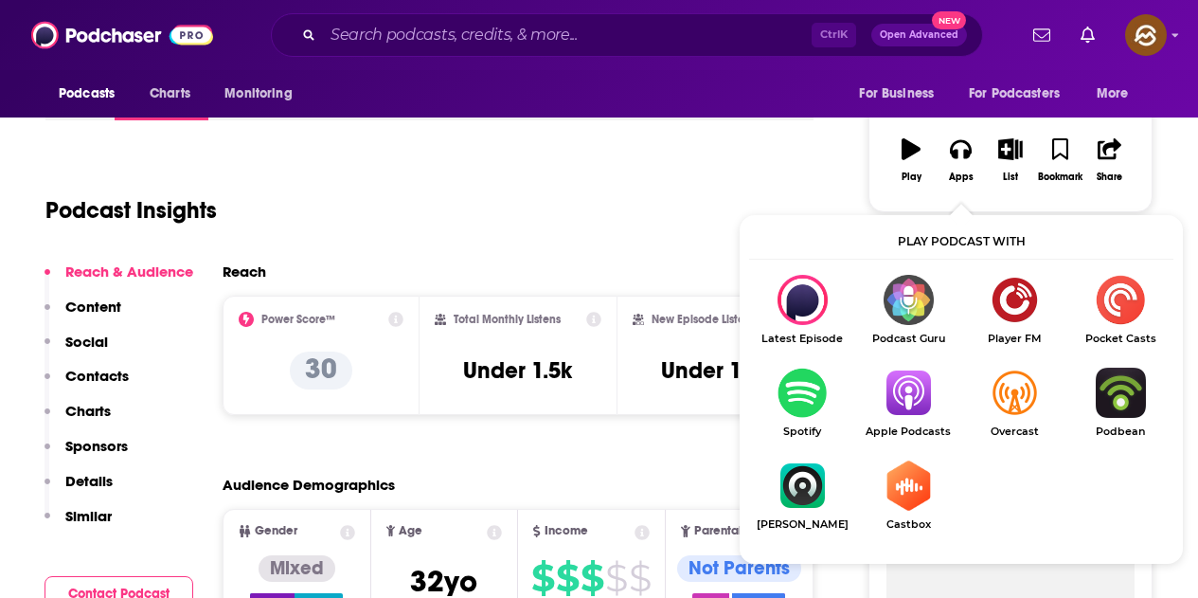
click at [898, 389] on img "Show Listen On dropdown" at bounding box center [908, 393] width 106 height 50
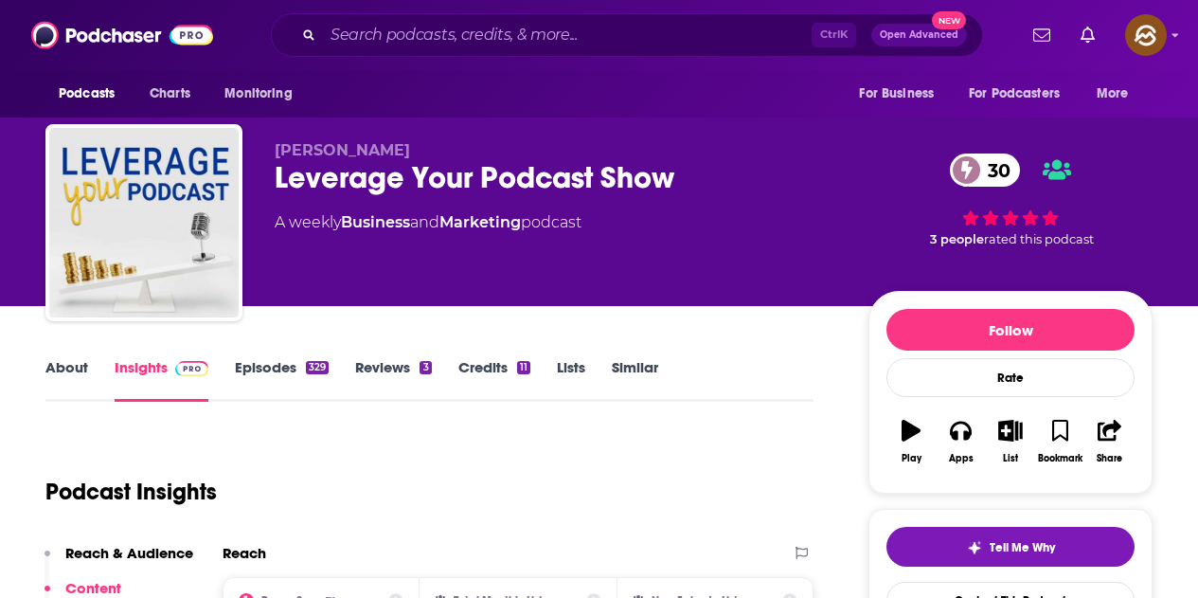
scroll to position [0, 0]
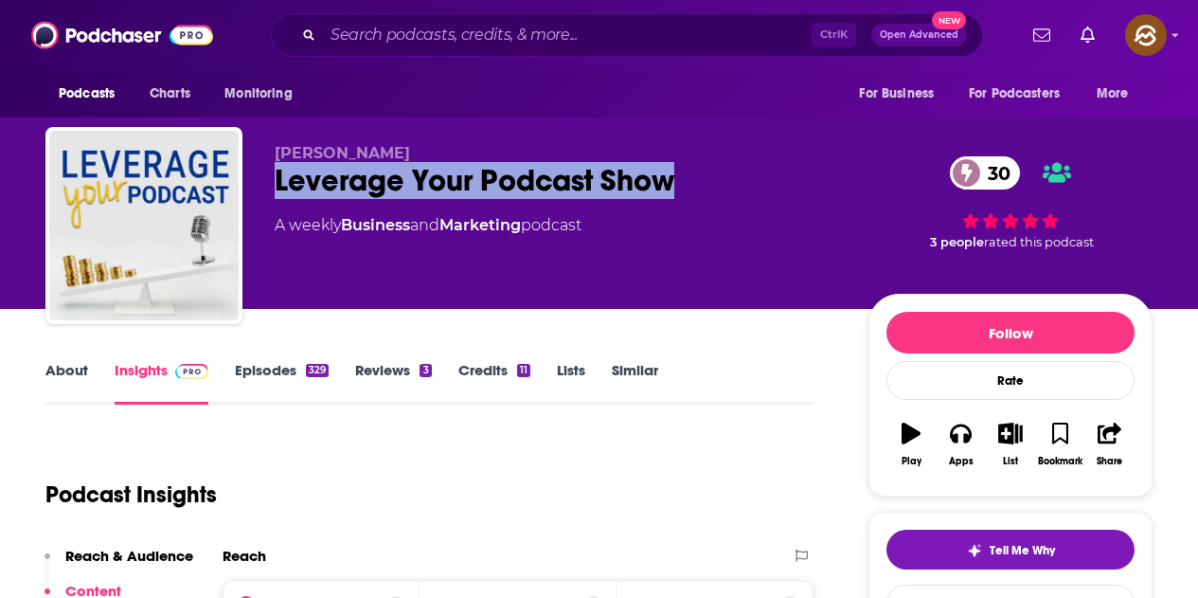
drag, startPoint x: 383, startPoint y: 179, endPoint x: 672, endPoint y: 195, distance: 289.3
click at [672, 195] on div "Leverage Your Podcast Show 30" at bounding box center [557, 180] width 564 height 37
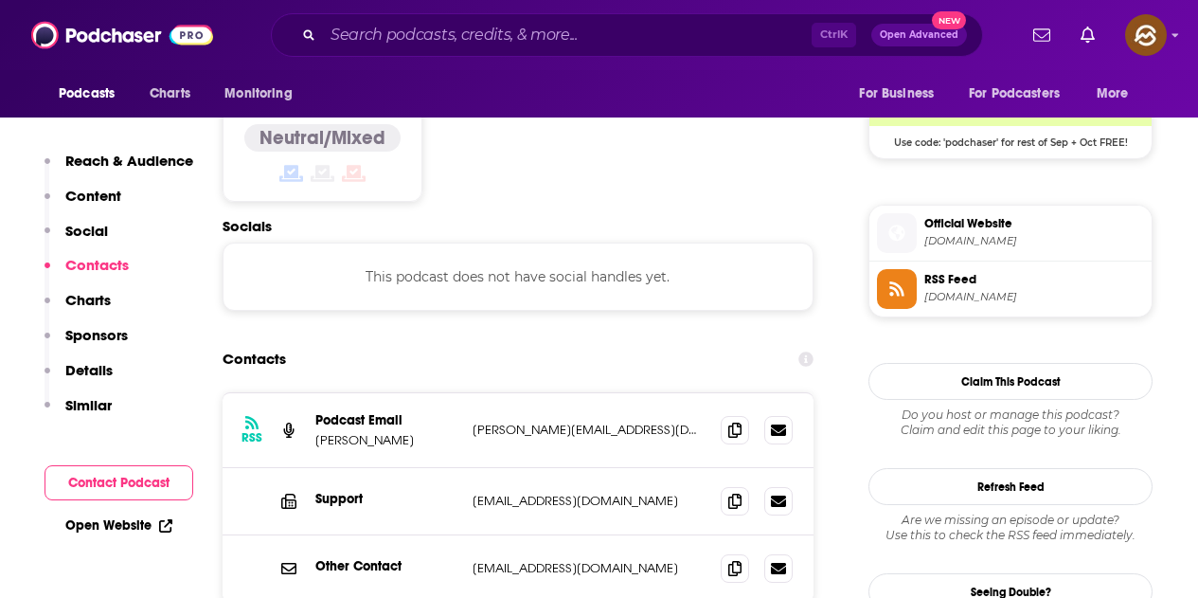
scroll to position [1610, 0]
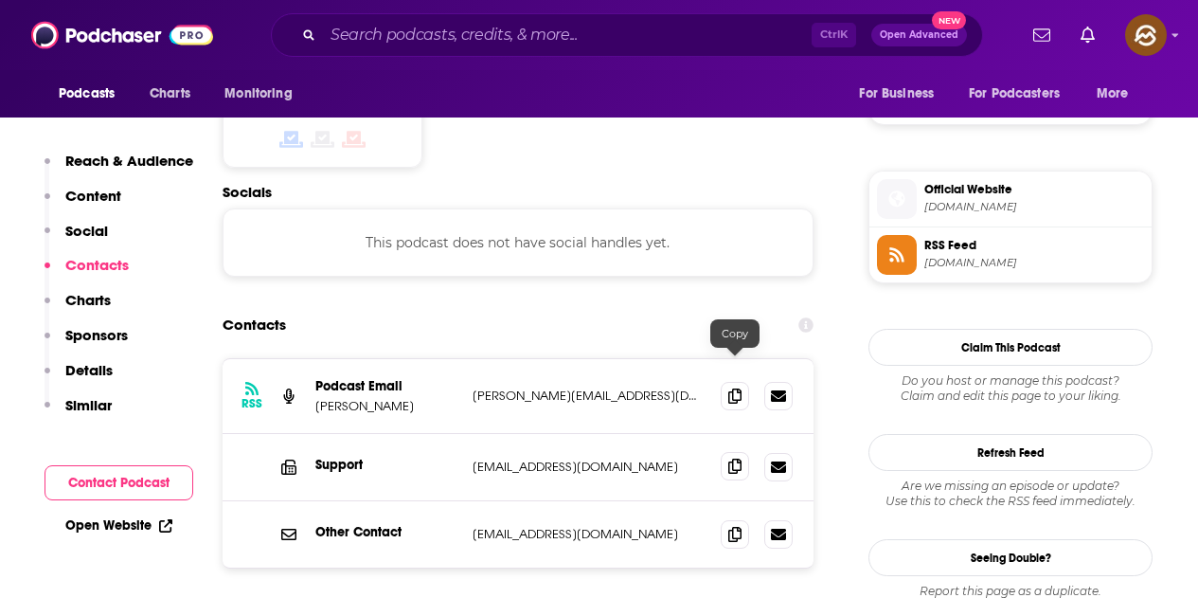
click at [737, 458] on icon at bounding box center [734, 465] width 13 height 15
click at [726, 381] on span at bounding box center [735, 395] width 28 height 28
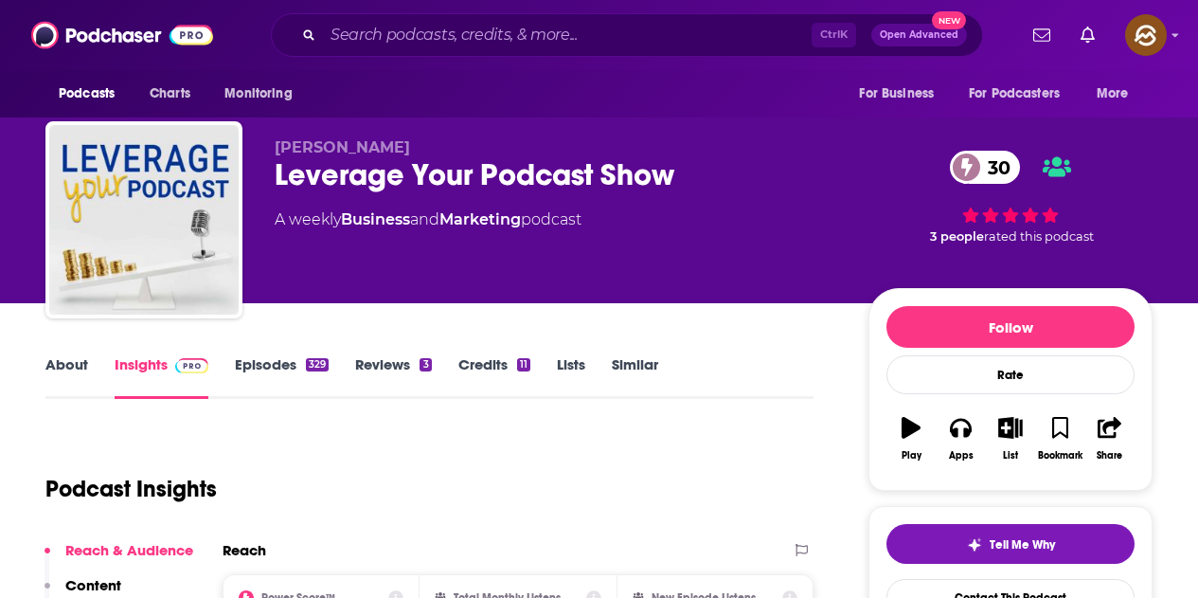
scroll to position [0, 0]
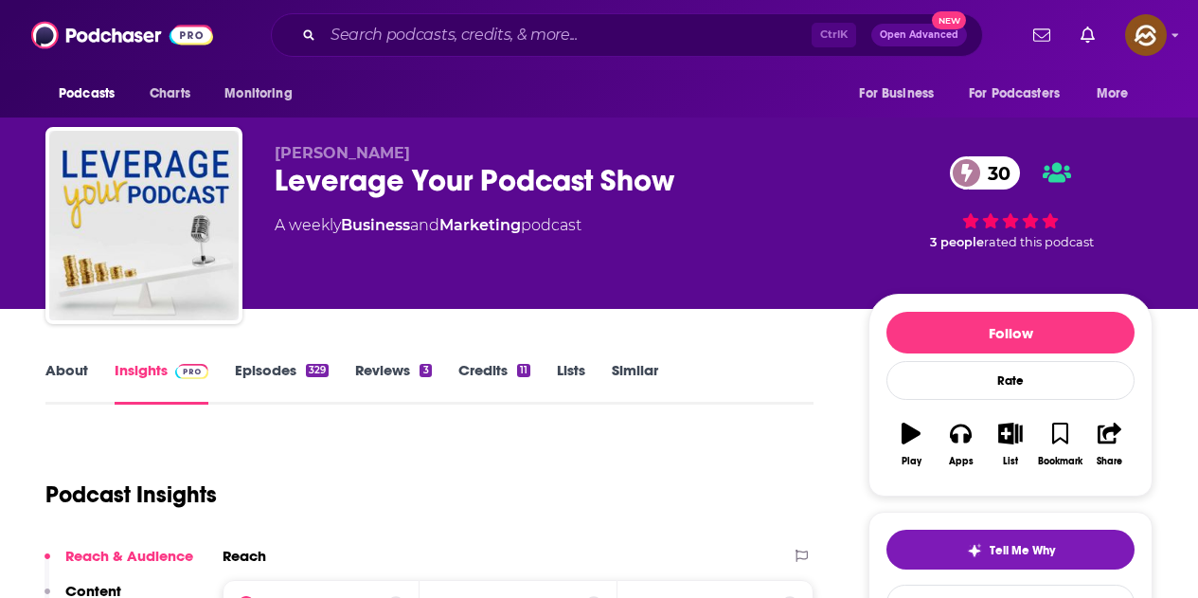
drag, startPoint x: 272, startPoint y: 147, endPoint x: 416, endPoint y: 147, distance: 144.0
click at [416, 147] on div "Lyndsay Phillips Leverage Your Podcast Show 30 A weekly Business and Marketing …" at bounding box center [598, 229] width 1107 height 205
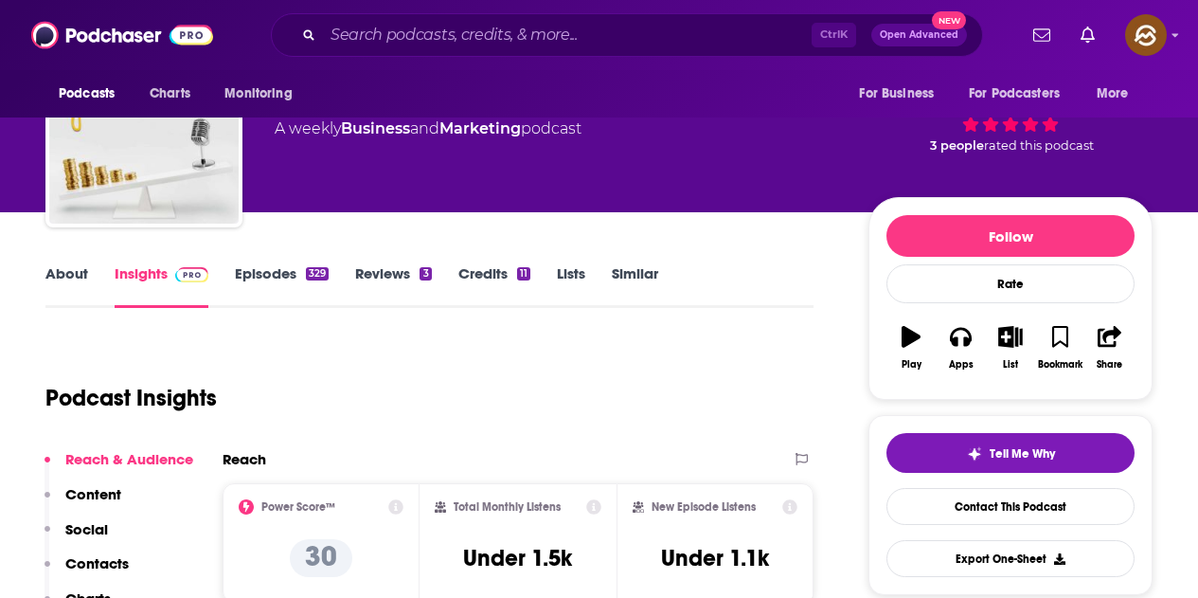
scroll to position [95, 0]
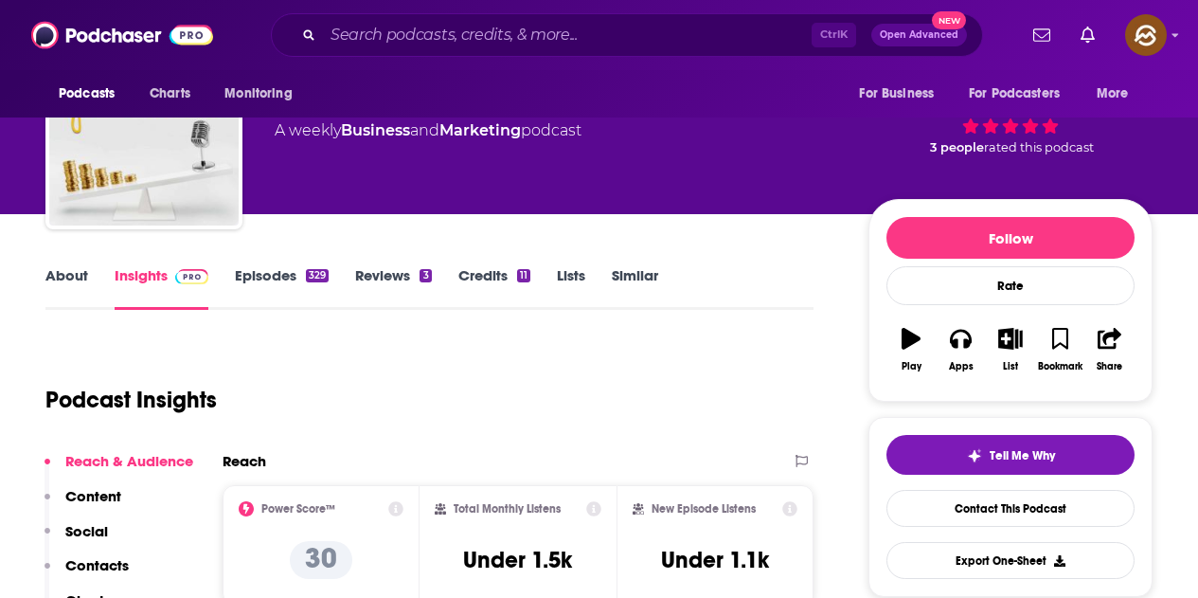
drag, startPoint x: 283, startPoint y: 277, endPoint x: 483, endPoint y: 4, distance: 338.2
click at [283, 277] on link "Episodes 329" at bounding box center [282, 288] width 94 height 44
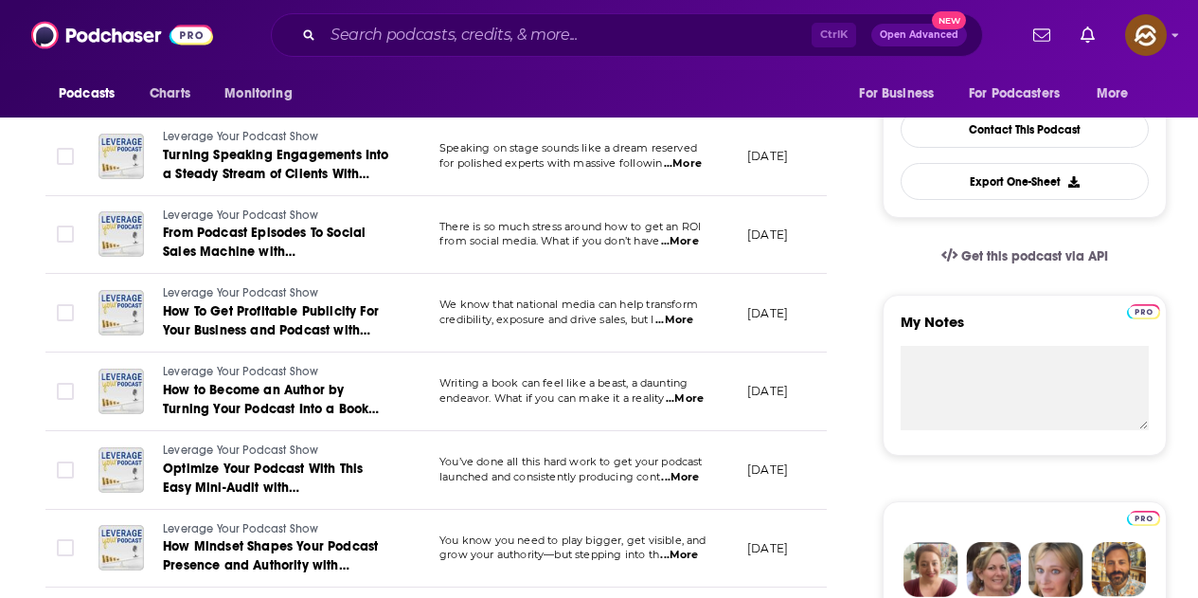
scroll to position [663, 0]
